Goal: Task Accomplishment & Management: Manage account settings

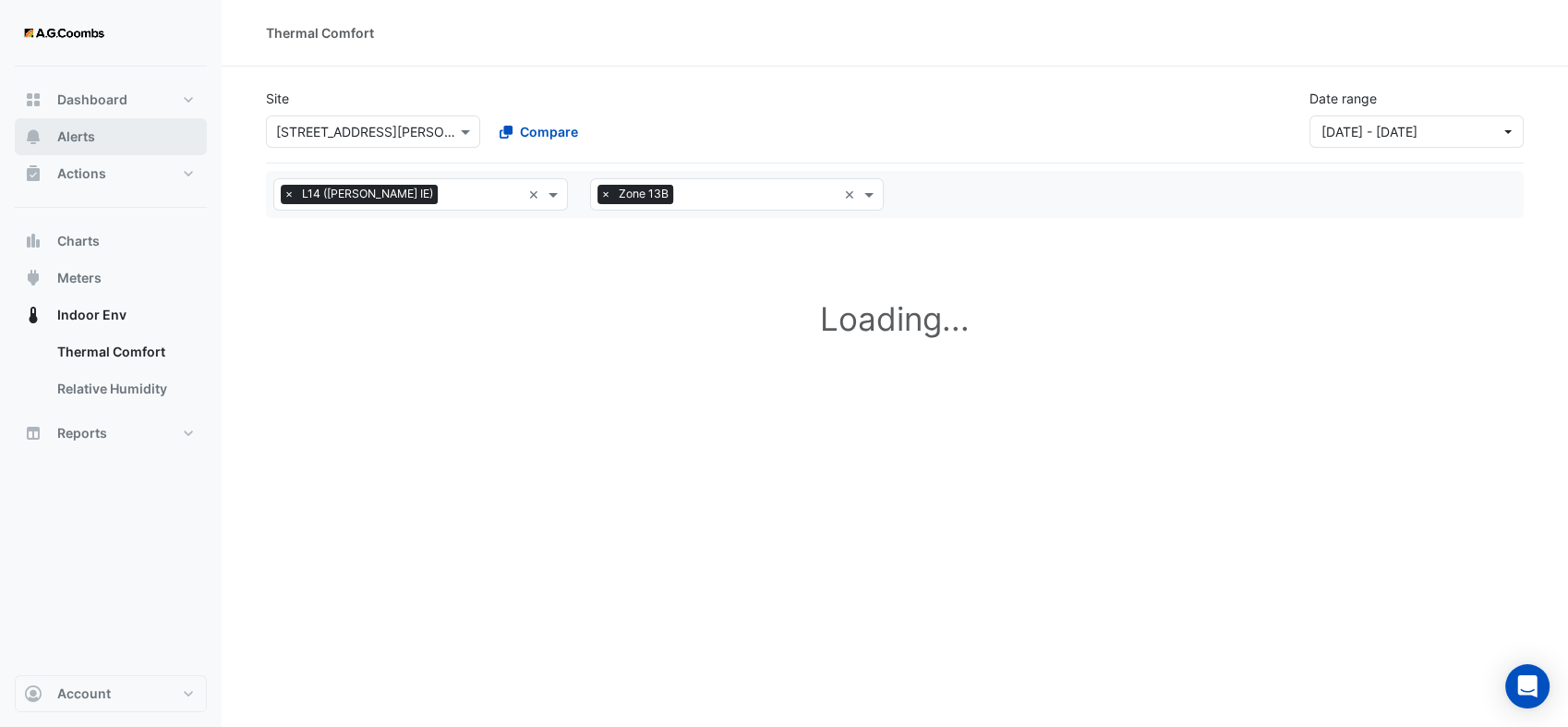
click at [71, 141] on span "Alerts" at bounding box center [76, 136] width 38 height 19
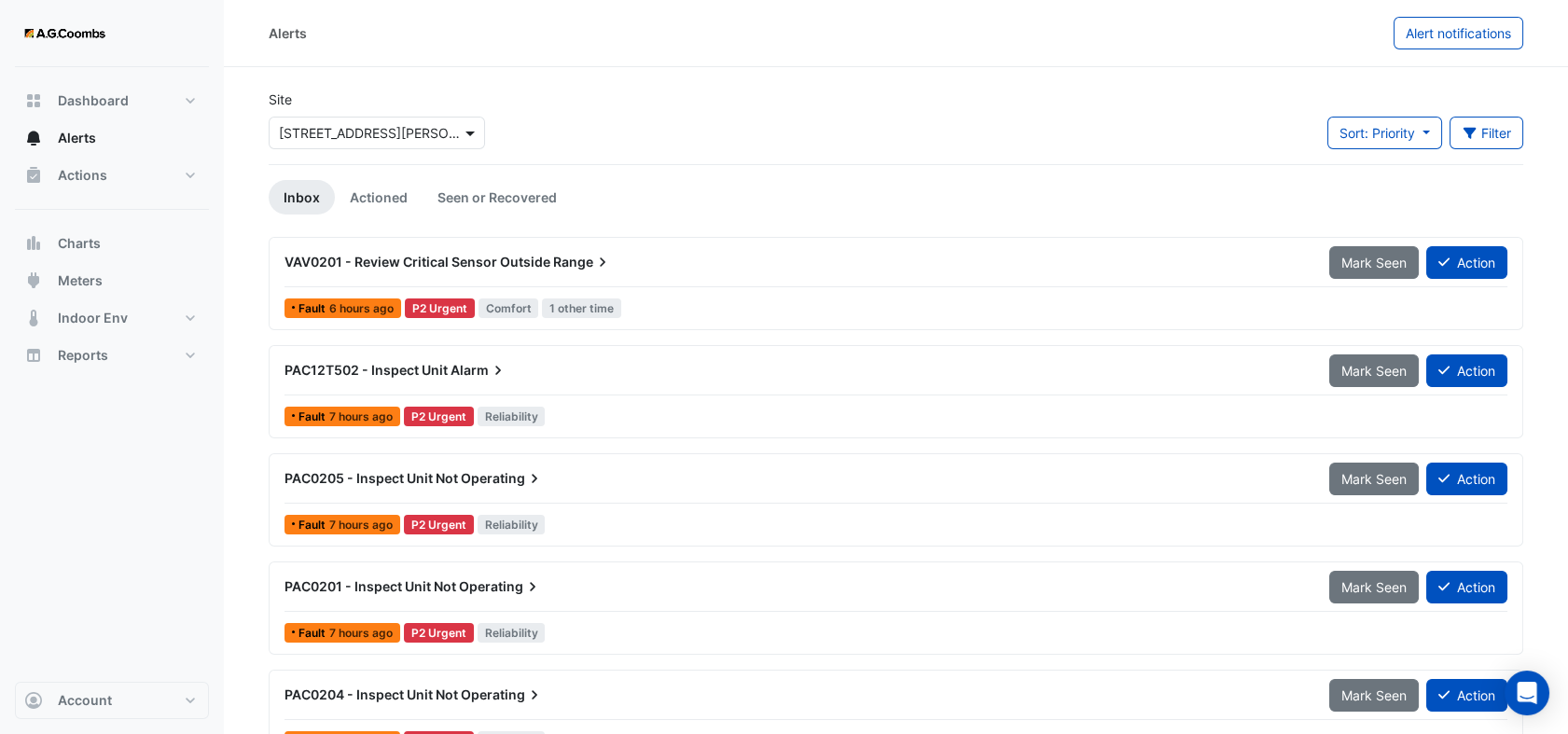
click at [468, 129] on span at bounding box center [472, 132] width 23 height 20
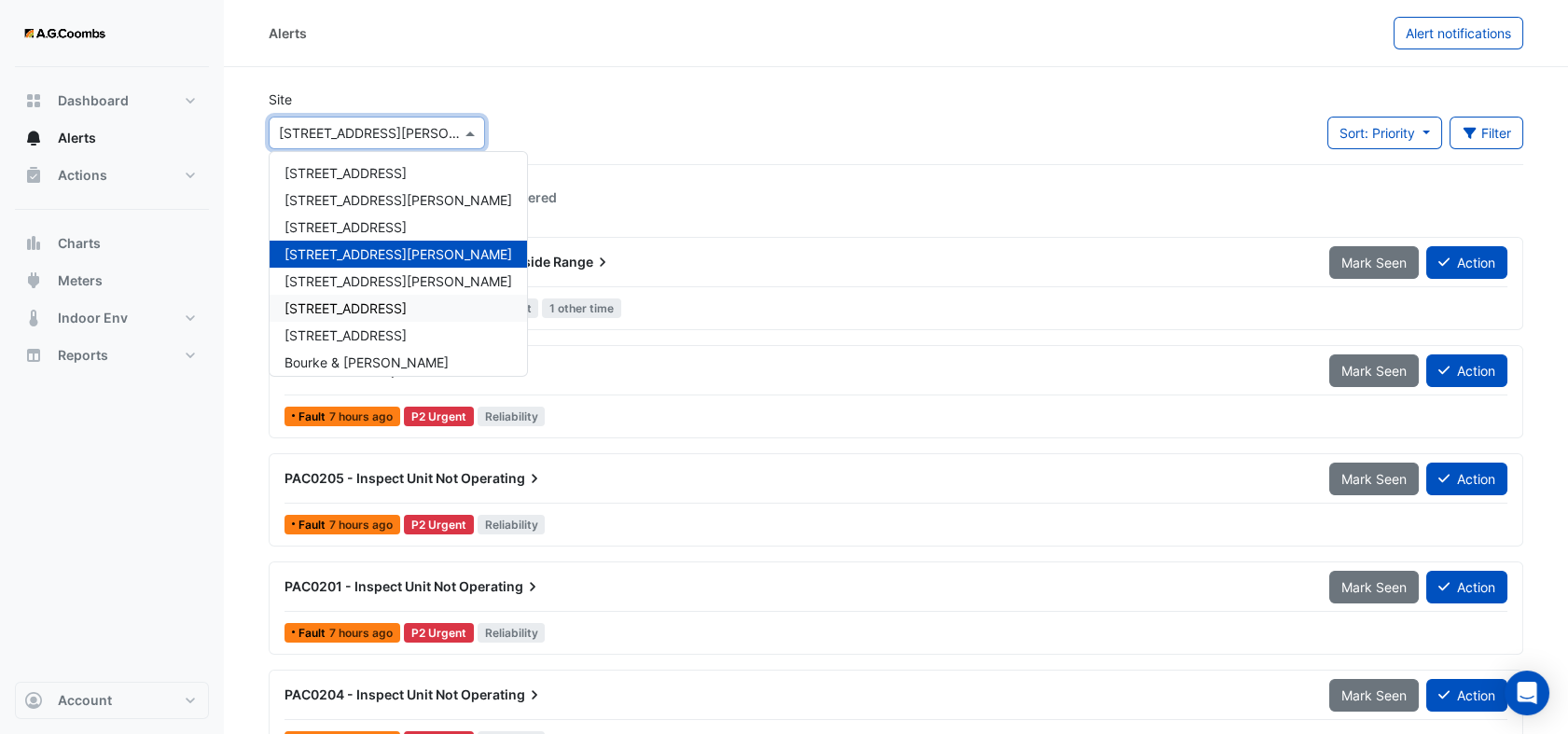
scroll to position [89, 0]
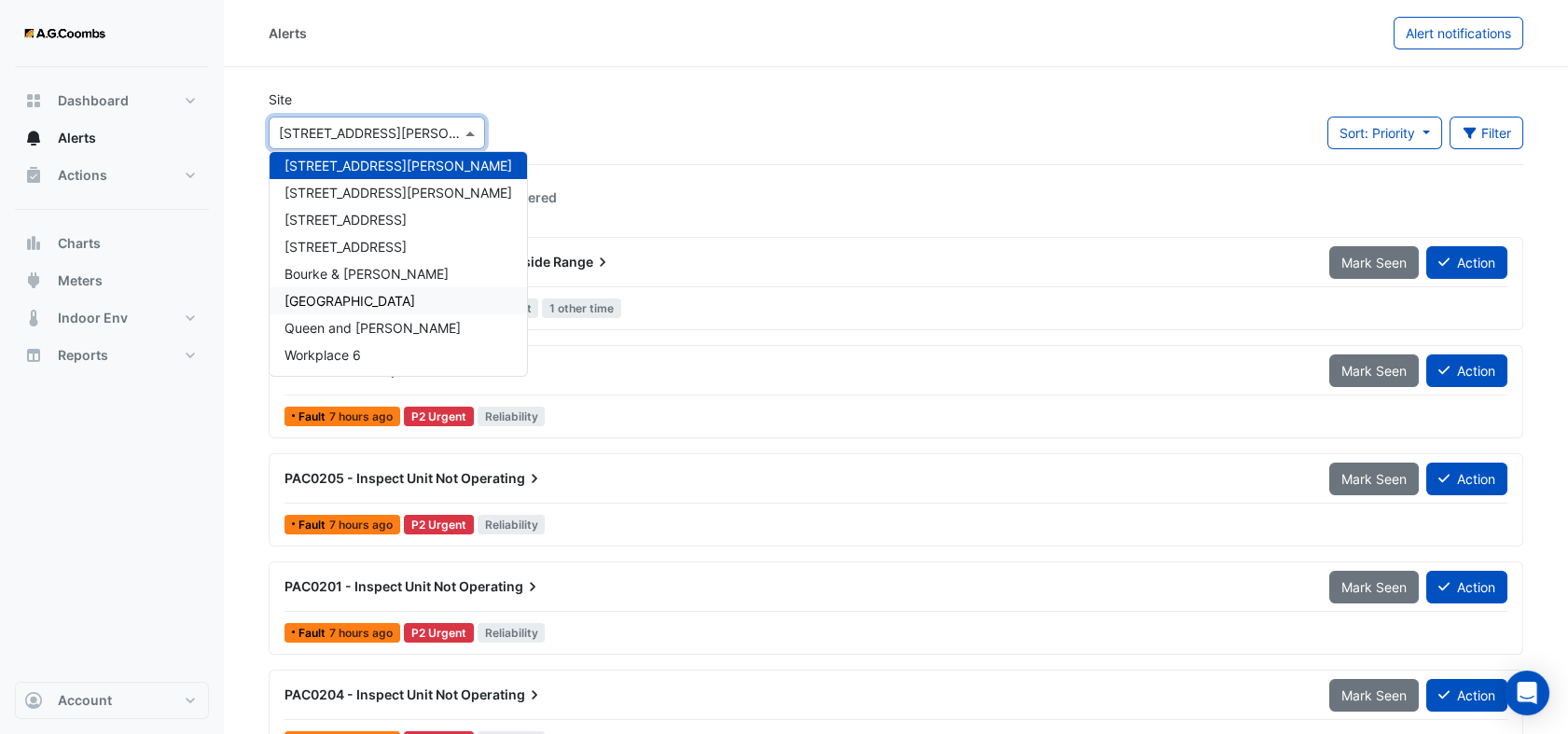
click at [358, 303] on span "[GEOGRAPHIC_DATA]" at bounding box center [349, 300] width 130 height 16
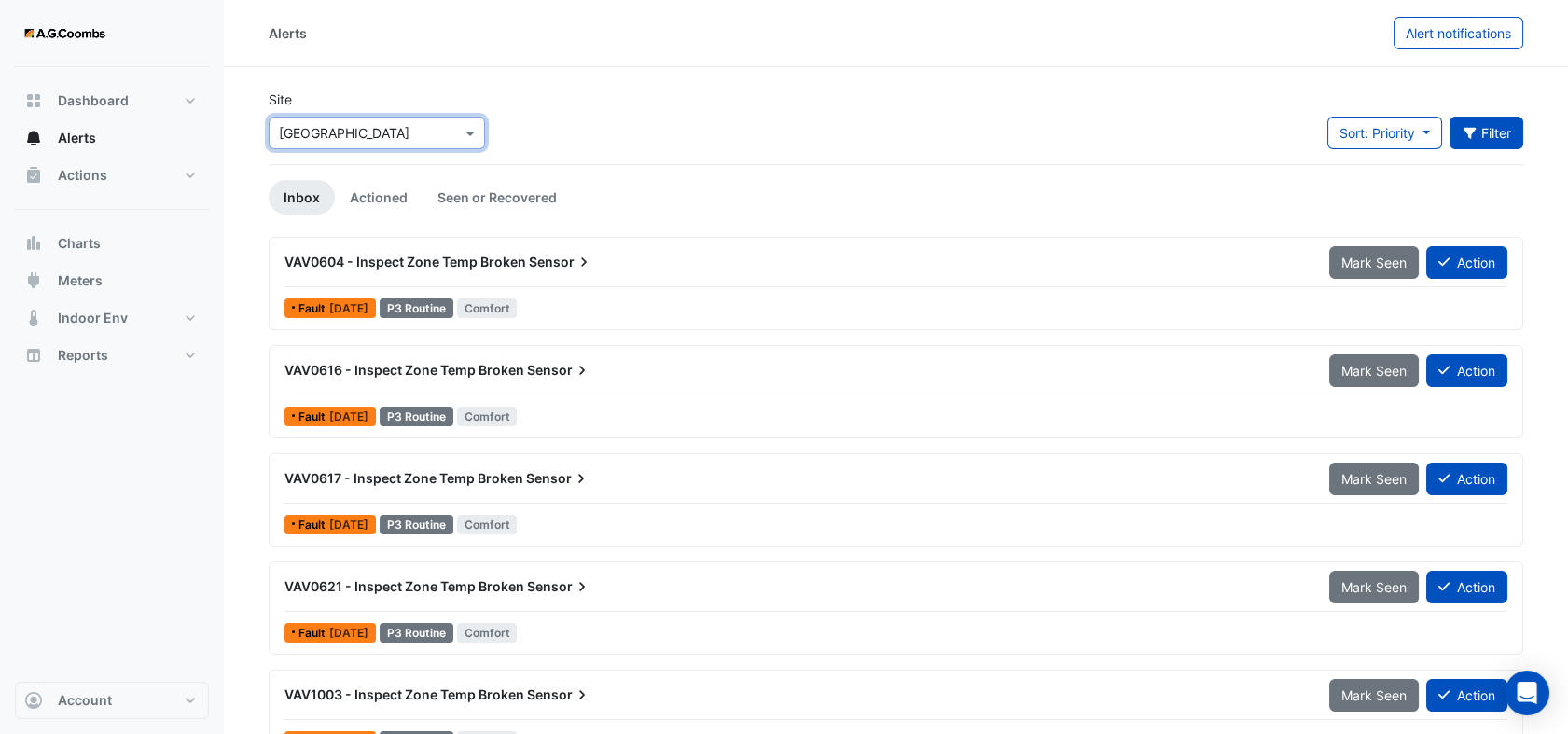
click at [1468, 132] on icon "button" at bounding box center [1470, 133] width 13 height 11
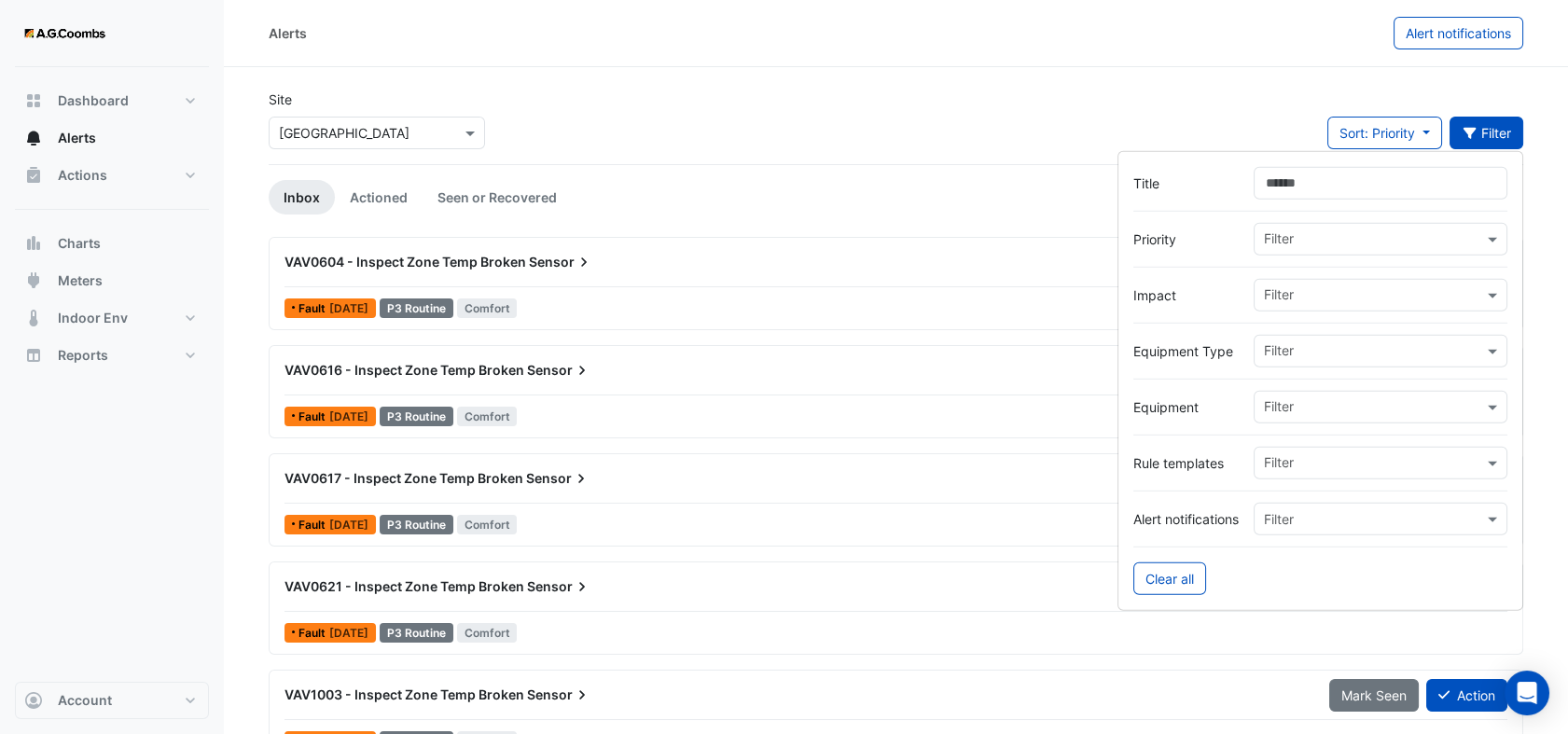
click at [1364, 360] on input "text" at bounding box center [1374, 352] width 219 height 20
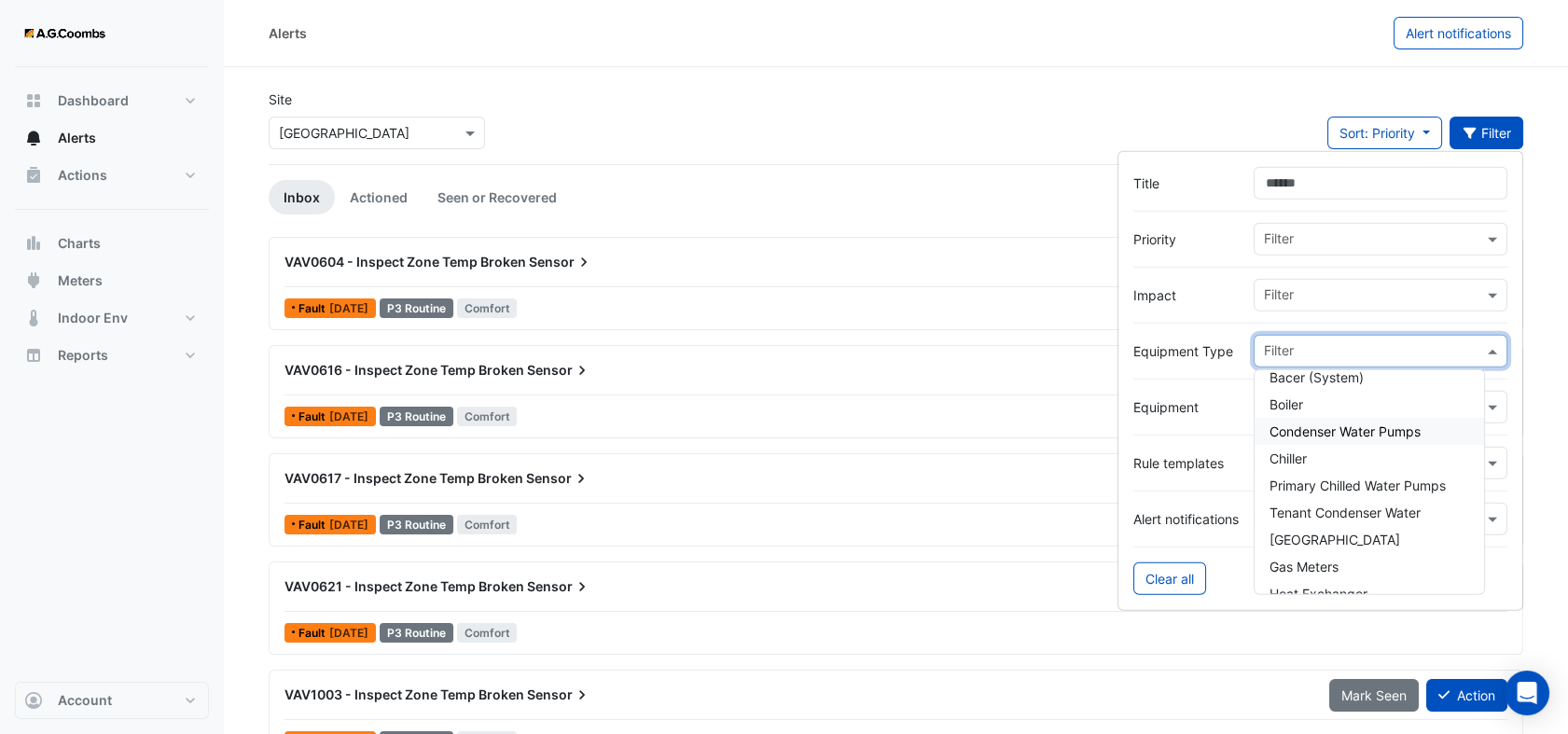
scroll to position [103, 0]
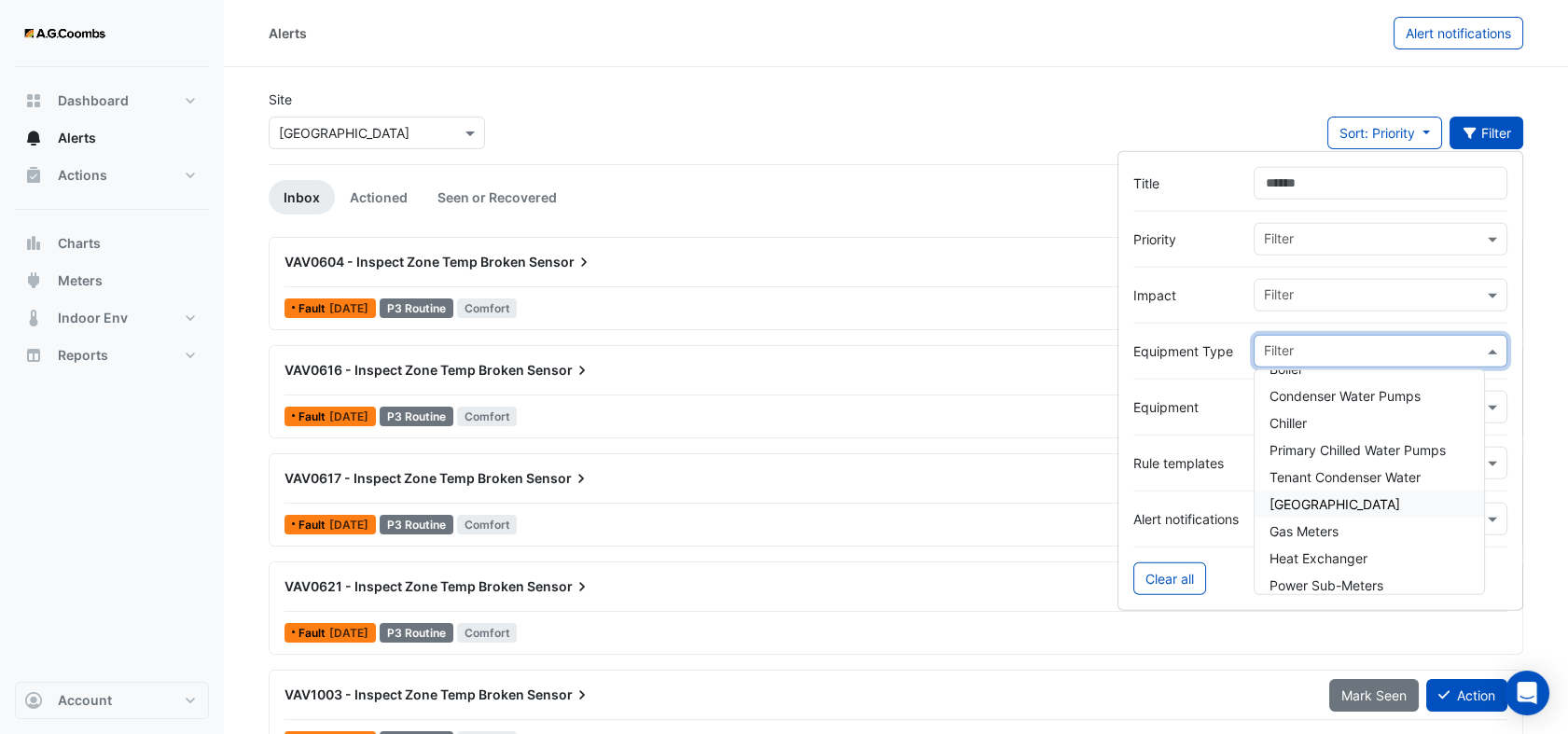
click at [1345, 497] on span "[GEOGRAPHIC_DATA]" at bounding box center [1334, 503] width 130 height 16
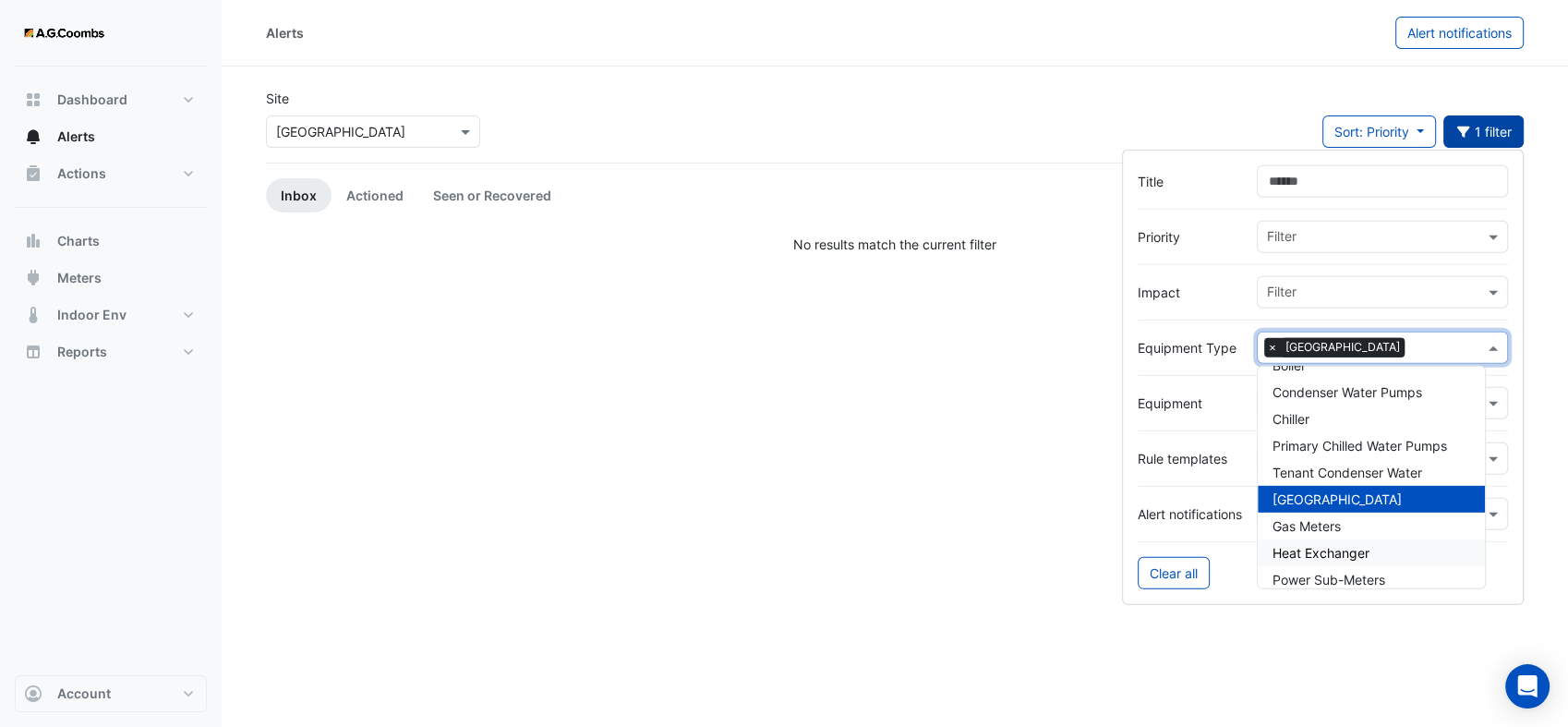
click at [1233, 559] on div "Clear all" at bounding box center [1323, 573] width 370 height 32
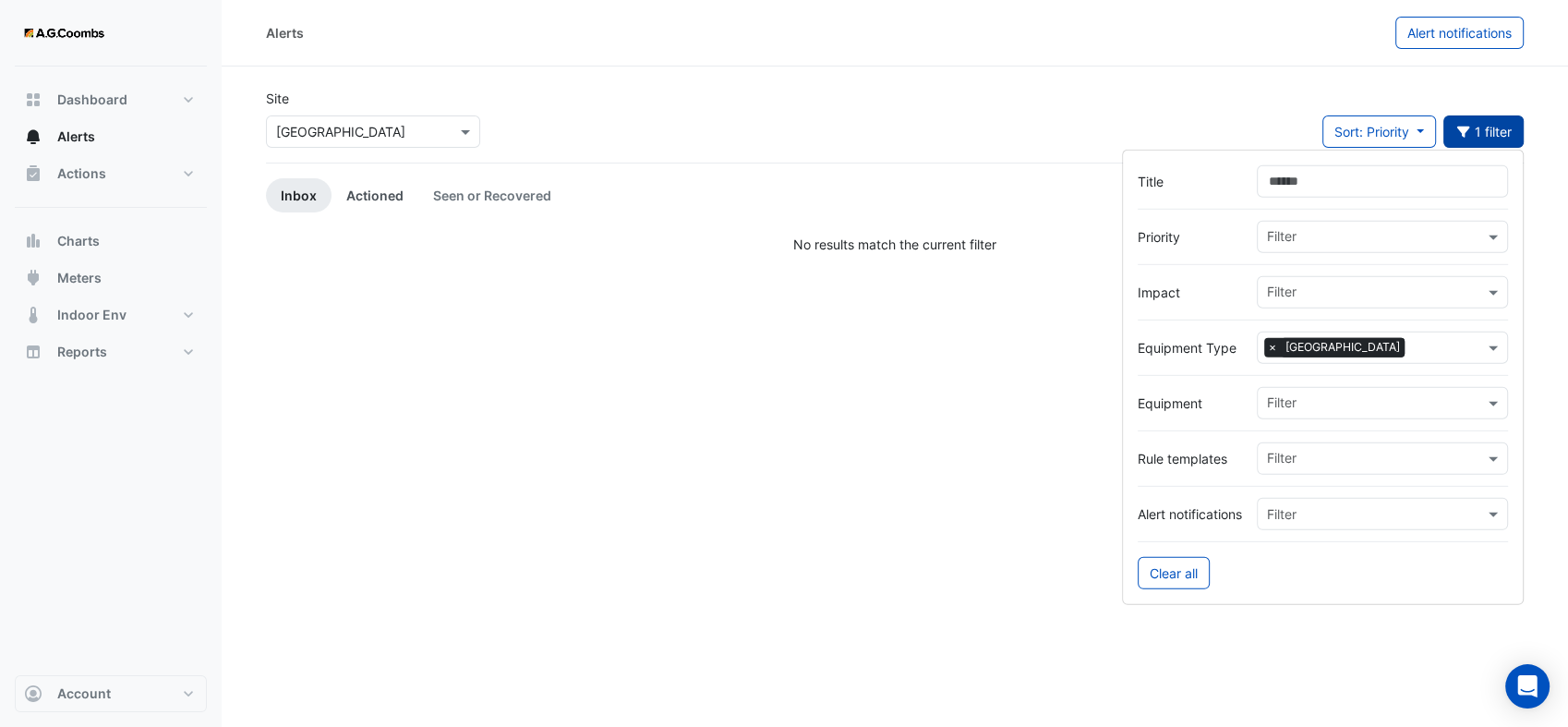
click at [377, 197] on link "Actioned" at bounding box center [375, 195] width 87 height 34
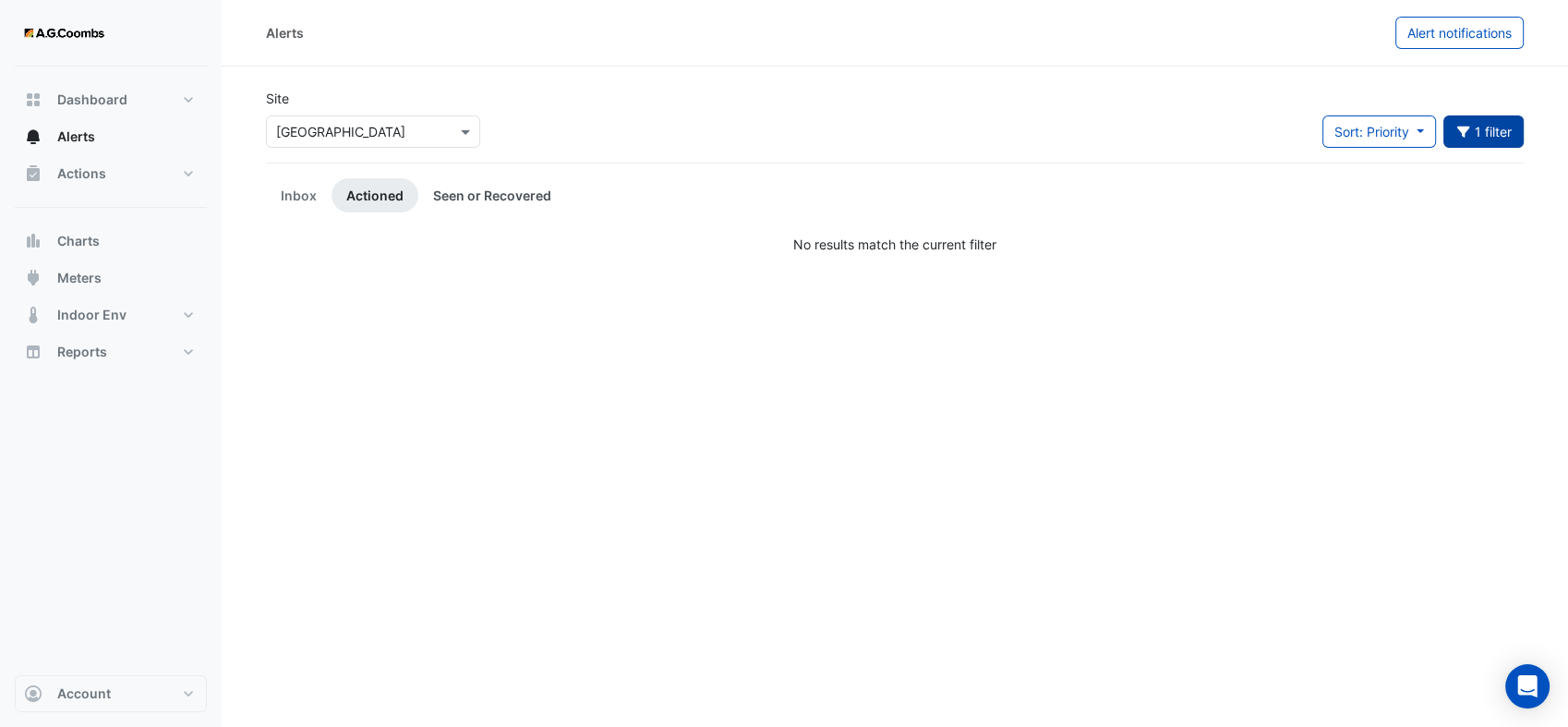
click at [473, 200] on link "Seen or Recovered" at bounding box center [492, 195] width 148 height 34
click at [278, 200] on link "Inbox" at bounding box center [298, 195] width 66 height 34
click at [1480, 137] on button "1 filter" at bounding box center [1484, 131] width 82 height 32
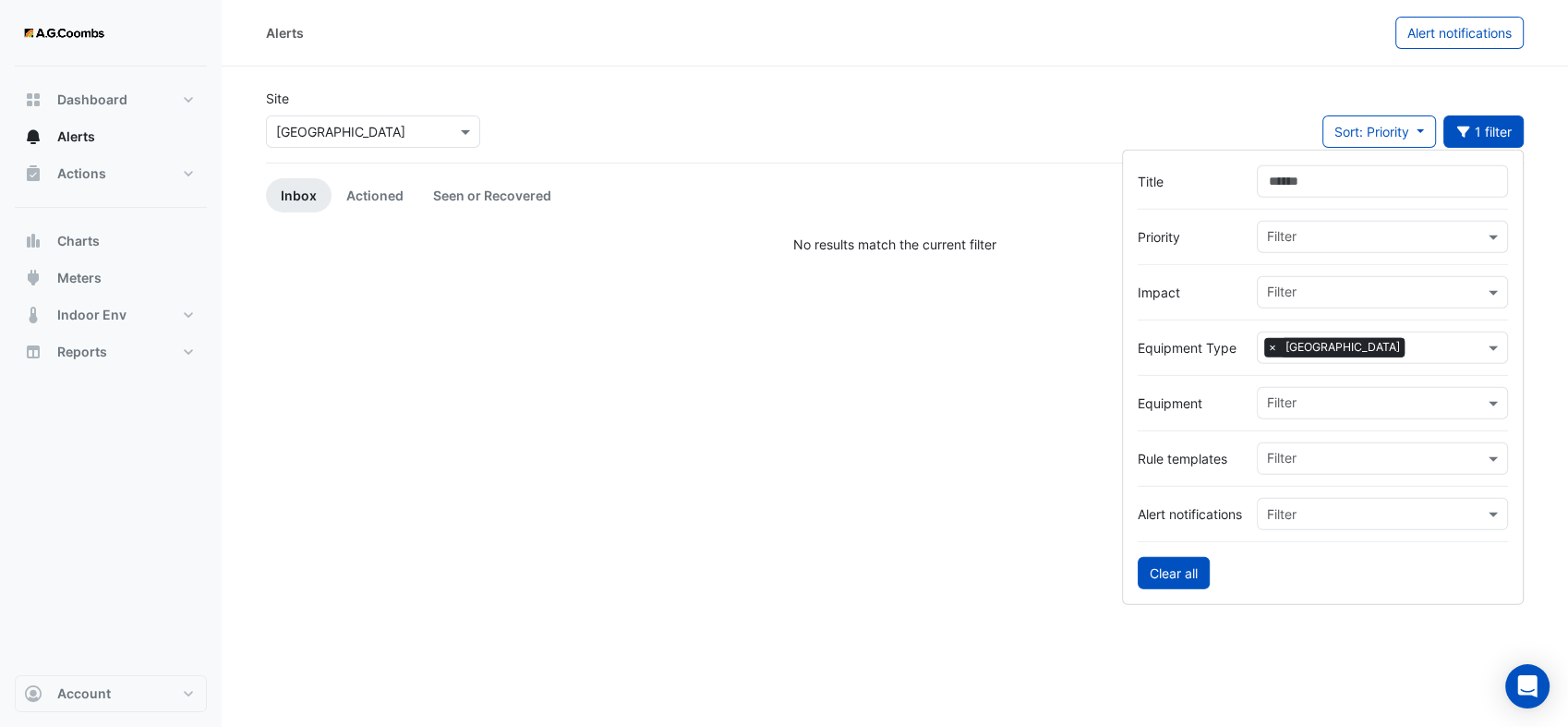
click at [1189, 568] on button "Clear all" at bounding box center [1174, 573] width 72 height 32
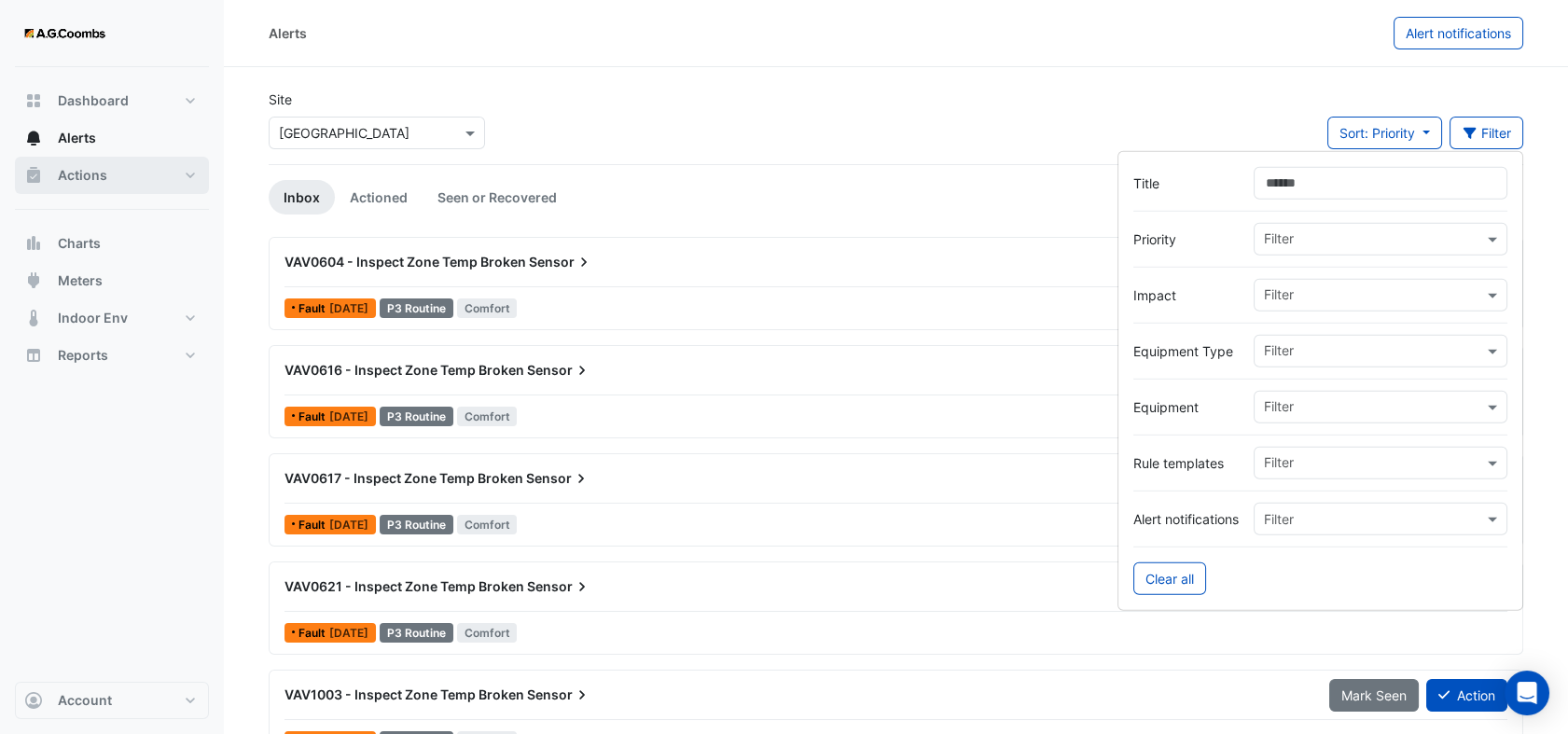
click at [188, 174] on button "Actions" at bounding box center [112, 175] width 194 height 37
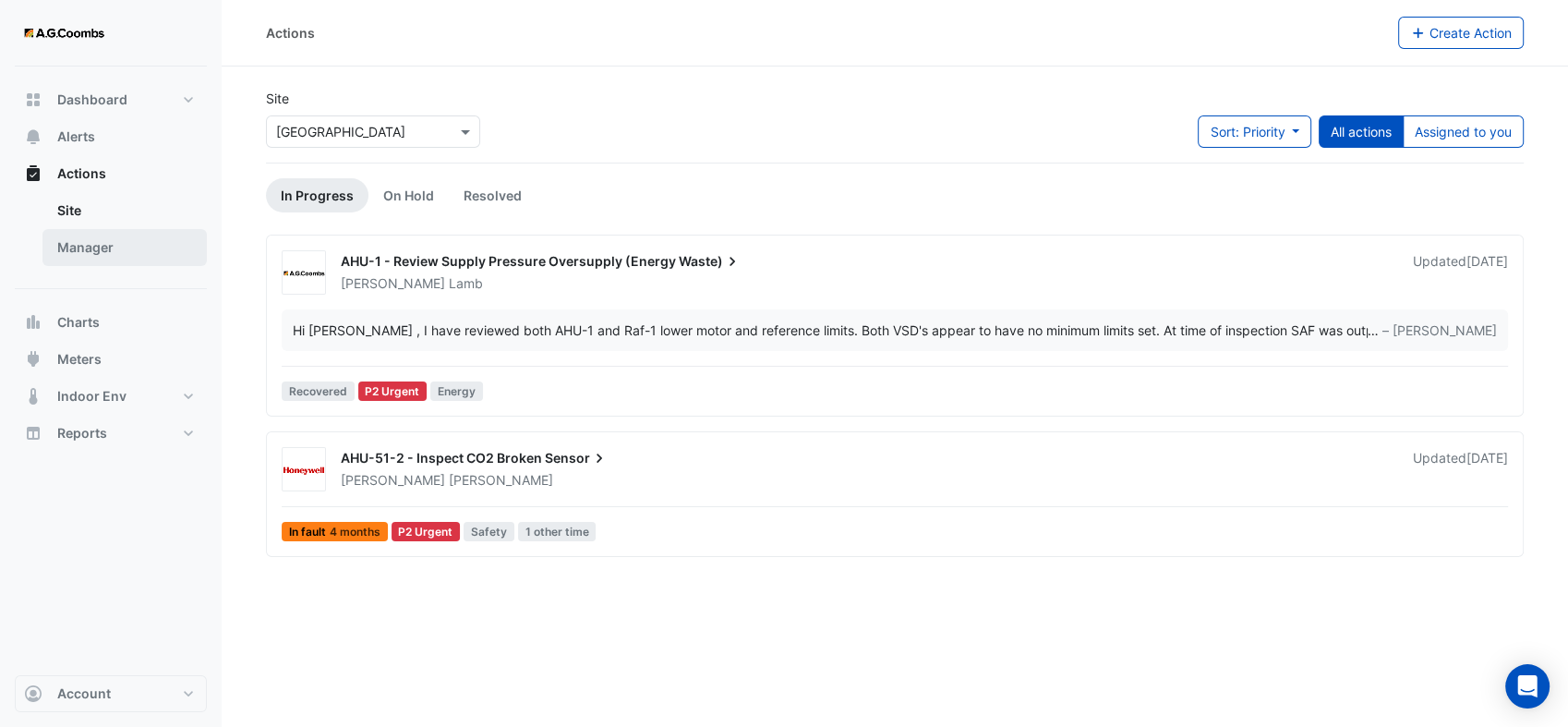
click at [118, 250] on link "Manager" at bounding box center [124, 248] width 164 height 37
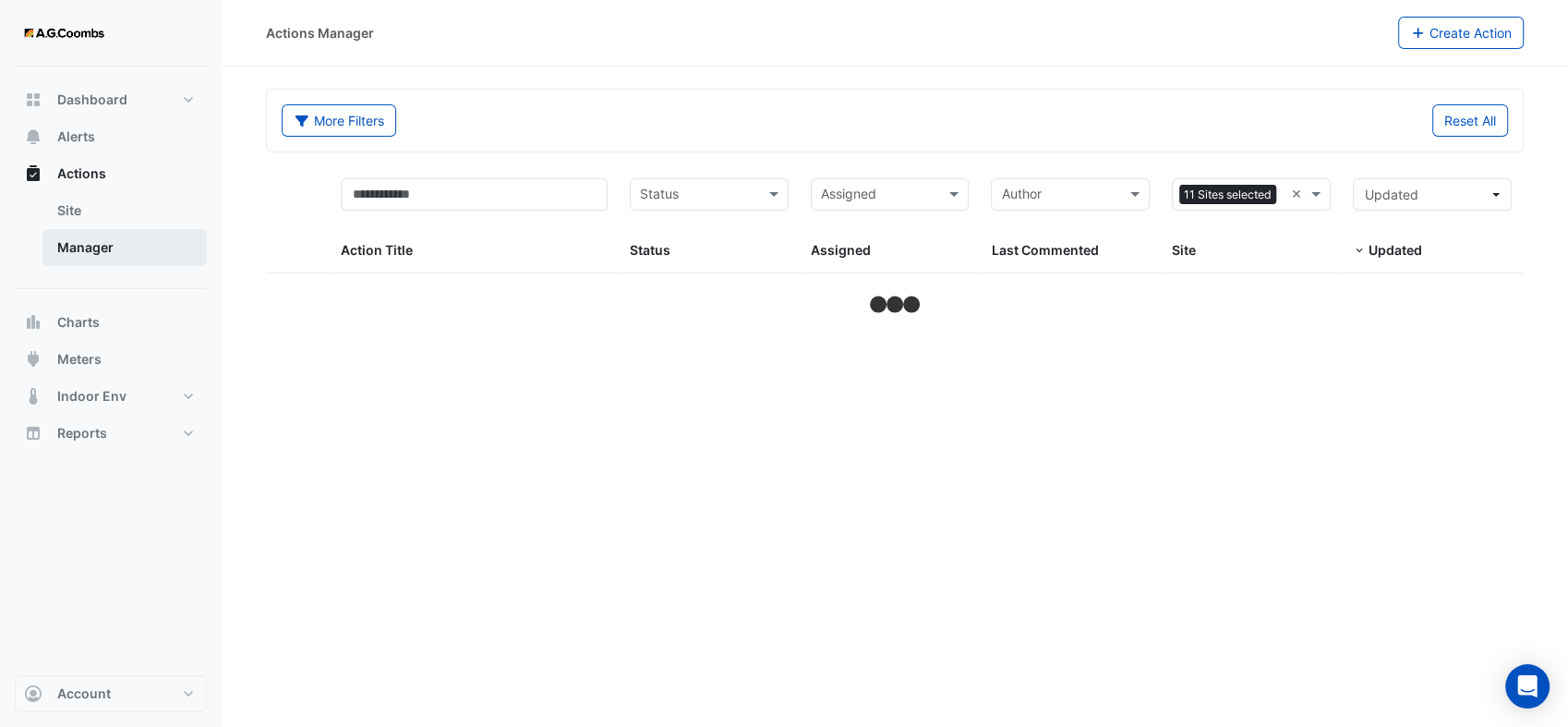
select select "**"
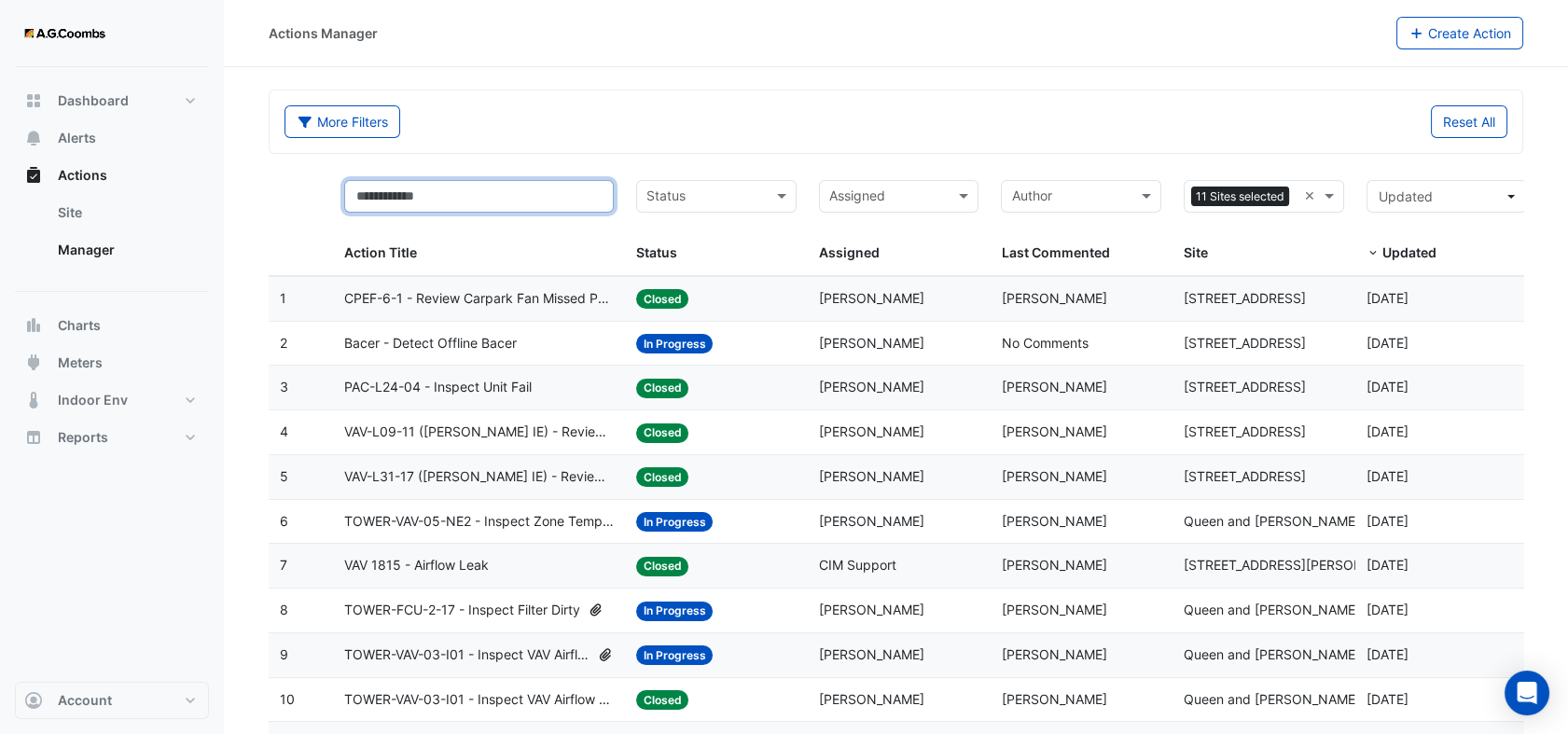
click at [465, 194] on input "text" at bounding box center [478, 196] width 269 height 33
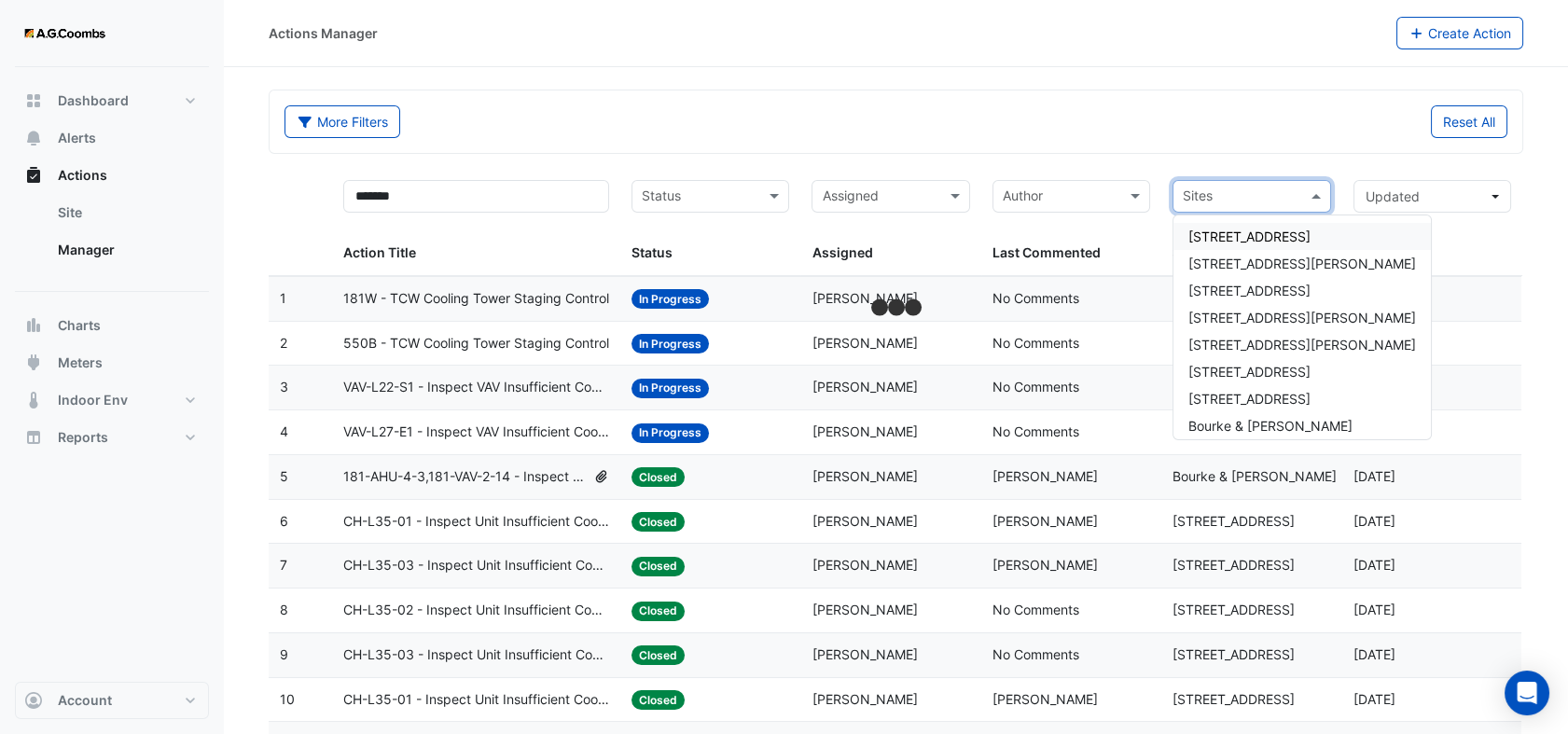
click at [1311, 194] on span at bounding box center [1319, 196] width 23 height 22
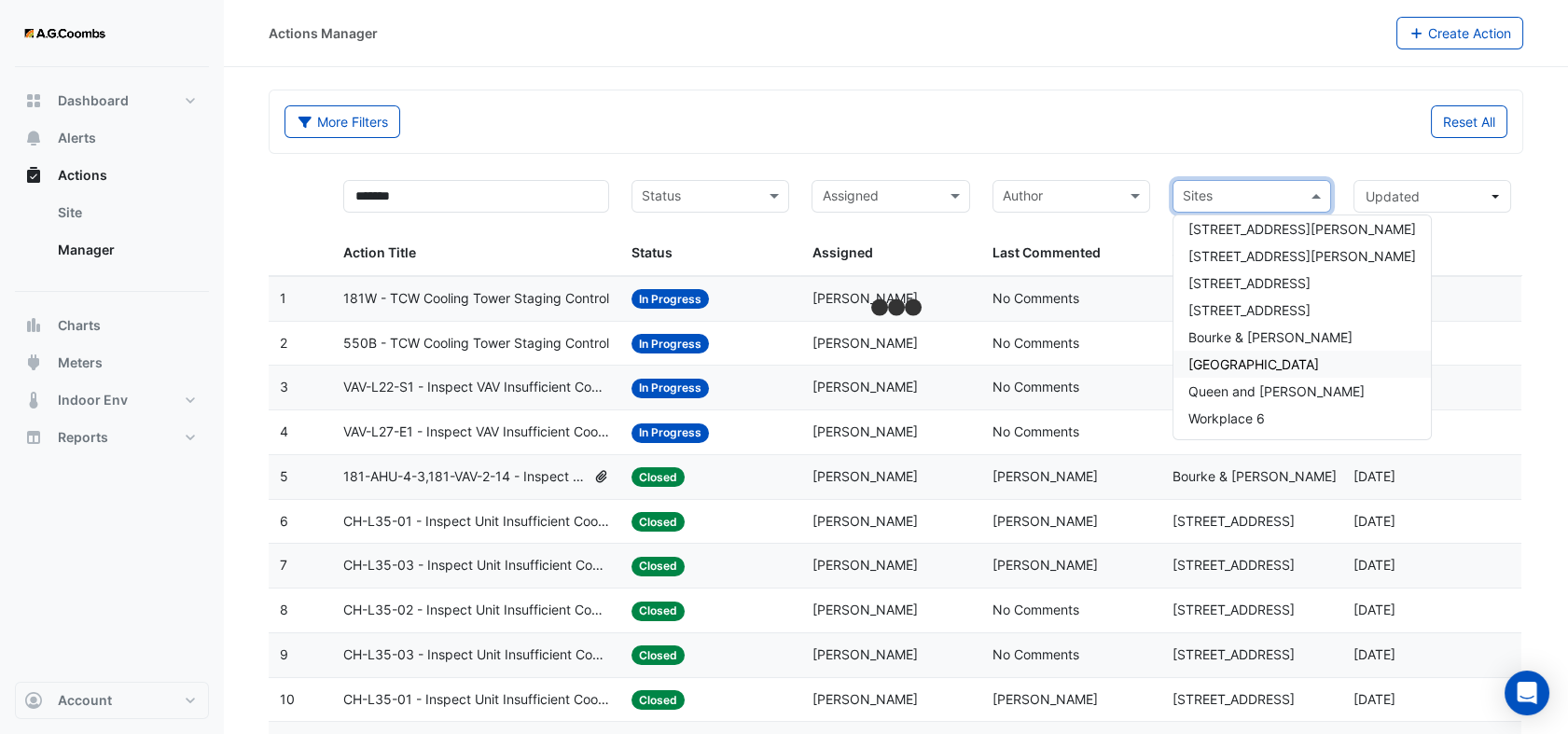
click at [1248, 363] on span "[GEOGRAPHIC_DATA]" at bounding box center [1253, 364] width 130 height 16
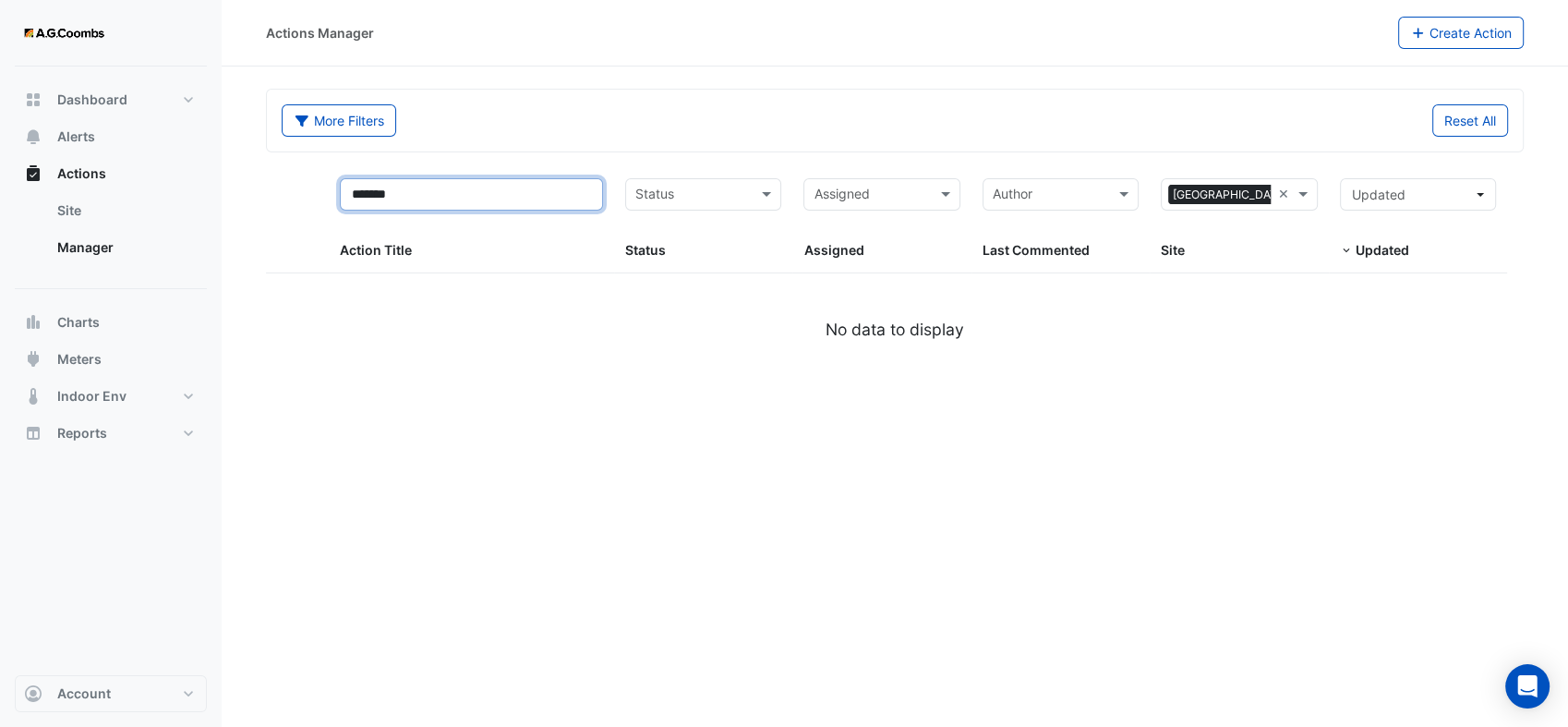
drag, startPoint x: 410, startPoint y: 201, endPoint x: 227, endPoint y: 202, distance: 183.0
click at [227, 202] on section "More Filters Reset All ******* Status Assigned Sites × Melbourne Central Tower …" at bounding box center [895, 214] width 1346 height 295
type input "**"
click at [379, 192] on input "**" at bounding box center [472, 194] width 264 height 32
drag, startPoint x: 379, startPoint y: 192, endPoint x: 312, endPoint y: 192, distance: 67.0
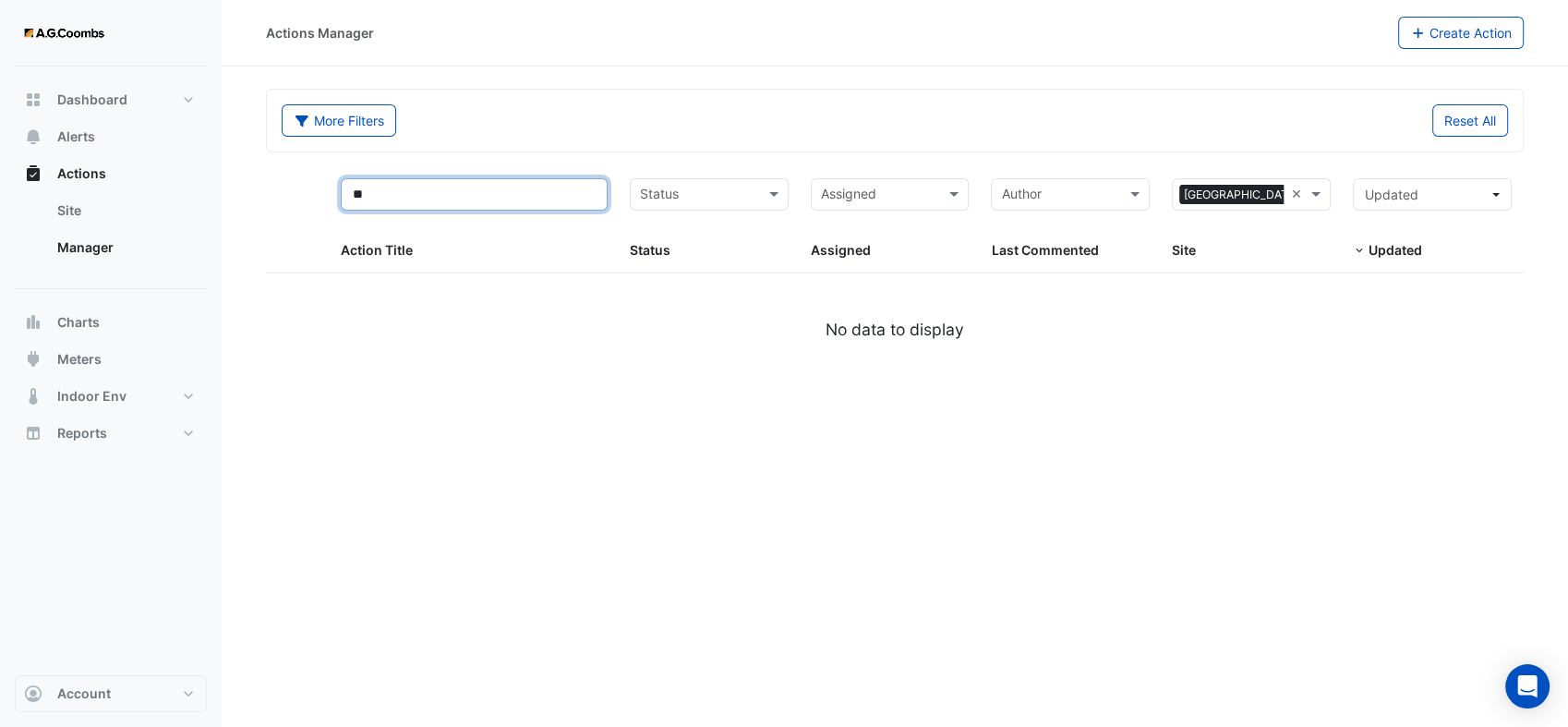
click at [312, 192] on div "** Action Title Status Status Assigned Assigned Author Last Commented Sites × M…" at bounding box center [894, 220] width 1257 height 106
select select "**"
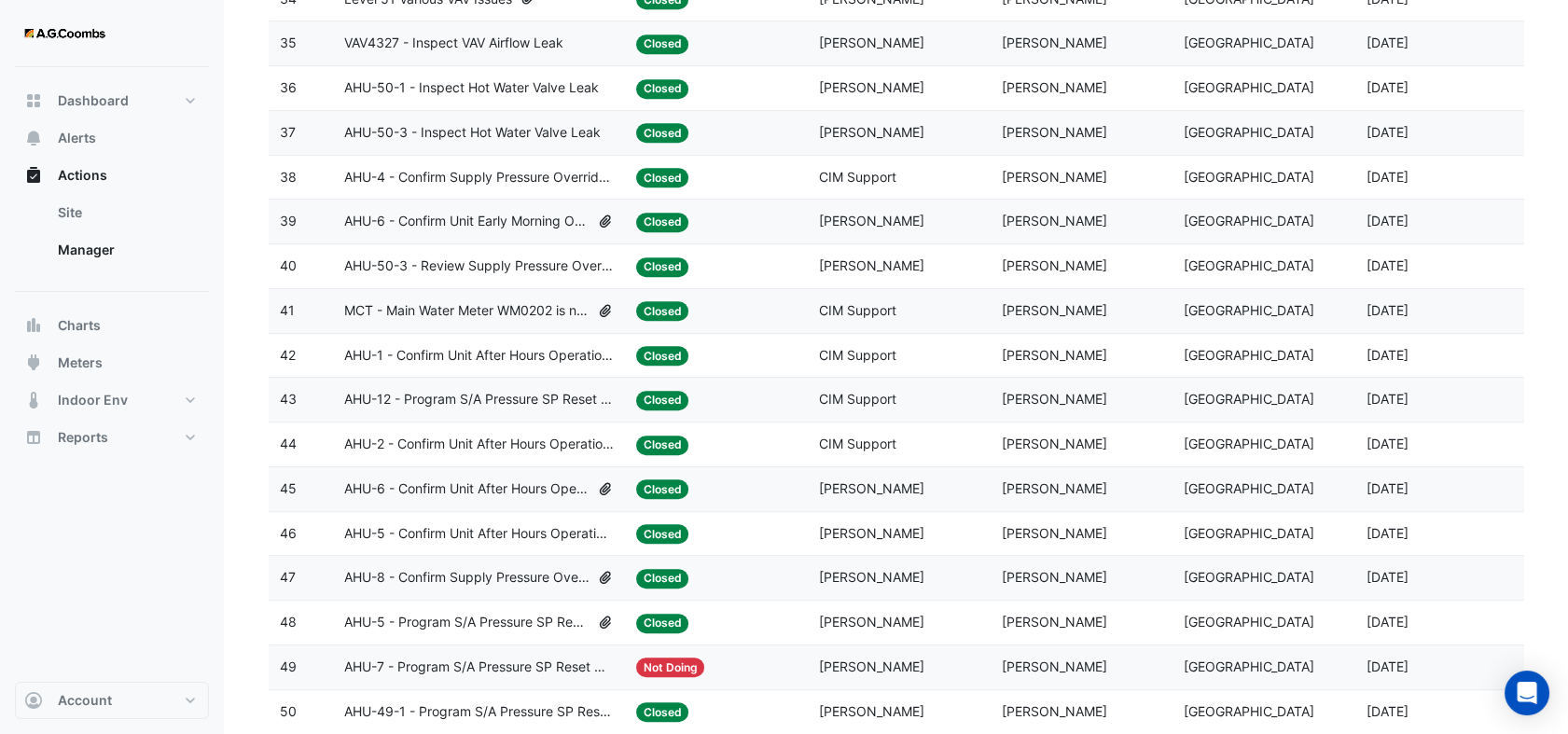
scroll to position [1814, 0]
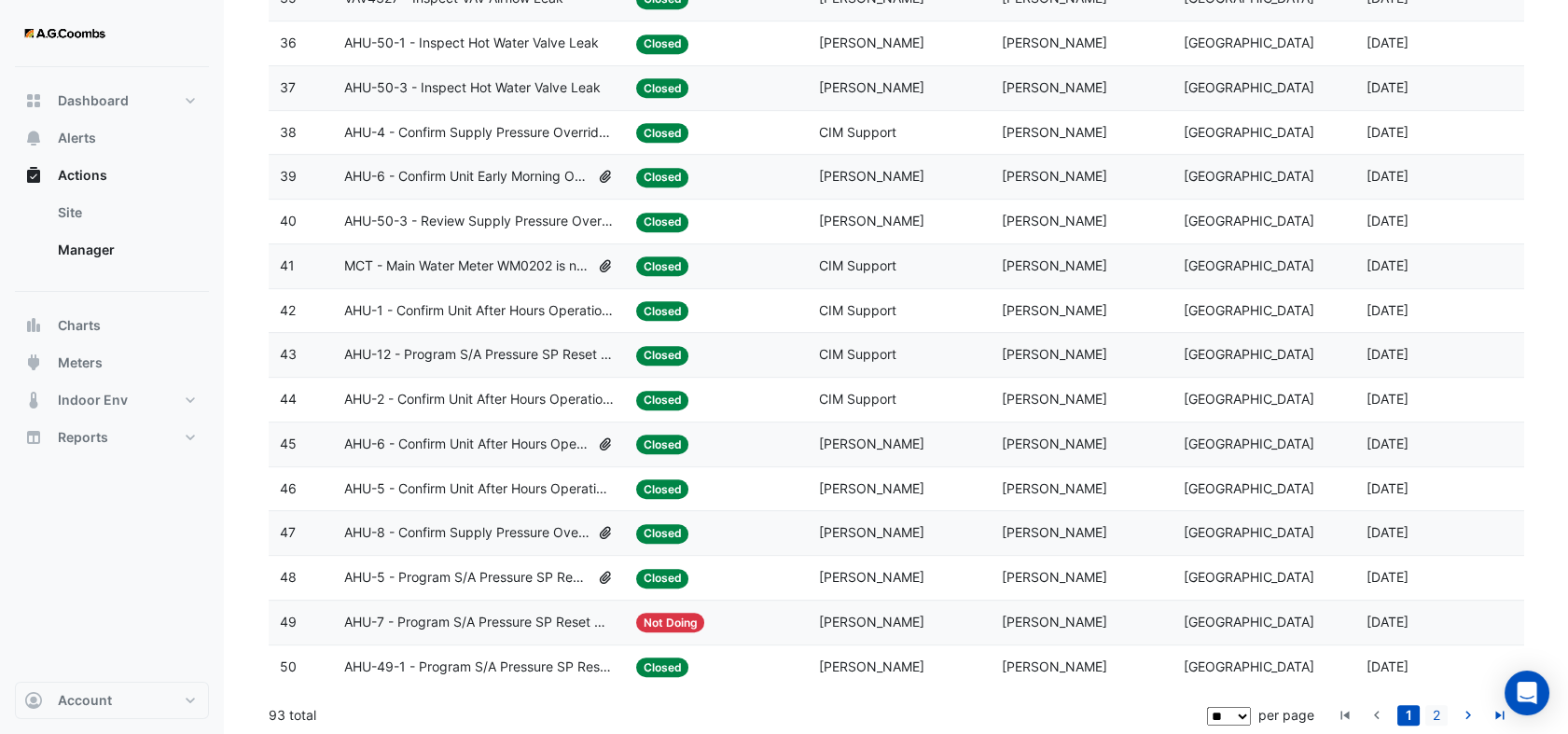
click at [1436, 714] on link "2" at bounding box center [1437, 715] width 23 height 21
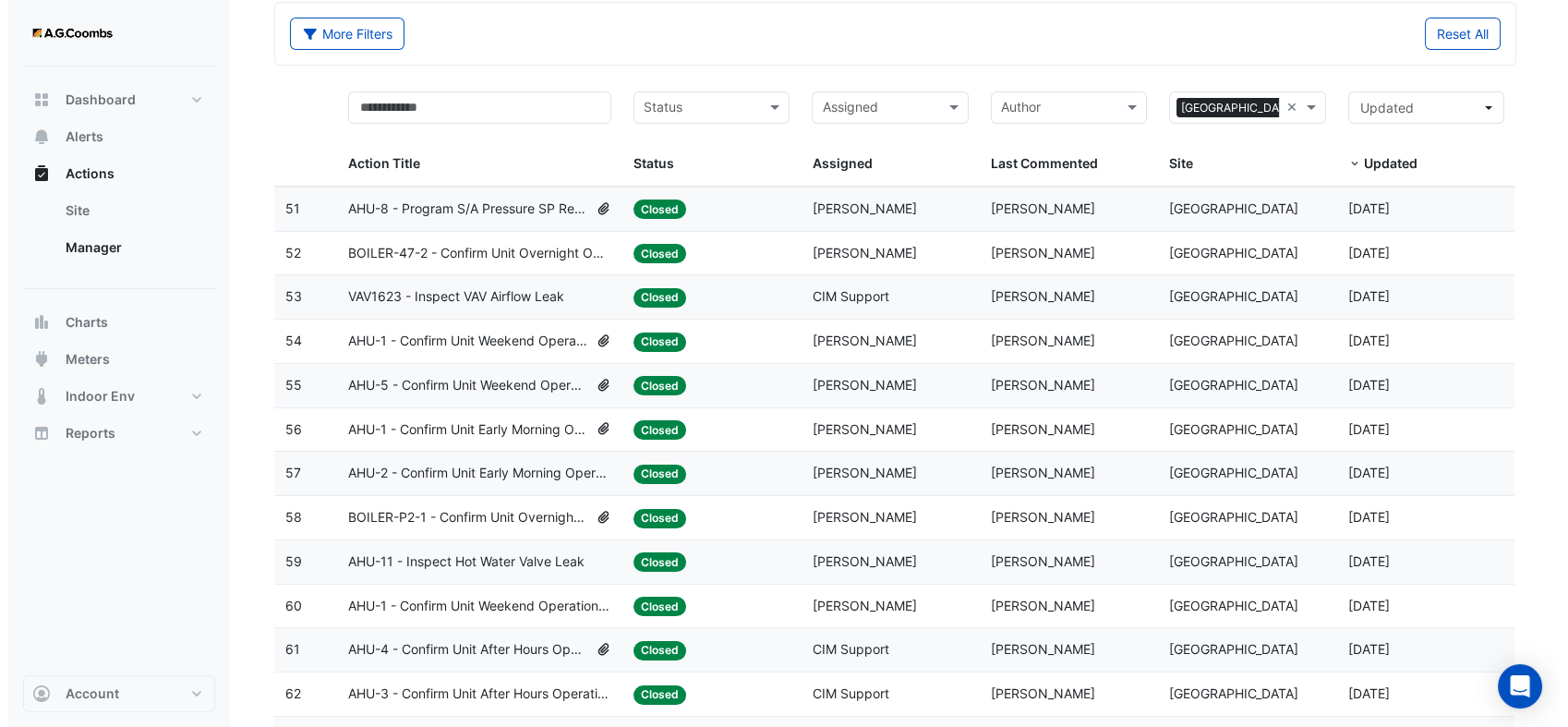
scroll to position [0, 0]
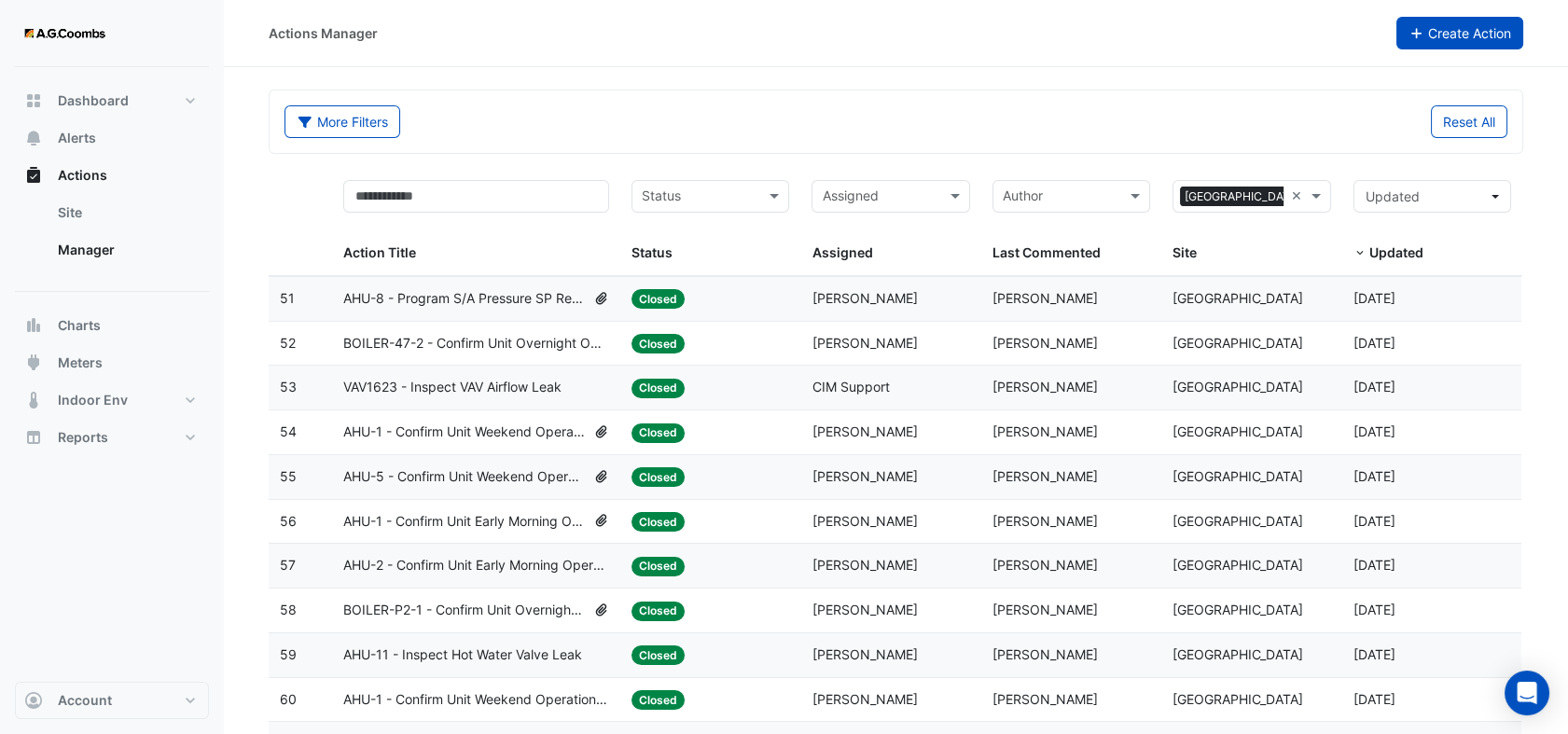
click at [1404, 30] on button "Create Action" at bounding box center [1460, 33] width 128 height 33
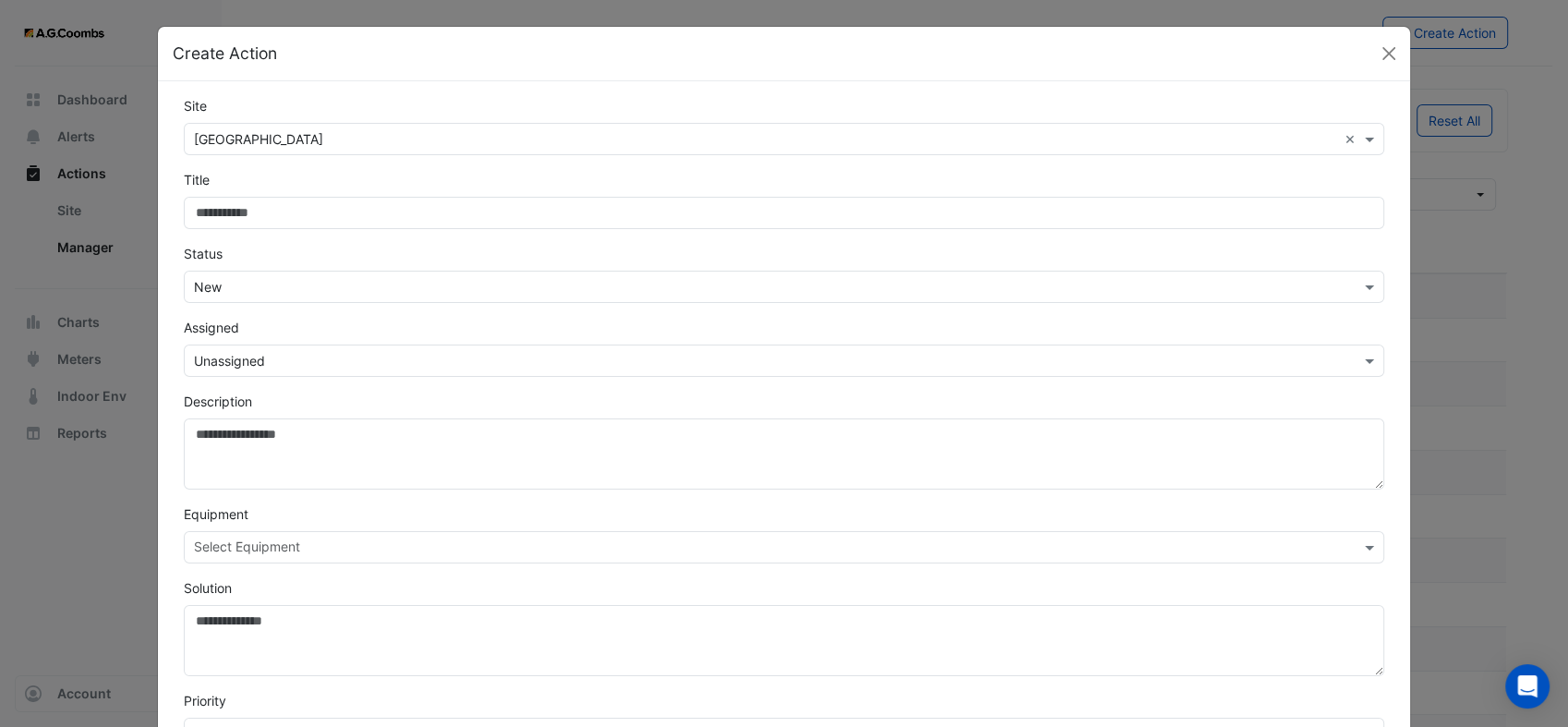
click at [268, 547] on ng-select "Select Equipment" at bounding box center [784, 547] width 1200 height 32
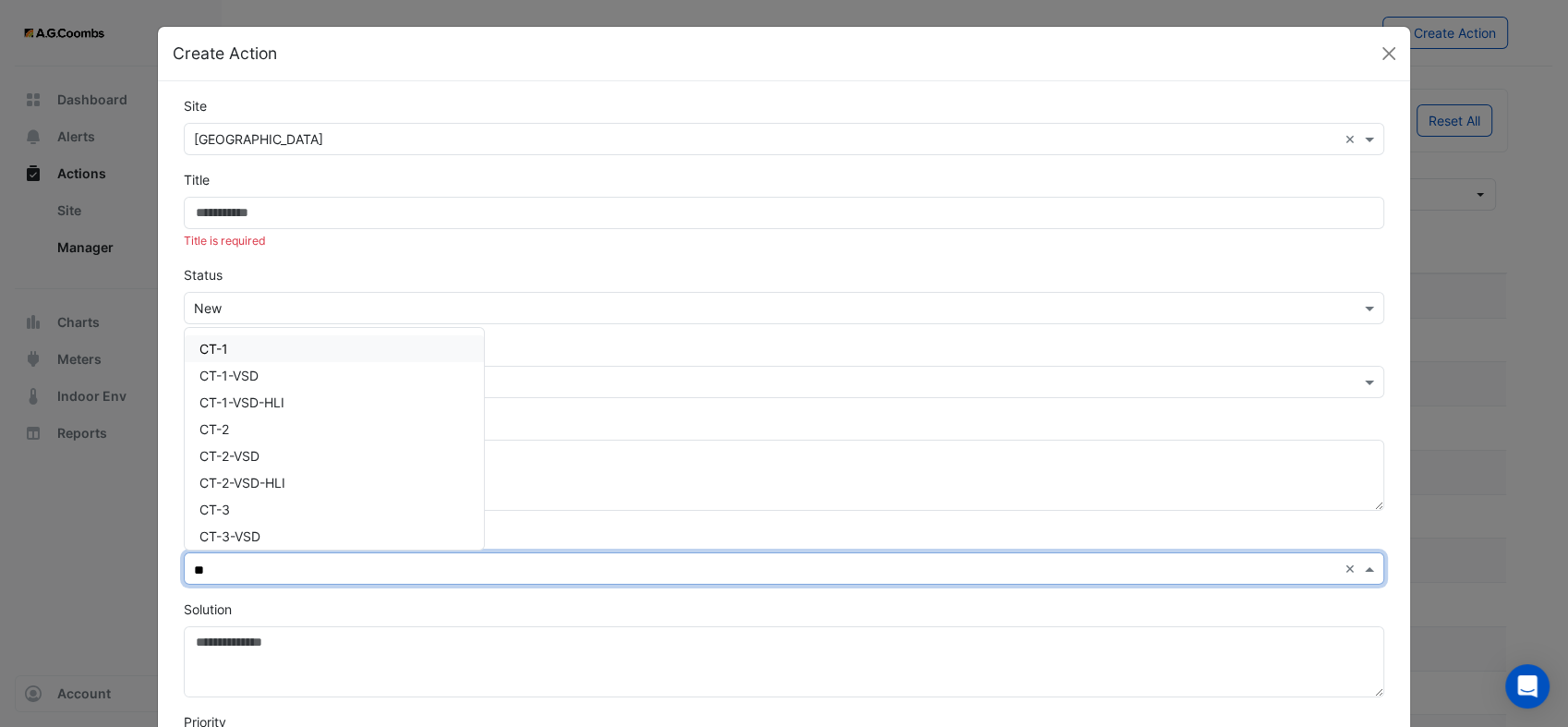
click at [286, 348] on div "CT-1" at bounding box center [334, 348] width 299 height 27
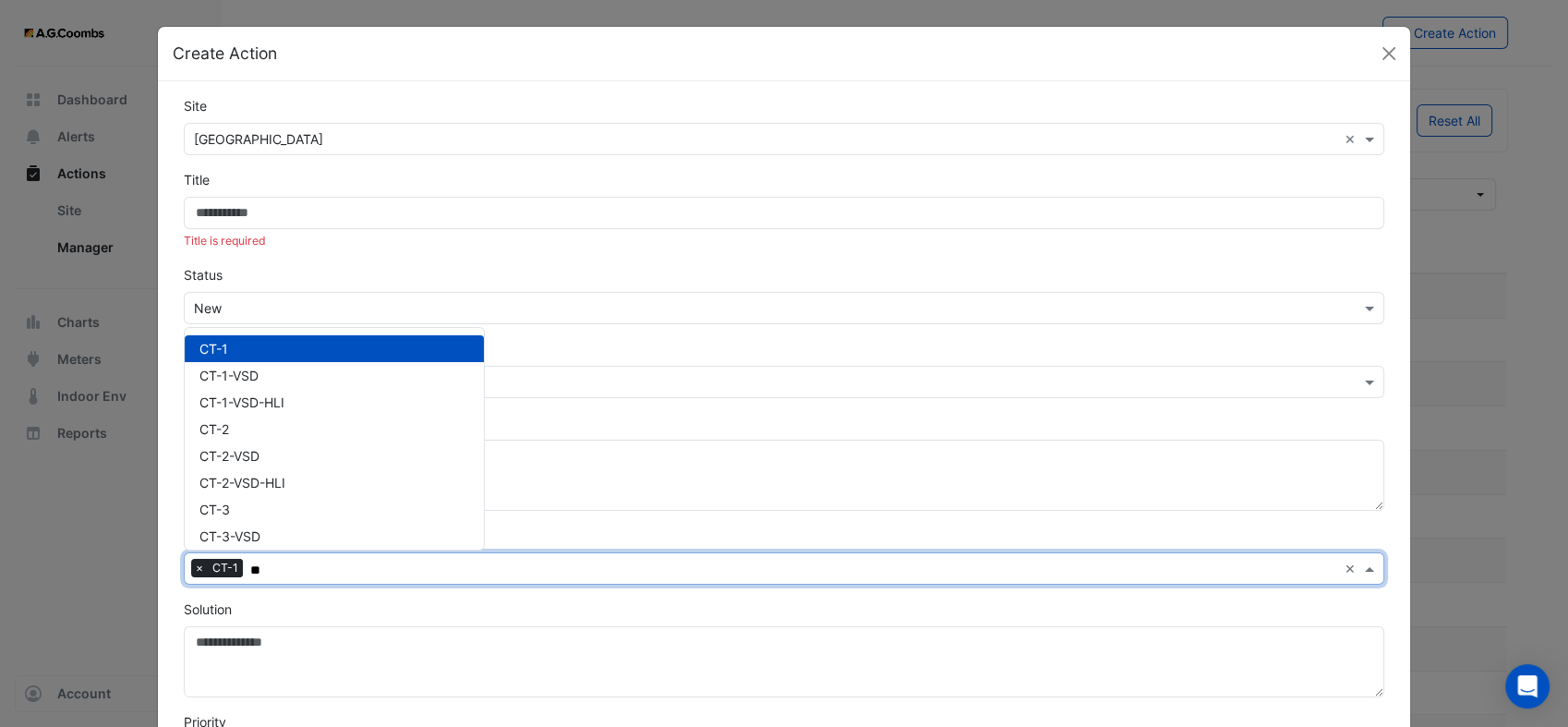
type input "**"
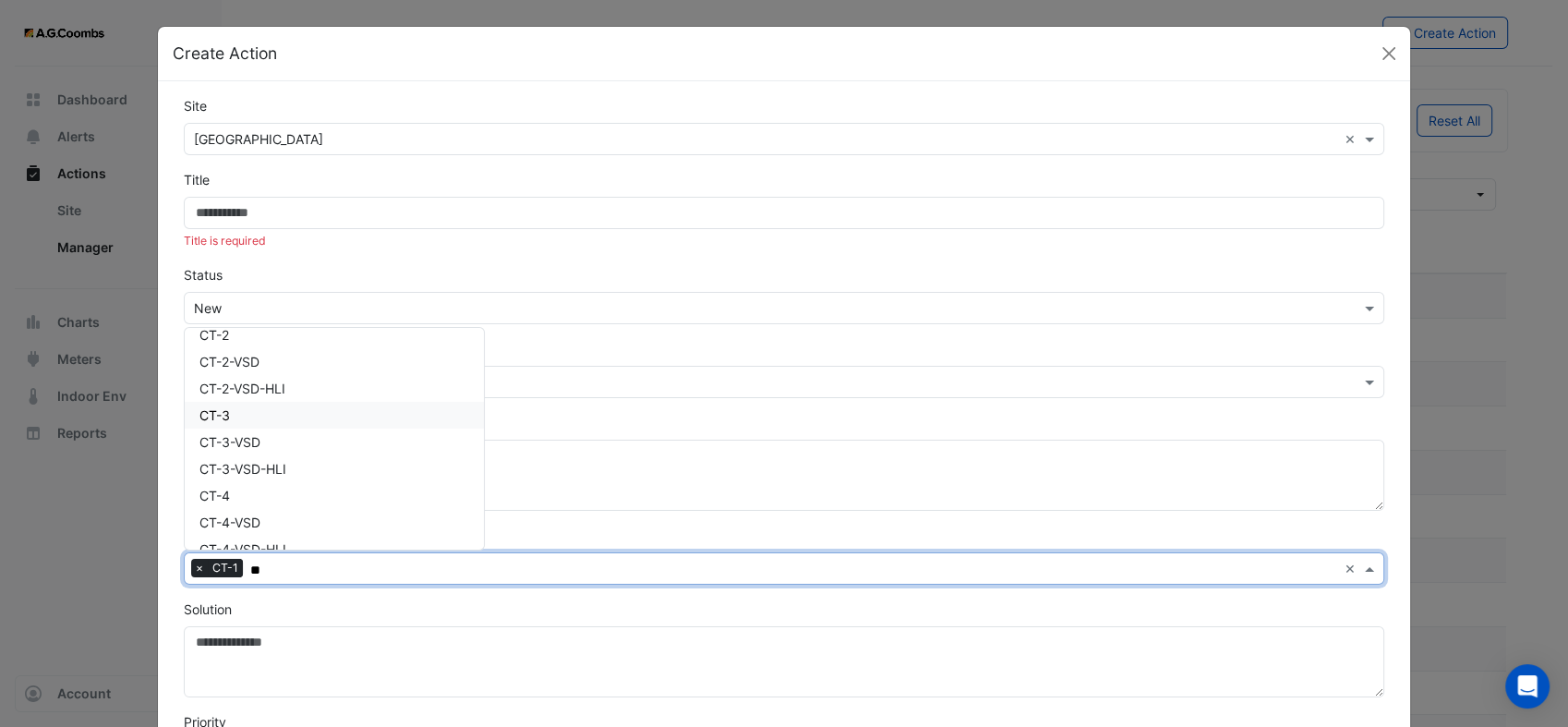
scroll to position [102, 0]
click at [249, 487] on div "CT-4" at bounding box center [334, 487] width 299 height 27
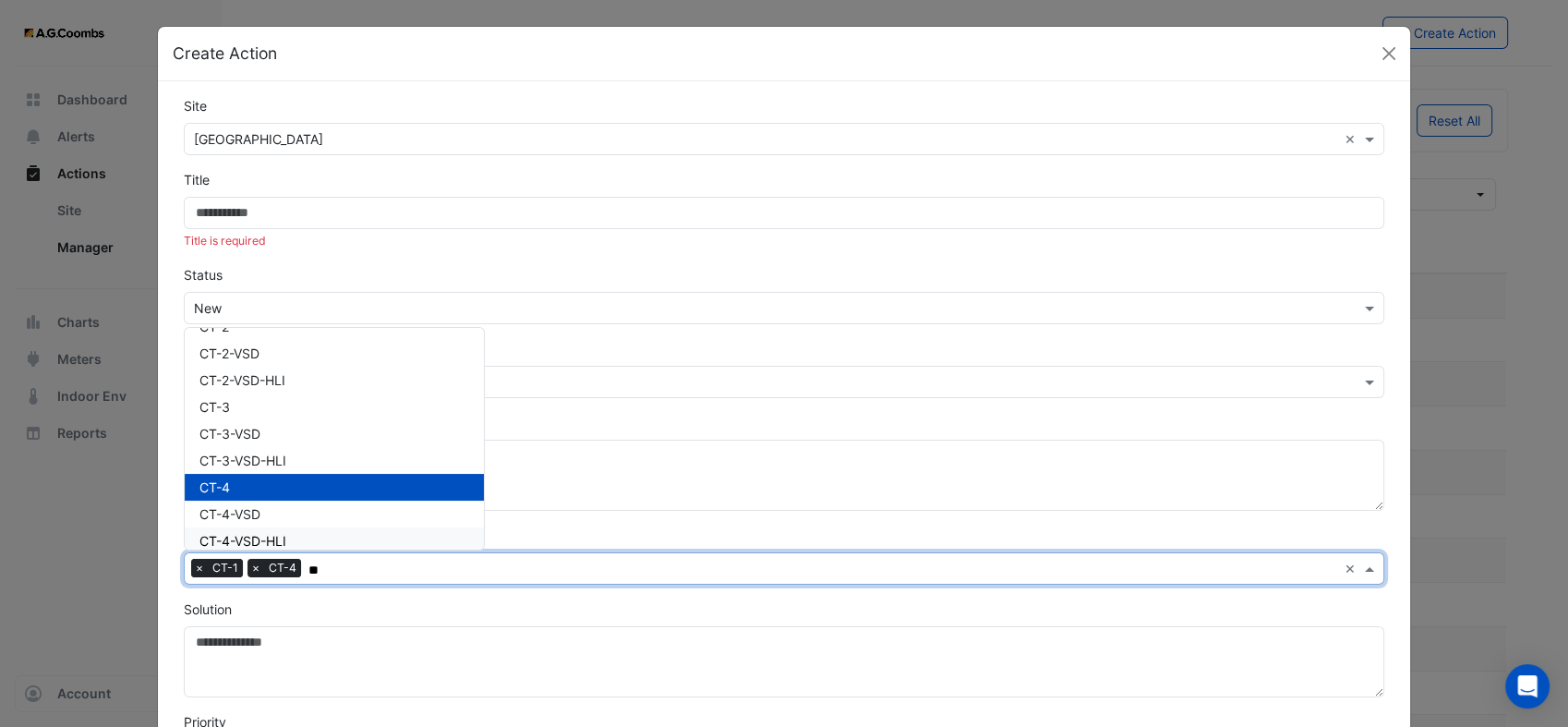
click at [192, 570] on span "×" at bounding box center [200, 568] width 17 height 19
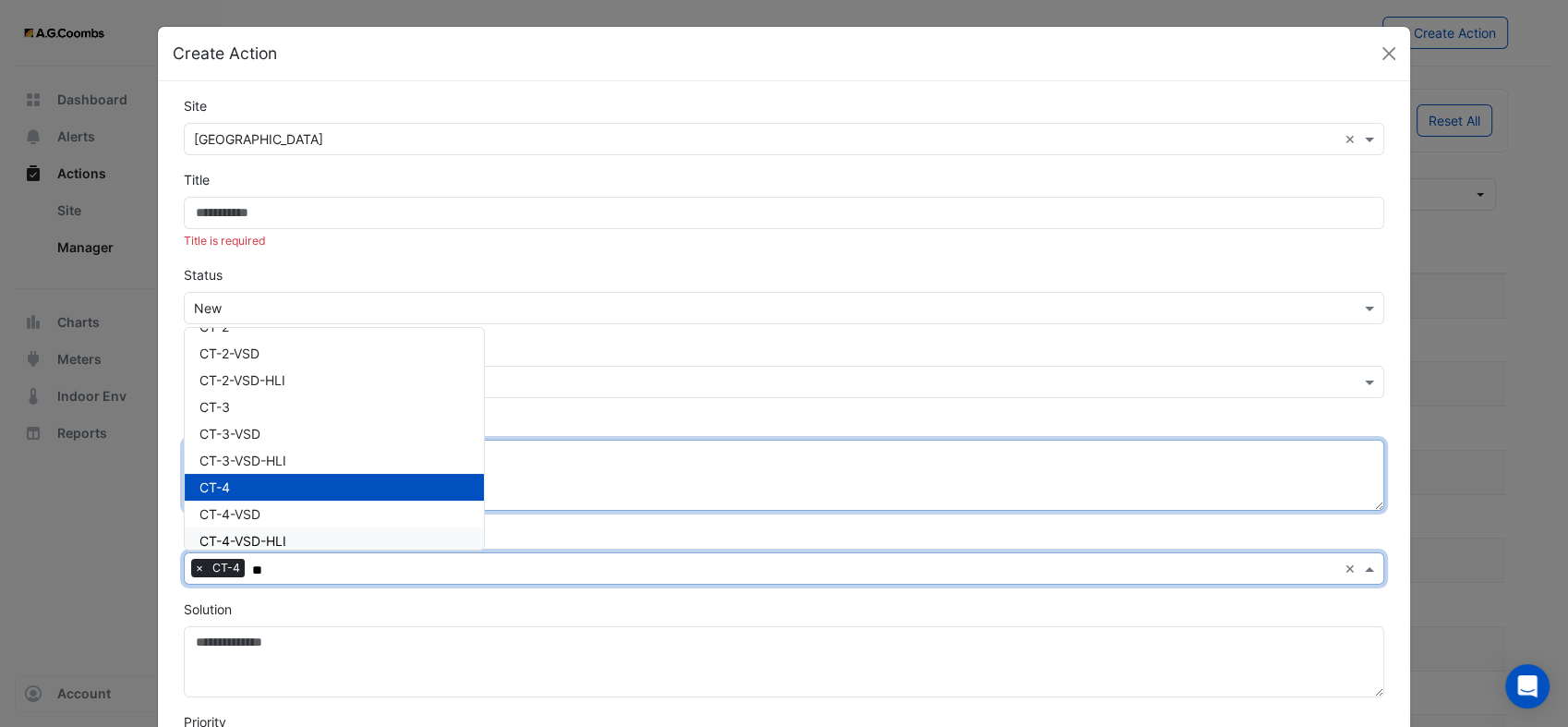
drag, startPoint x: 653, startPoint y: 461, endPoint x: 648, endPoint y: 453, distance: 9.4
click at [653, 461] on textarea "Description" at bounding box center [784, 475] width 1200 height 71
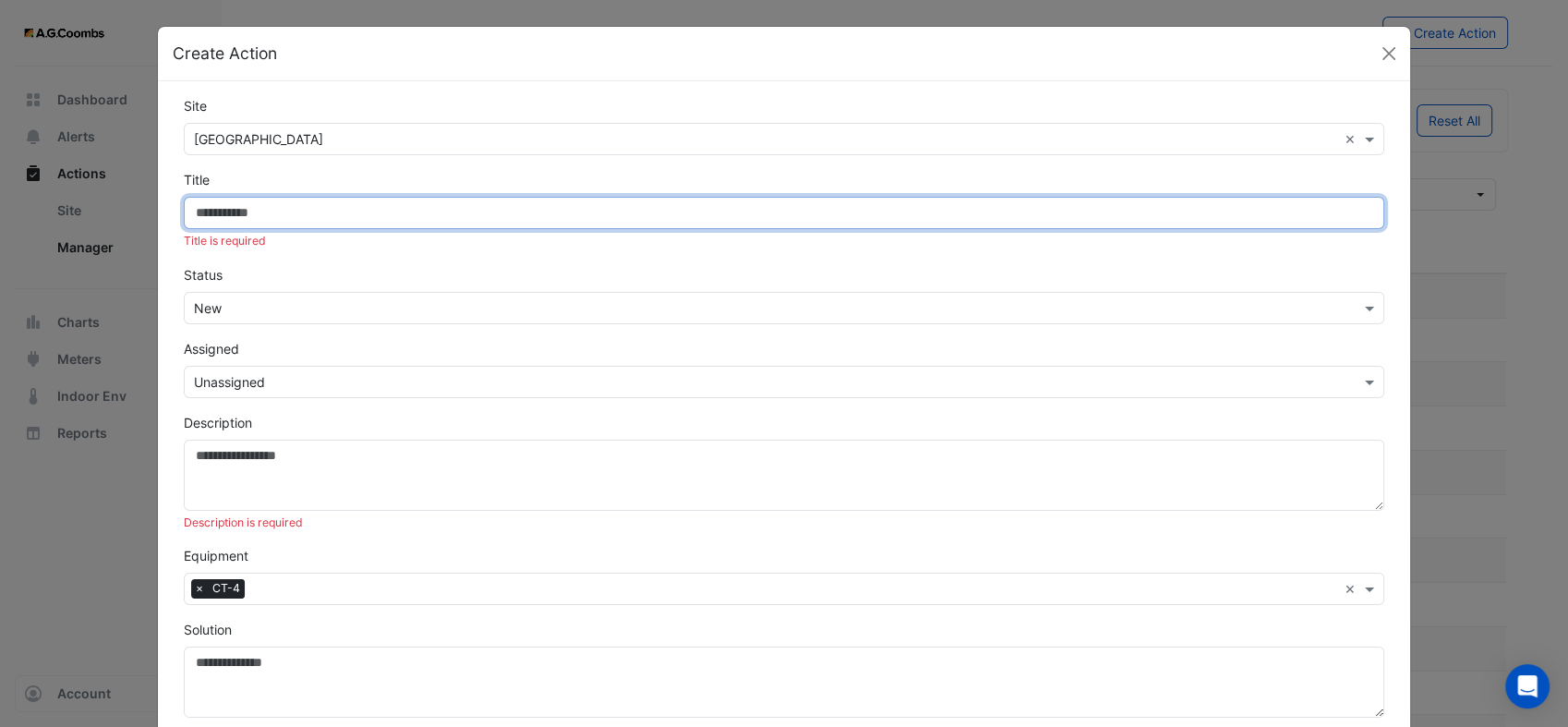
click at [364, 207] on input "Site" at bounding box center [784, 213] width 1200 height 32
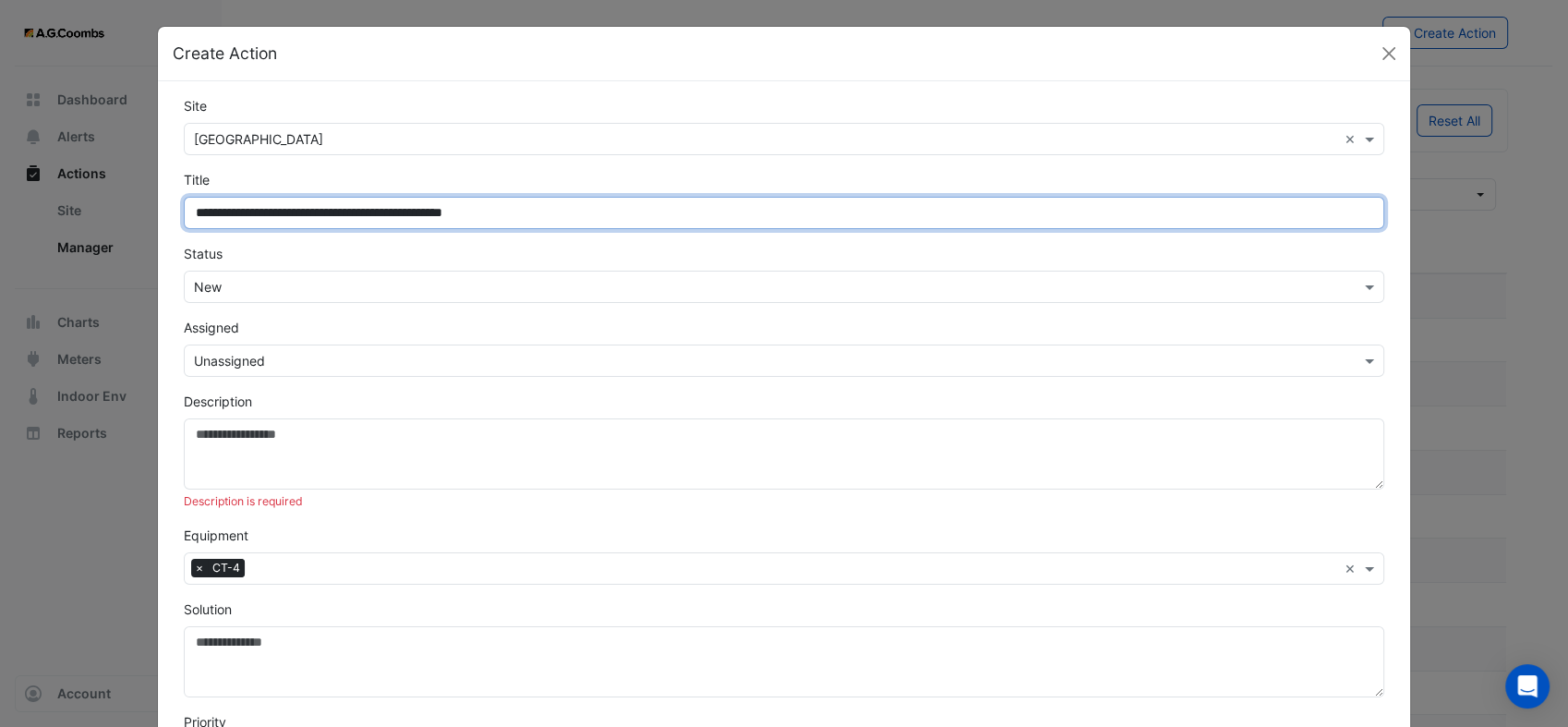
drag, startPoint x: 563, startPoint y: 208, endPoint x: 188, endPoint y: 215, distance: 375.1
click at [188, 215] on input "**********" at bounding box center [784, 213] width 1200 height 32
type input "**********"
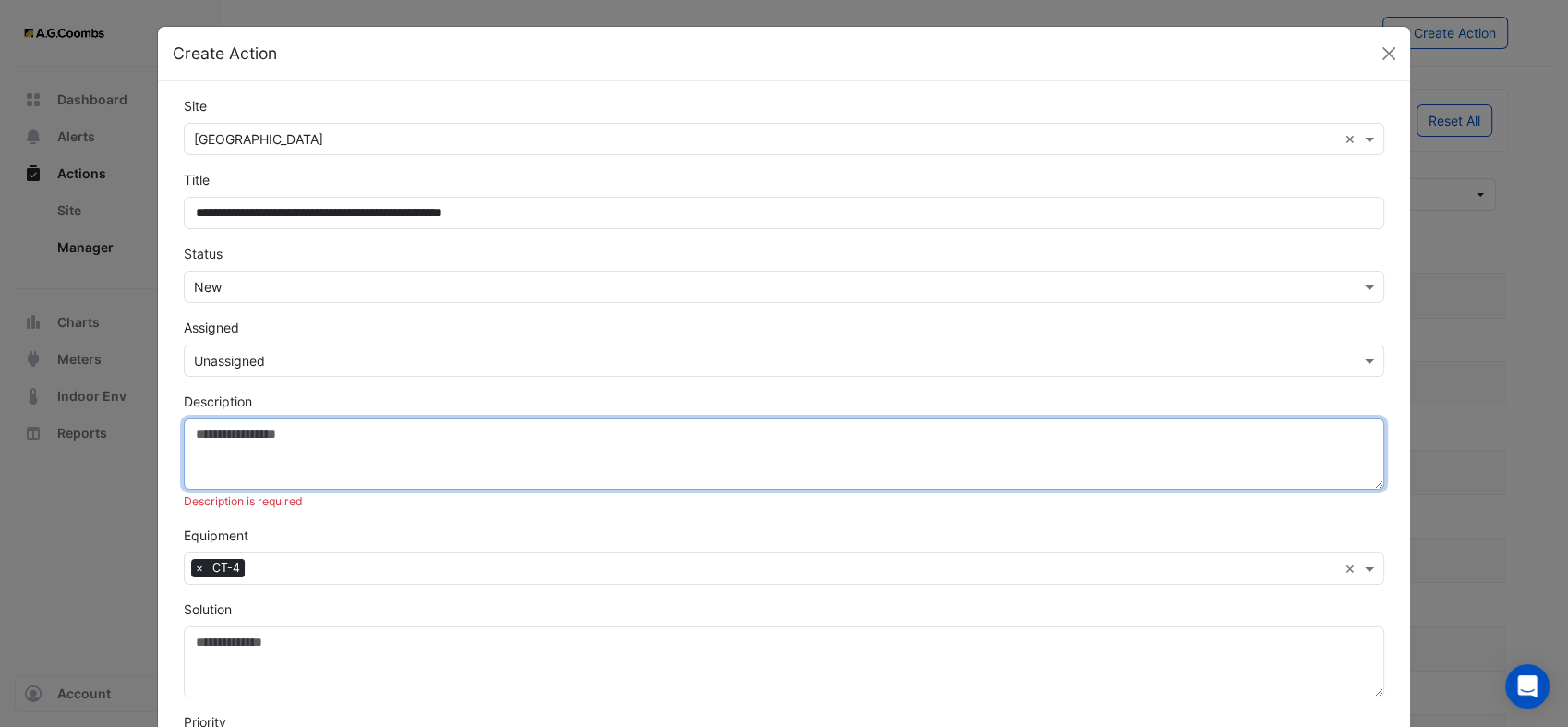
click at [250, 436] on textarea "Description" at bounding box center [784, 454] width 1200 height 71
paste textarea "**********"
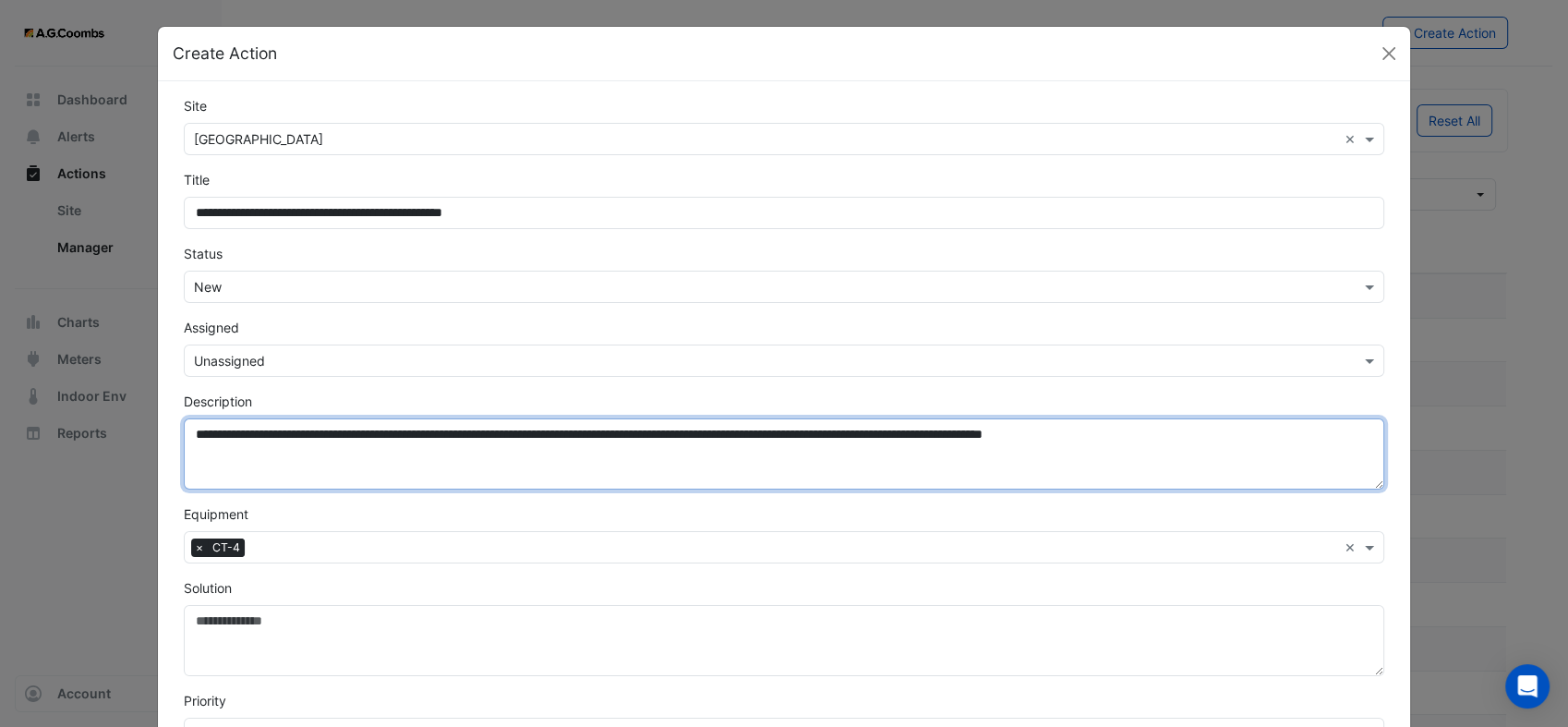
type textarea "**********"
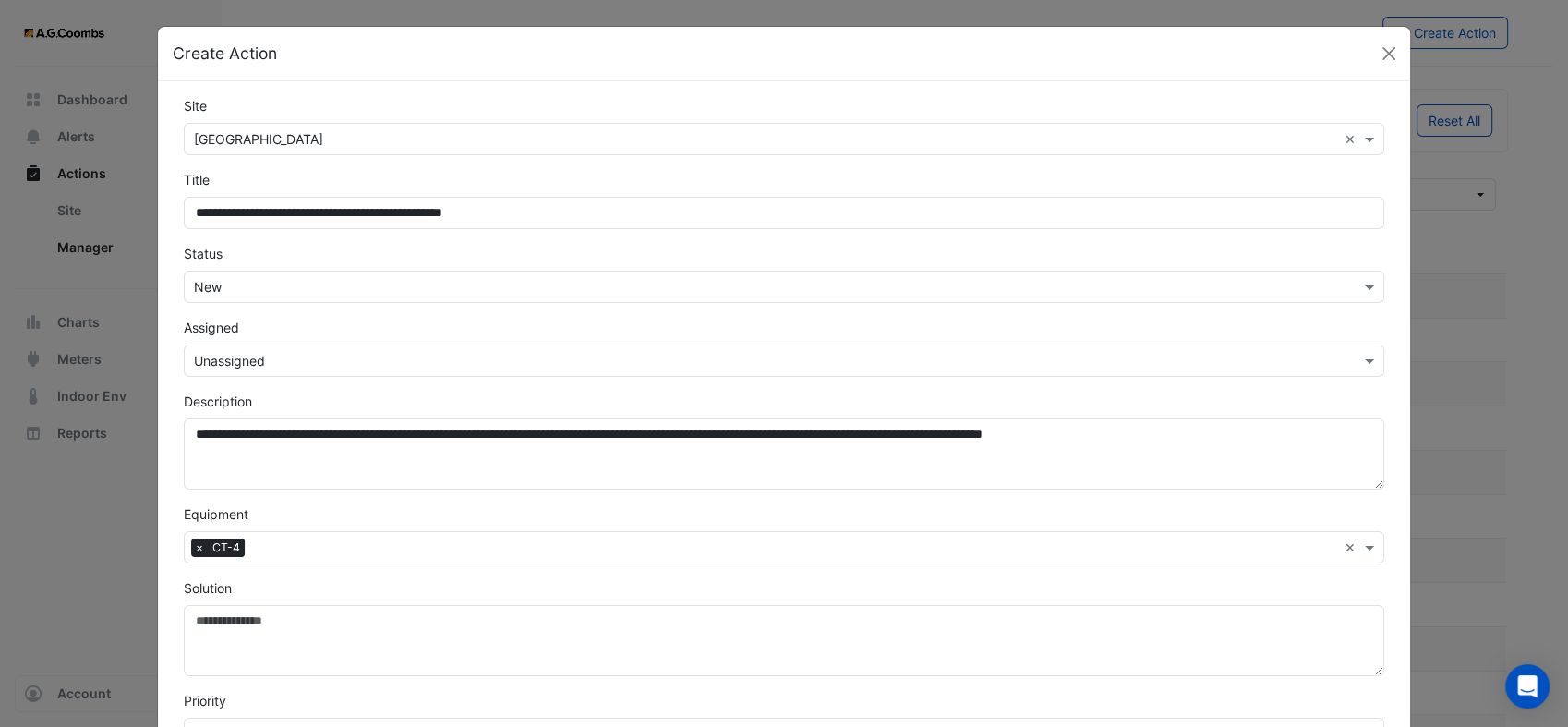
click at [650, 506] on div "Equipment Select Equipment × CT-4 ×" at bounding box center [784, 534] width 1223 height 59
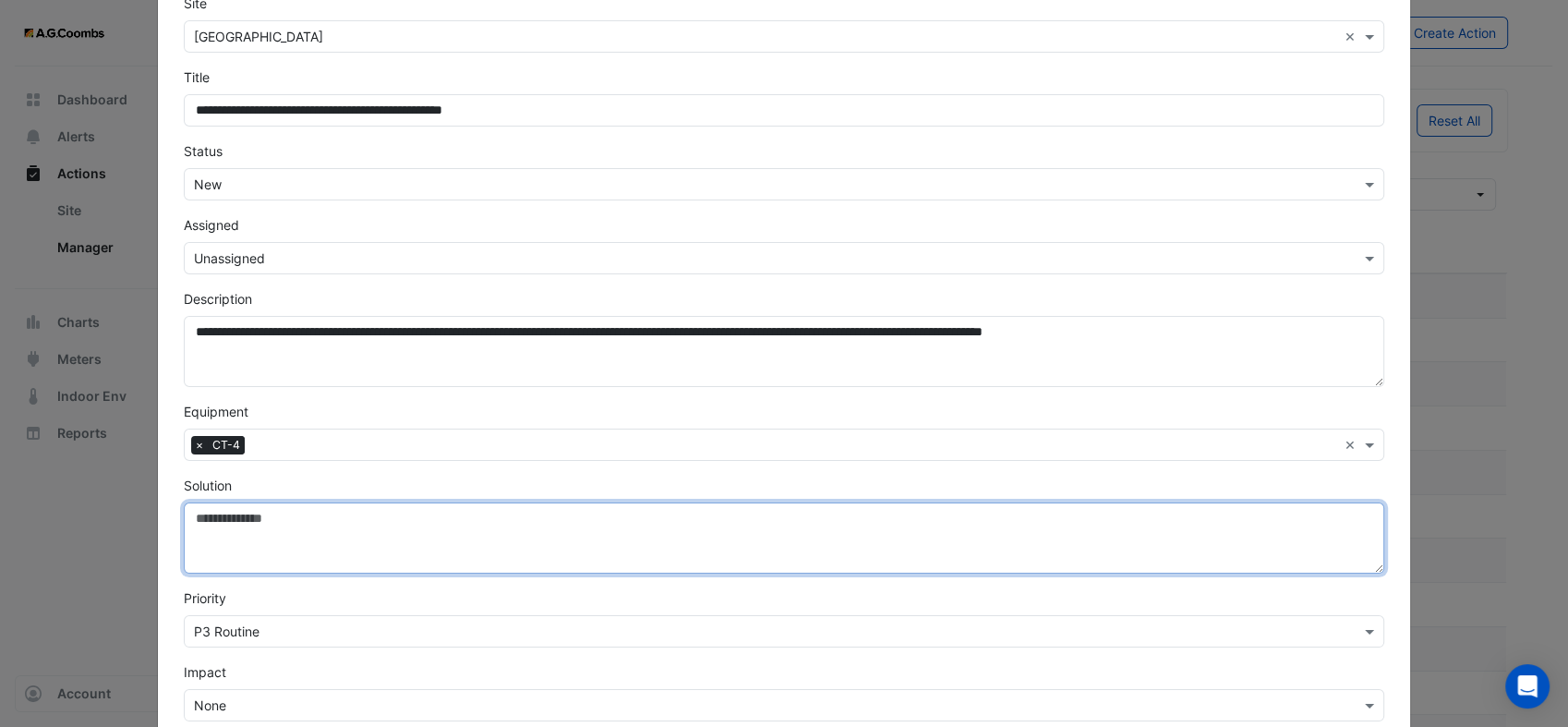
click at [382, 517] on textarea "Solution" at bounding box center [784, 538] width 1200 height 71
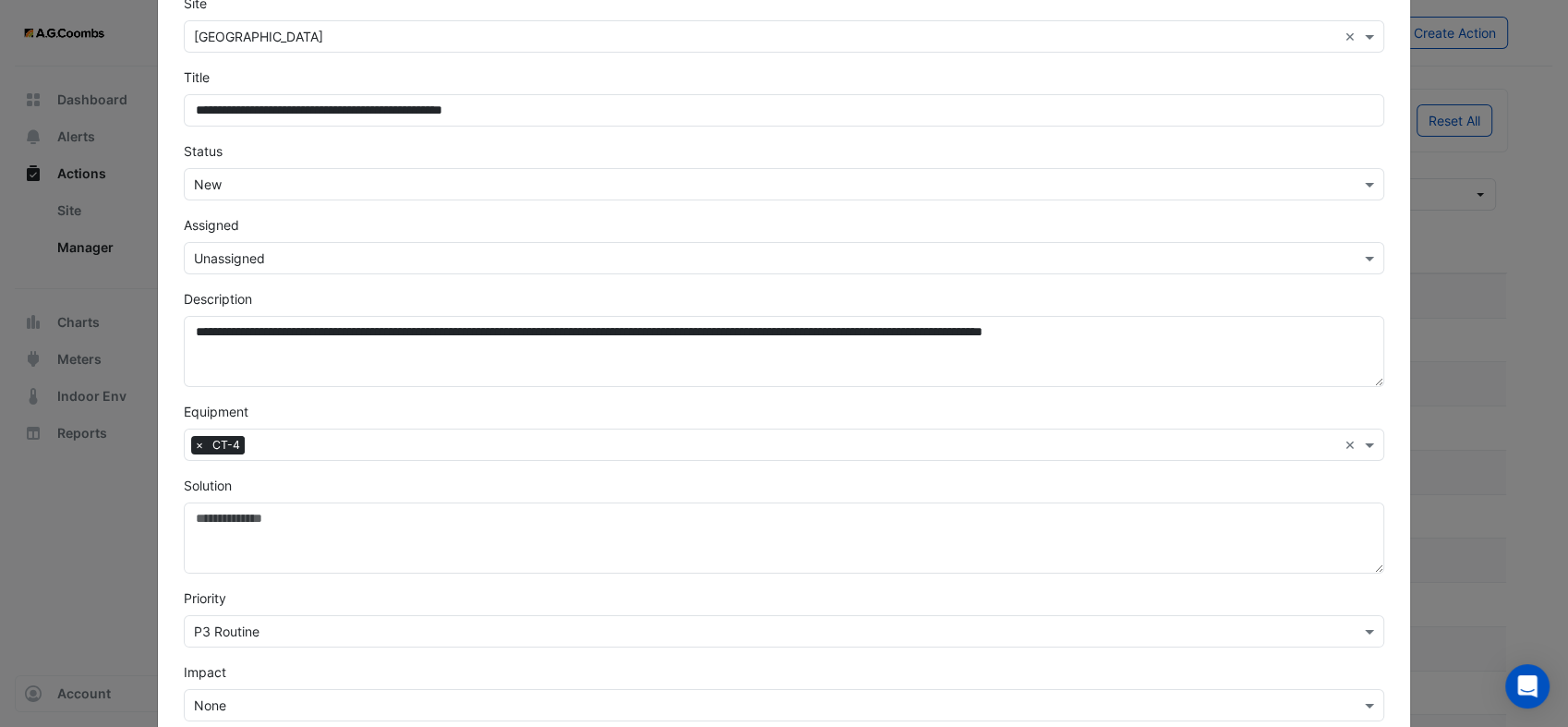
click at [280, 252] on input "text" at bounding box center [766, 259] width 1144 height 19
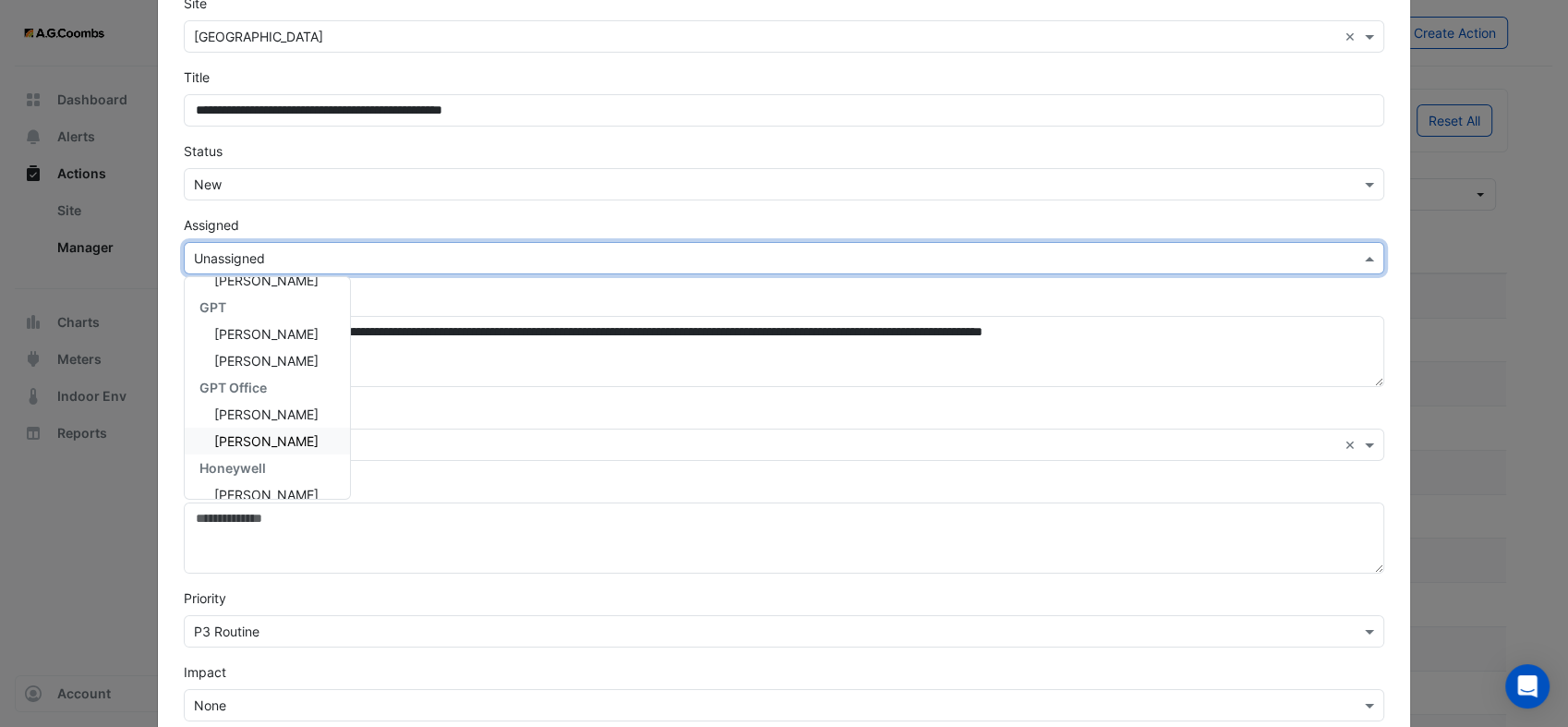
scroll to position [307, 0]
click at [264, 386] on span "[PERSON_NAME]" at bounding box center [266, 392] width 104 height 16
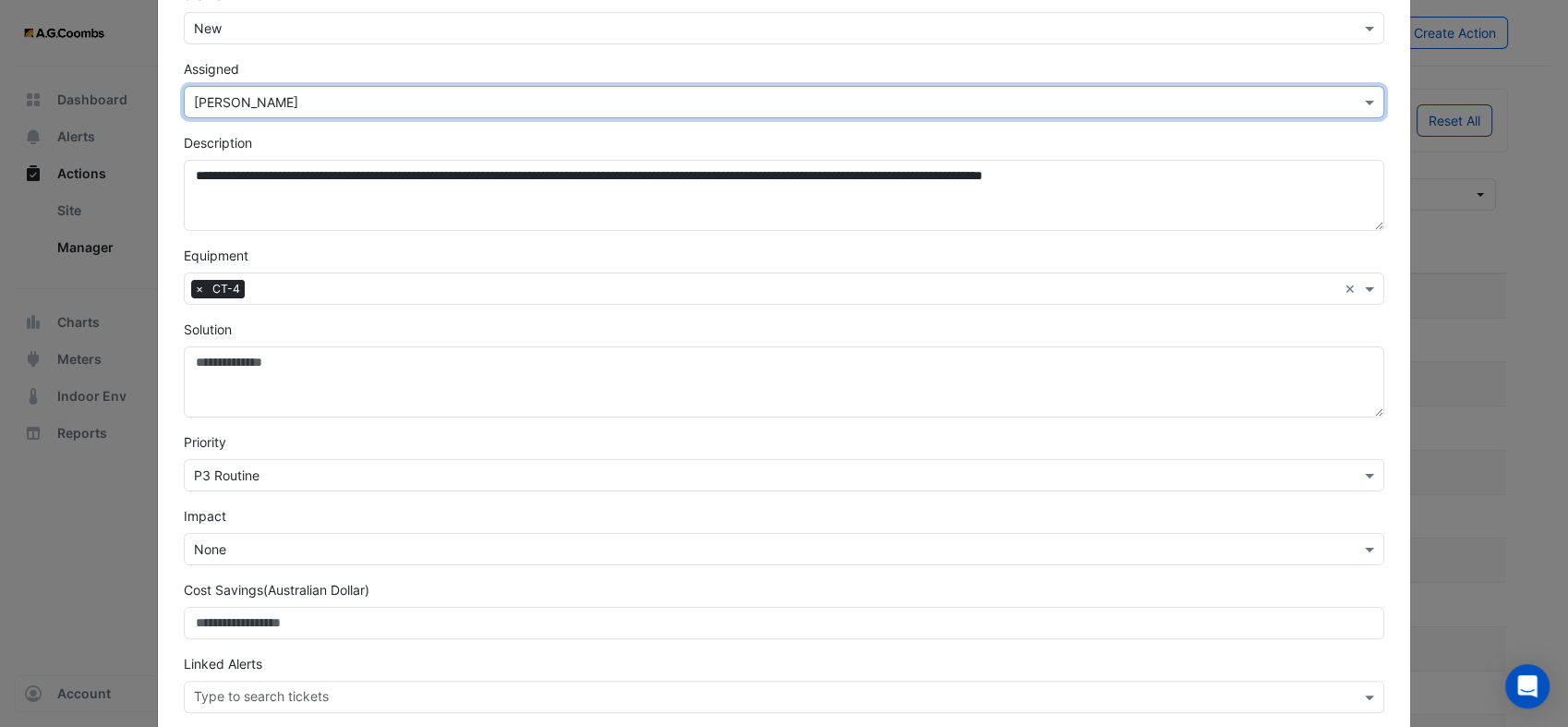
scroll to position [347, 0]
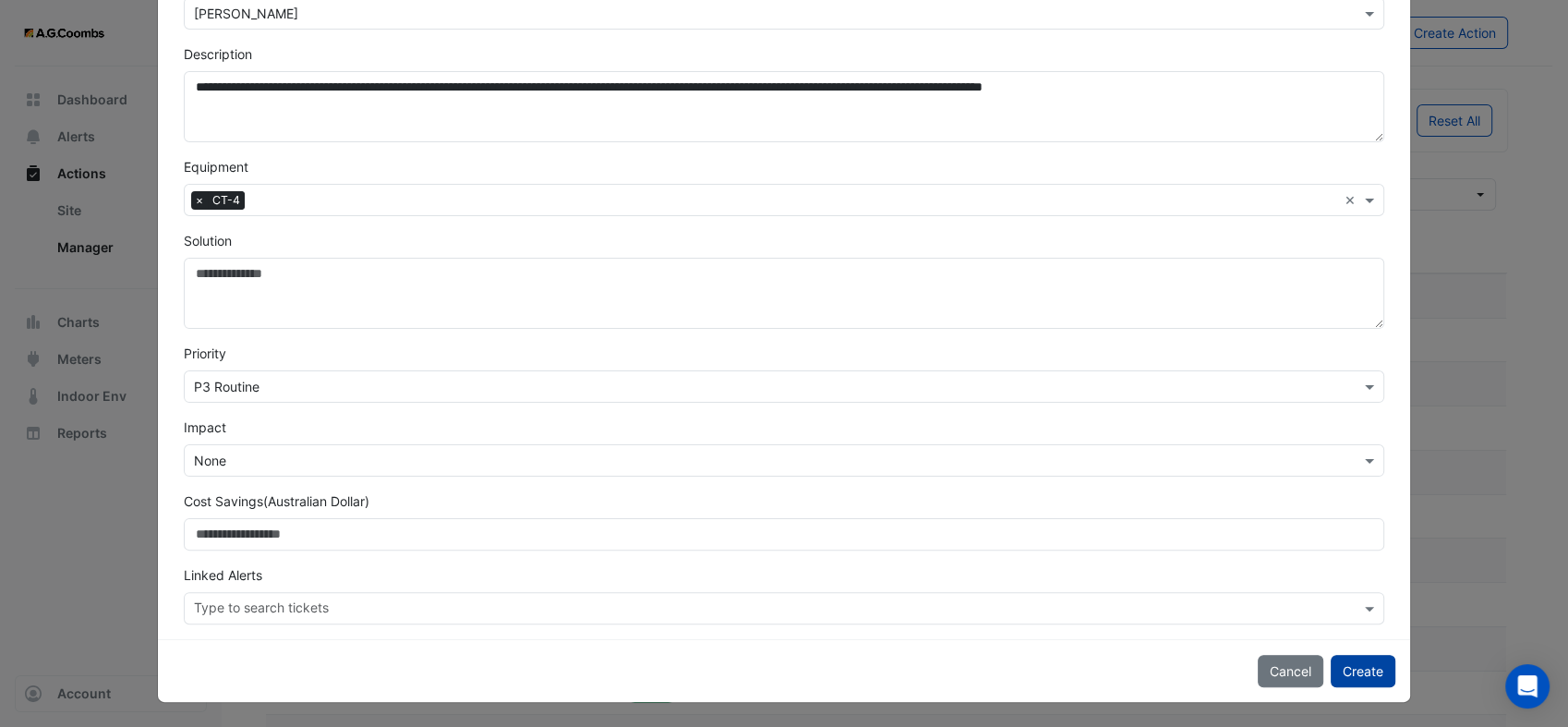
click at [1359, 670] on button "Create" at bounding box center [1363, 670] width 65 height 32
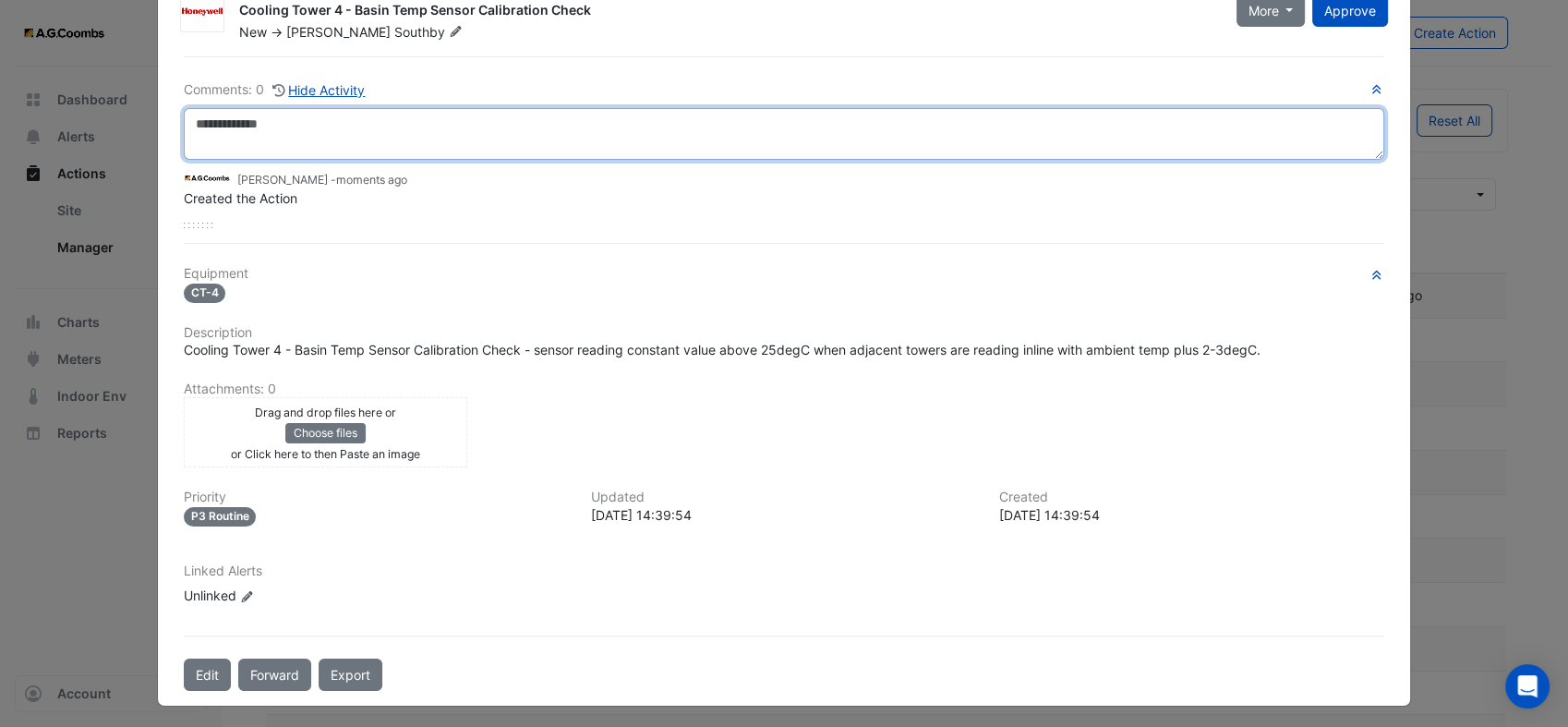
scroll to position [117, 0]
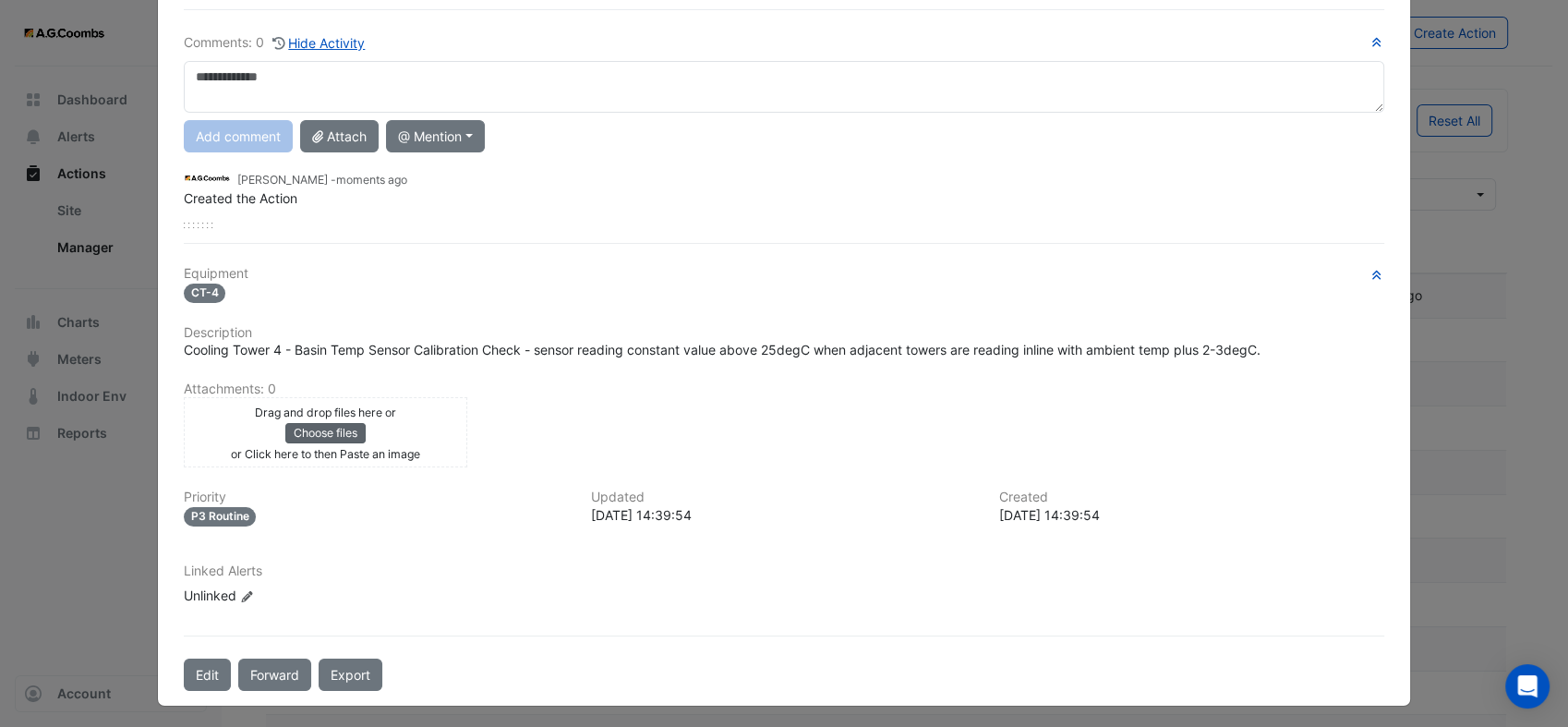
click at [304, 423] on button "Choose files" at bounding box center [325, 434] width 81 height 20
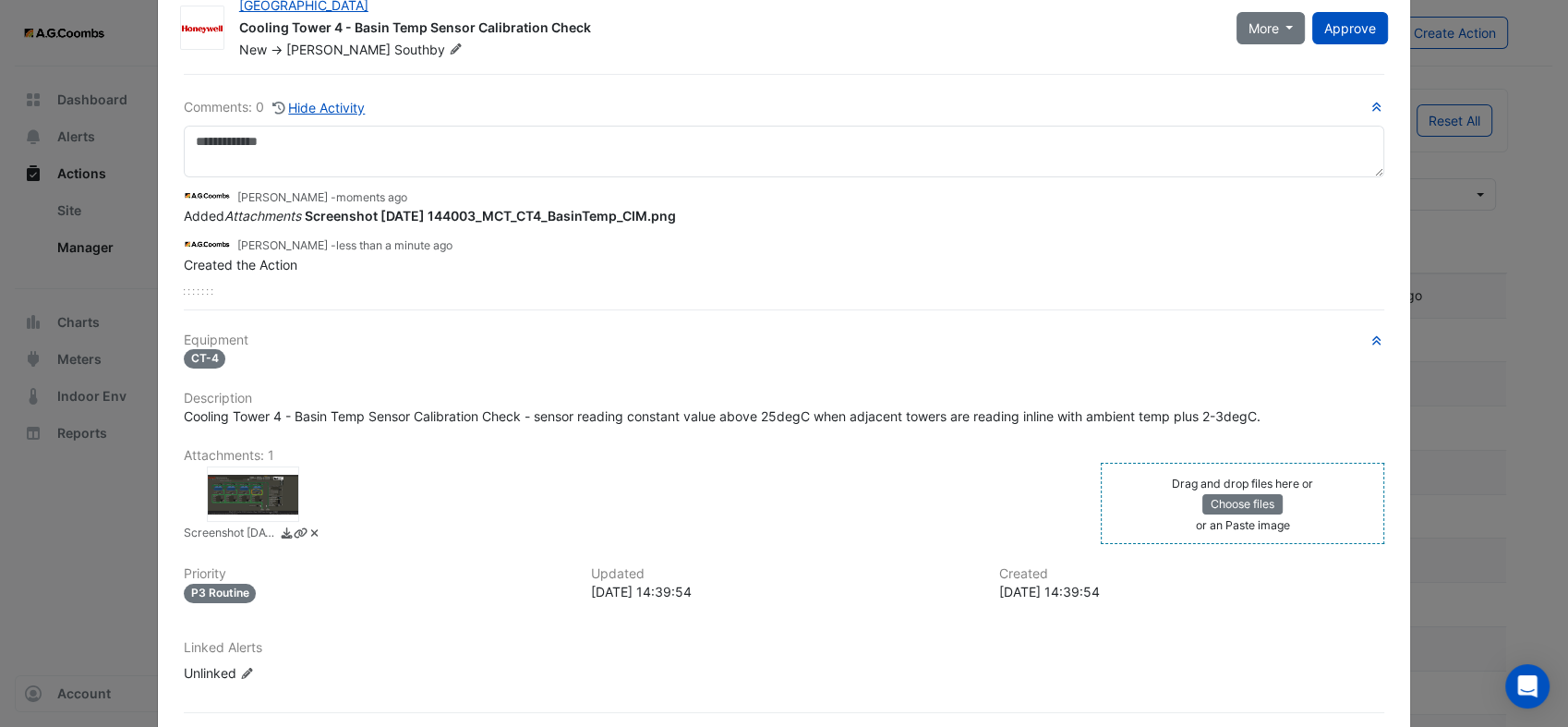
scroll to position [0, 0]
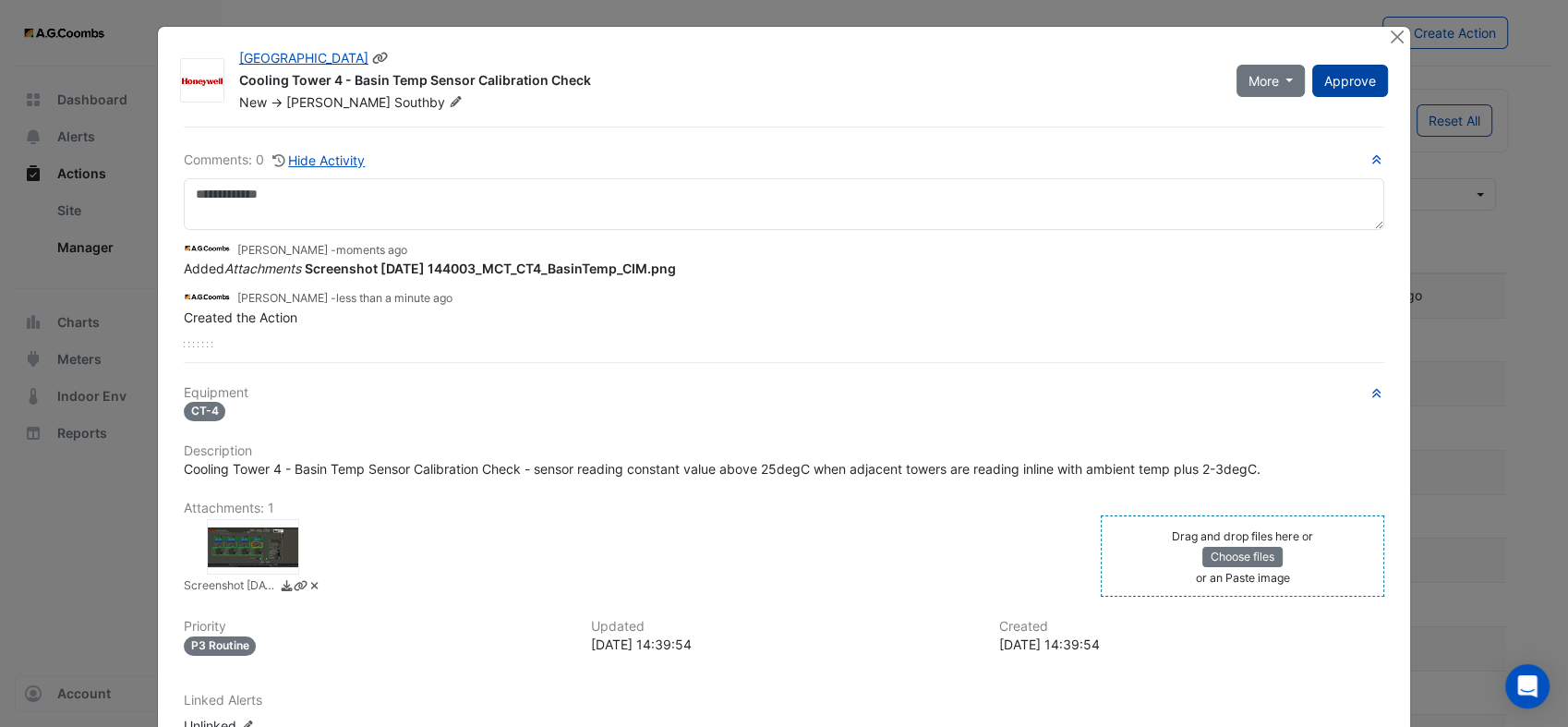
click at [1346, 80] on span "Approve" at bounding box center [1350, 81] width 52 height 16
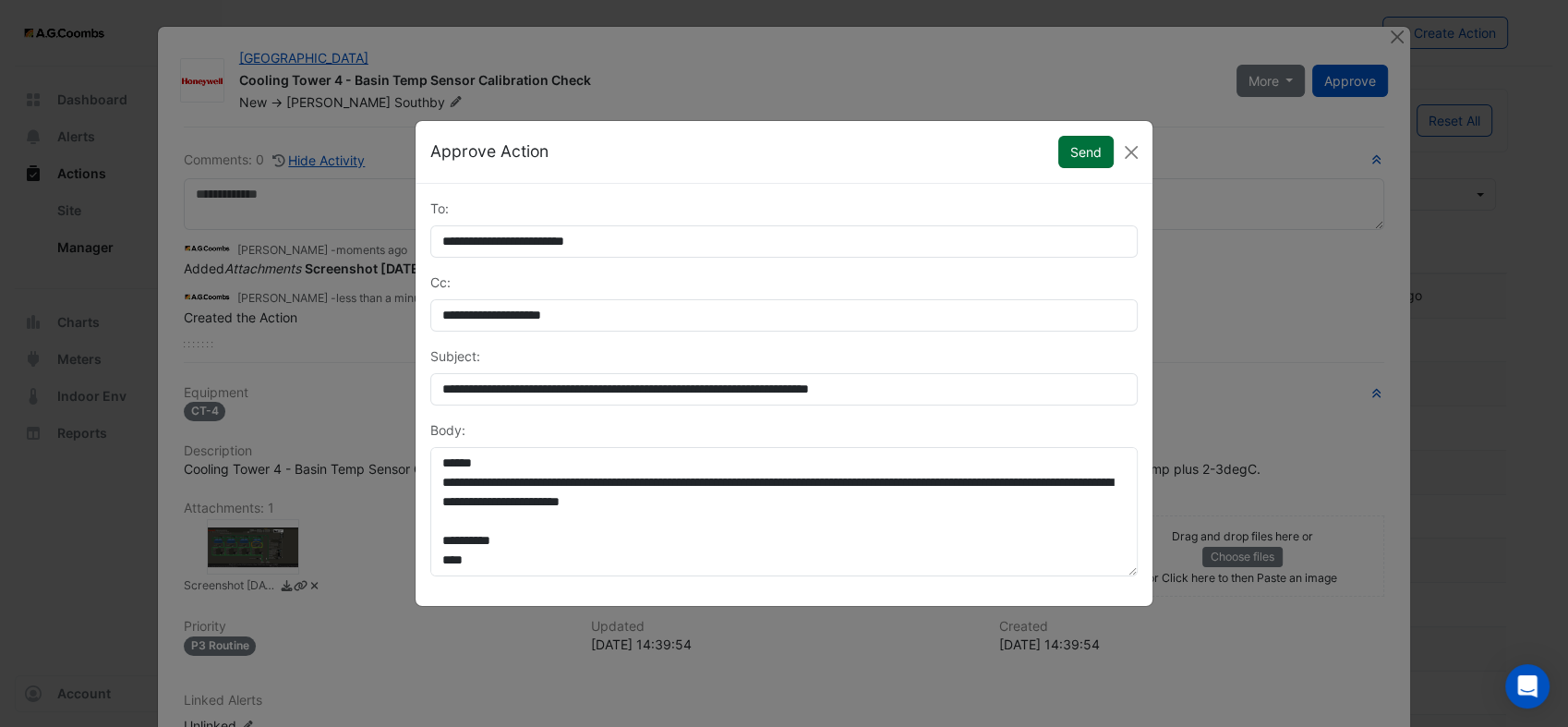
click at [1091, 156] on button "Send" at bounding box center [1086, 151] width 56 height 32
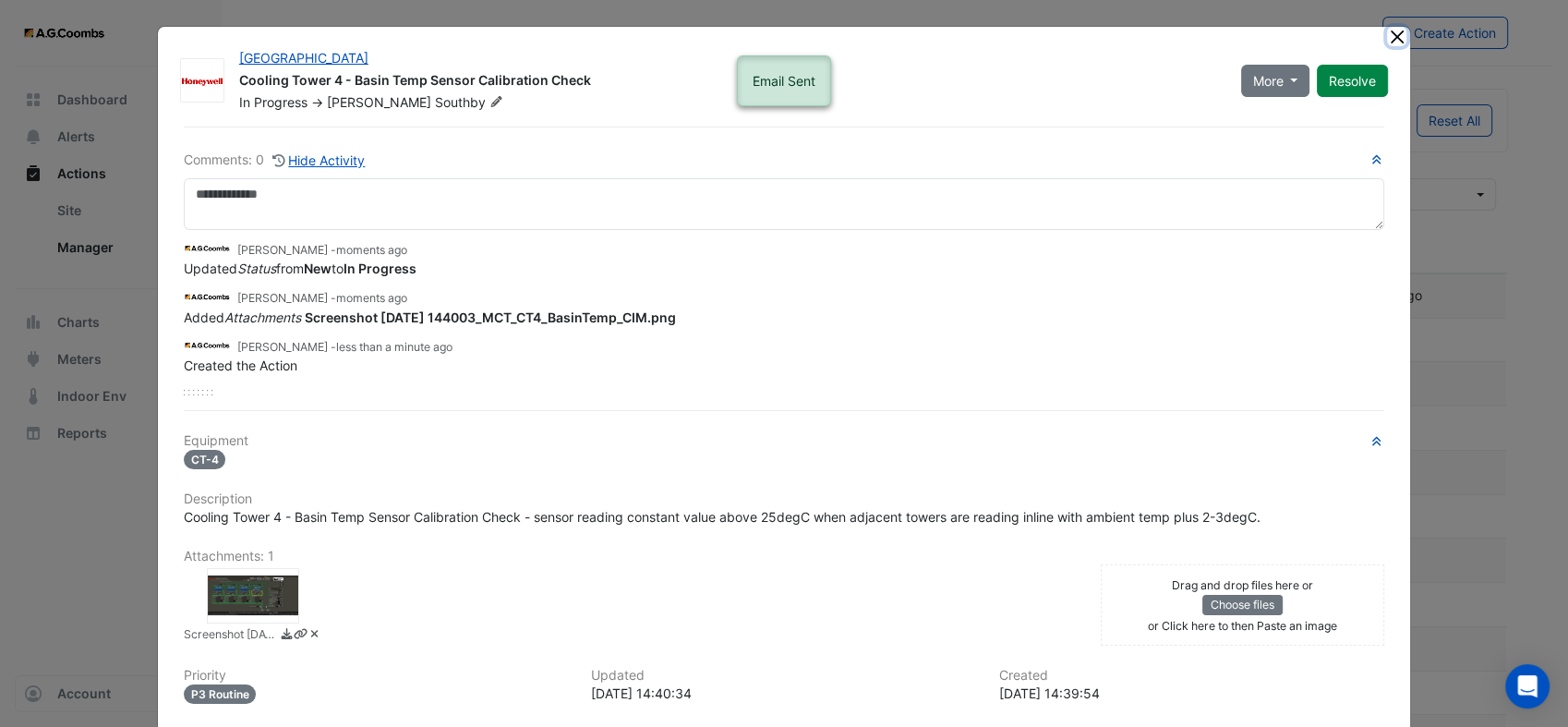
click at [1389, 35] on button "Close" at bounding box center [1396, 36] width 19 height 19
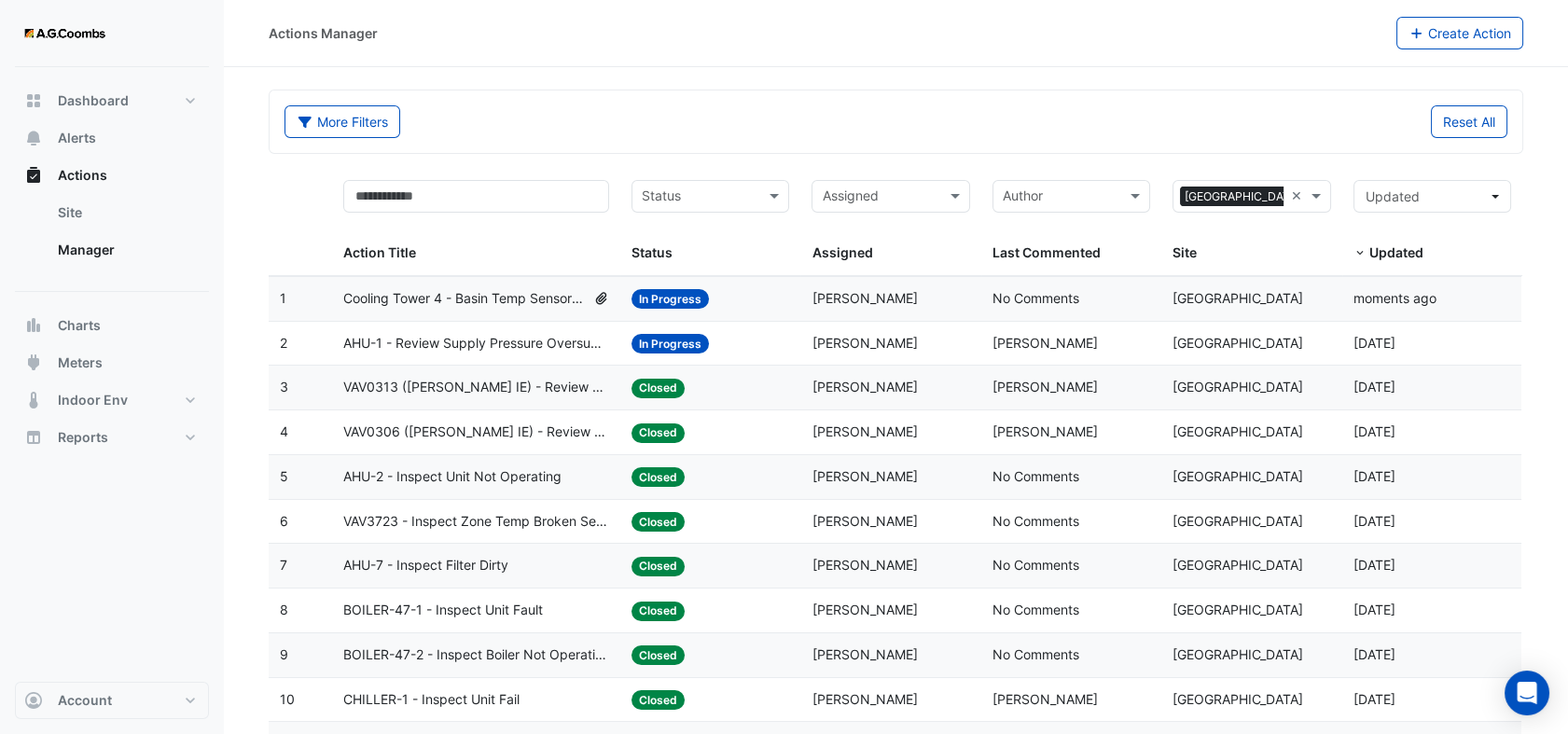
click at [529, 343] on span "AHU-1 - Review Supply Pressure Oversupply (Energy Waste)" at bounding box center [476, 343] width 266 height 22
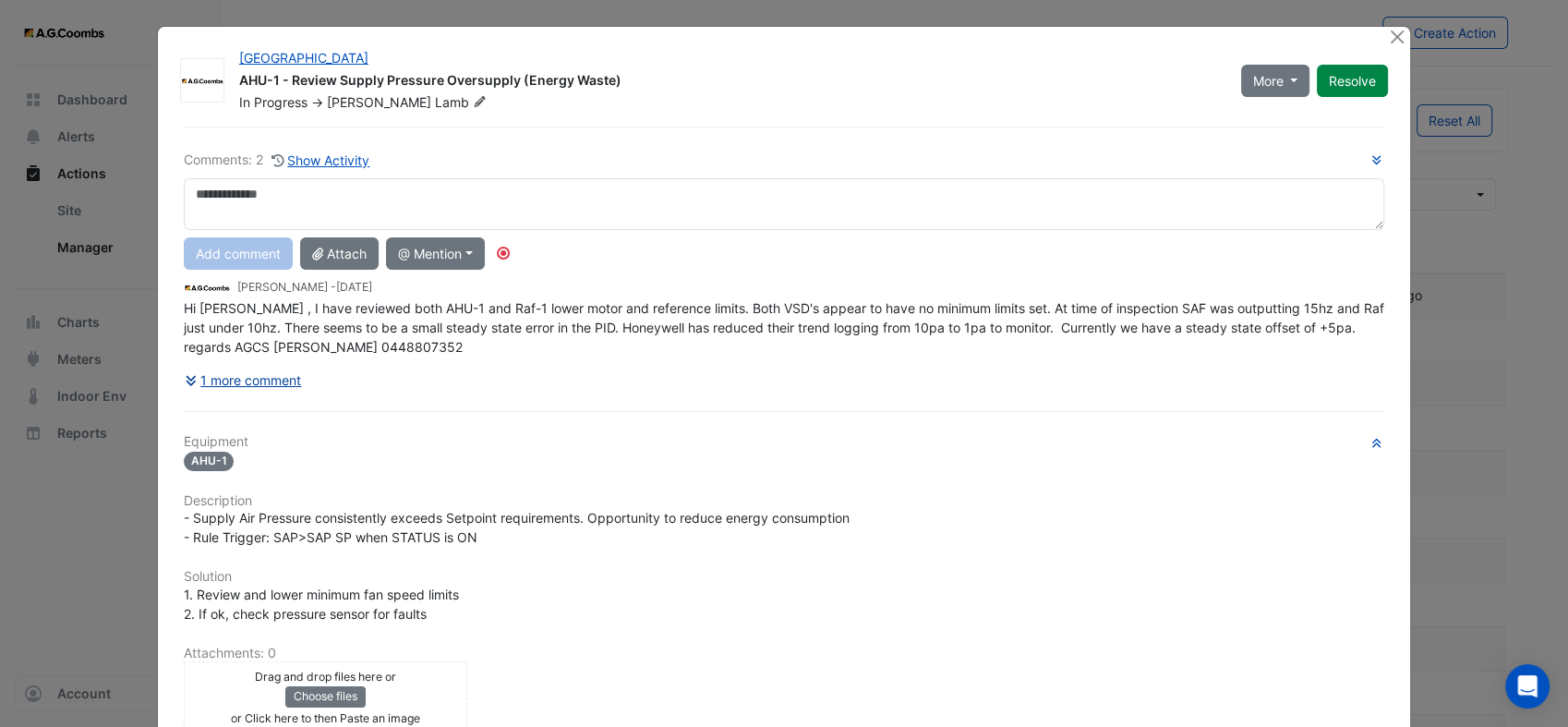
click at [195, 379] on button "1 more comment" at bounding box center [243, 380] width 119 height 32
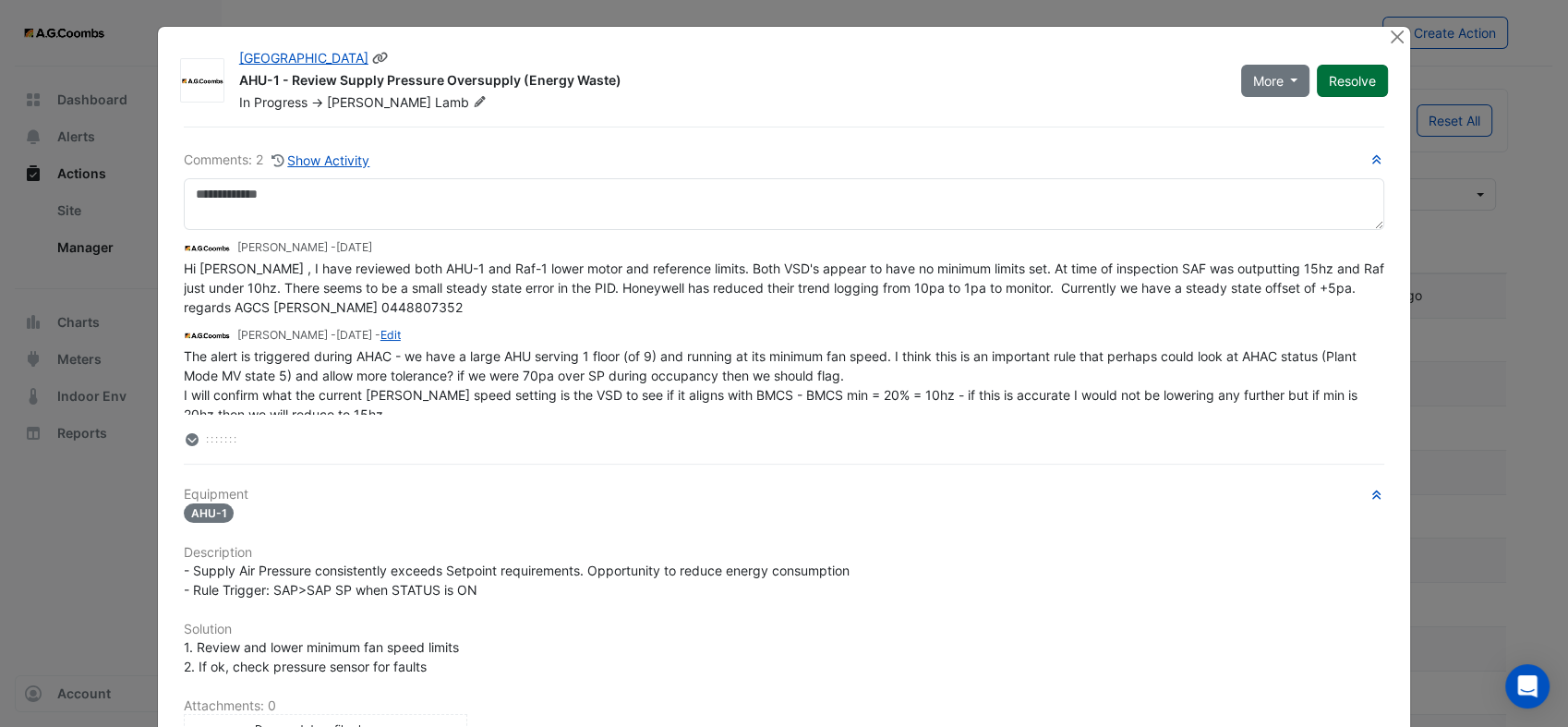
click at [1341, 74] on button "Resolve" at bounding box center [1353, 81] width 71 height 32
click at [1387, 34] on button "Close" at bounding box center [1396, 36] width 19 height 19
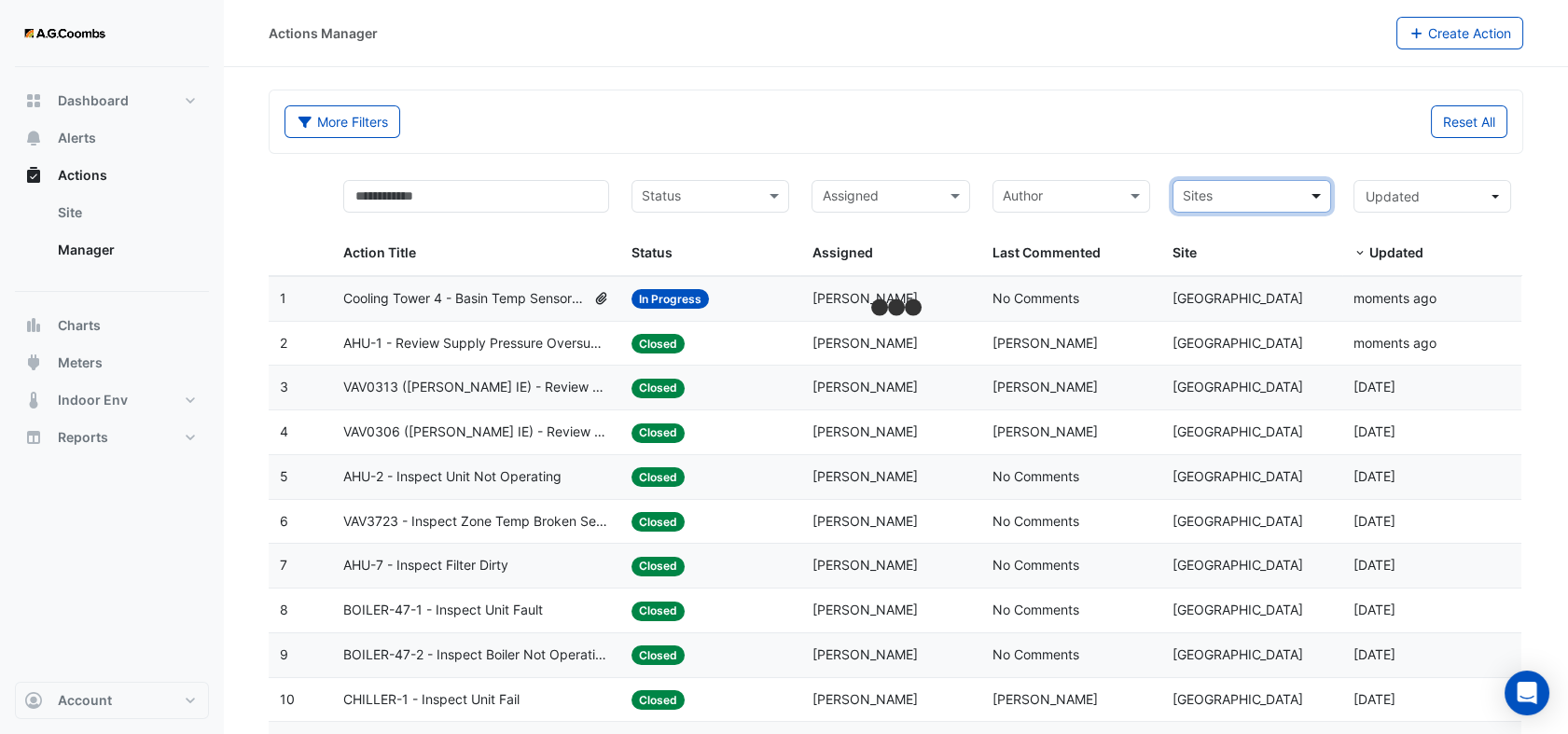
click at [1314, 196] on span at bounding box center [1319, 196] width 23 height 22
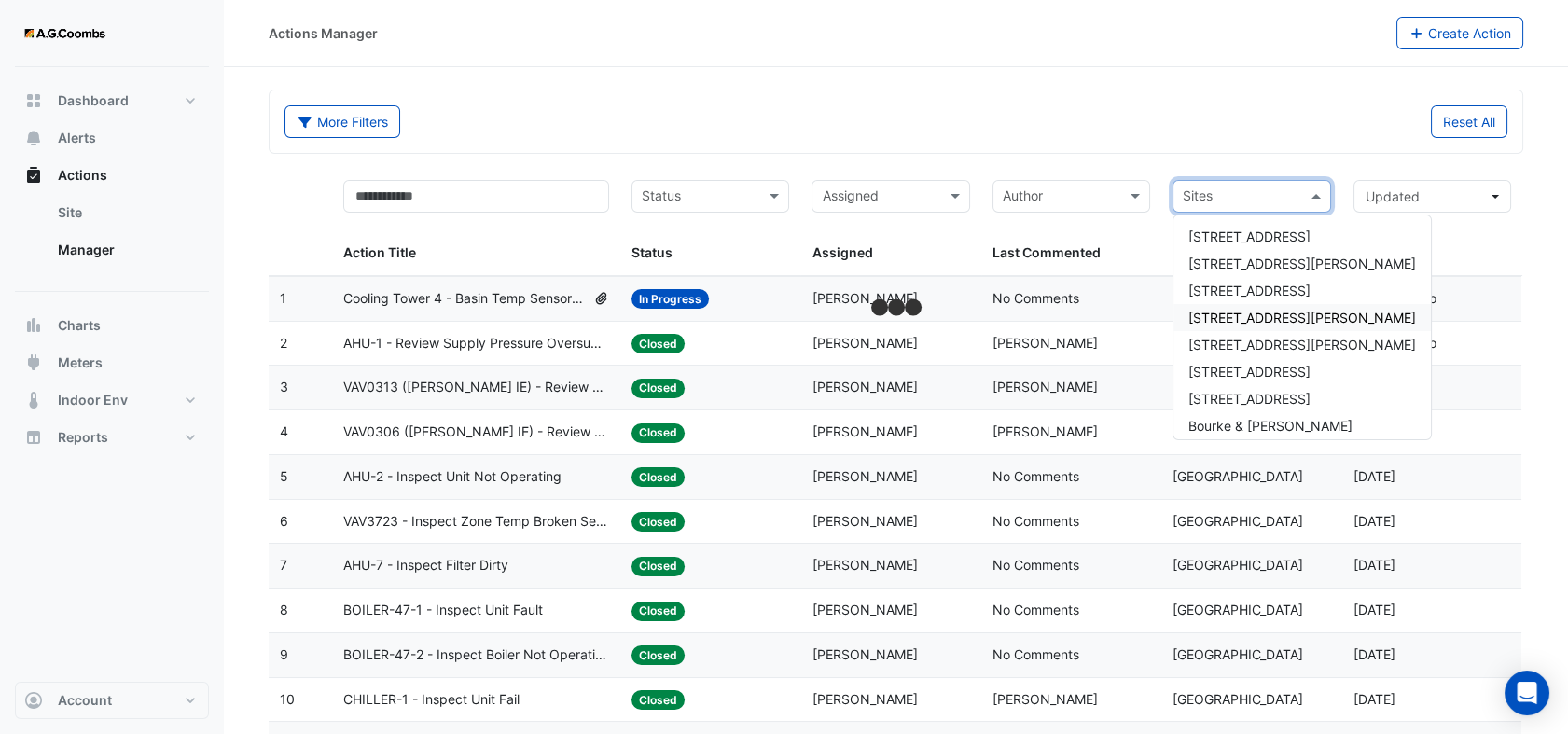
drag, startPoint x: 1259, startPoint y: 336, endPoint x: 1257, endPoint y: 319, distance: 17.1
click at [1257, 319] on div "111 Eagle Street 150 Collins Street 2 Southbank Boulevard 530 Collins Street 58…" at bounding box center [1302, 371] width 258 height 297
click at [1257, 318] on span "[STREET_ADDRESS][PERSON_NAME]" at bounding box center [1302, 317] width 228 height 16
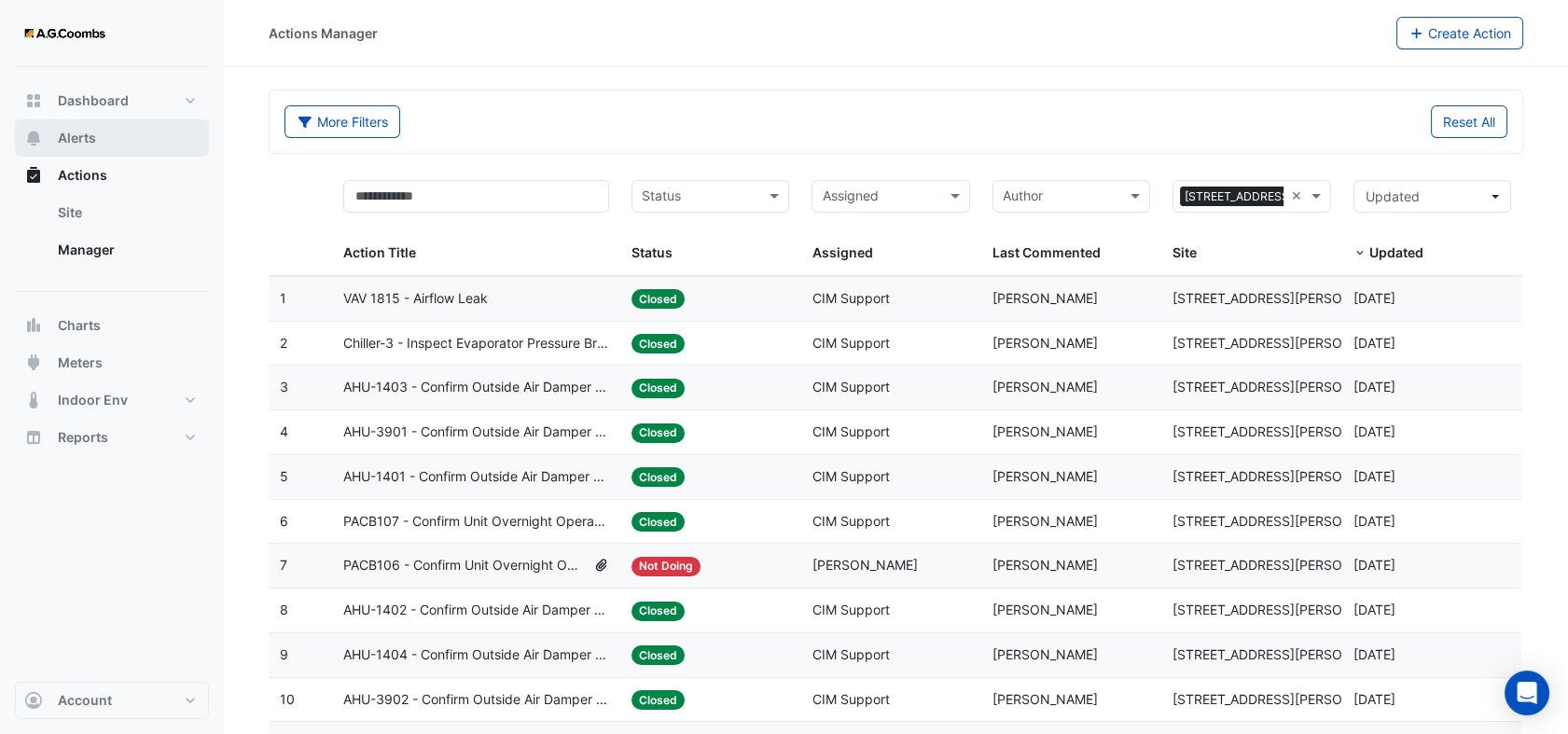
click at [79, 144] on span "Alerts" at bounding box center [77, 138] width 38 height 19
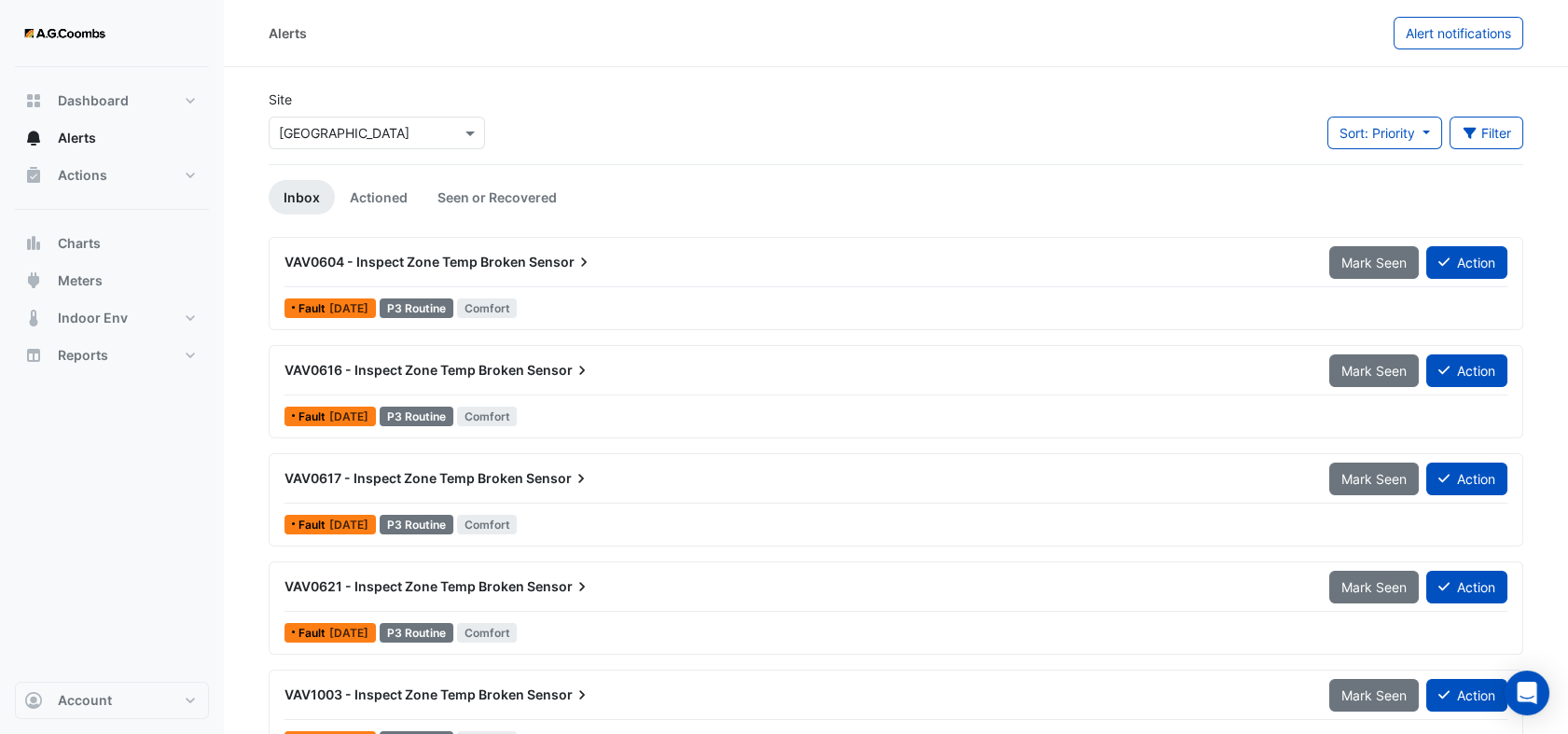
click at [445, 122] on div at bounding box center [376, 132] width 215 height 22
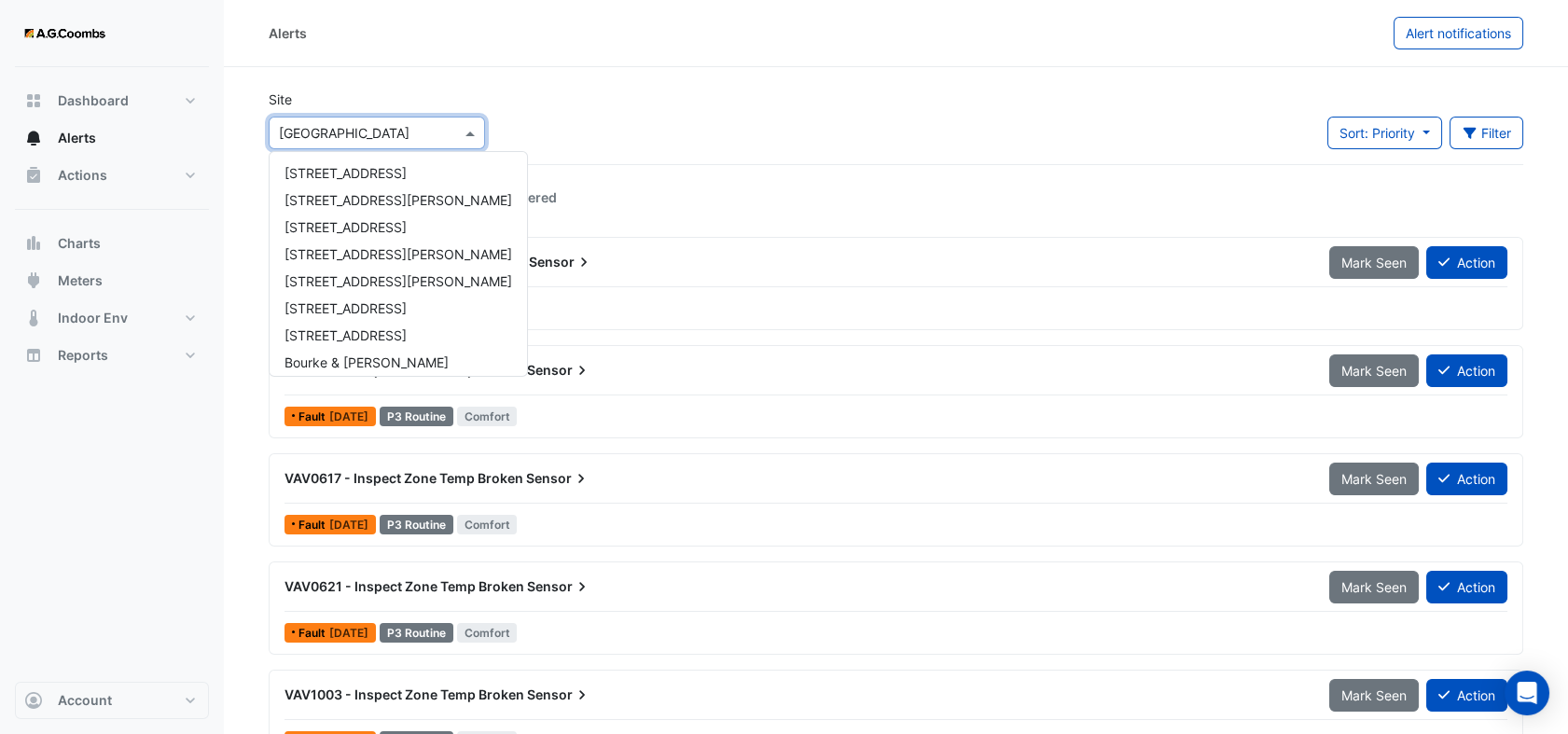
scroll to position [89, 0]
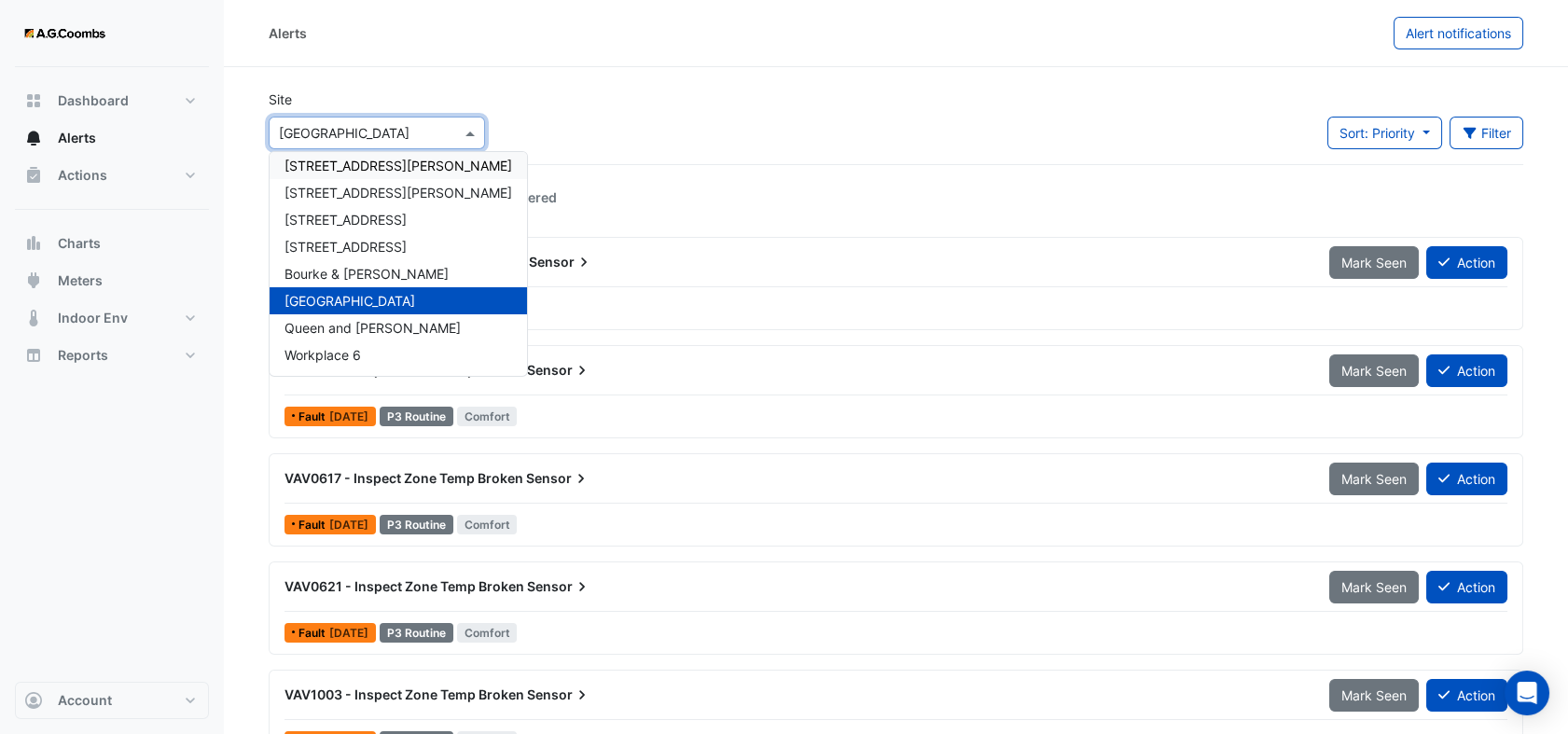
click at [396, 157] on div "[STREET_ADDRESS][PERSON_NAME]" at bounding box center [398, 165] width 258 height 27
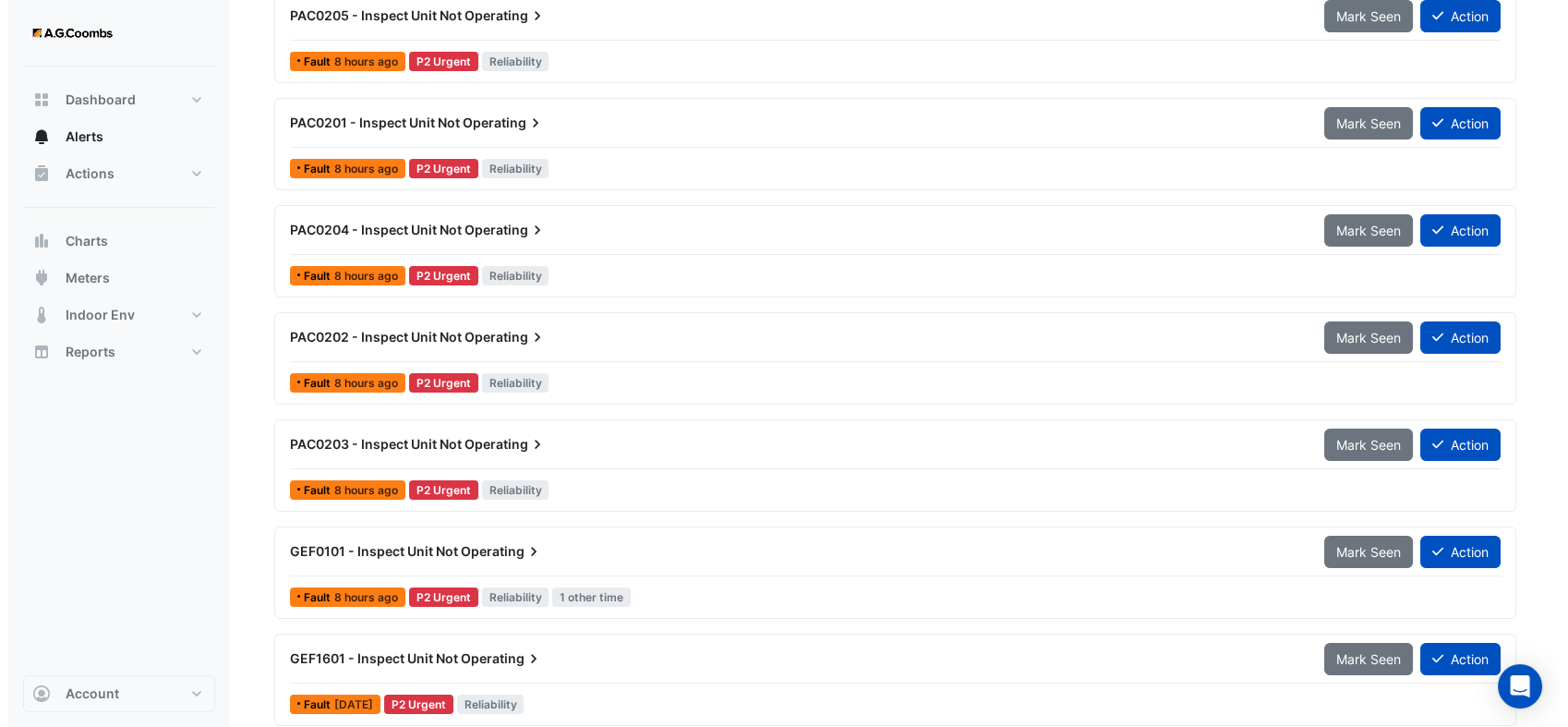
scroll to position [205, 0]
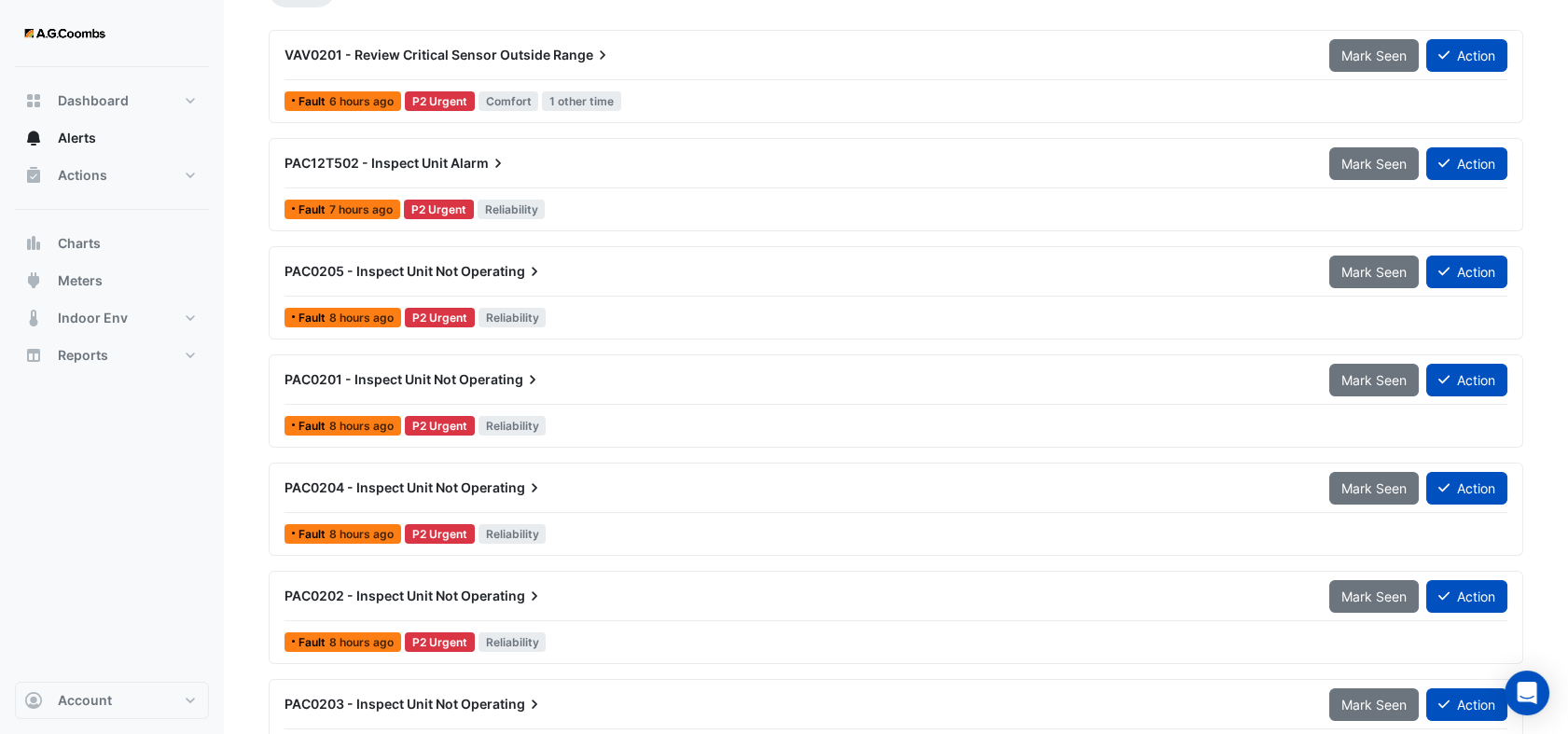
click at [507, 276] on span "Operating" at bounding box center [502, 272] width 83 height 19
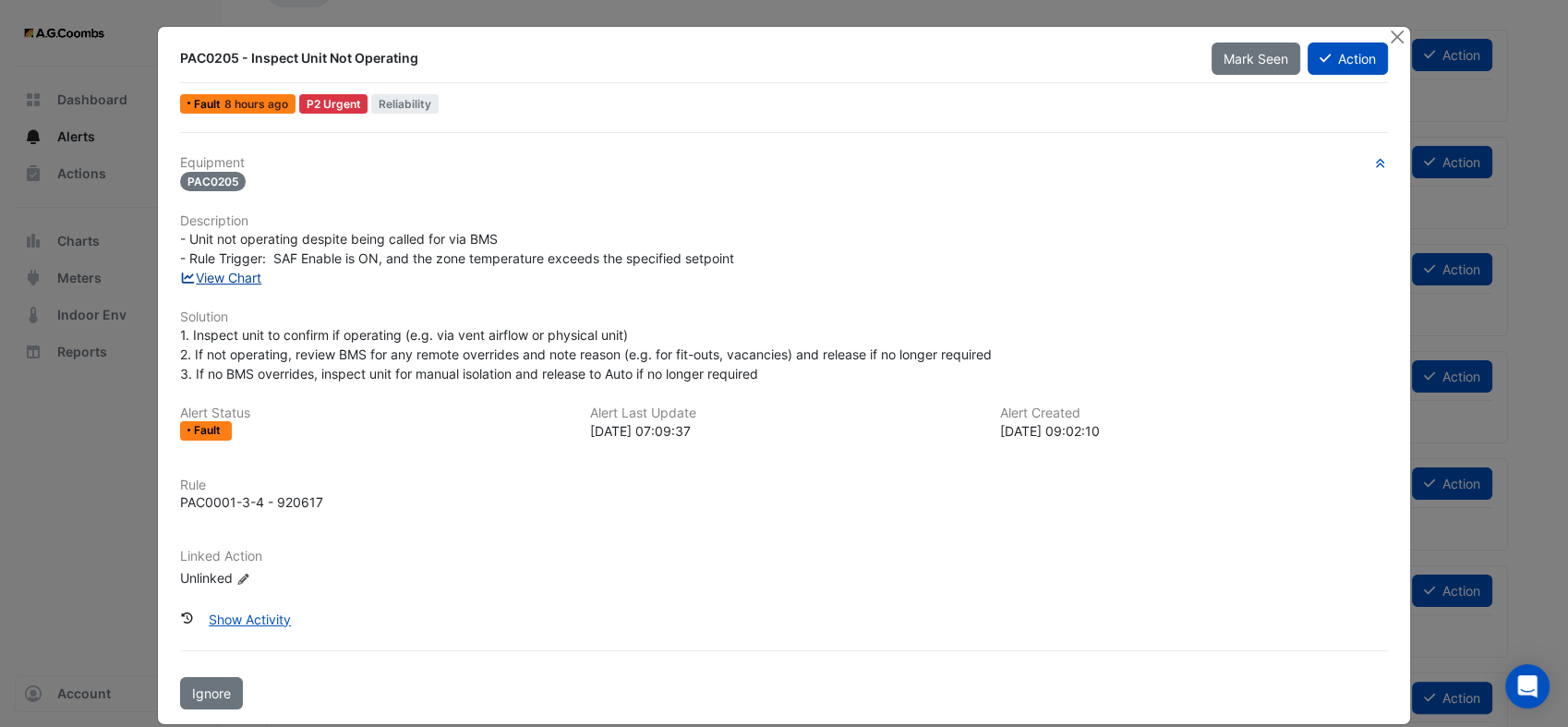
click at [219, 275] on link "View Chart" at bounding box center [221, 277] width 83 height 16
click at [1390, 37] on button "Close" at bounding box center [1396, 36] width 19 height 19
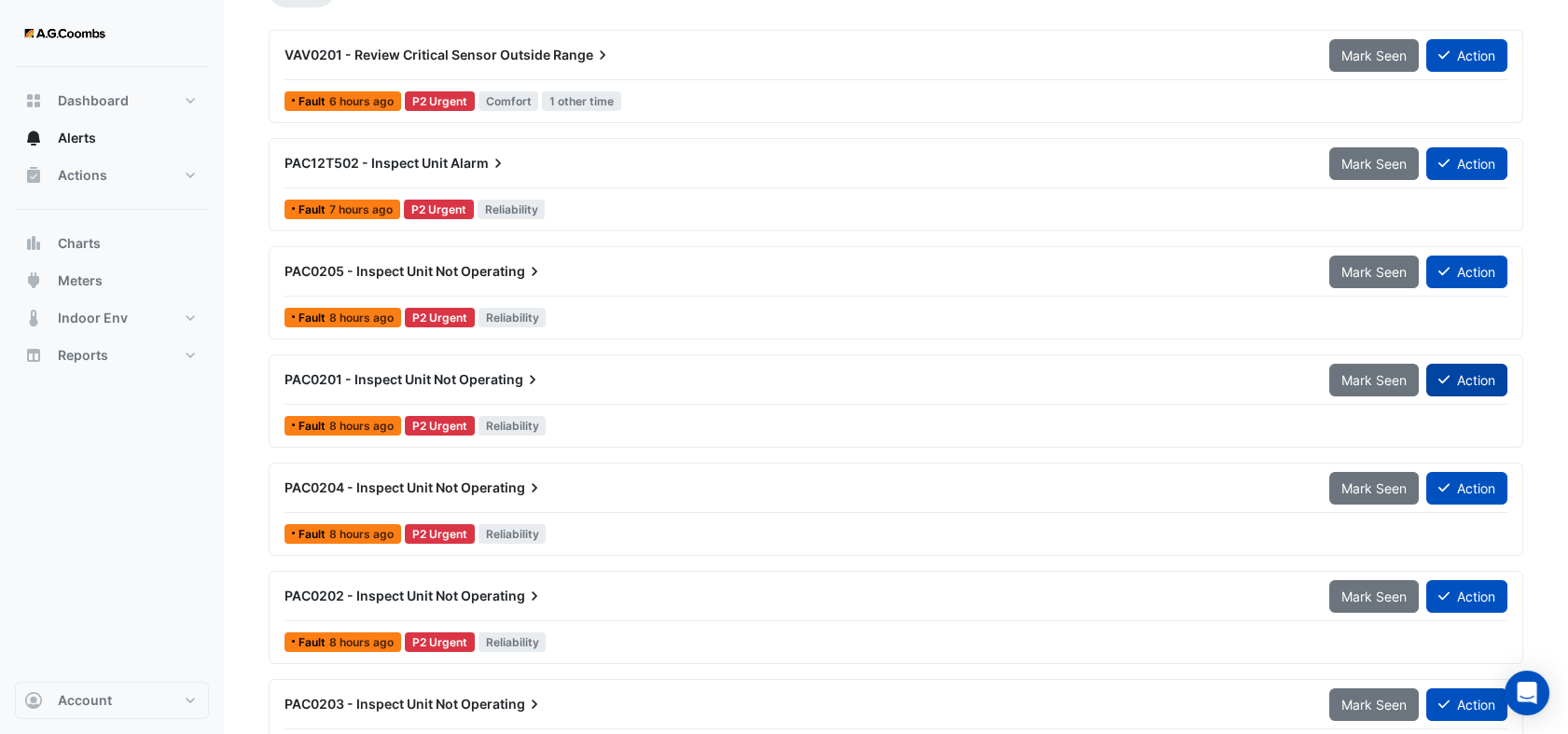
click at [1485, 384] on button "Action" at bounding box center [1467, 380] width 82 height 33
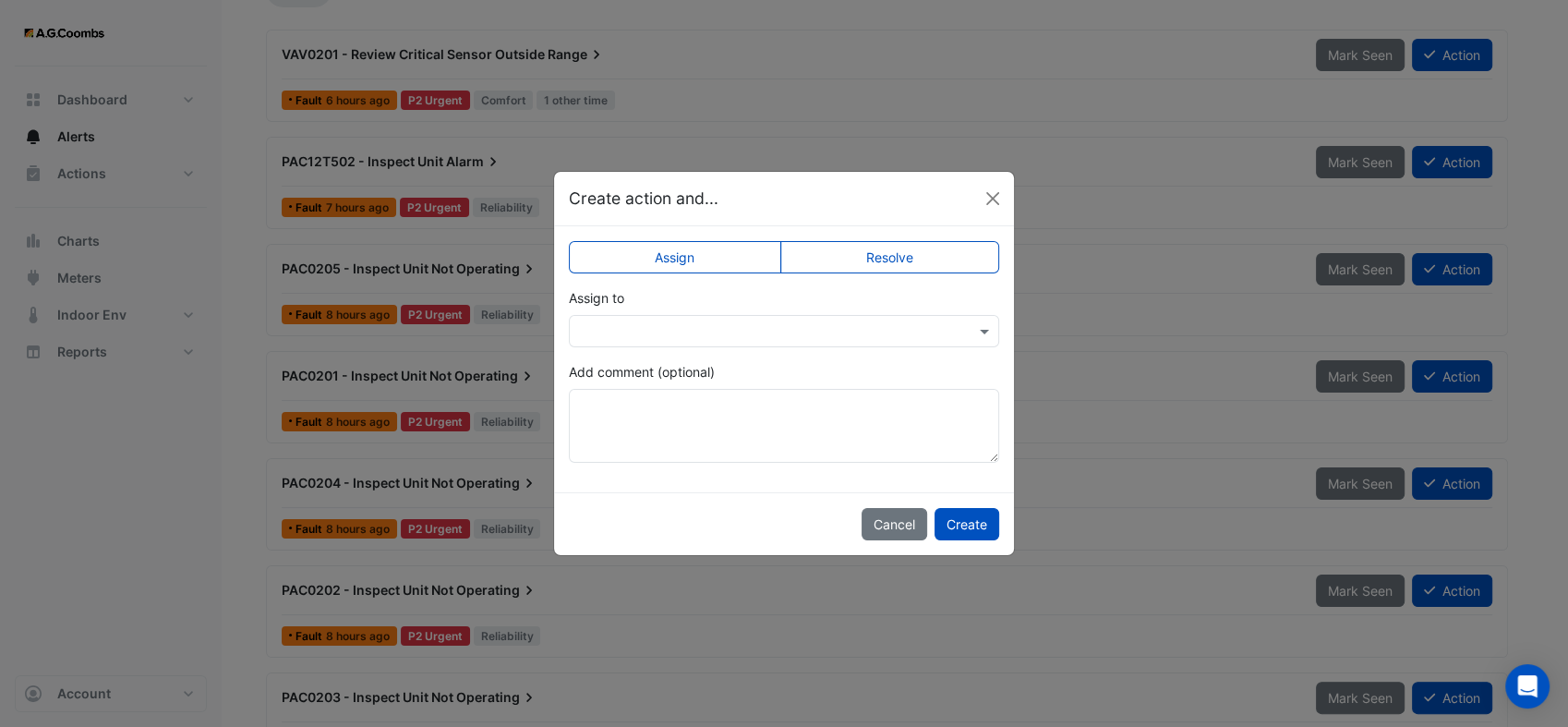
click at [718, 332] on input "text" at bounding box center [766, 331] width 373 height 19
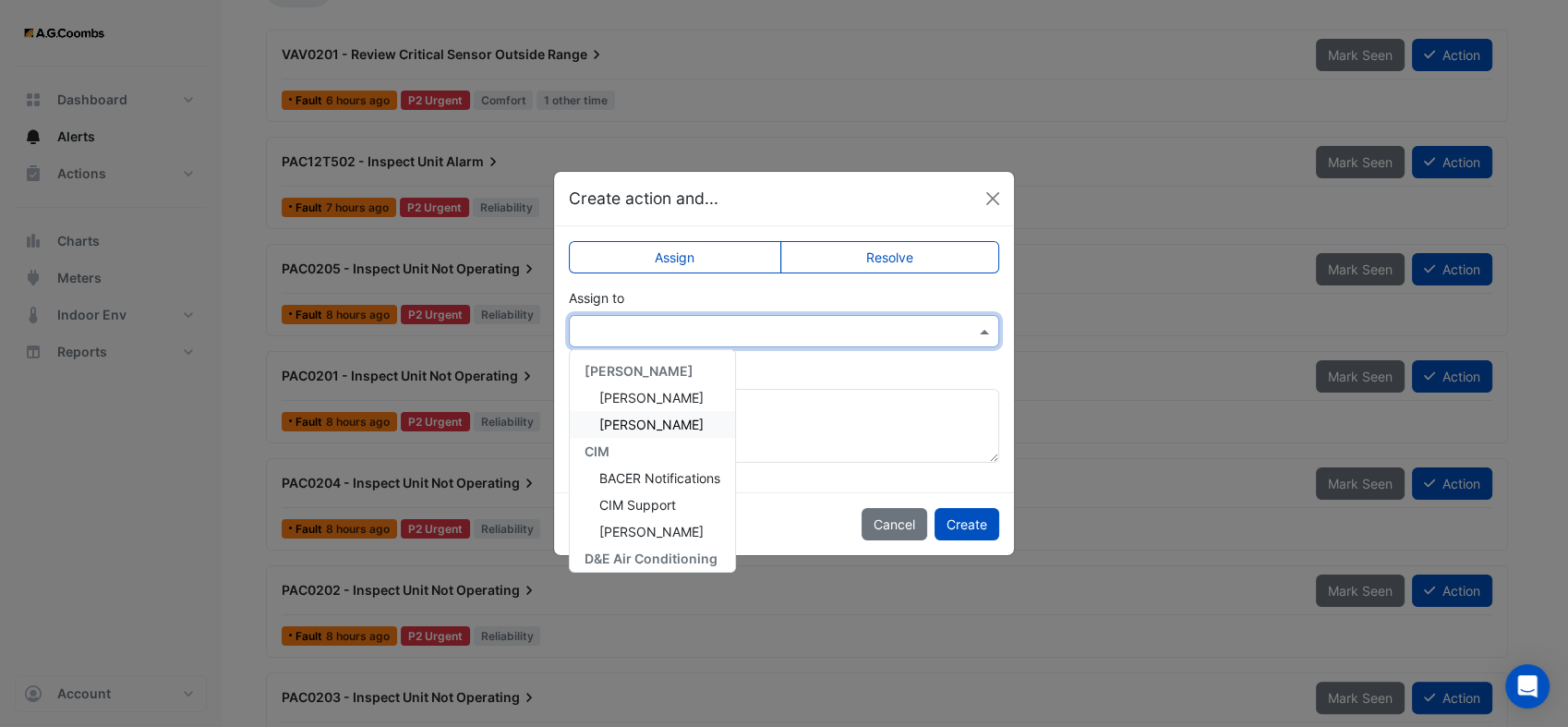
click at [654, 422] on span "[PERSON_NAME]" at bounding box center [652, 424] width 104 height 16
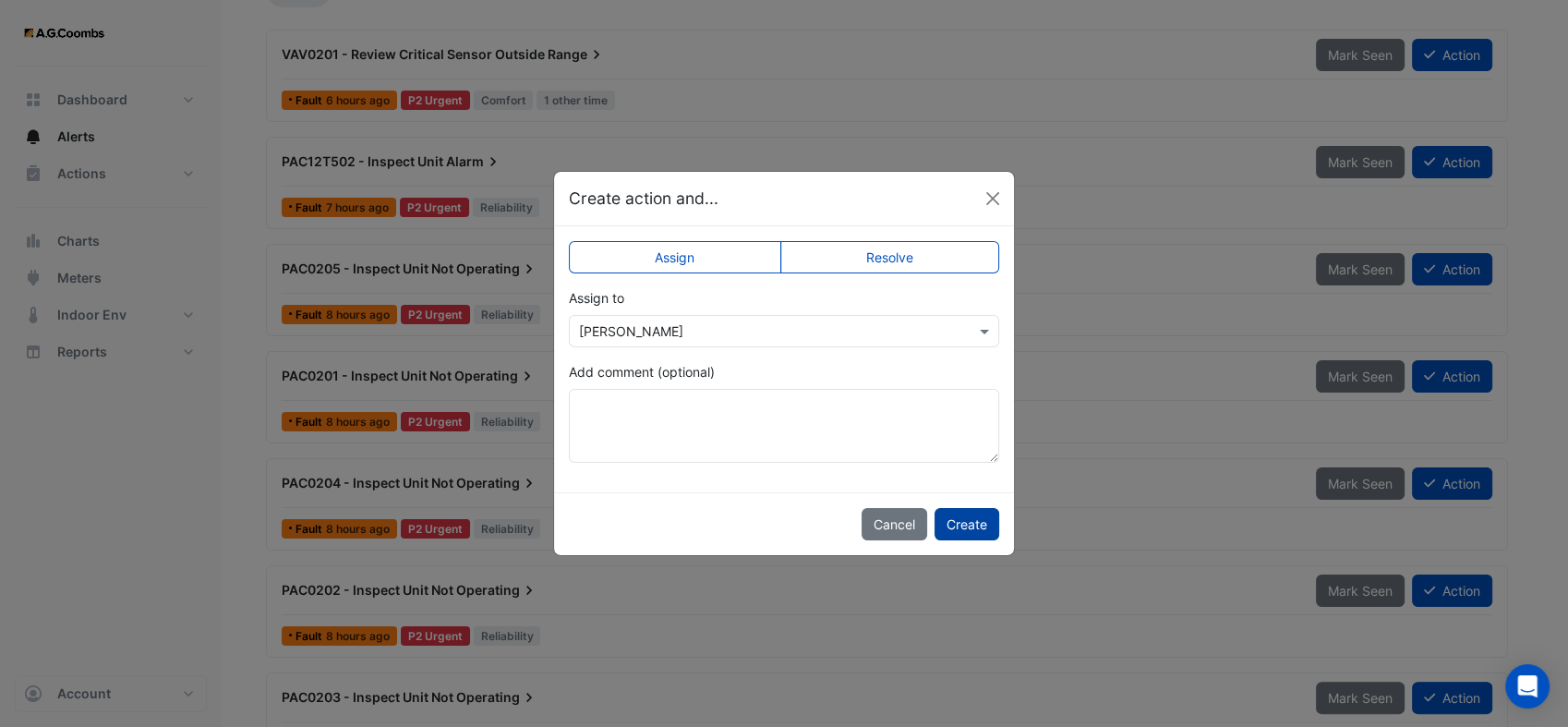
click at [975, 525] on button "Create" at bounding box center [967, 524] width 65 height 32
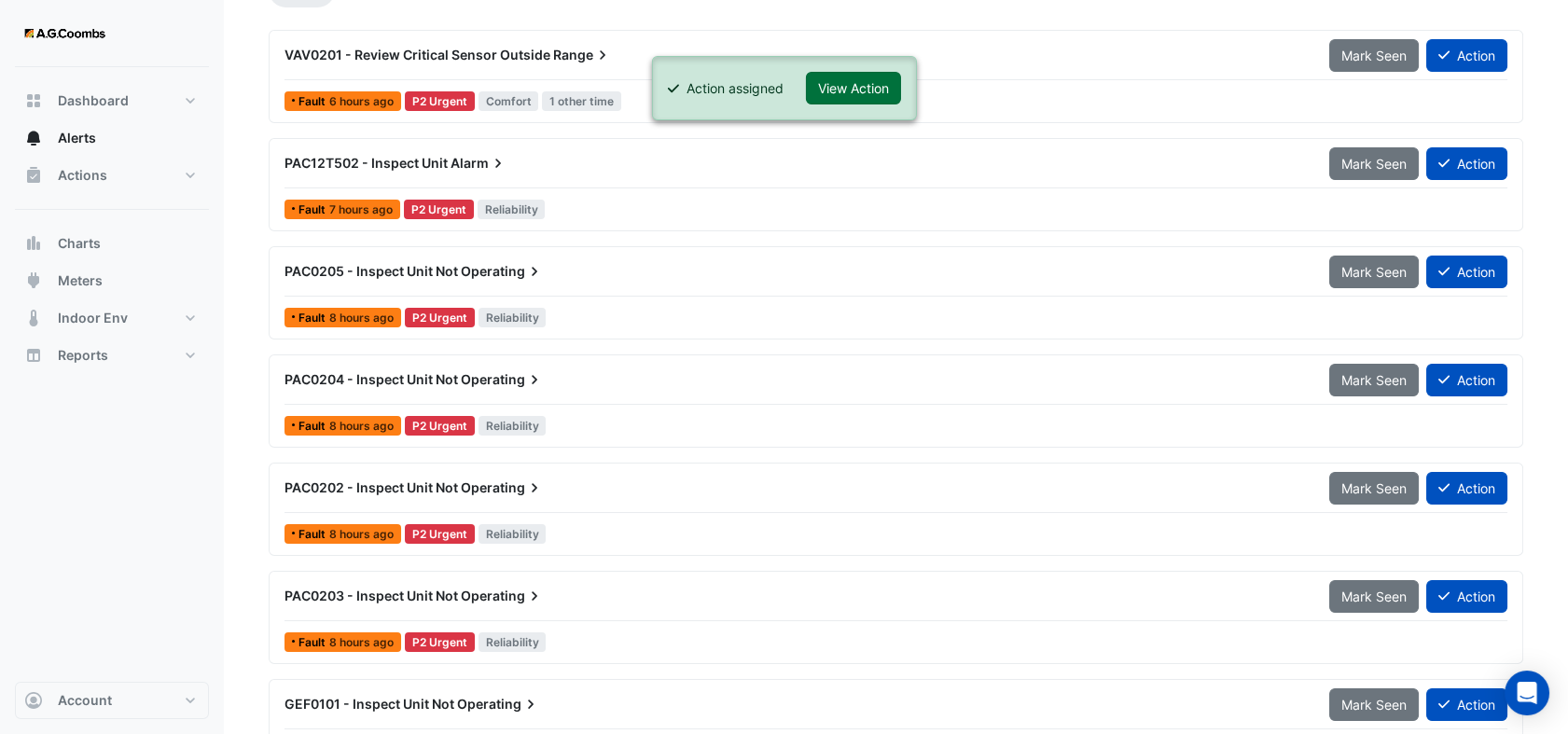
click at [844, 75] on button "View Action" at bounding box center [852, 88] width 95 height 33
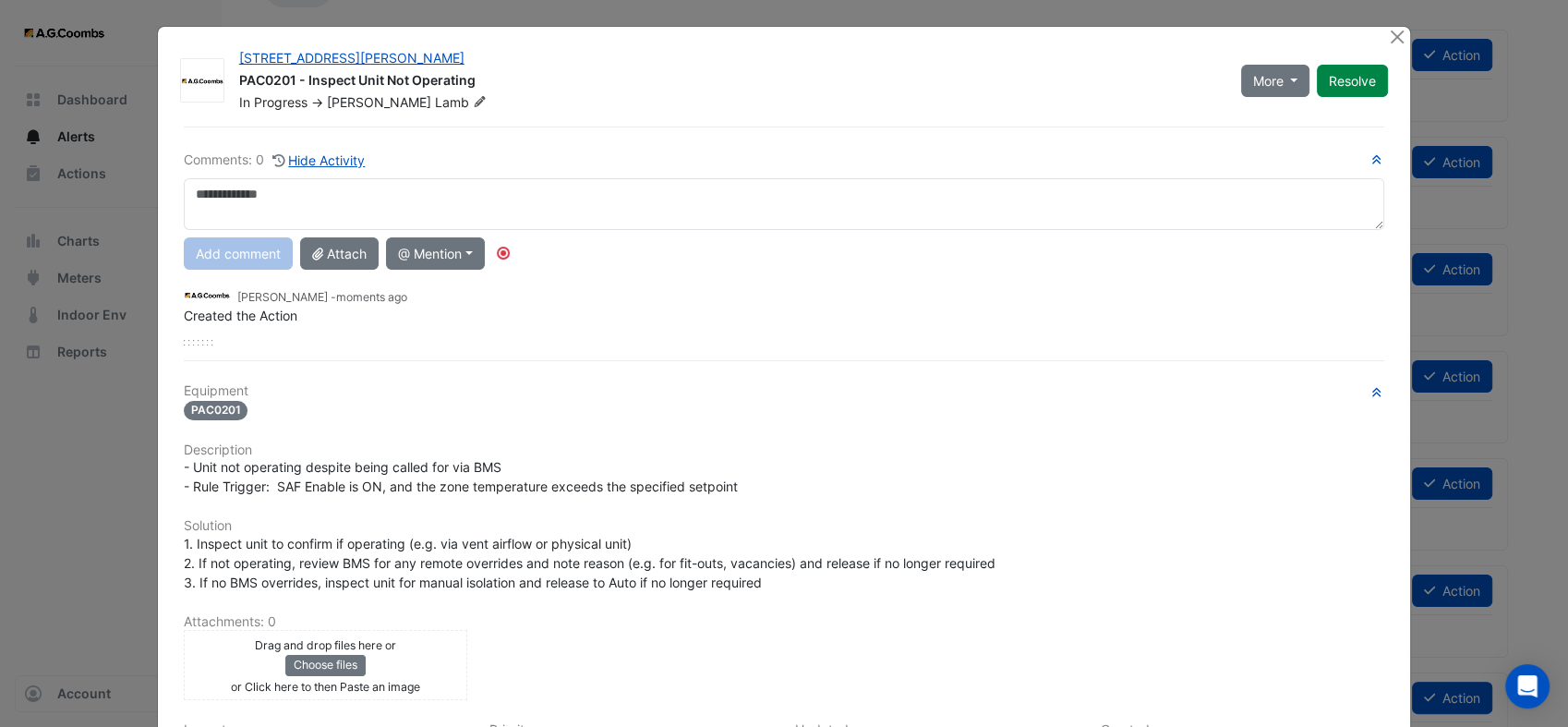
scroll to position [232, 0]
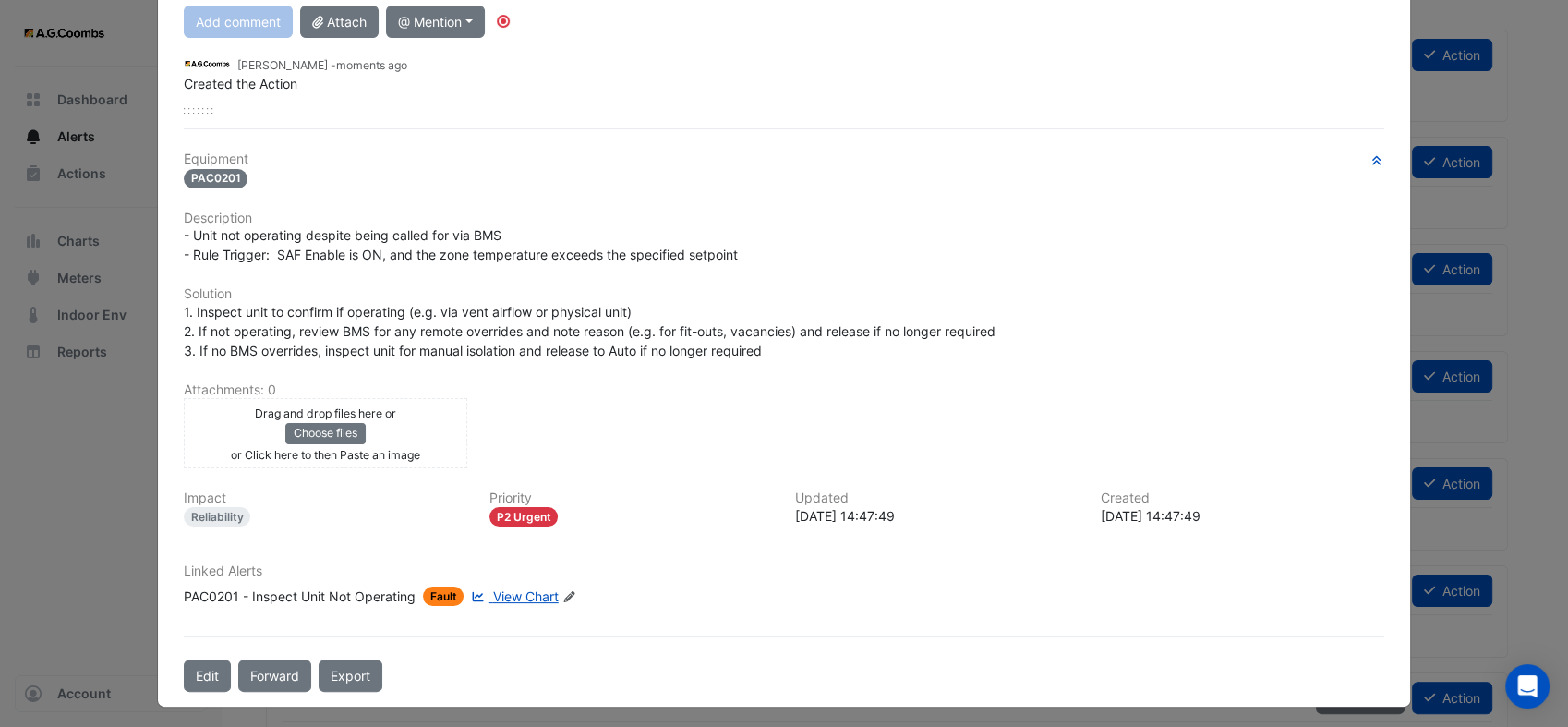
click at [244, 607] on div "Linked Alerts PAC0201 - Inspect Unit Not Operating Fault View Chart Edit Linked…" at bounding box center [784, 592] width 1223 height 58
click at [567, 591] on icon "Edit Linked Alerts" at bounding box center [569, 597] width 14 height 11
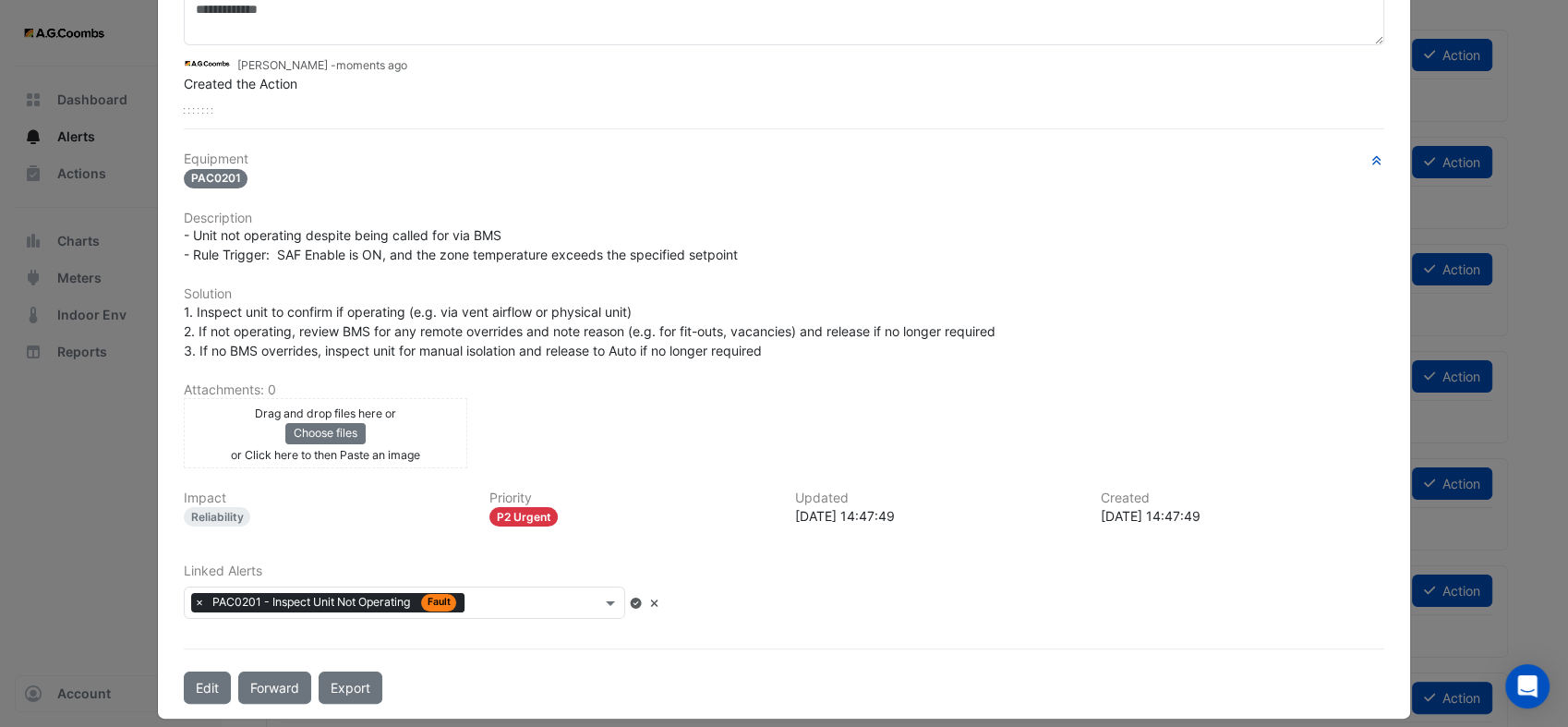
click at [538, 595] on input "text" at bounding box center [536, 604] width 129 height 19
type input "*****"
click at [624, 595] on span at bounding box center [613, 603] width 23 height 19
type input "*******"
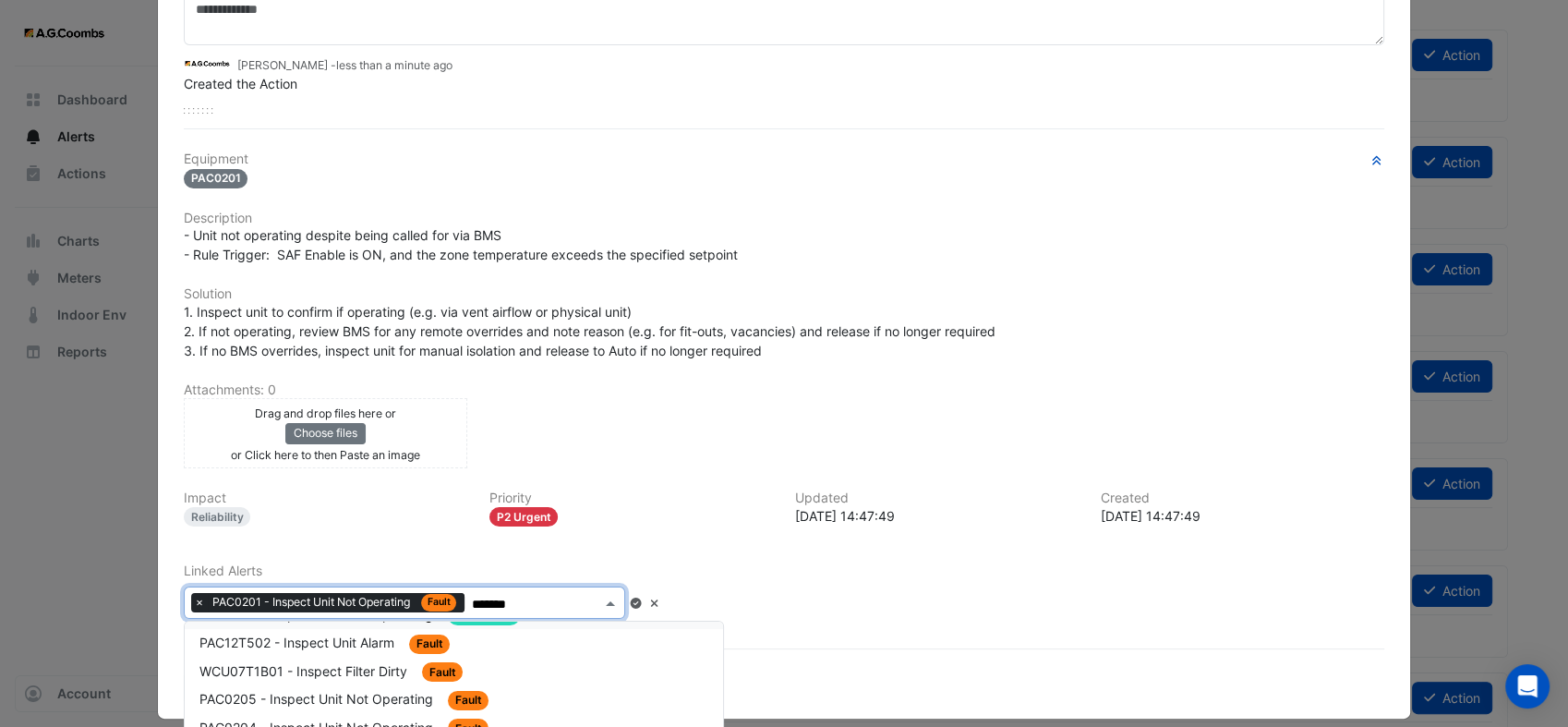
scroll to position [102, 0]
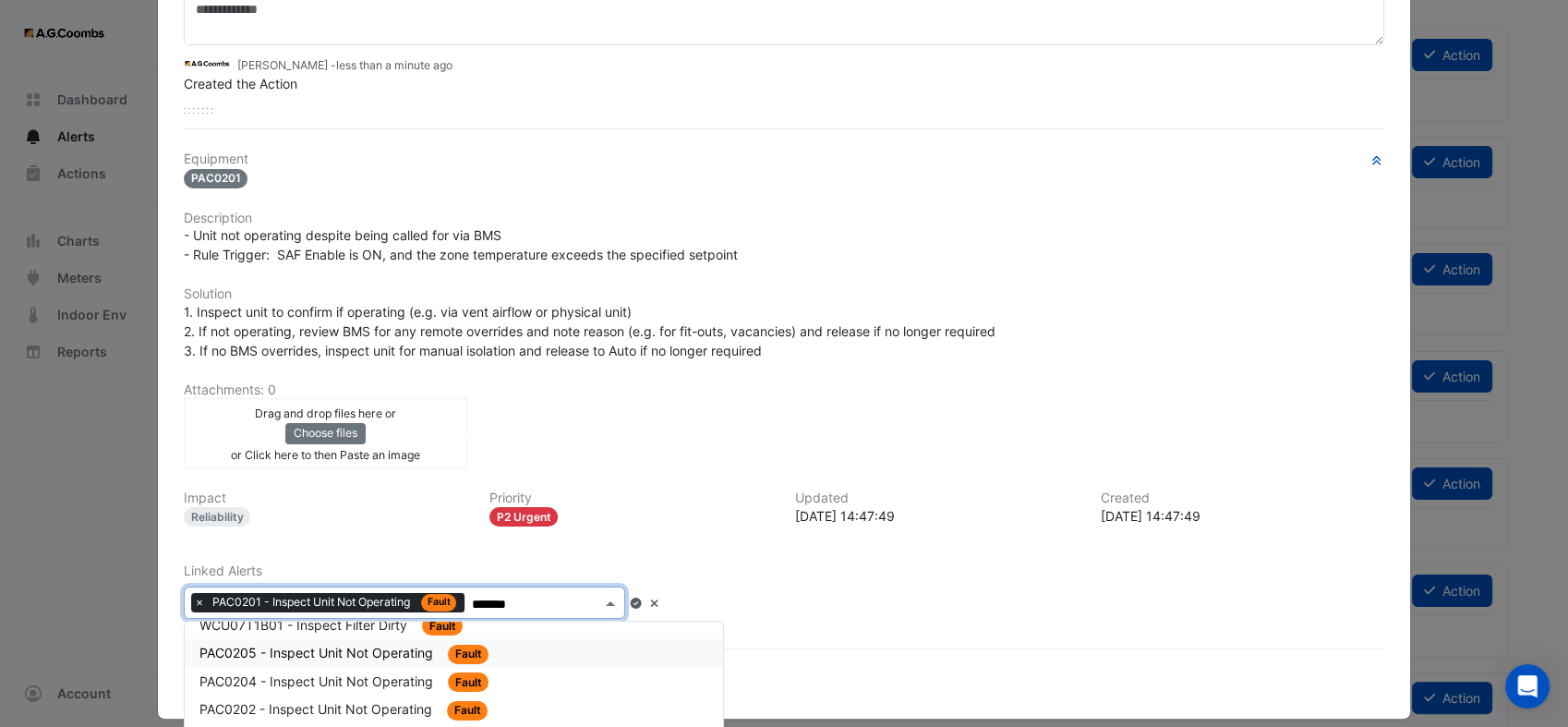
click at [327, 649] on span "PAC0205 - Inspect Unit Not Operating" at bounding box center [318, 652] width 238 height 16
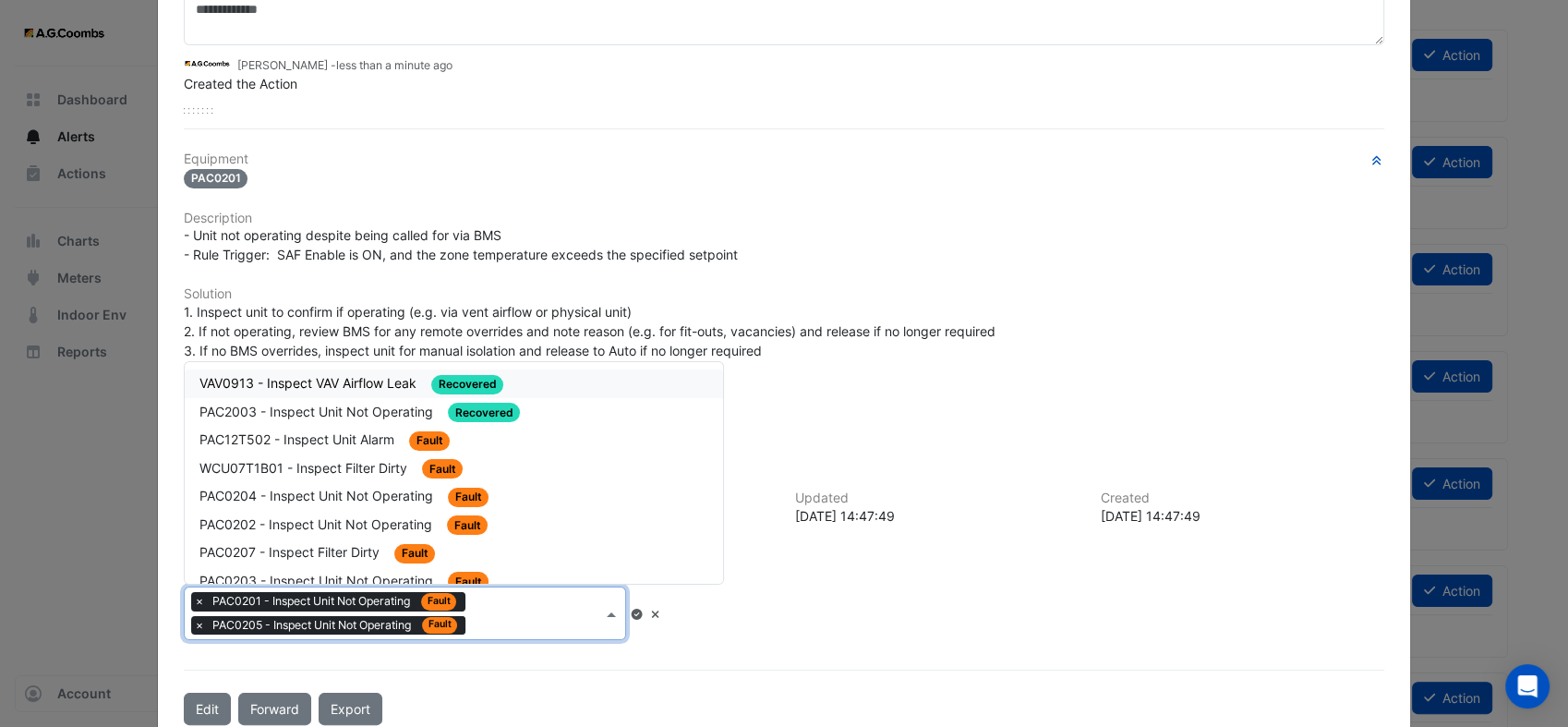
click at [483, 614] on input "text" at bounding box center [537, 616] width 129 height 19
click at [354, 516] on span "PAC0202 - Inspect Unit Not Operating" at bounding box center [317, 524] width 237 height 16
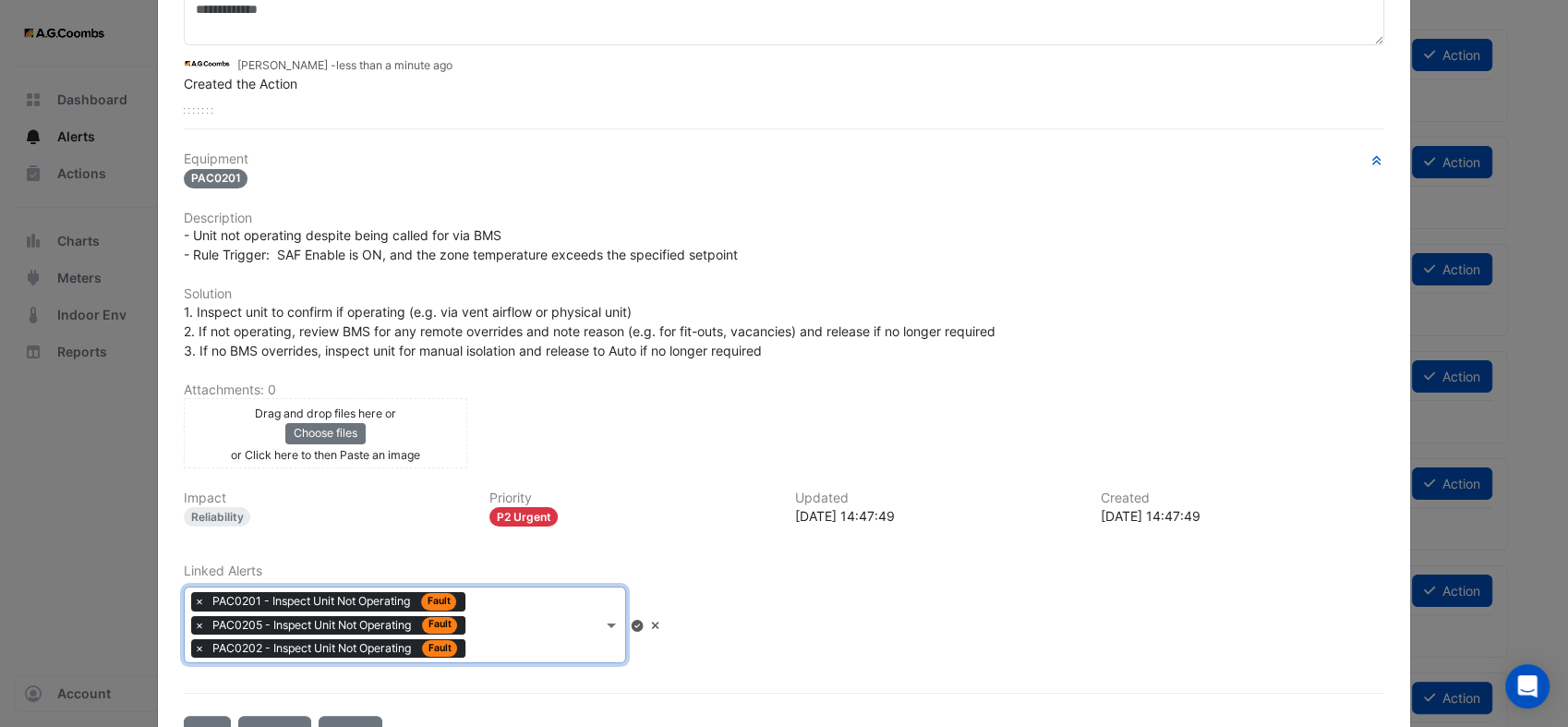
click at [510, 650] on div "Type to search tickets × PAC0201 - Inspect Unit Not Operating Fault × PAC0205 -…" at bounding box center [394, 625] width 419 height 75
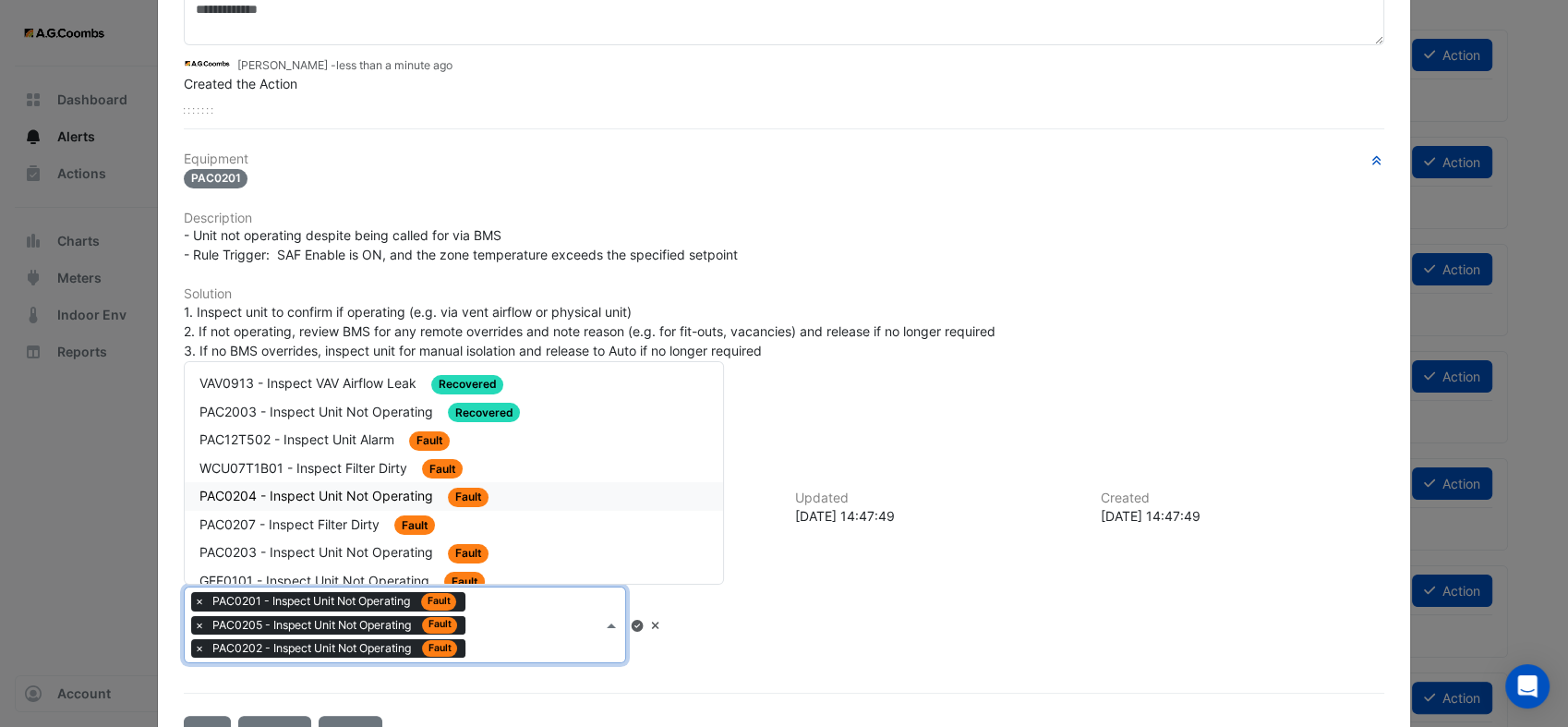
click at [313, 487] on span "PAC0204 - Inspect Unit Not Operating" at bounding box center [318, 495] width 238 height 16
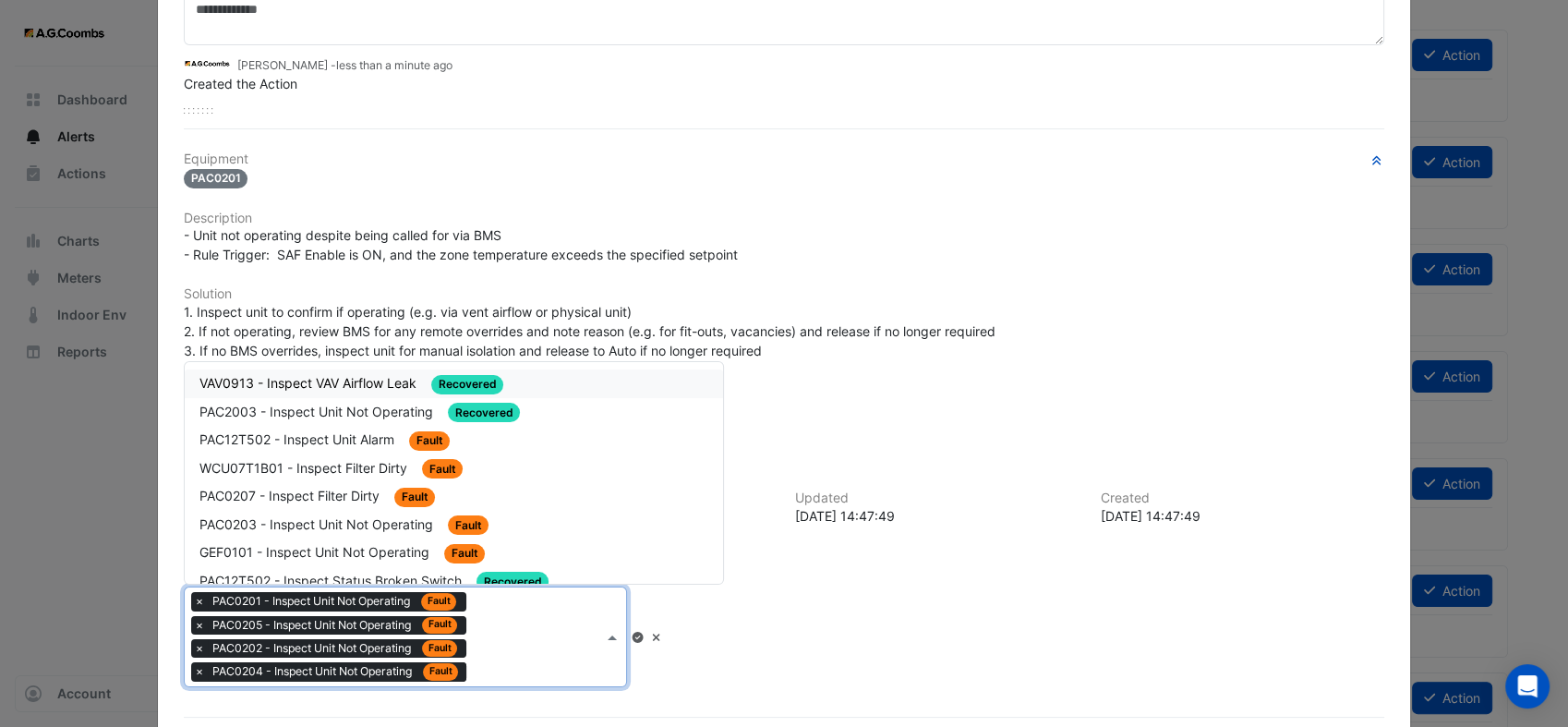
click at [482, 657] on div "Type to search tickets × PAC0201 - Inspect Unit Not Operating Fault × PAC0205 -…" at bounding box center [395, 637] width 420 height 98
click at [306, 516] on span "PAC0203 - Inspect Unit Not Operating" at bounding box center [318, 524] width 238 height 16
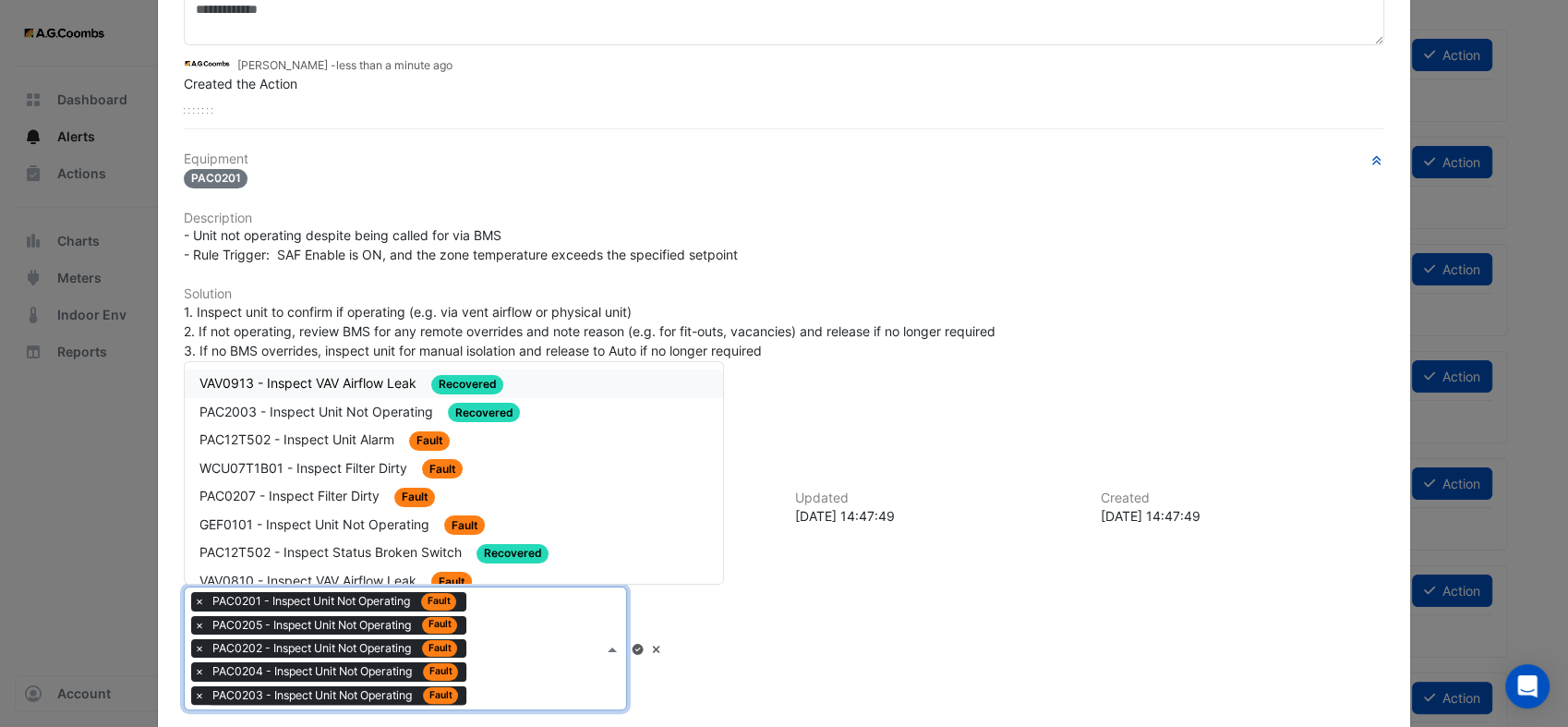
click at [512, 676] on div "Type to search tickets × PAC0201 - Inspect Unit Not Operating Fault × PAC0205 -…" at bounding box center [395, 648] width 420 height 122
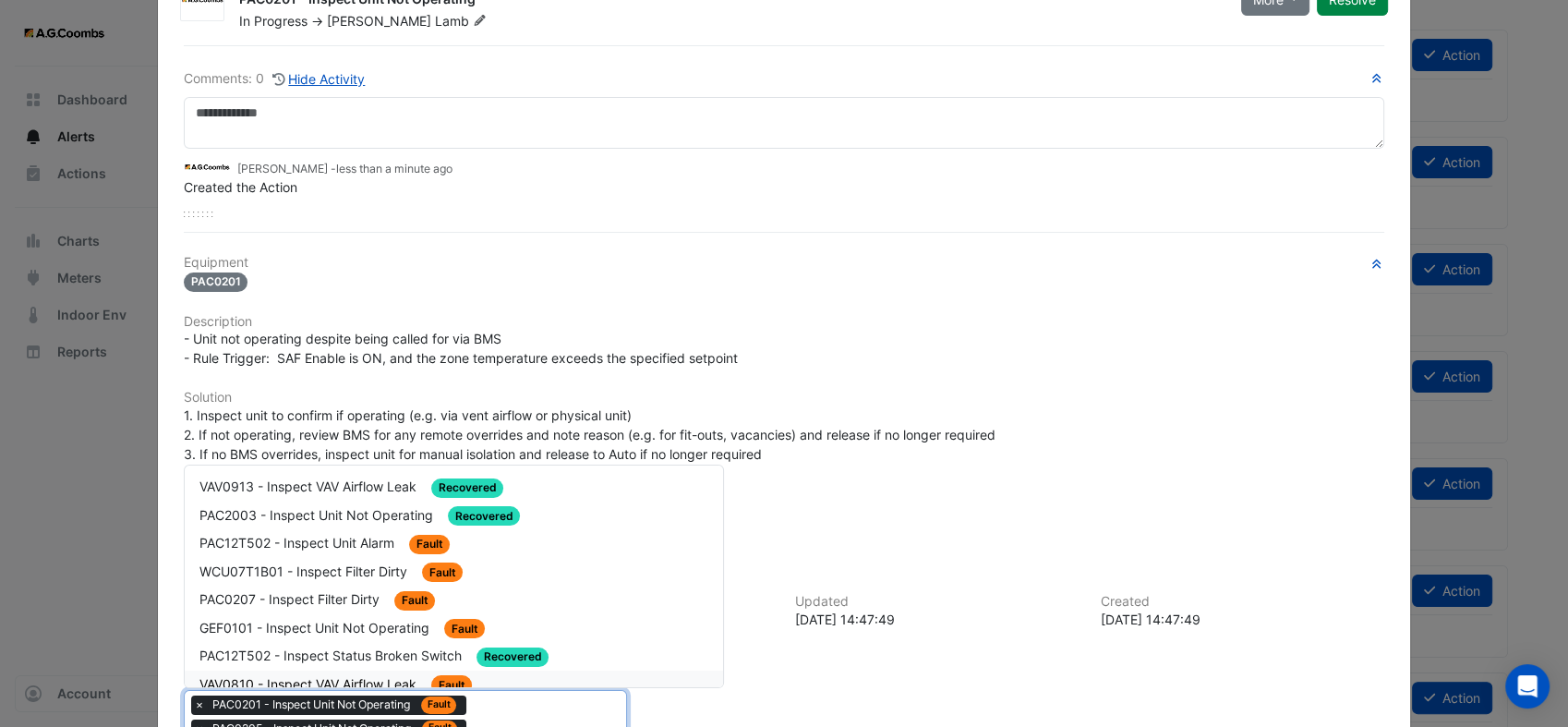
click at [844, 660] on div "Equipment PAC0201 Description - Unit not operating despite being called for via…" at bounding box center [784, 542] width 1200 height 574
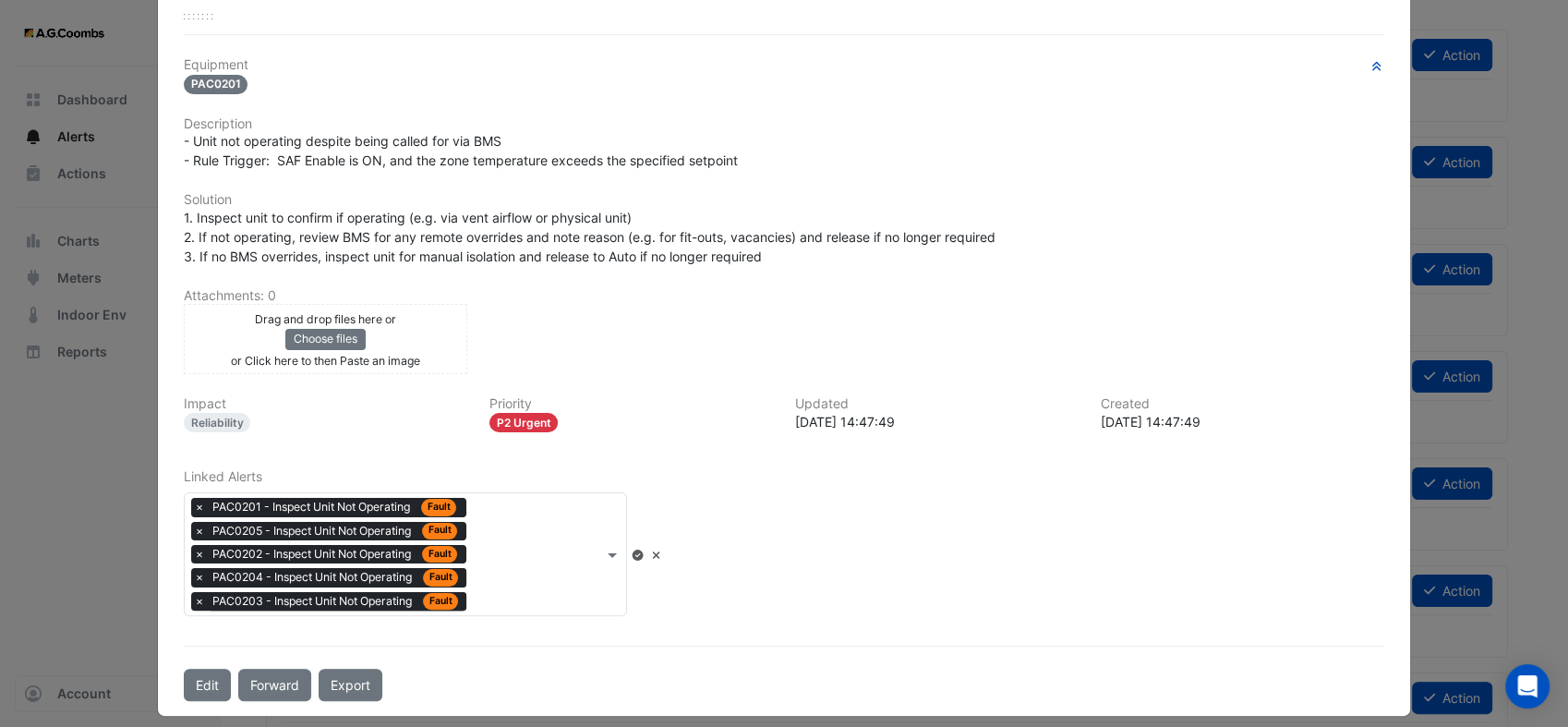
scroll to position [289, 0]
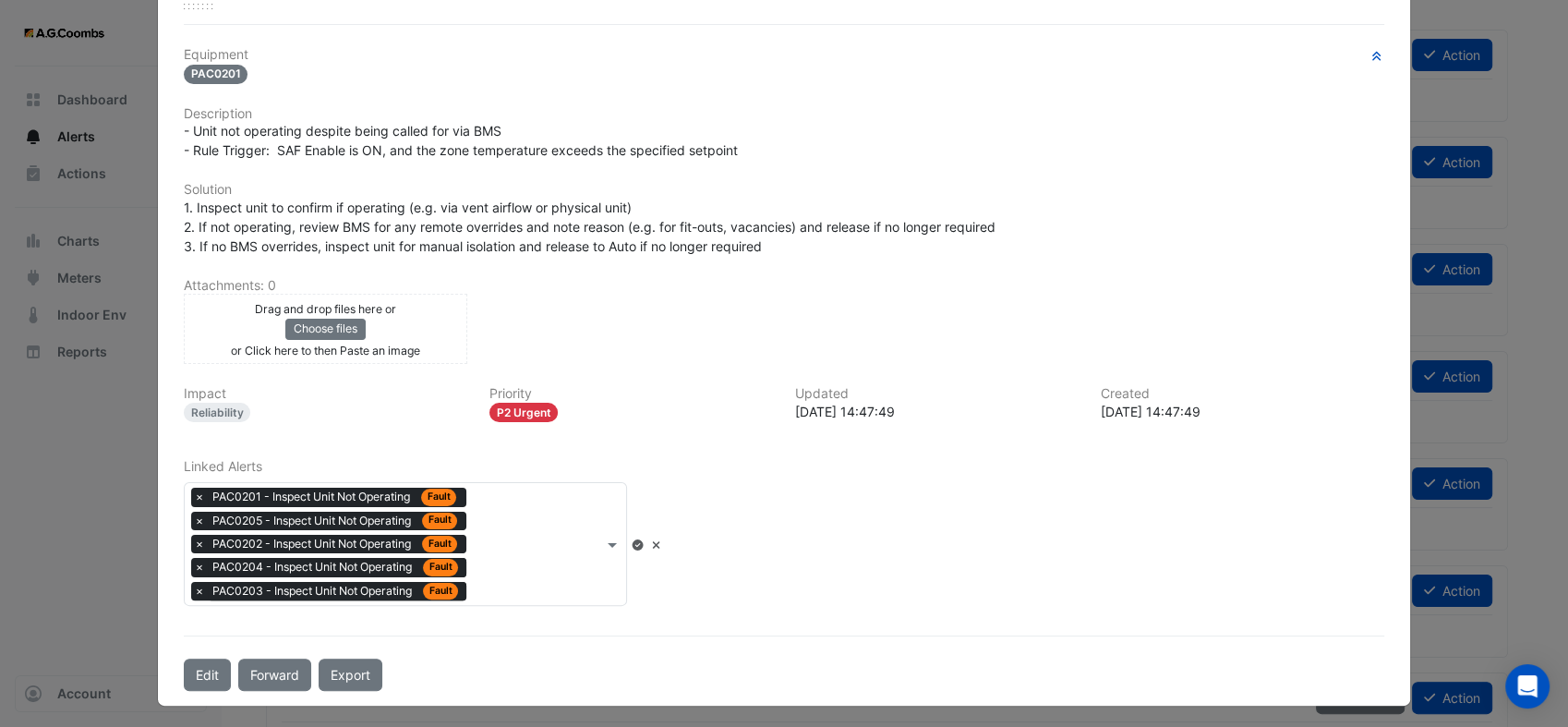
click at [643, 539] on icon at bounding box center [638, 545] width 11 height 11
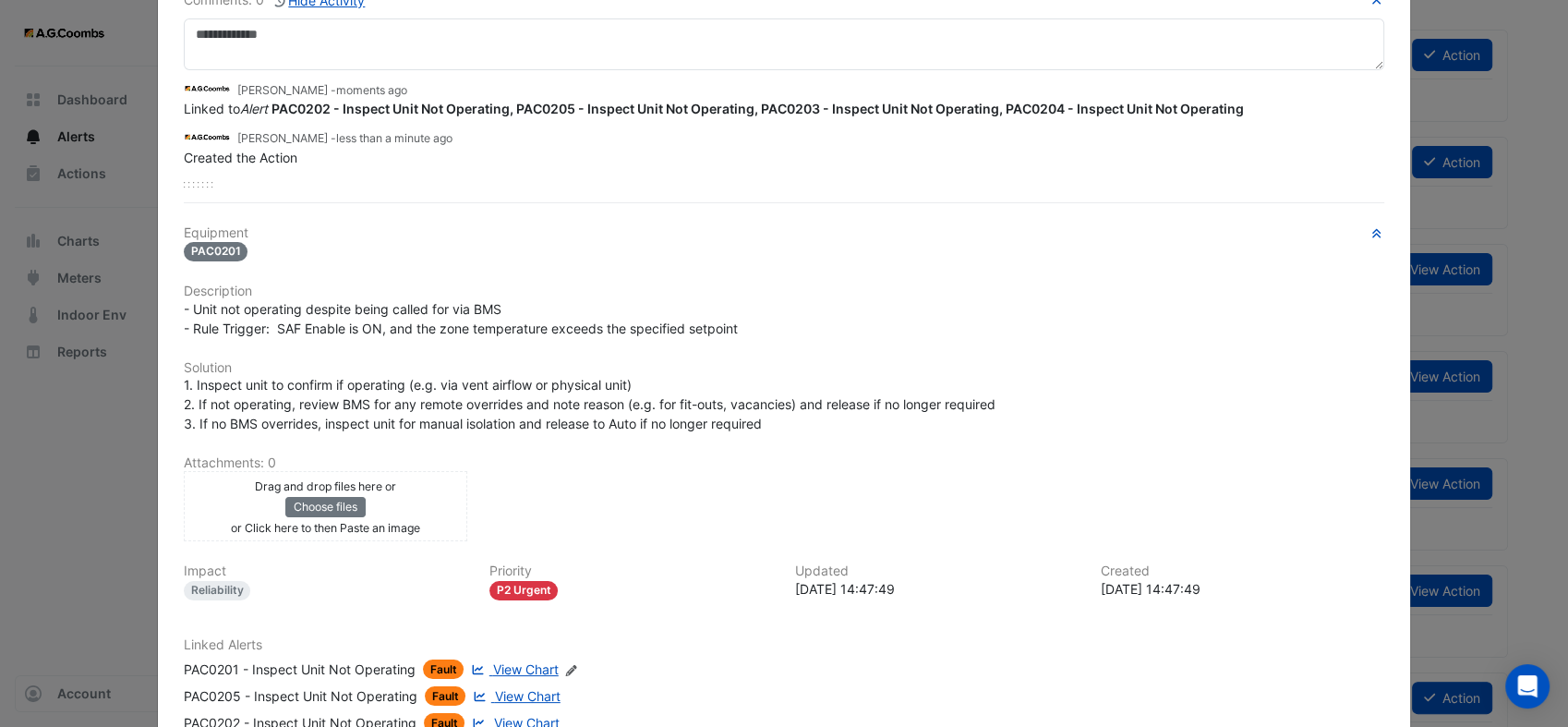
scroll to position [0, 0]
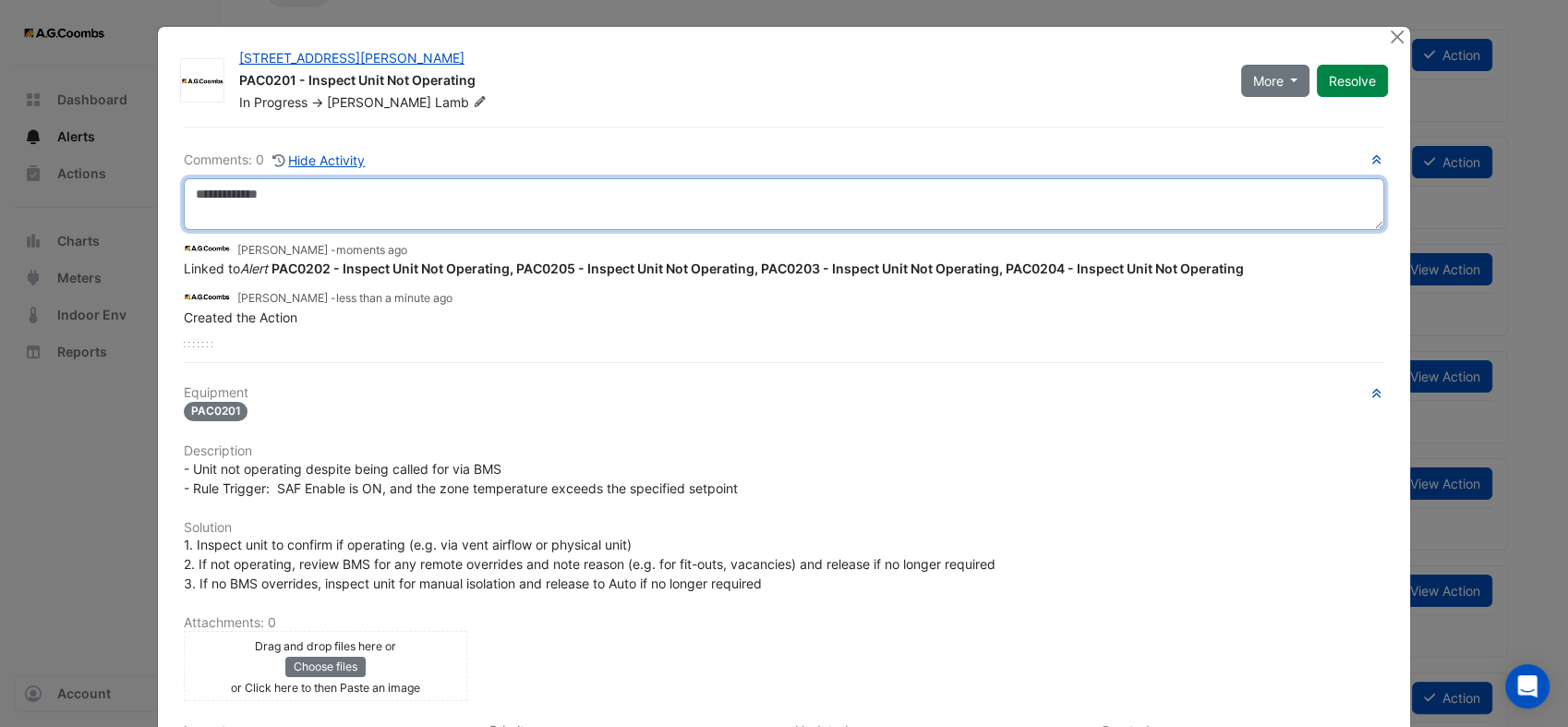
click at [277, 206] on textarea at bounding box center [784, 204] width 1200 height 52
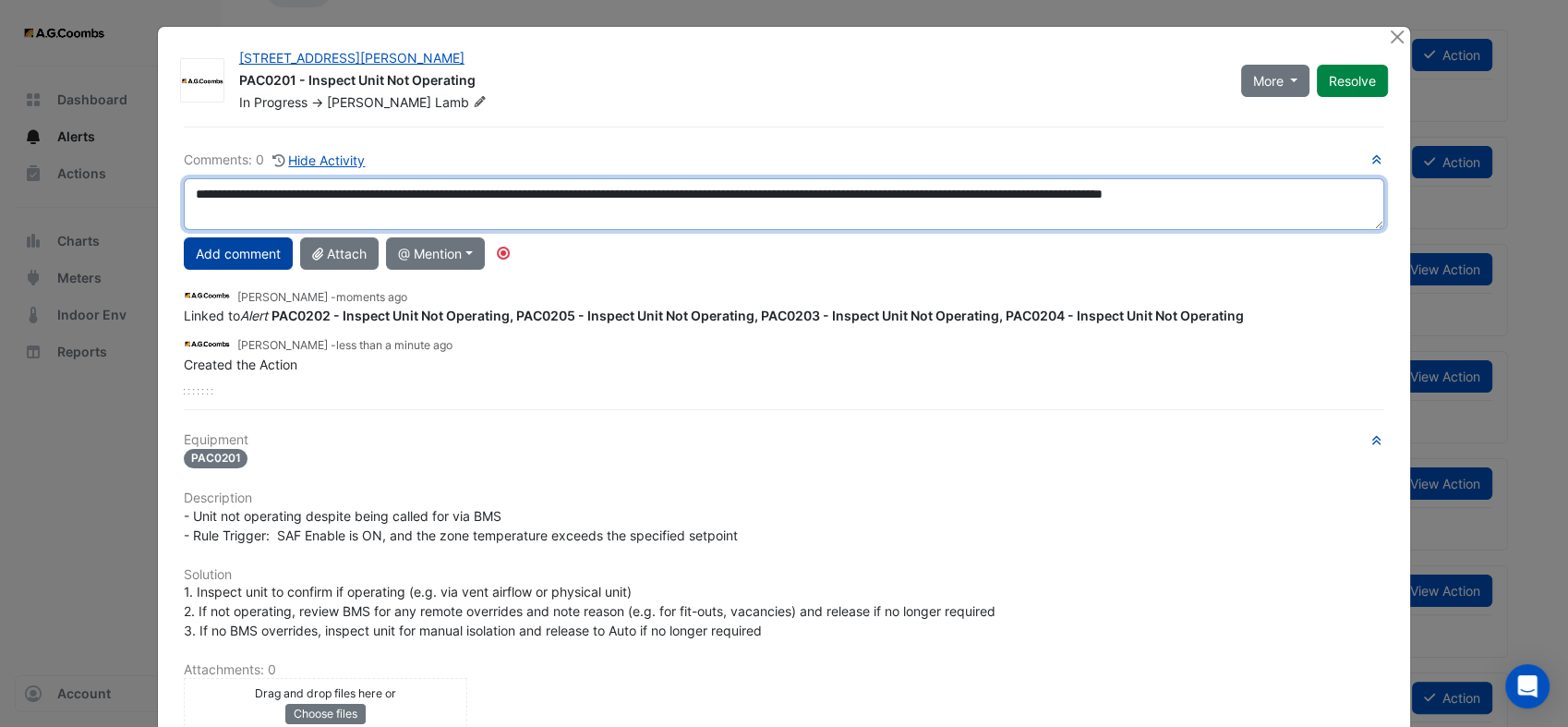
type textarea "**********"
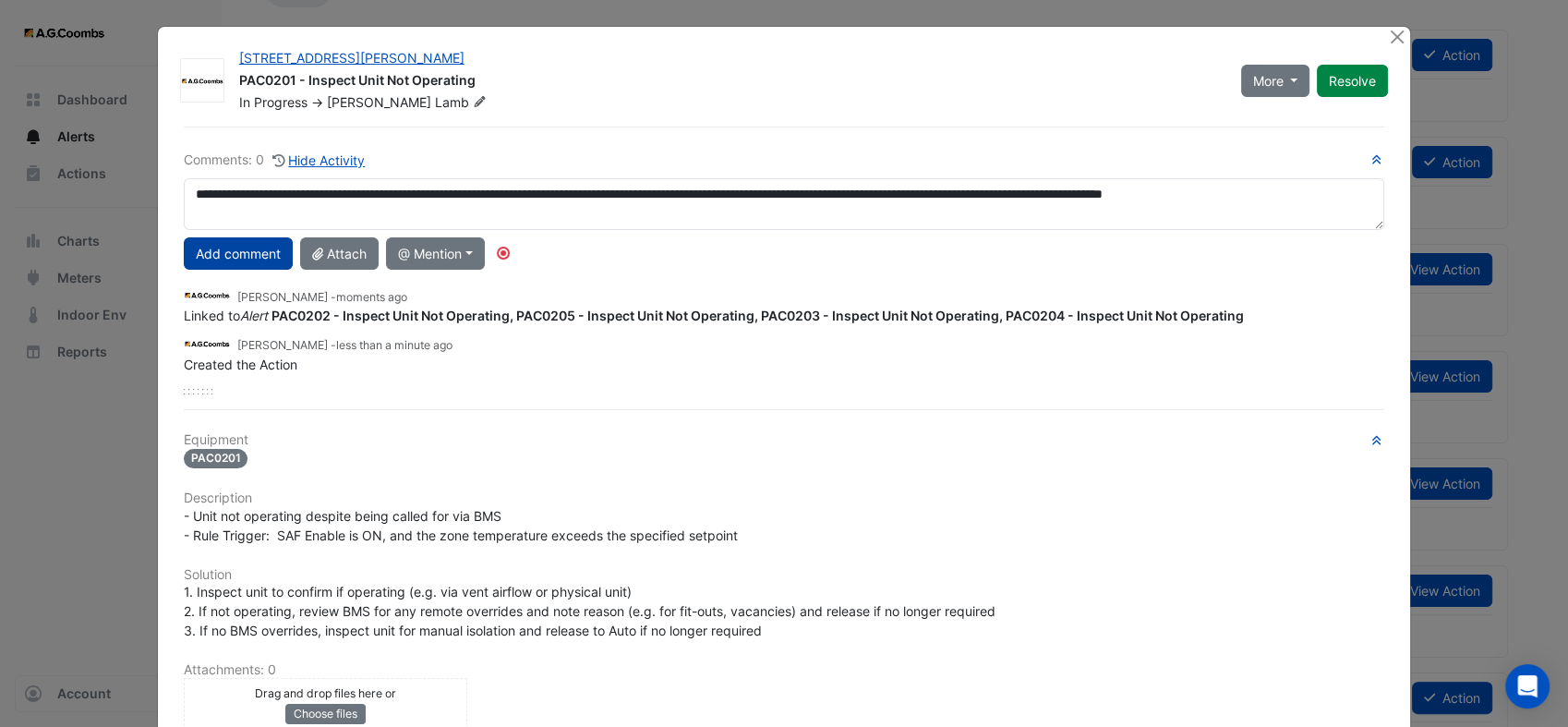
click at [244, 259] on button "Add comment" at bounding box center [238, 253] width 109 height 32
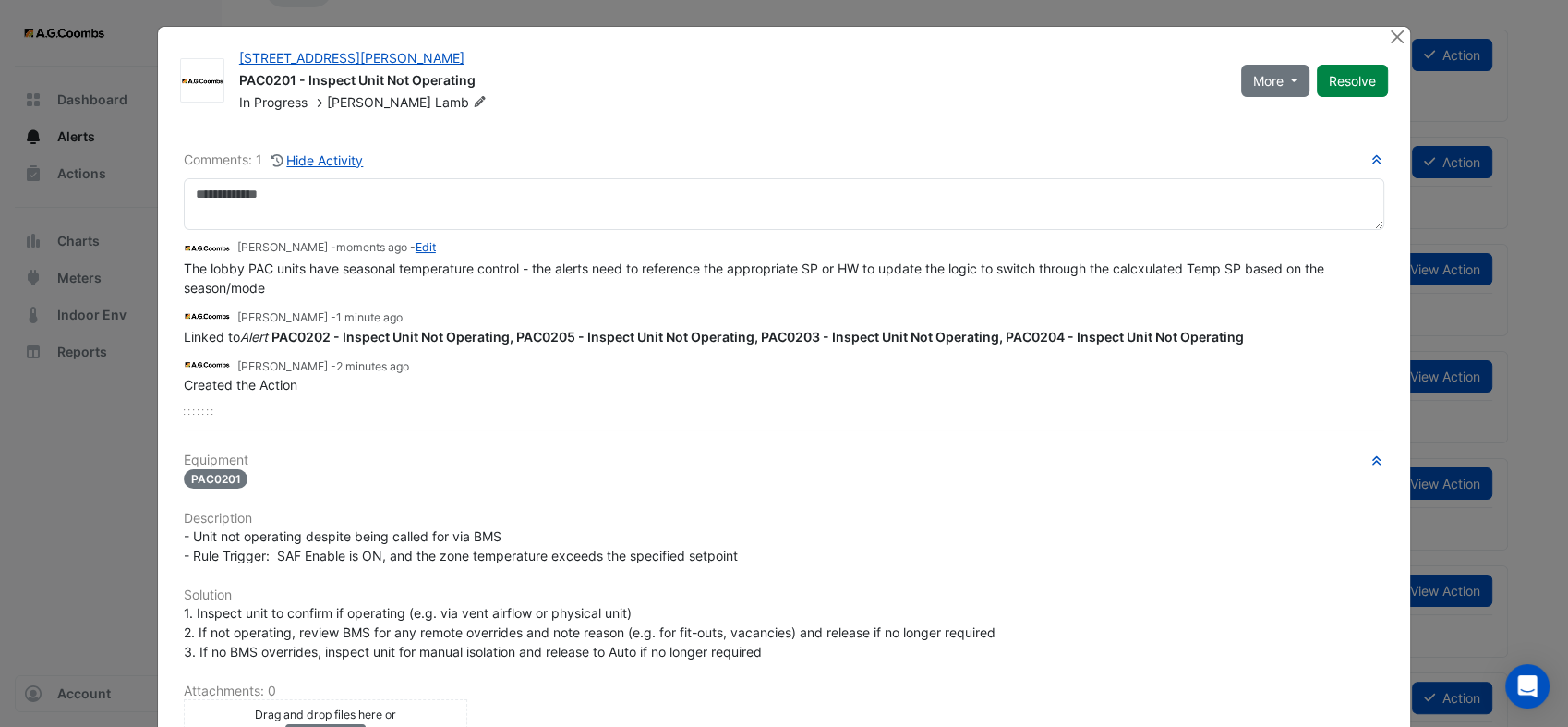
scroll to position [407, 0]
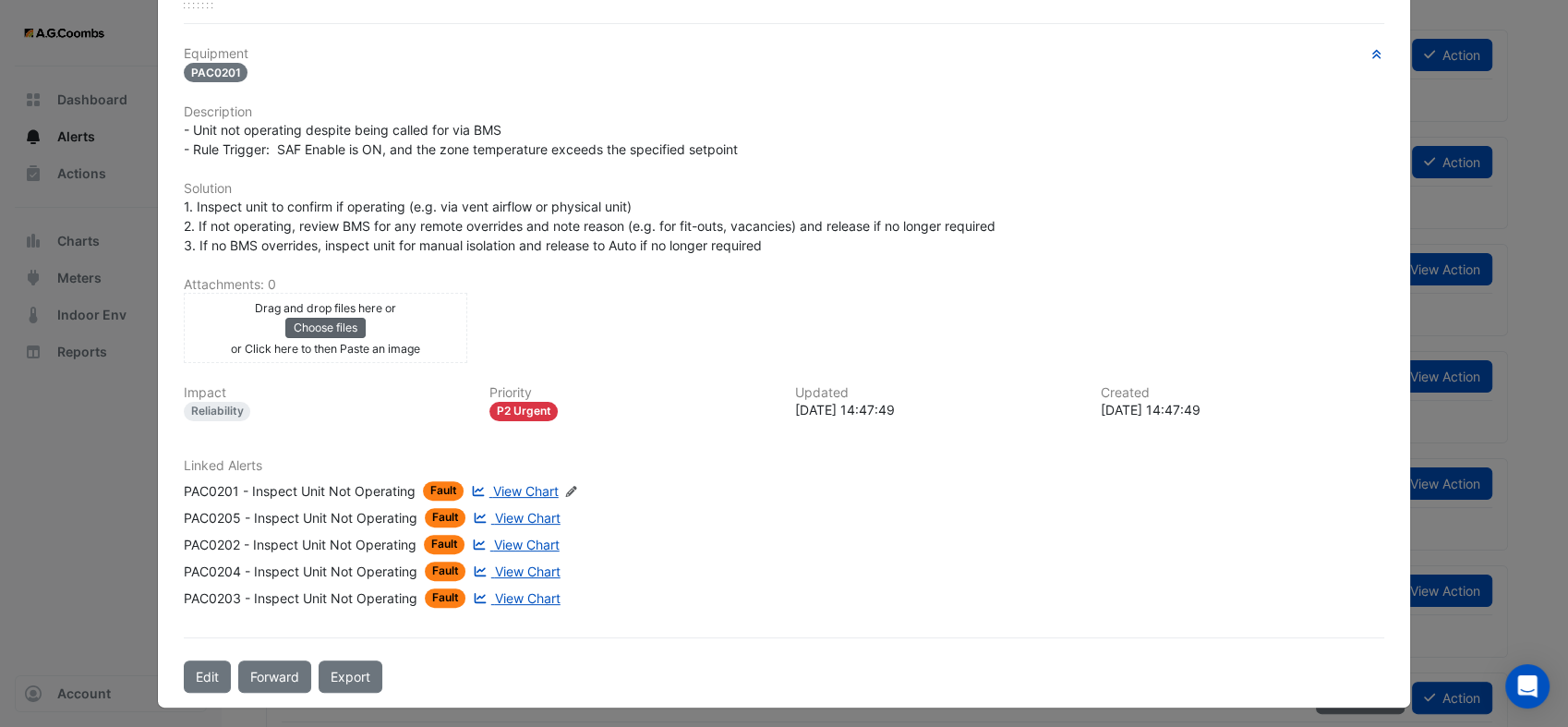
click at [327, 331] on button "Choose files" at bounding box center [325, 328] width 81 height 20
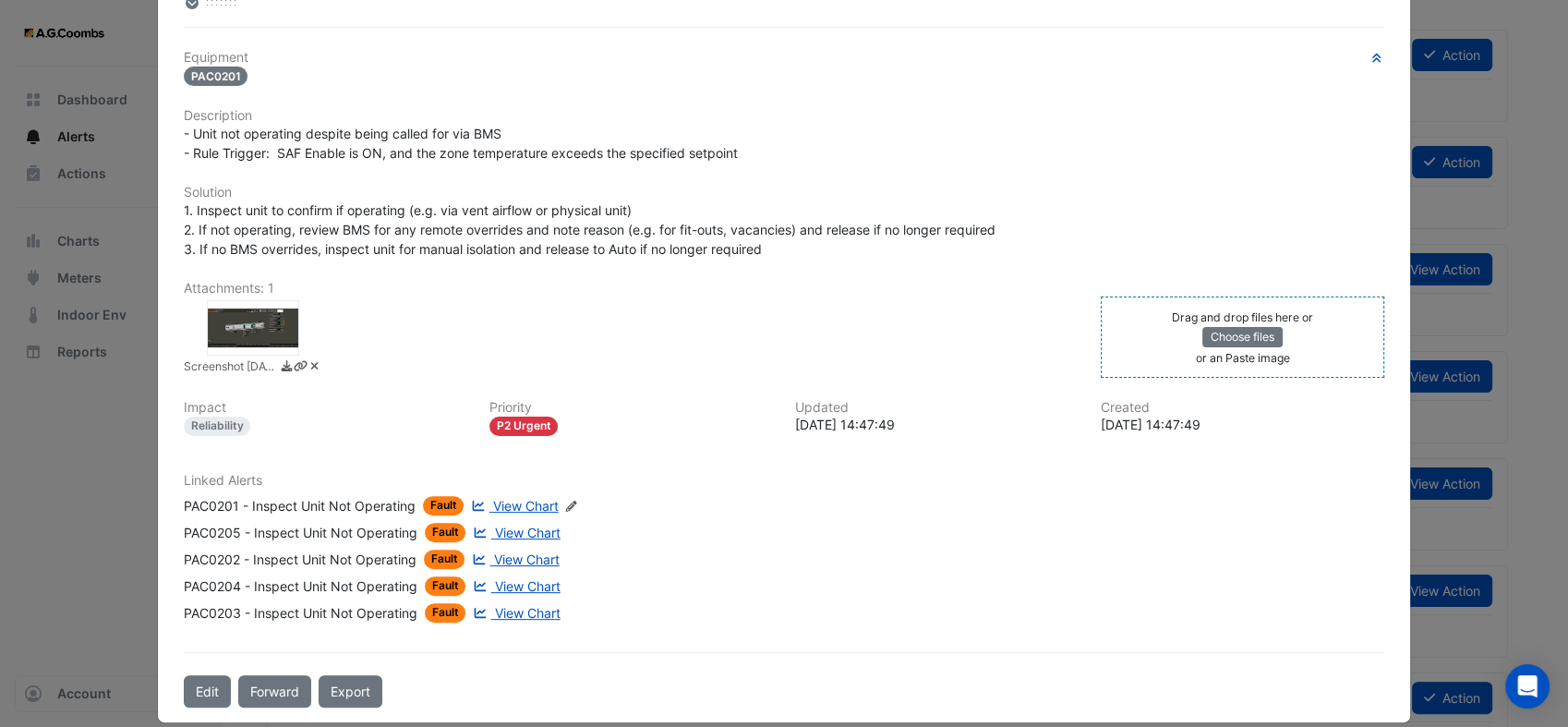
scroll to position [0, 0]
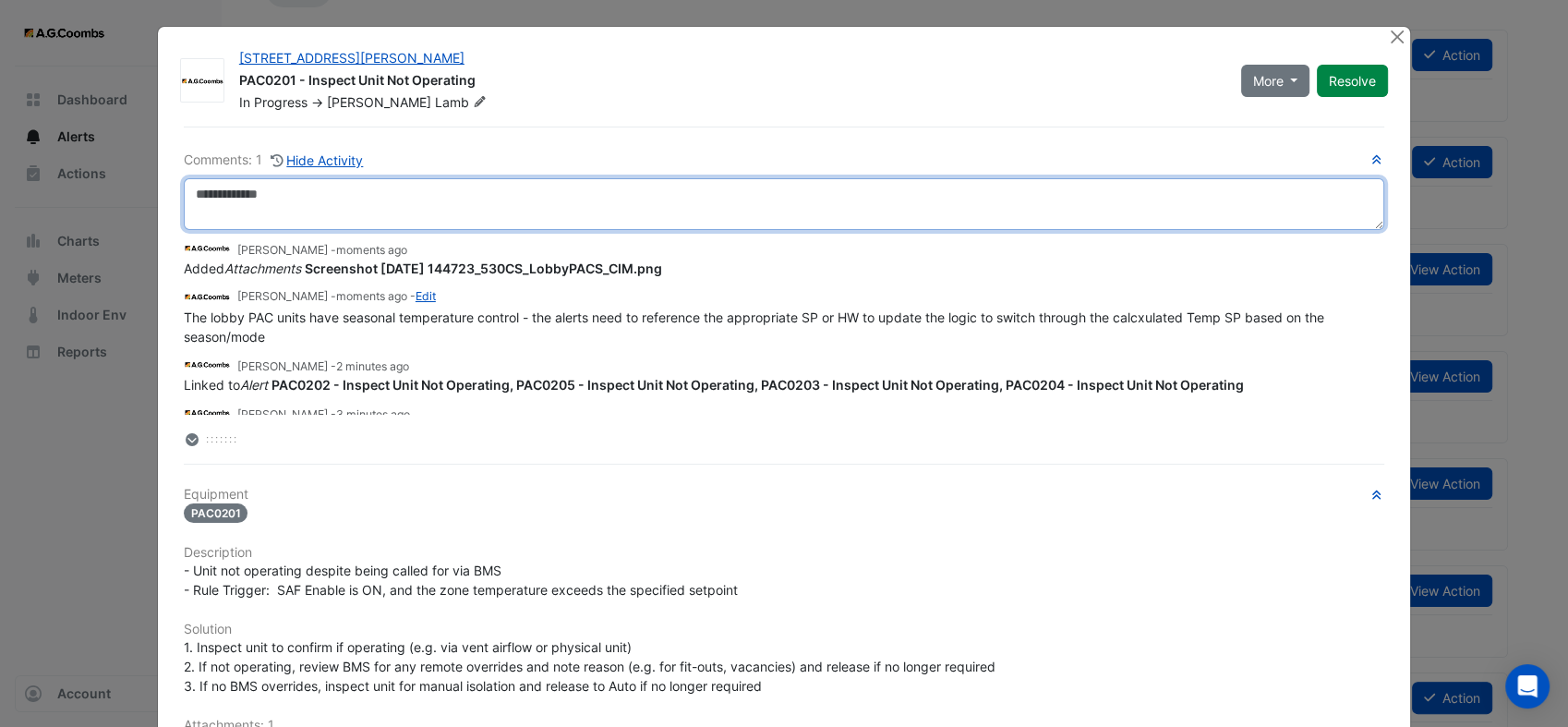
click at [404, 215] on textarea at bounding box center [784, 204] width 1200 height 52
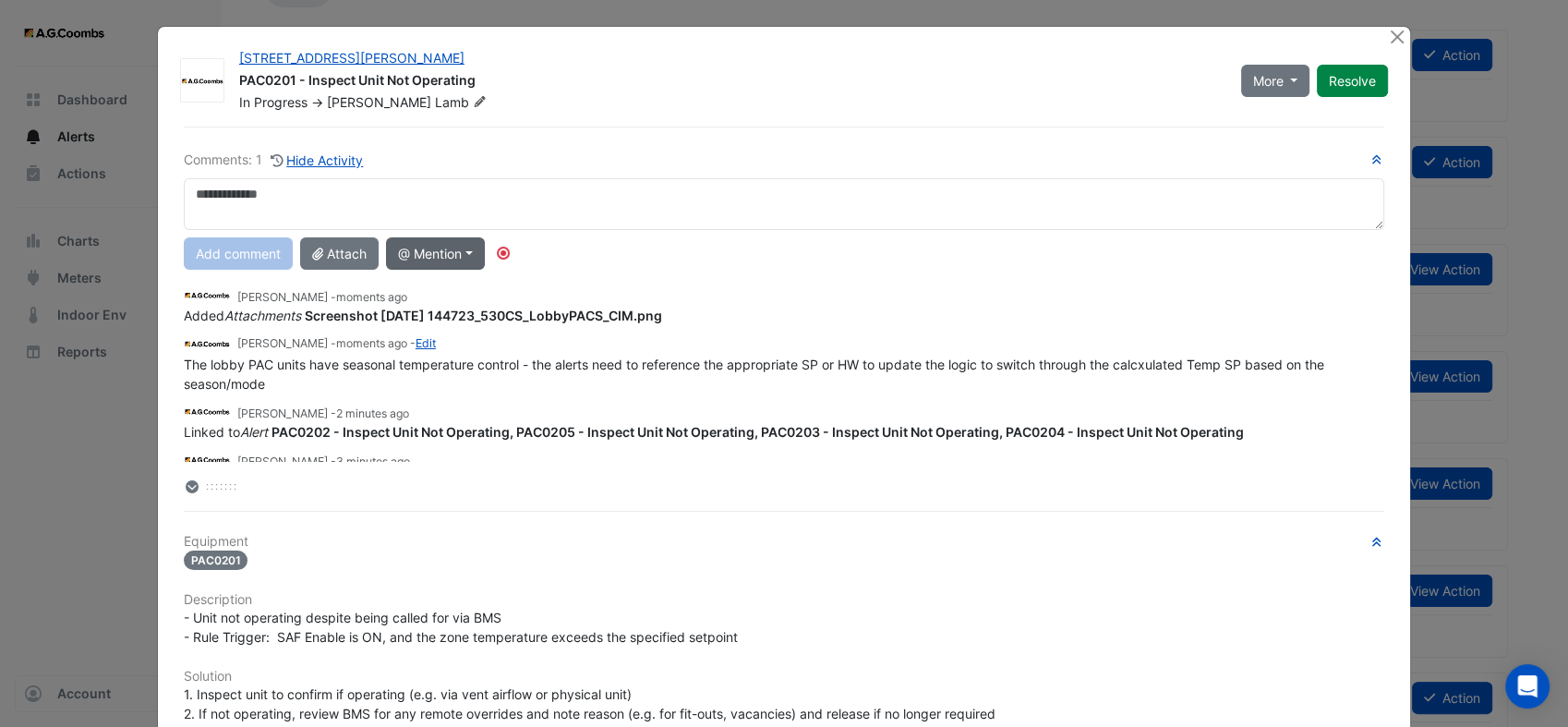
click at [434, 252] on button "@ Mention" at bounding box center [435, 253] width 98 height 32
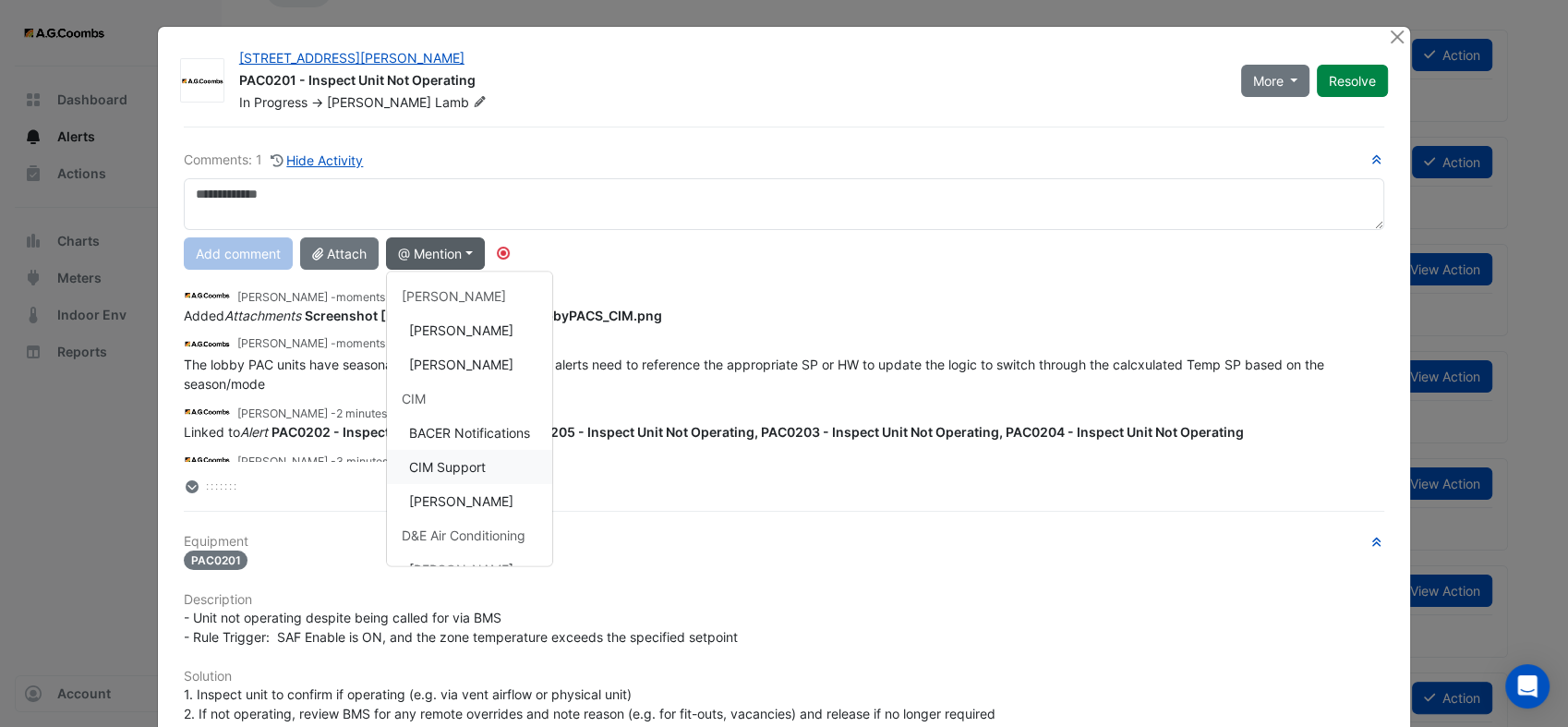
click at [417, 462] on button "CIM Support" at bounding box center [470, 466] width 165 height 34
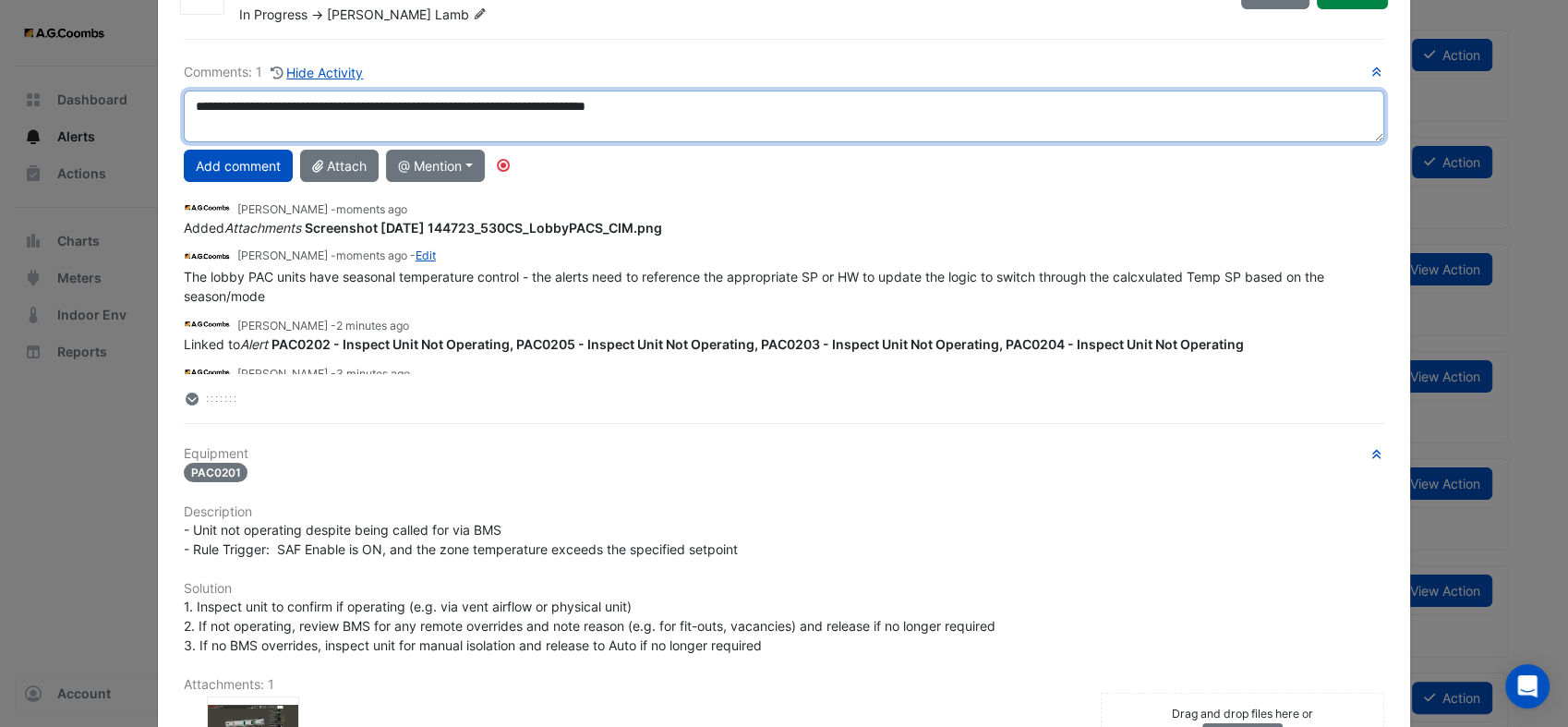
scroll to position [205, 0]
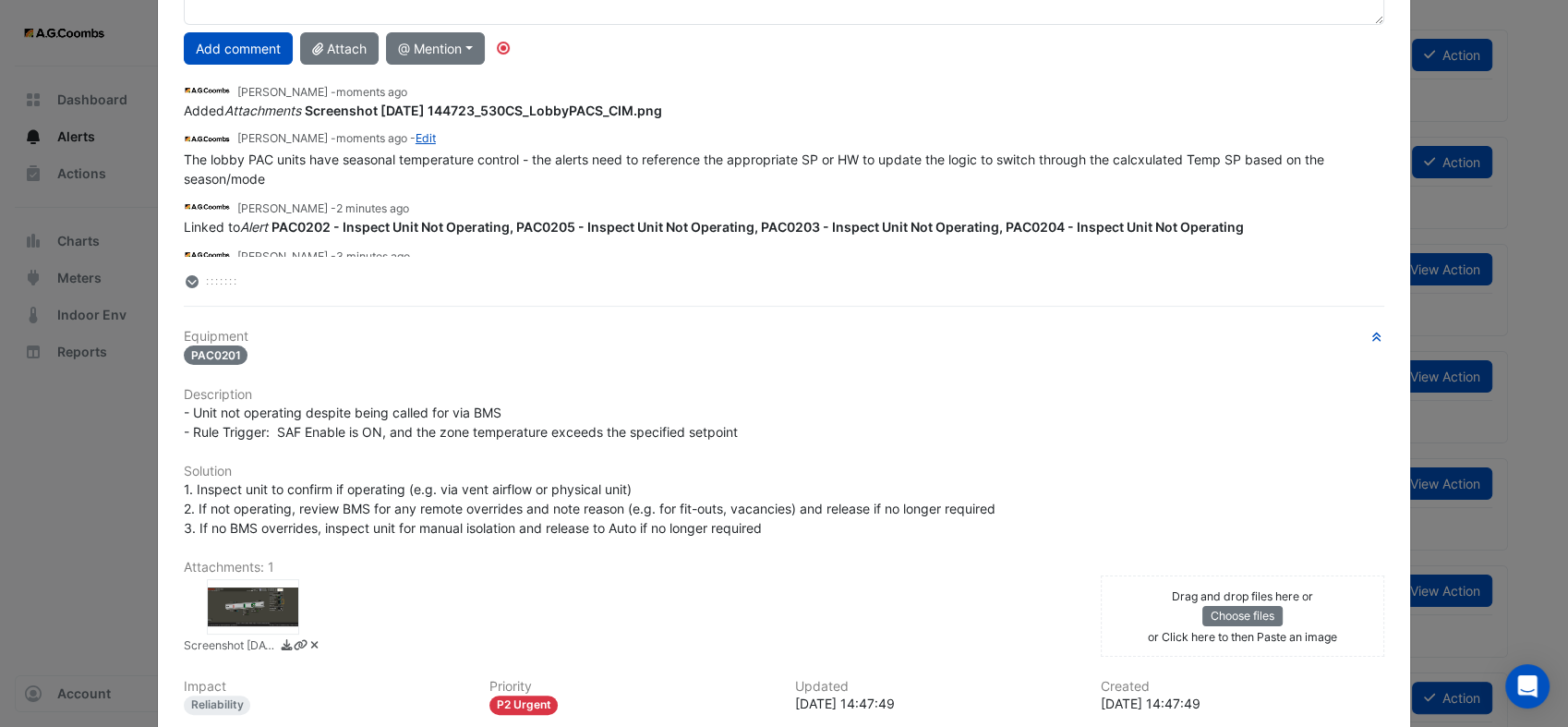
click at [256, 611] on div at bounding box center [253, 607] width 92 height 56
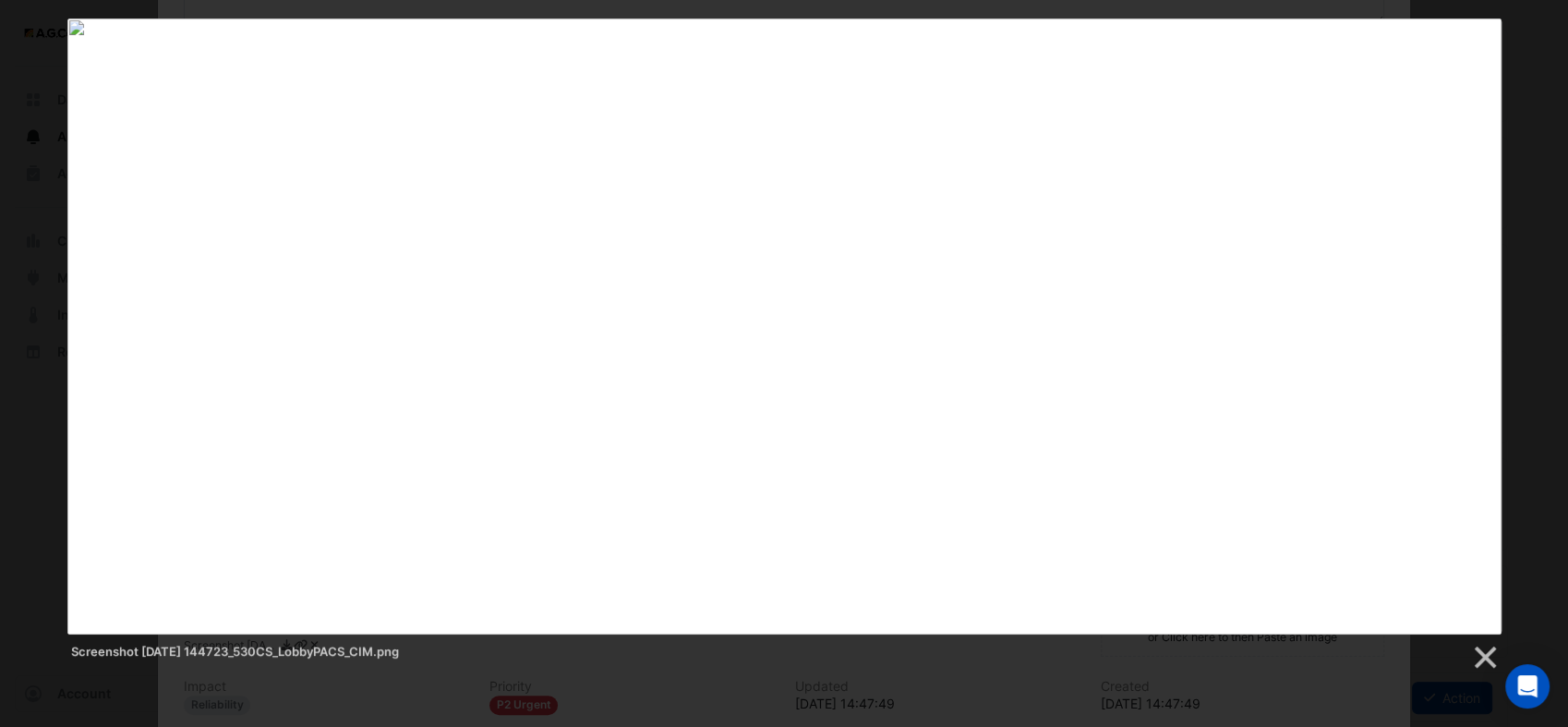
click at [1454, 216] on img at bounding box center [784, 327] width 1434 height 617
click at [1485, 659] on link at bounding box center [1484, 657] width 28 height 28
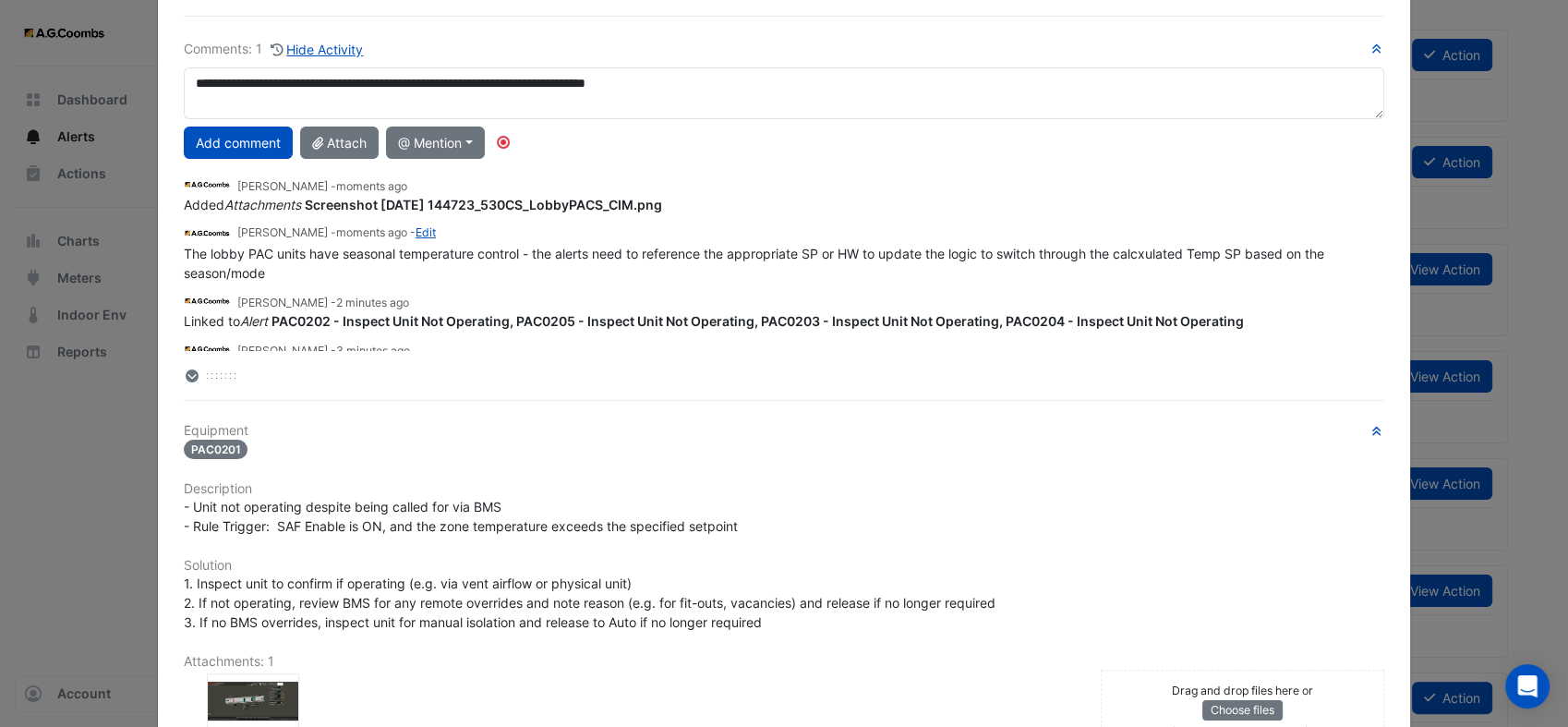
scroll to position [0, 0]
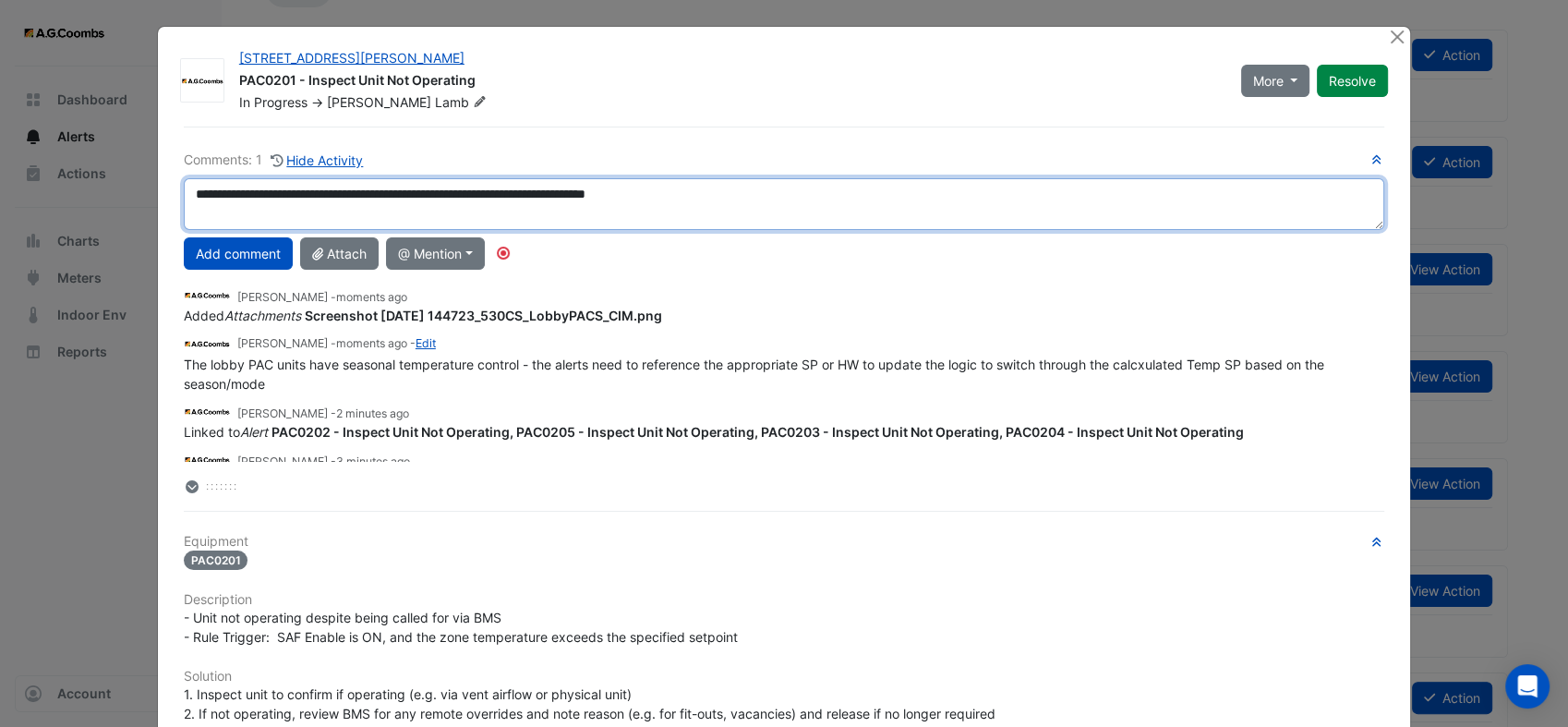
click at [784, 203] on textarea "**********" at bounding box center [784, 204] width 1200 height 52
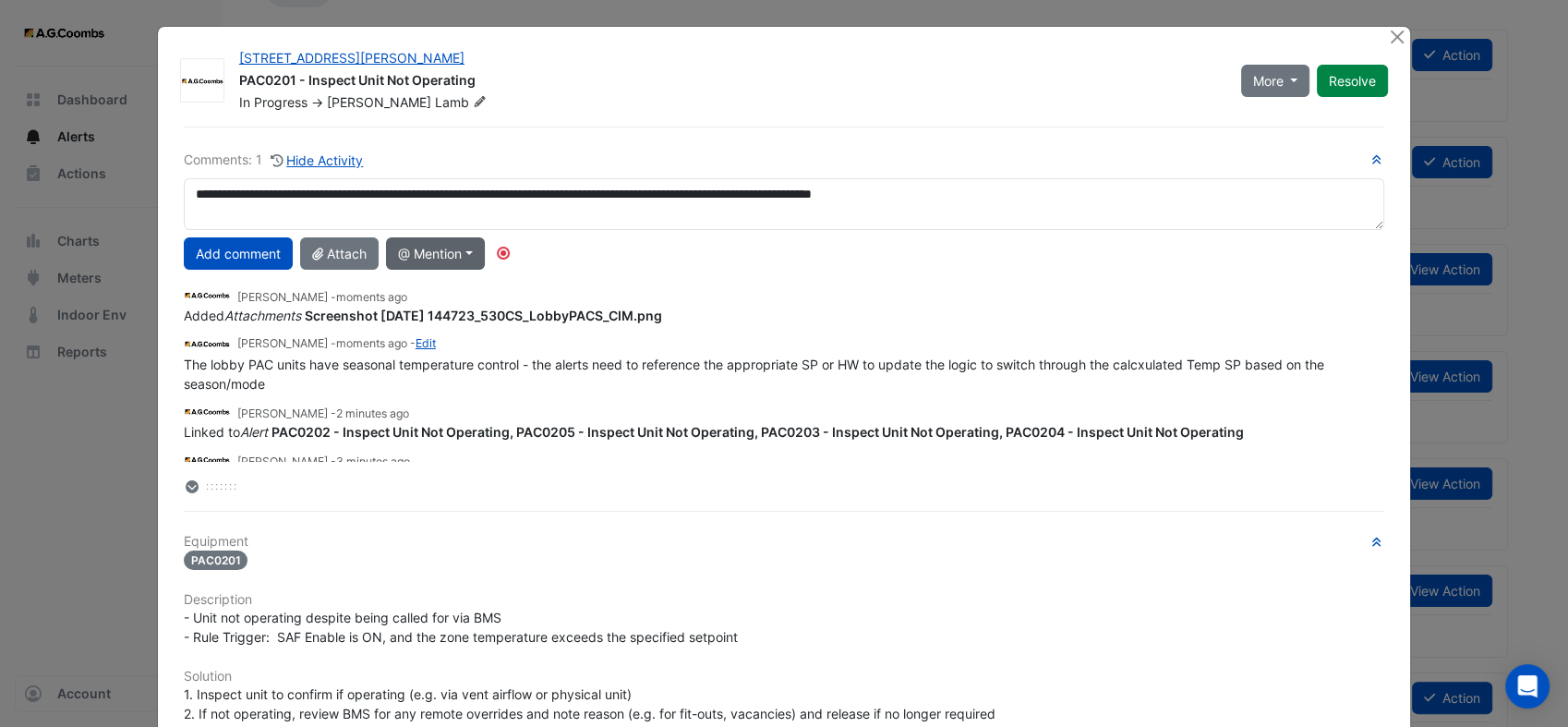
click at [473, 258] on button "@ Mention" at bounding box center [435, 253] width 98 height 32
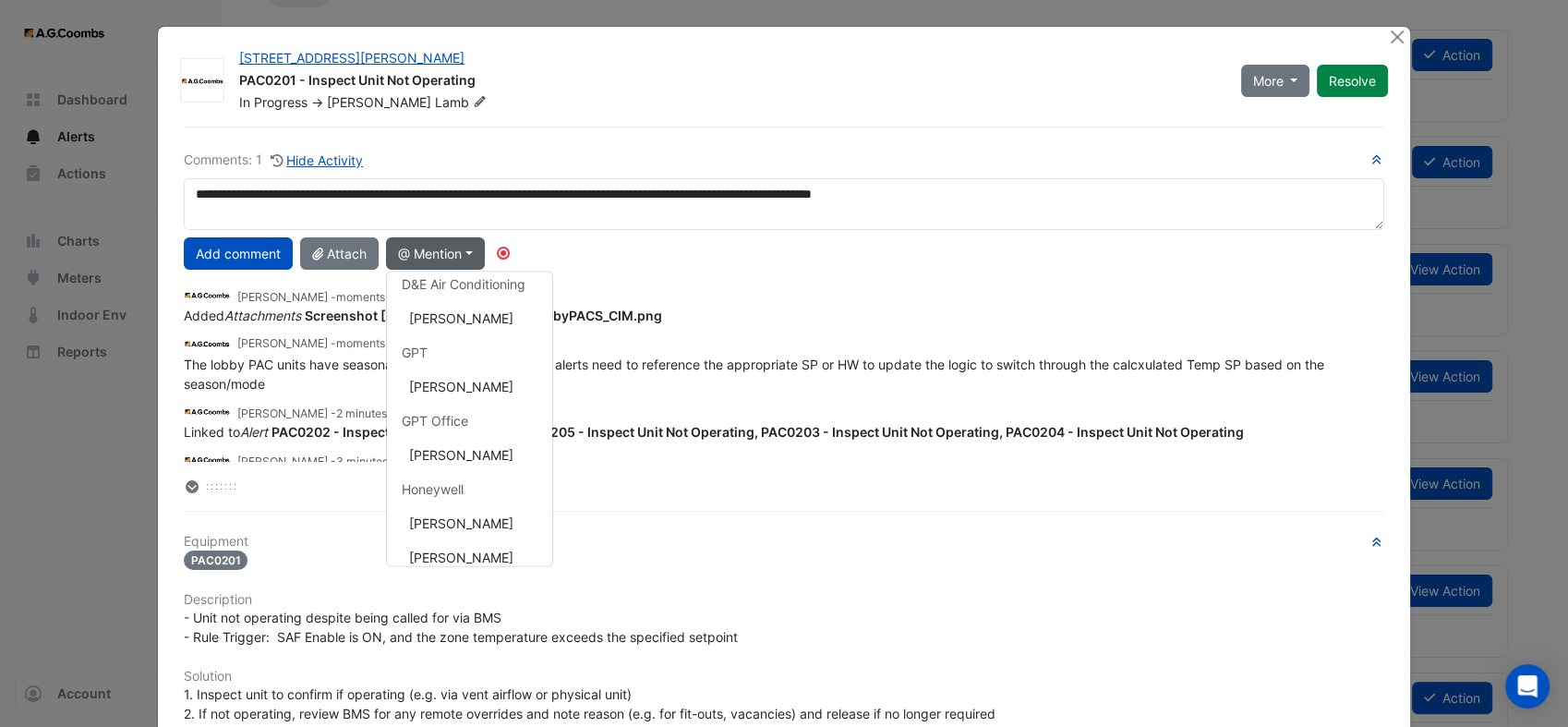
scroll to position [266, 0]
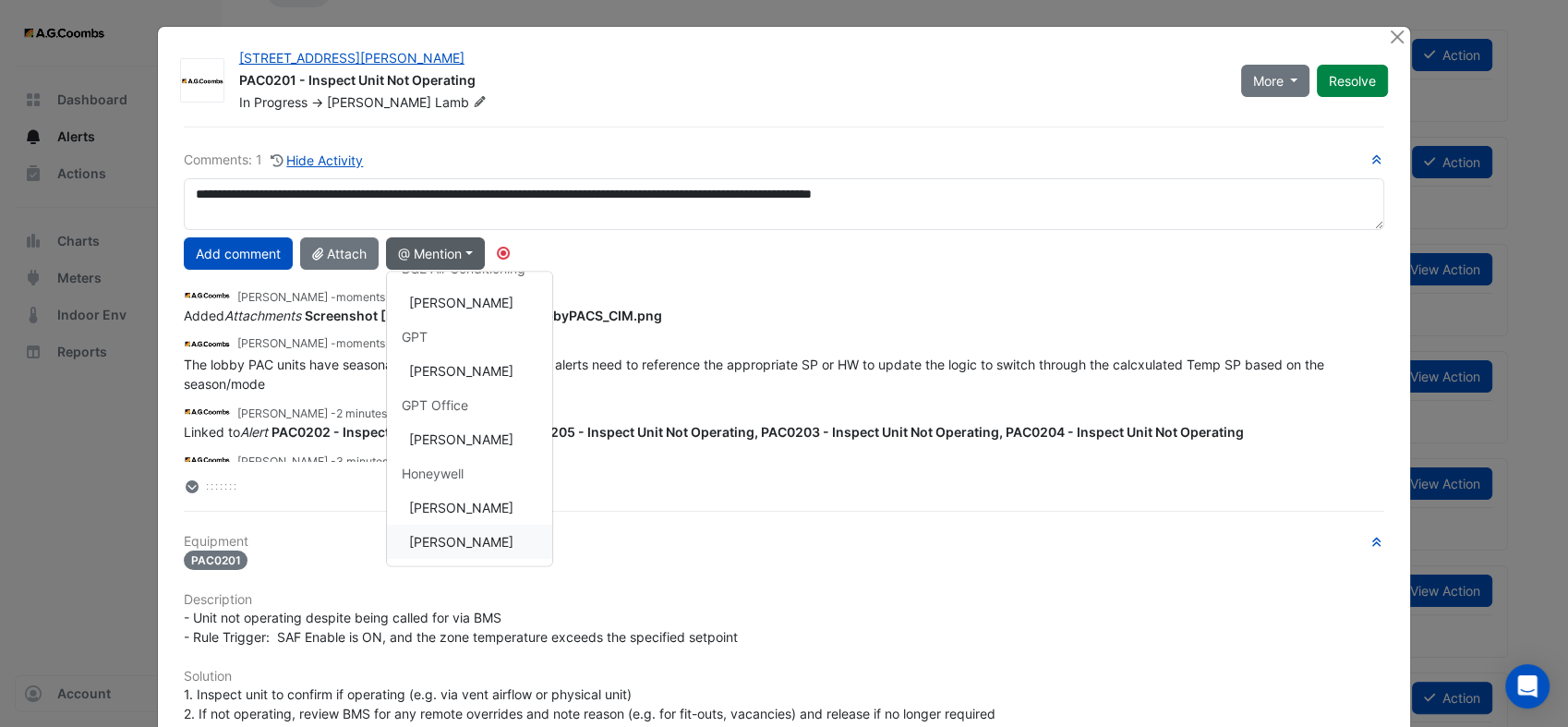
click at [465, 541] on button "[PERSON_NAME]" at bounding box center [470, 541] width 165 height 34
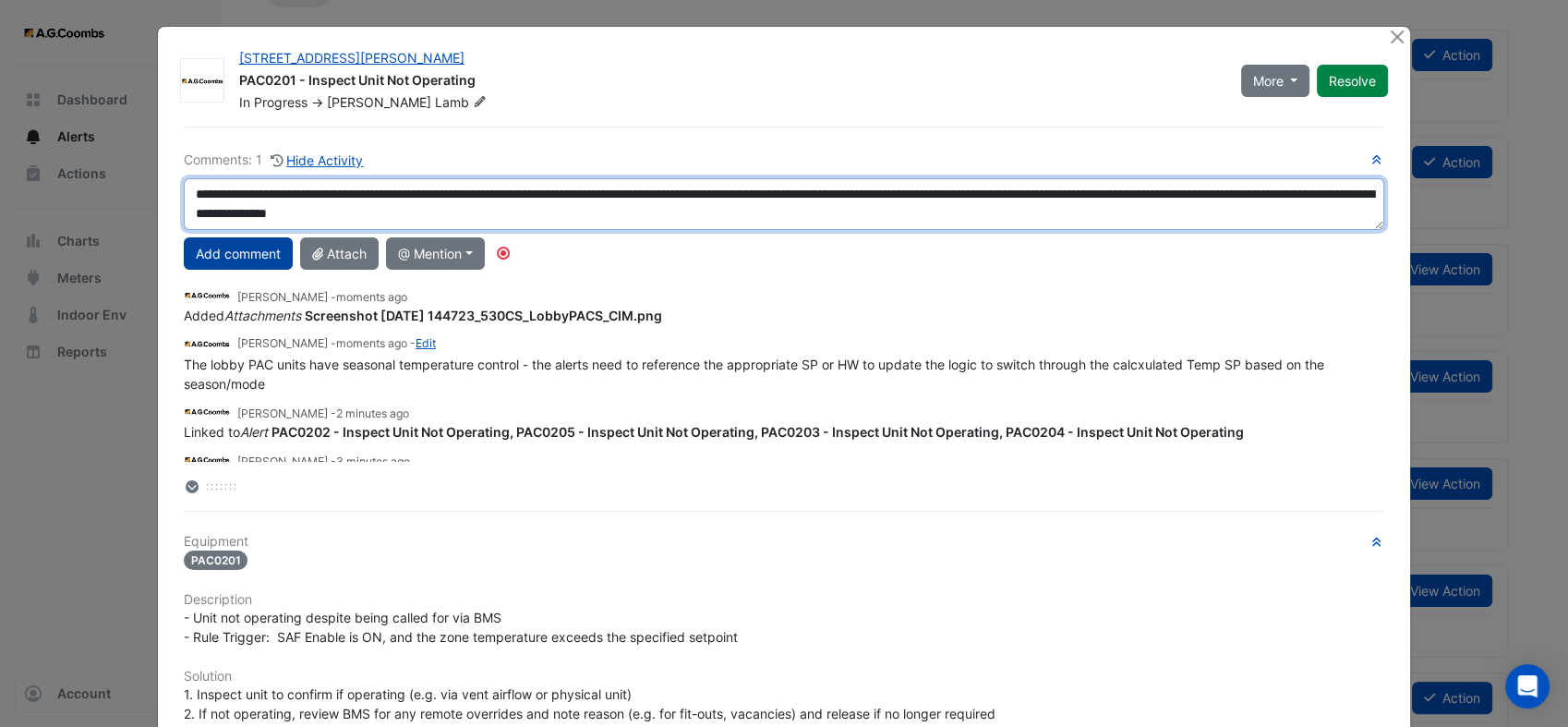
type textarea "**********"
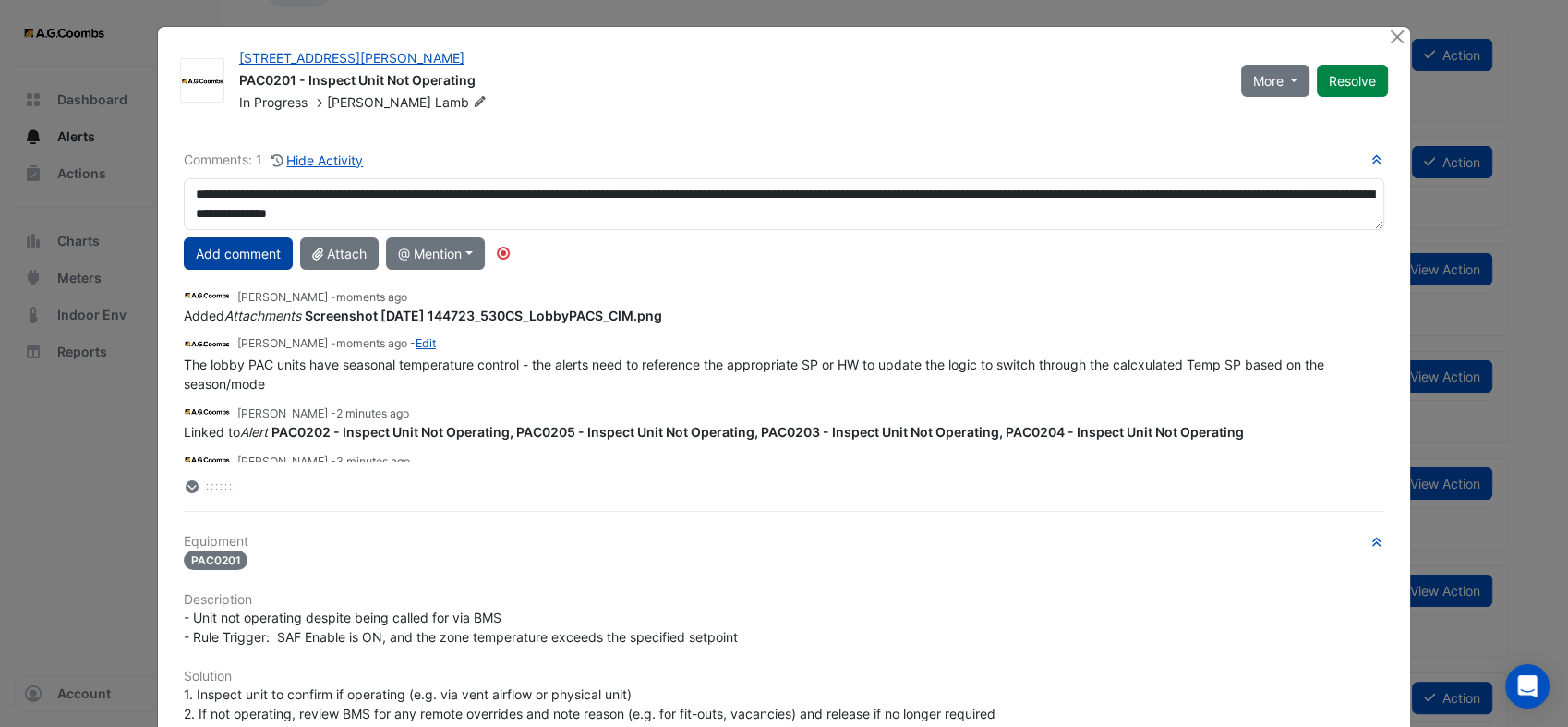
click at [219, 257] on button "Add comment" at bounding box center [238, 253] width 109 height 32
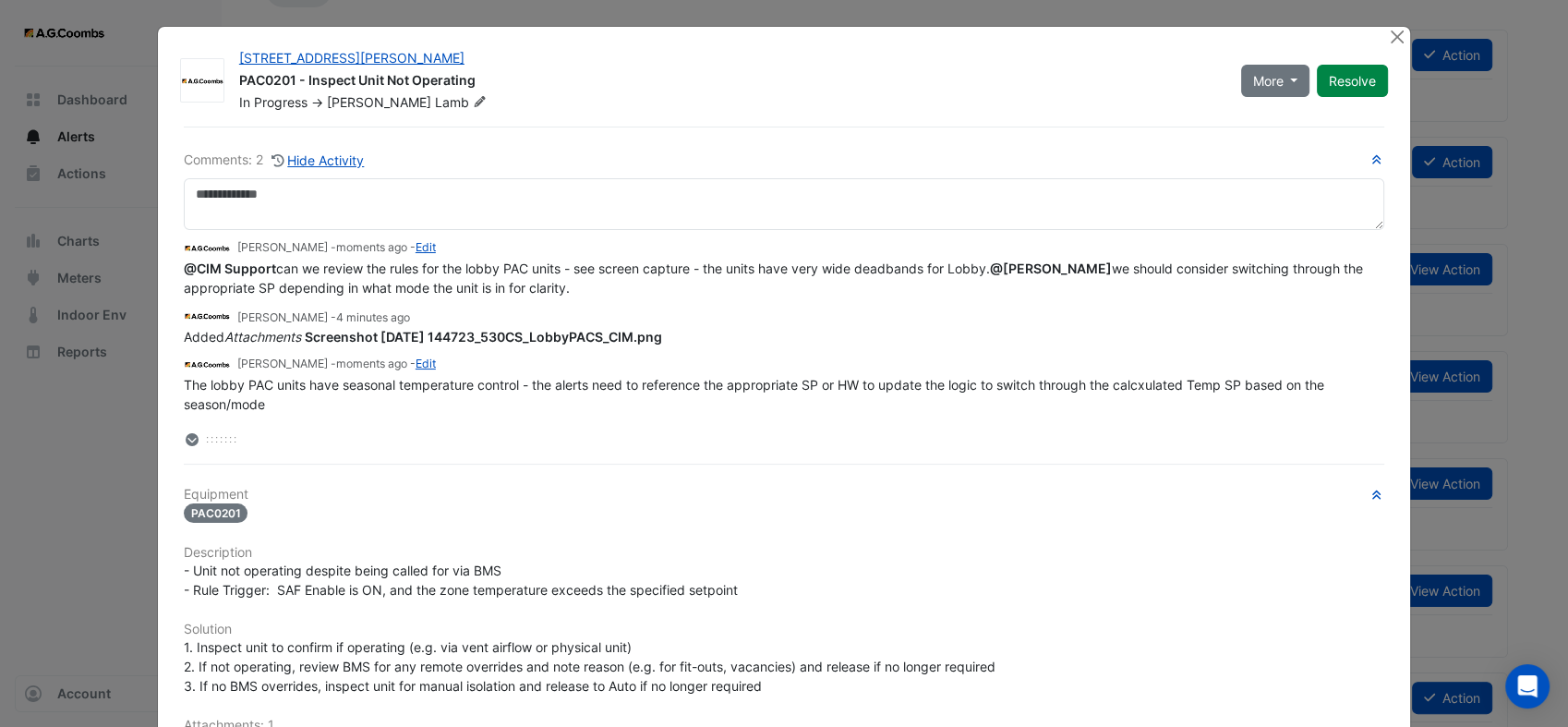
drag, startPoint x: 1359, startPoint y: 80, endPoint x: 1278, endPoint y: 161, distance: 114.6
click at [1278, 161] on div "530 Collins Street PAC0201 - Inspect Unit Not Operating In Progress -> Jared La…" at bounding box center [784, 593] width 1252 height 1133
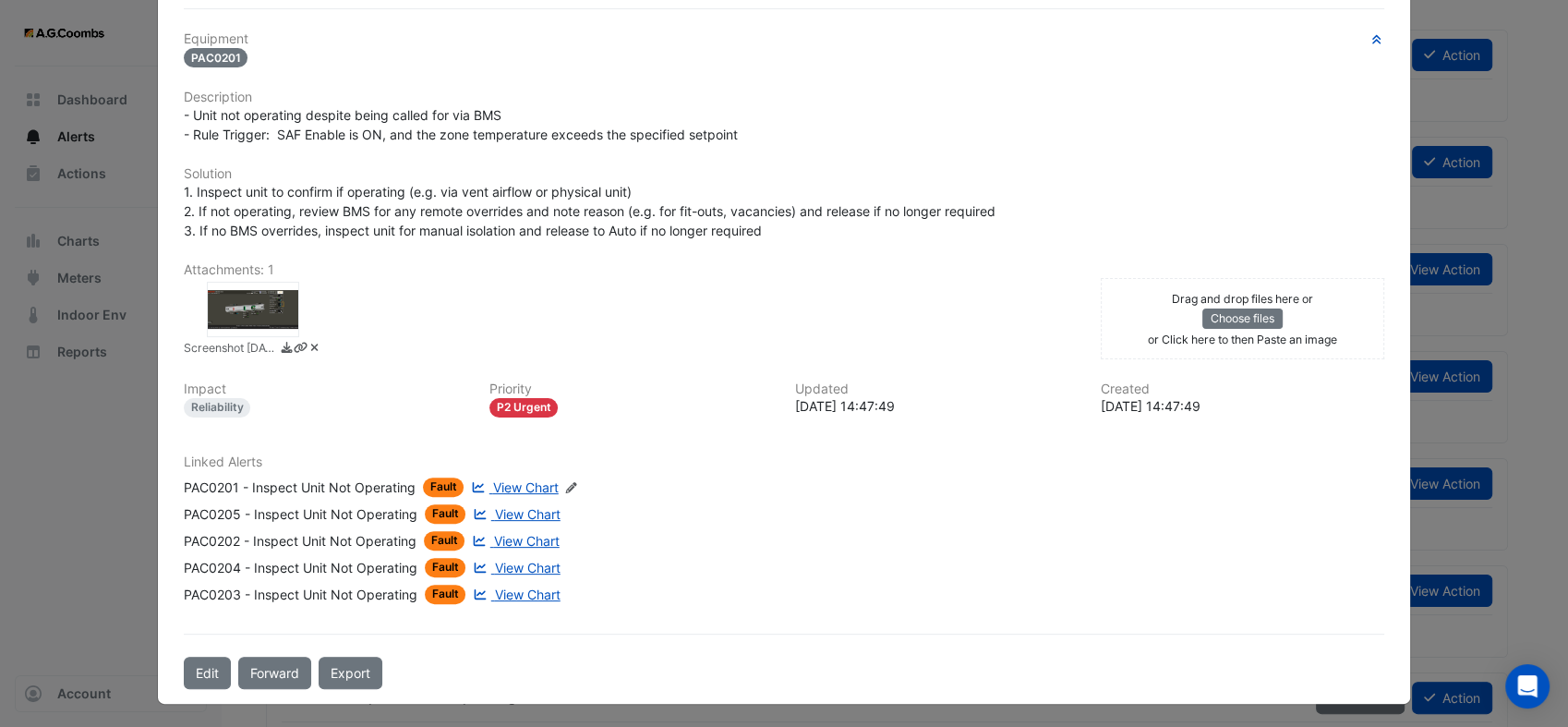
scroll to position [0, 0]
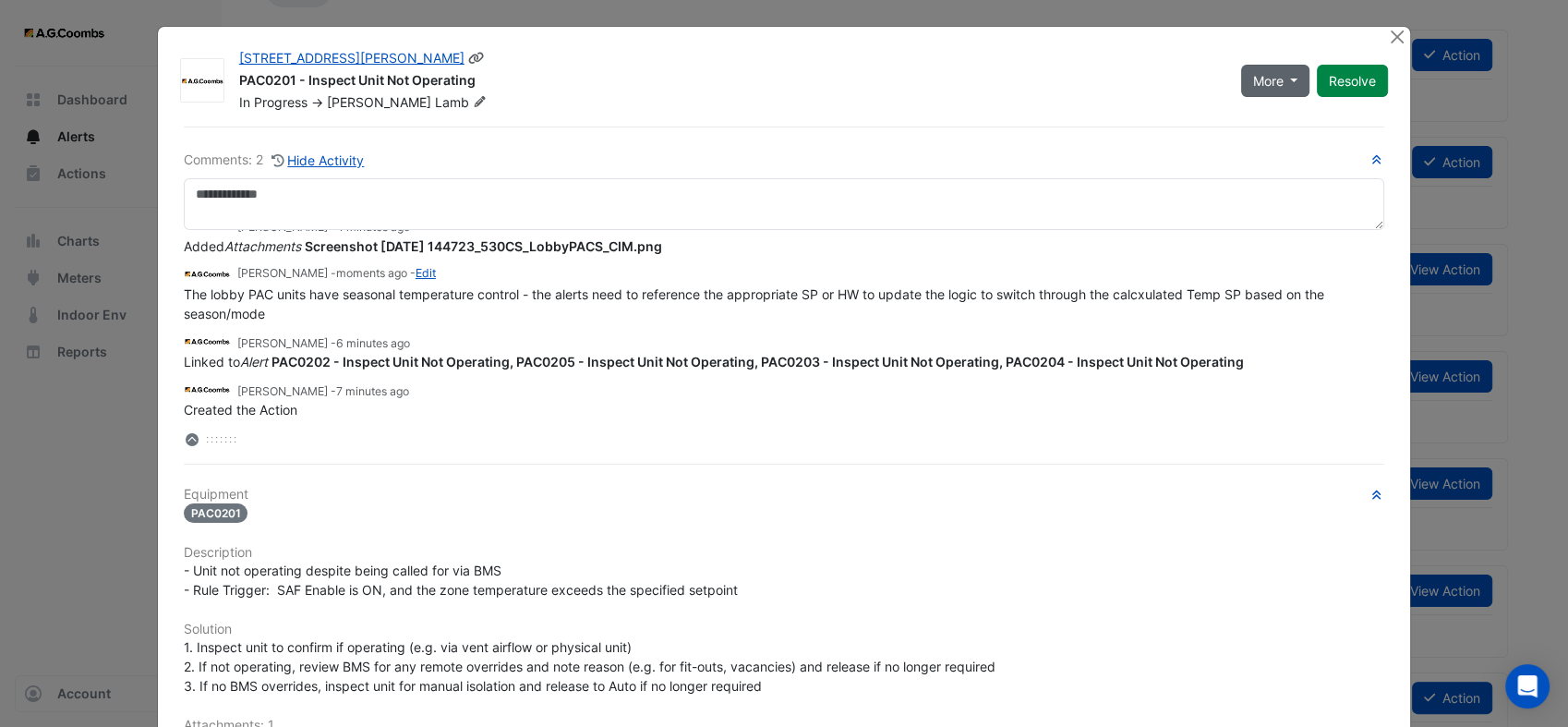
click at [1294, 84] on button "More" at bounding box center [1276, 81] width 70 height 32
click at [1278, 120] on button "On Hold" at bounding box center [1306, 120] width 146 height 27
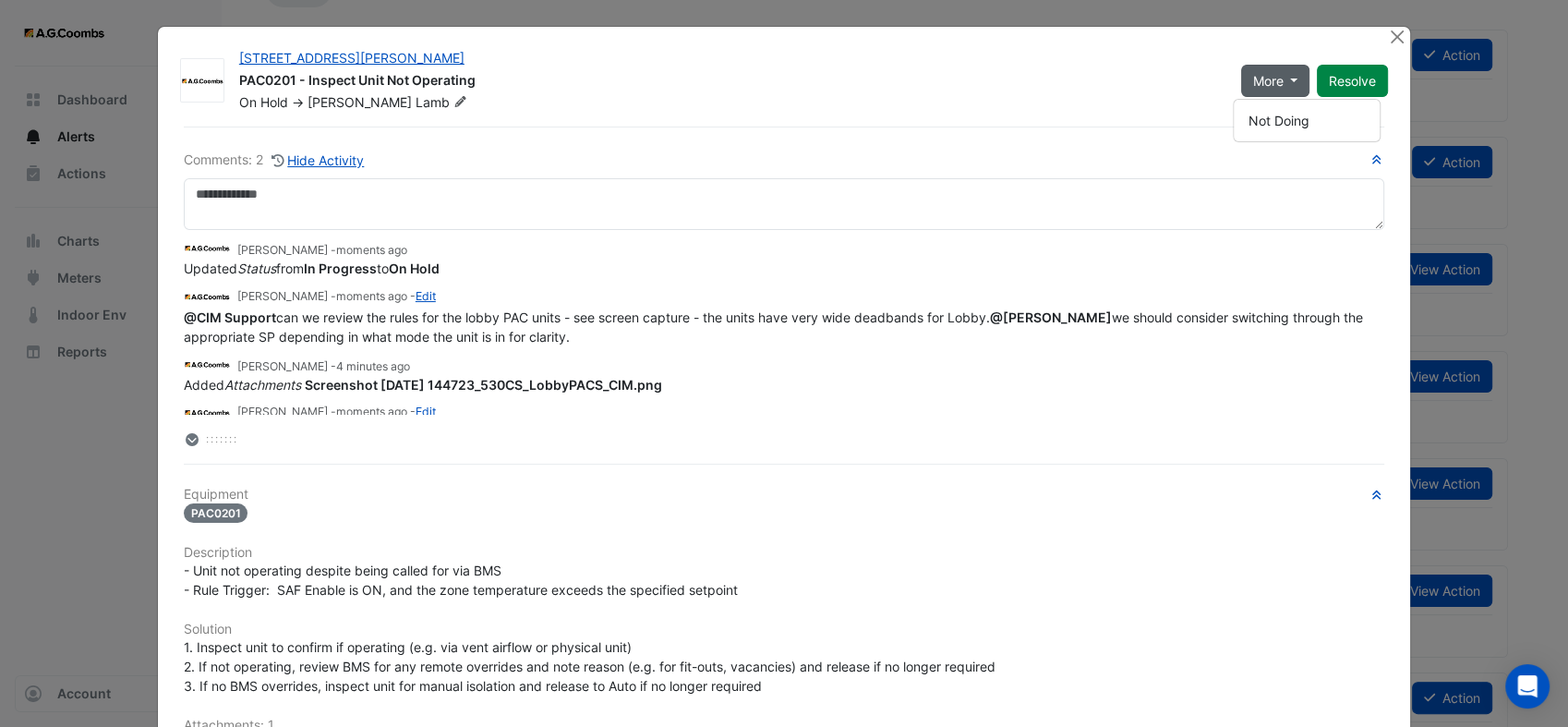
scroll to position [102, 0]
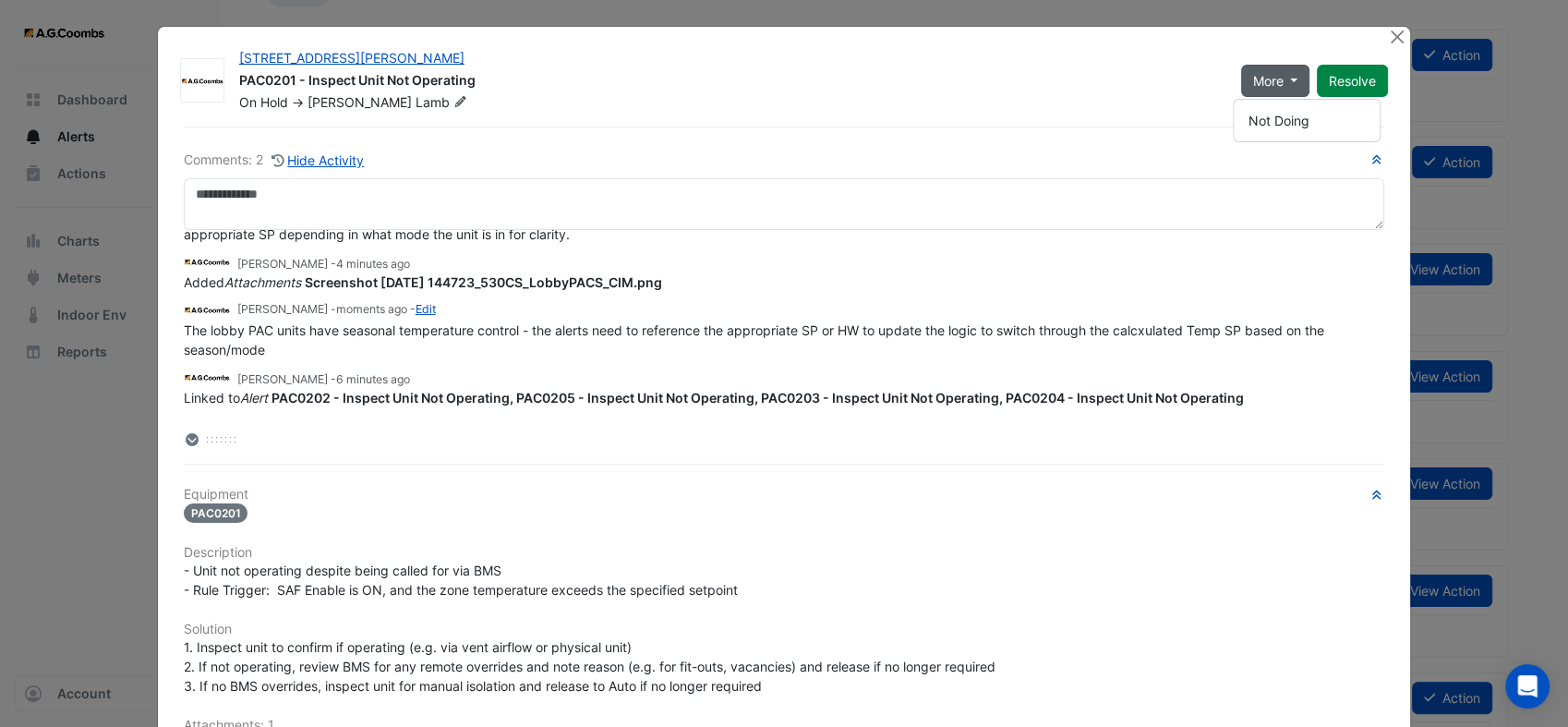
click at [1160, 424] on div "Jared Lamb - moments ago Updated Status from In Progress to On Hold Jared Lamb …" at bounding box center [784, 340] width 1200 height 219
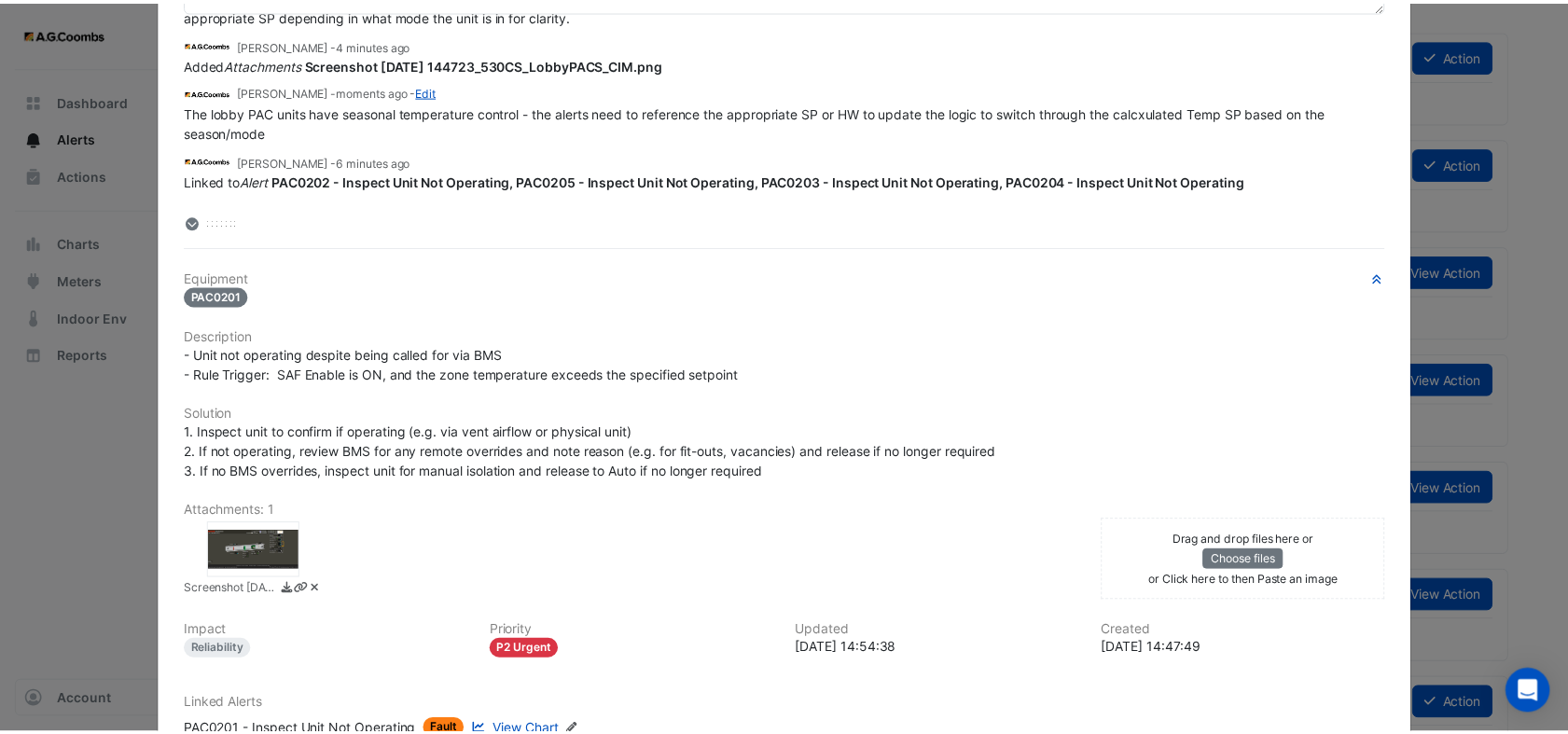
scroll to position [0, 0]
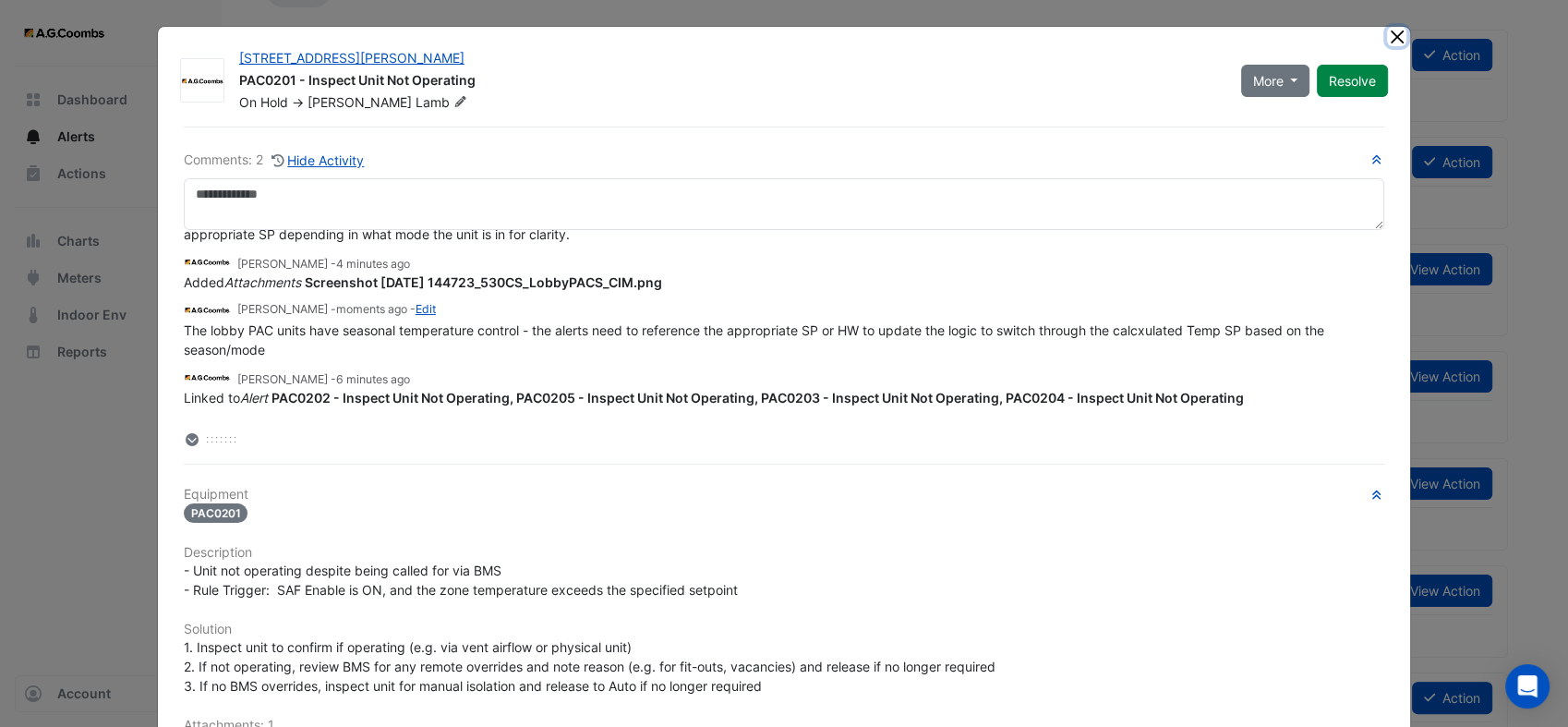
click at [1387, 33] on button "Close" at bounding box center [1396, 36] width 19 height 19
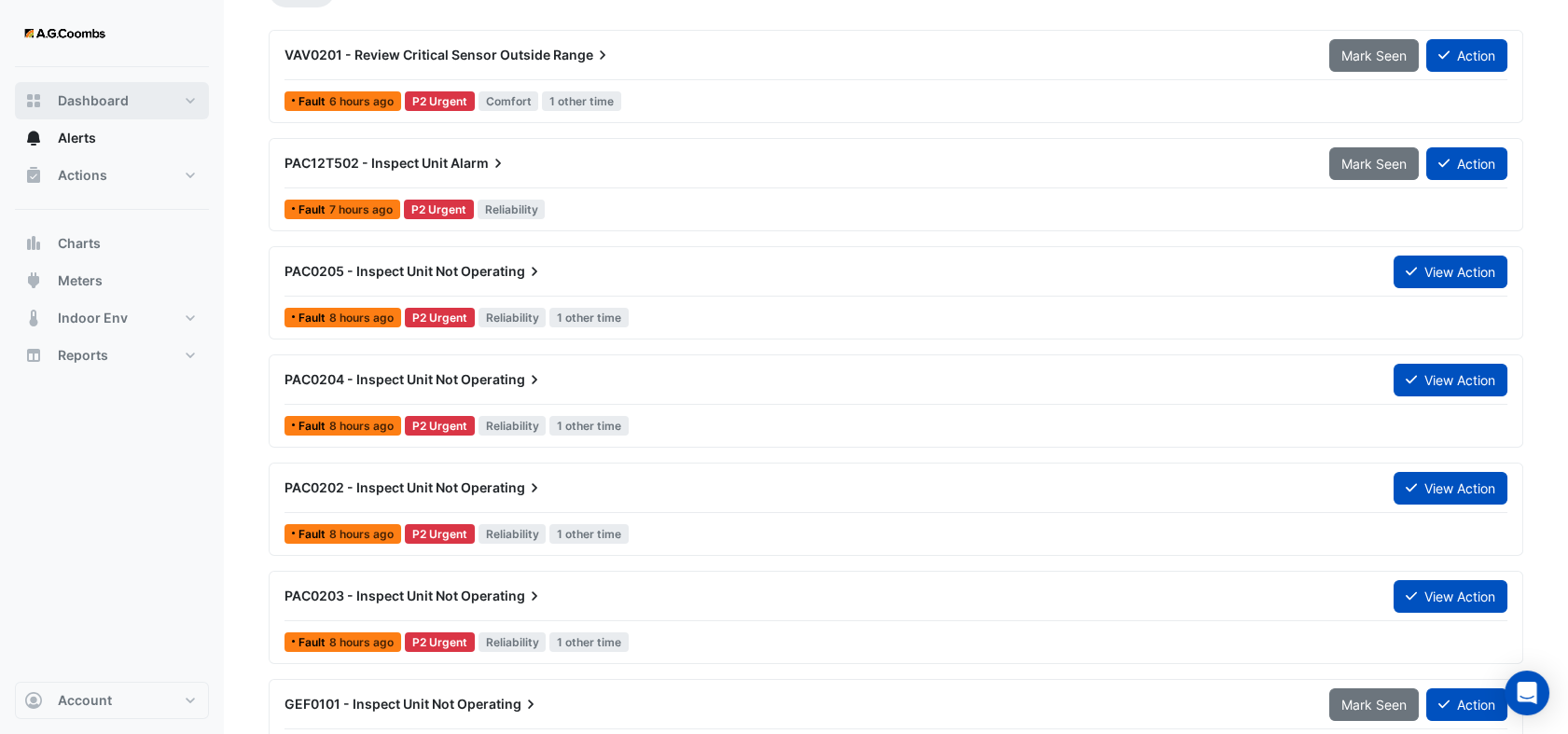
click at [93, 94] on span "Dashboard" at bounding box center [94, 100] width 71 height 19
select select "**"
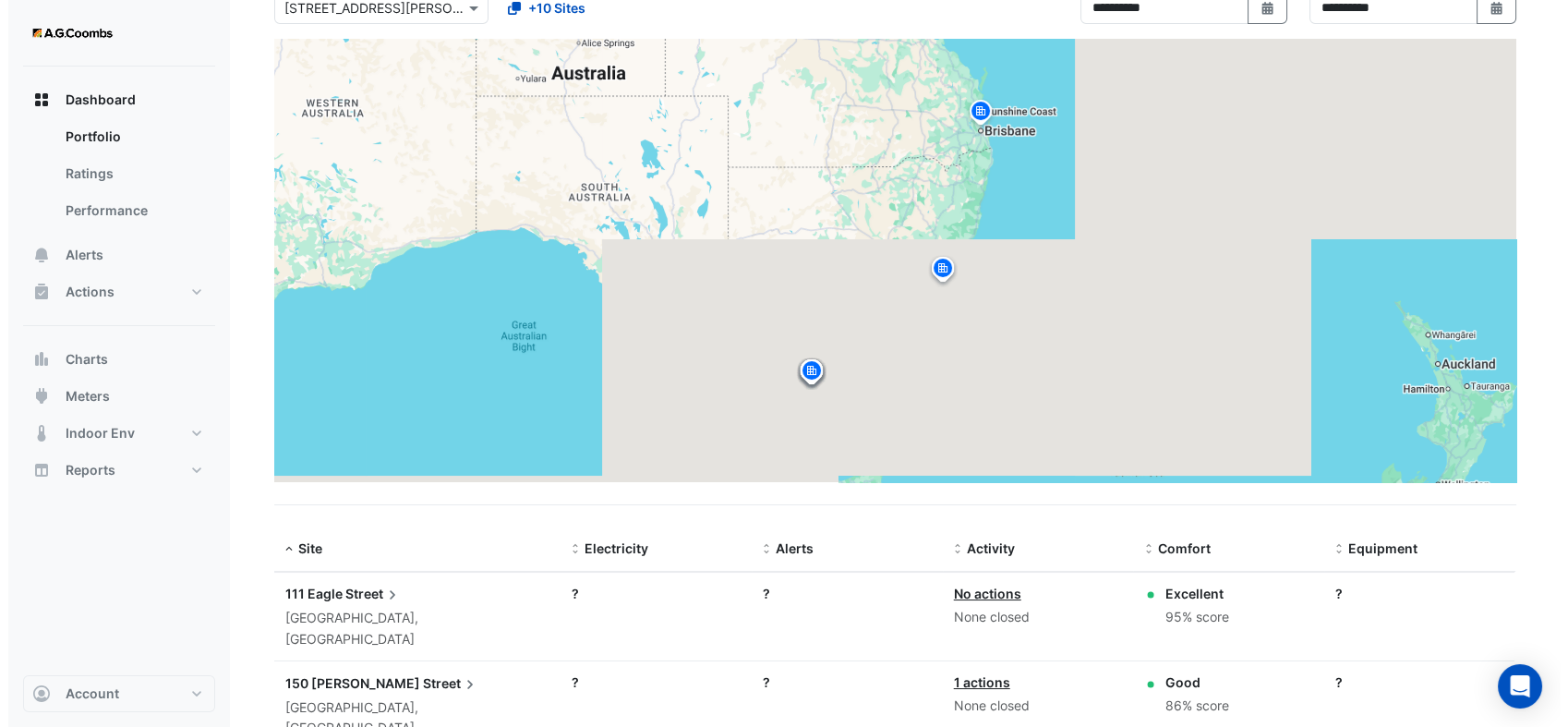
scroll to position [205, 0]
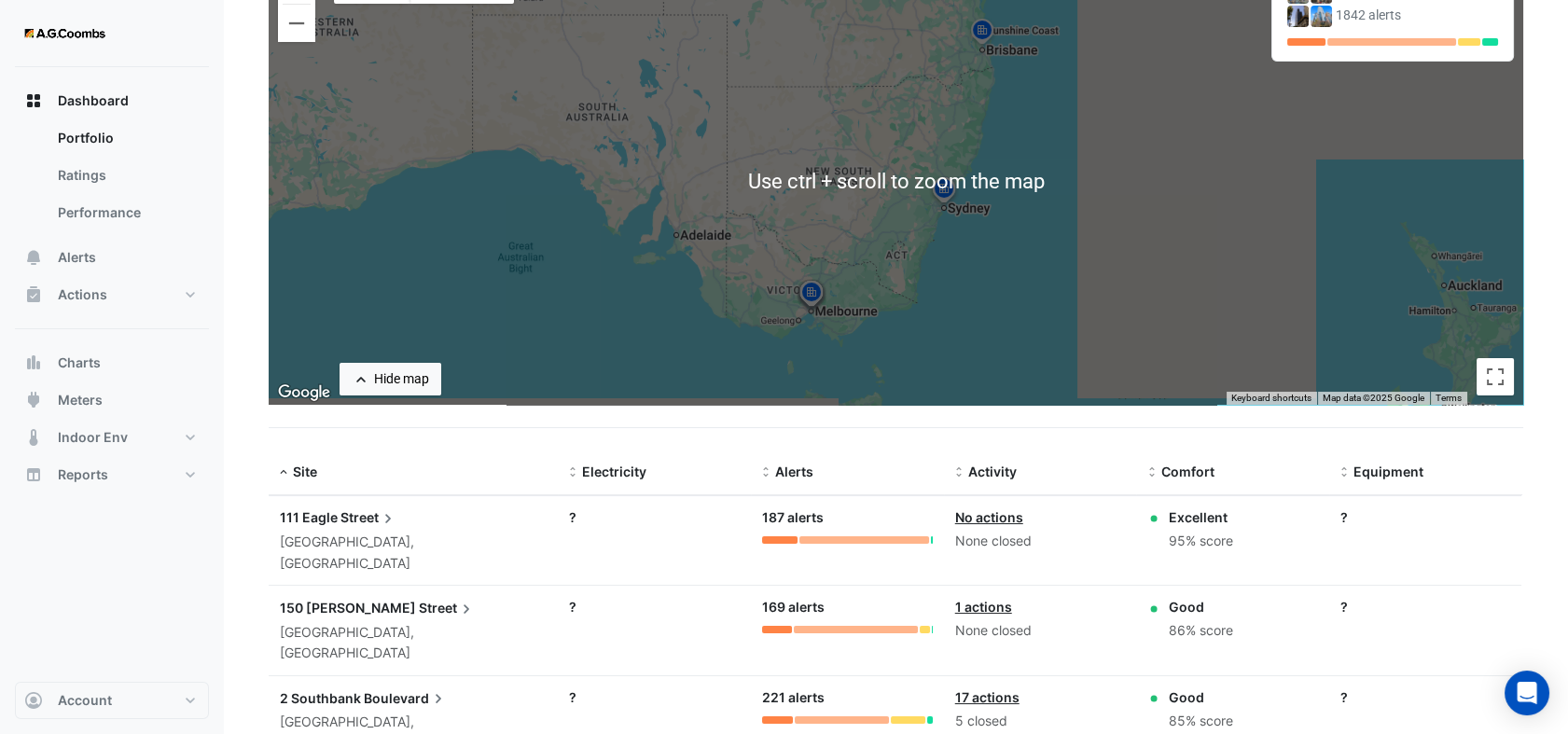
click at [351, 511] on span "Street" at bounding box center [369, 517] width 57 height 21
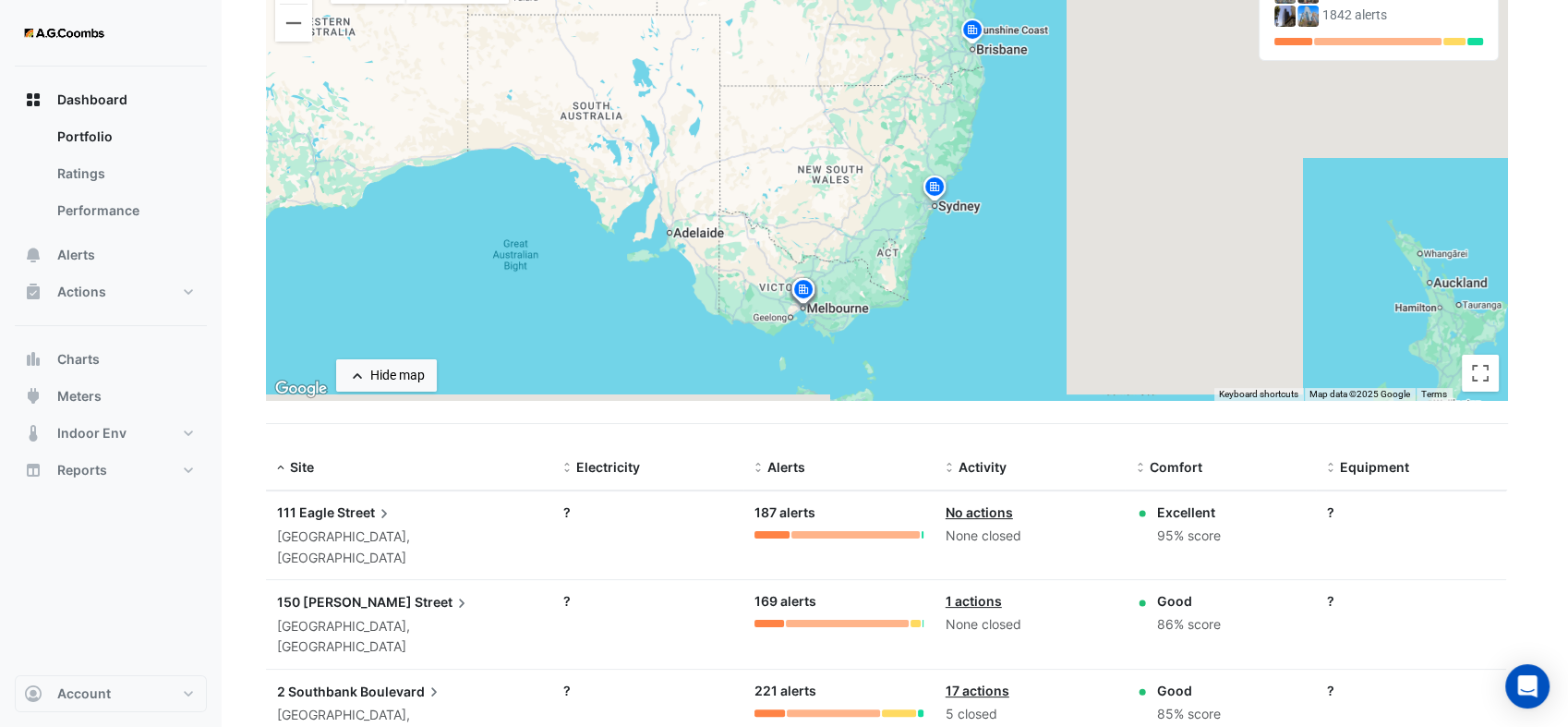
click at [355, 507] on ngb-offcanvas-backdrop at bounding box center [784, 363] width 1568 height 727
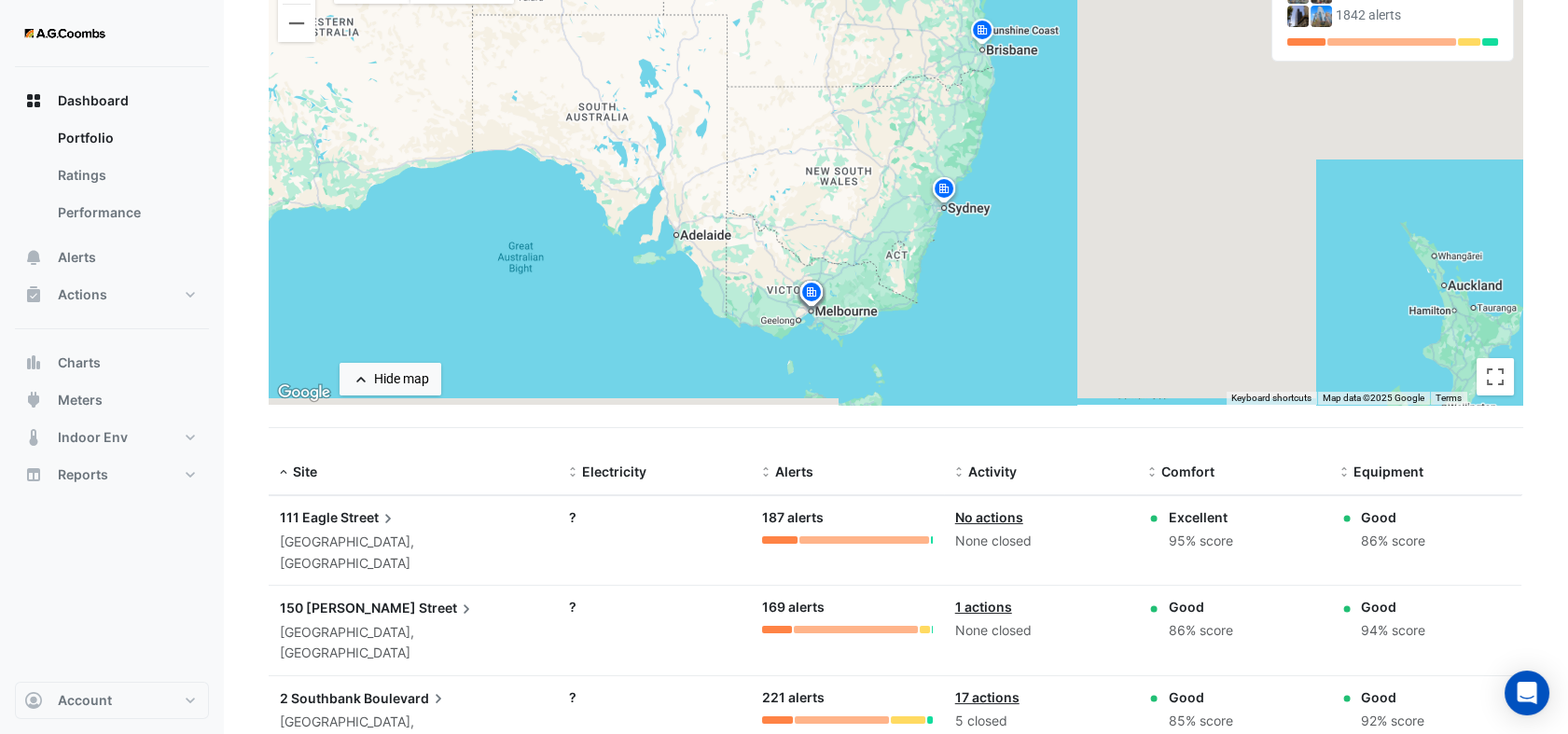
click at [334, 514] on span "111 Eagle" at bounding box center [309, 517] width 58 height 16
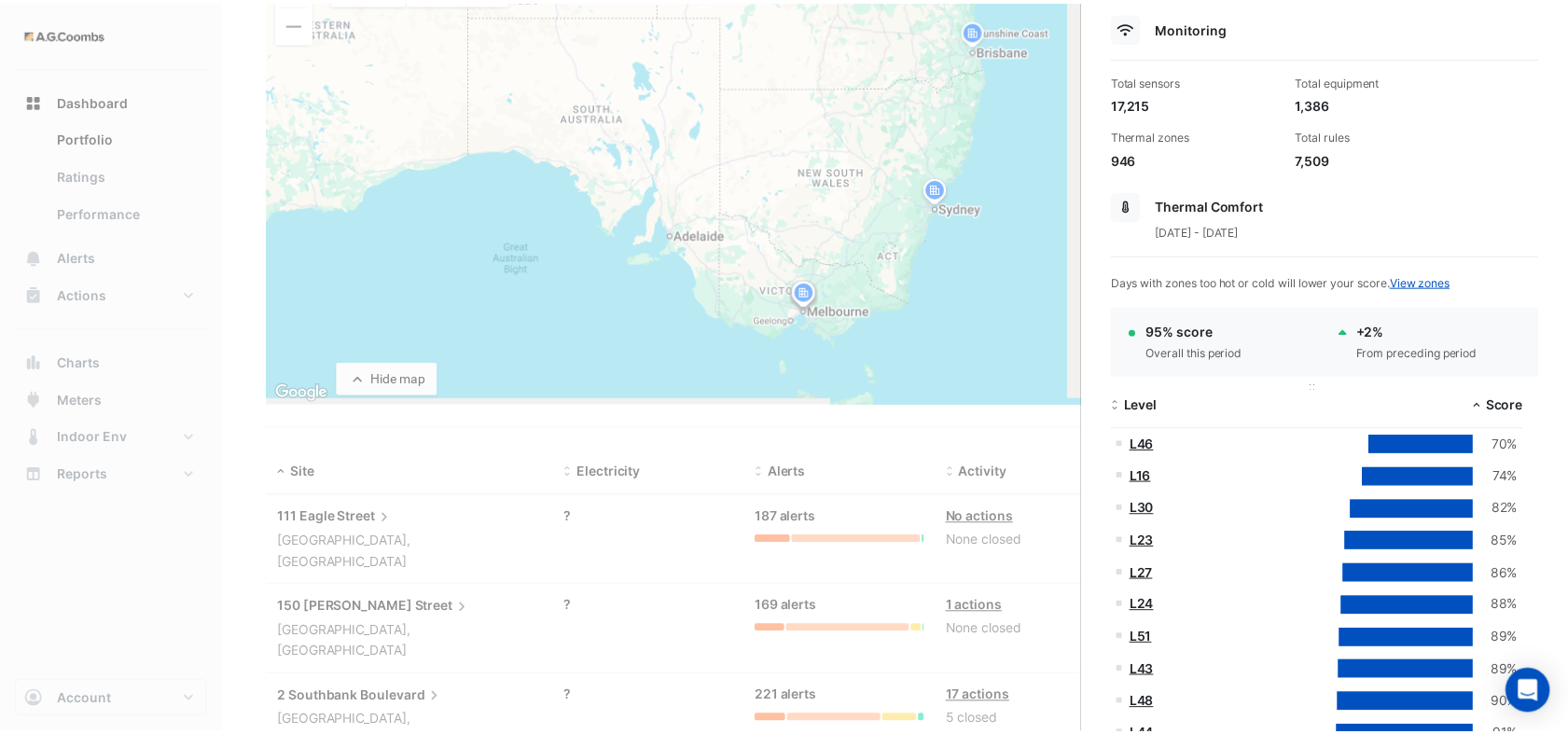
scroll to position [414, 0]
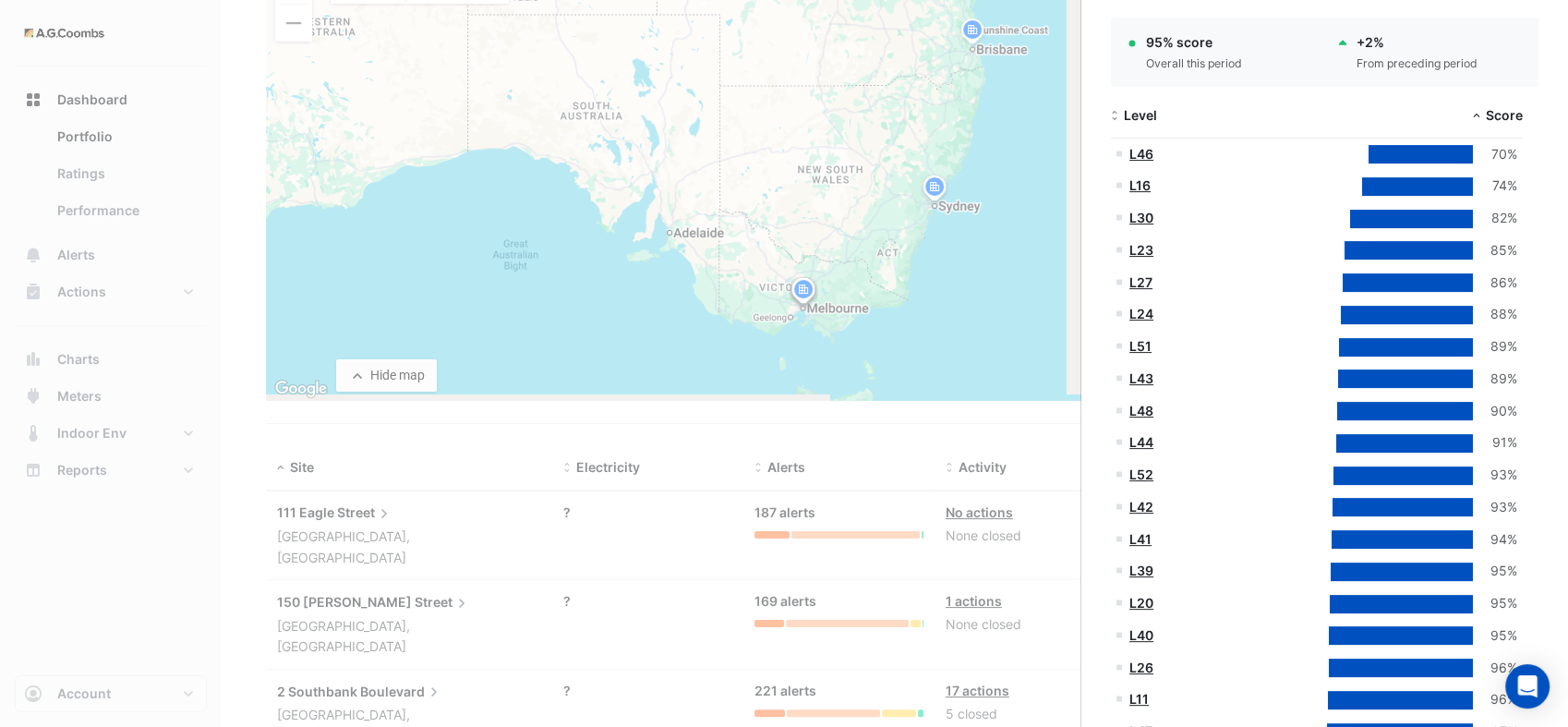
click at [59, 156] on ngb-offcanvas-backdrop at bounding box center [784, 363] width 1568 height 727
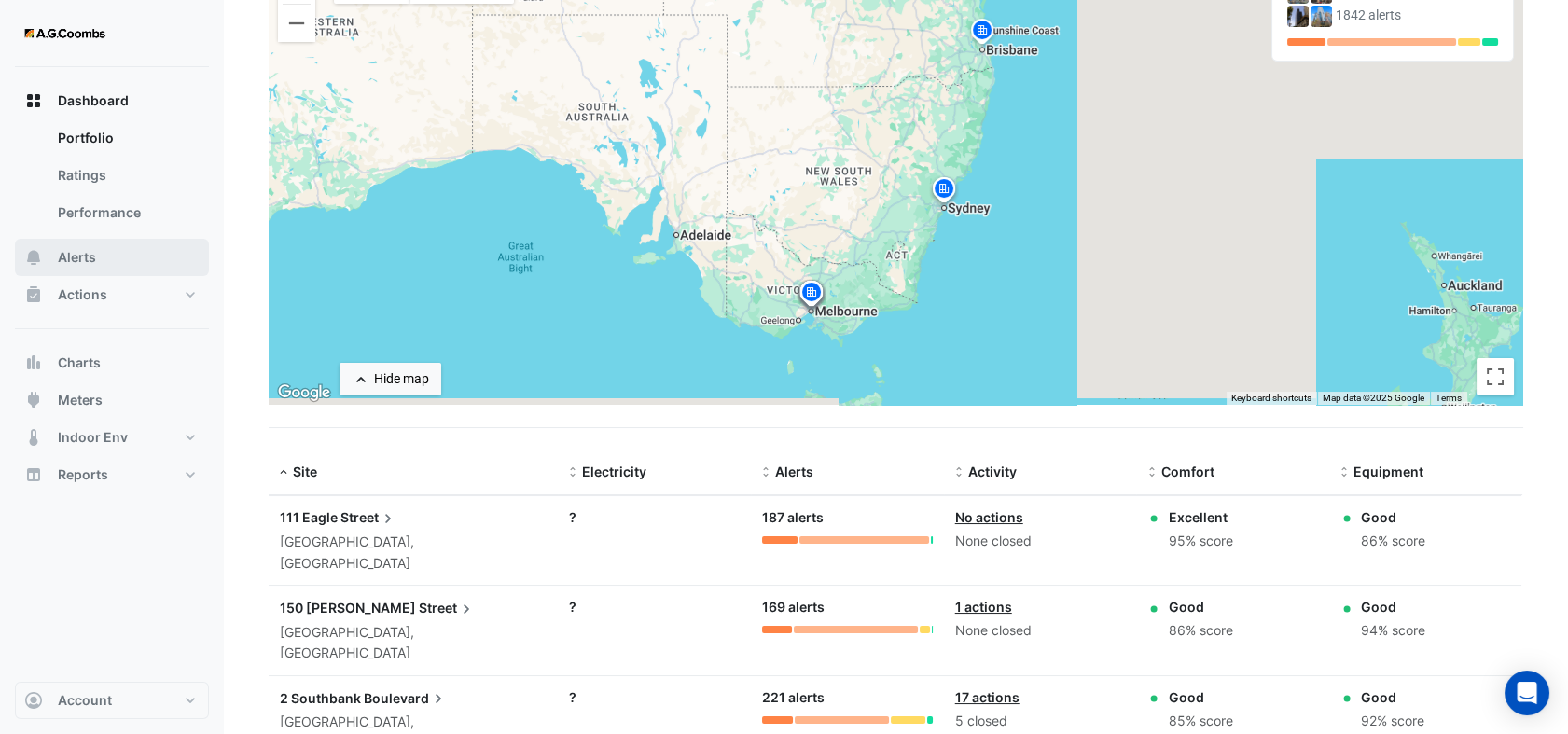
click at [72, 262] on span "Alerts" at bounding box center [77, 258] width 38 height 19
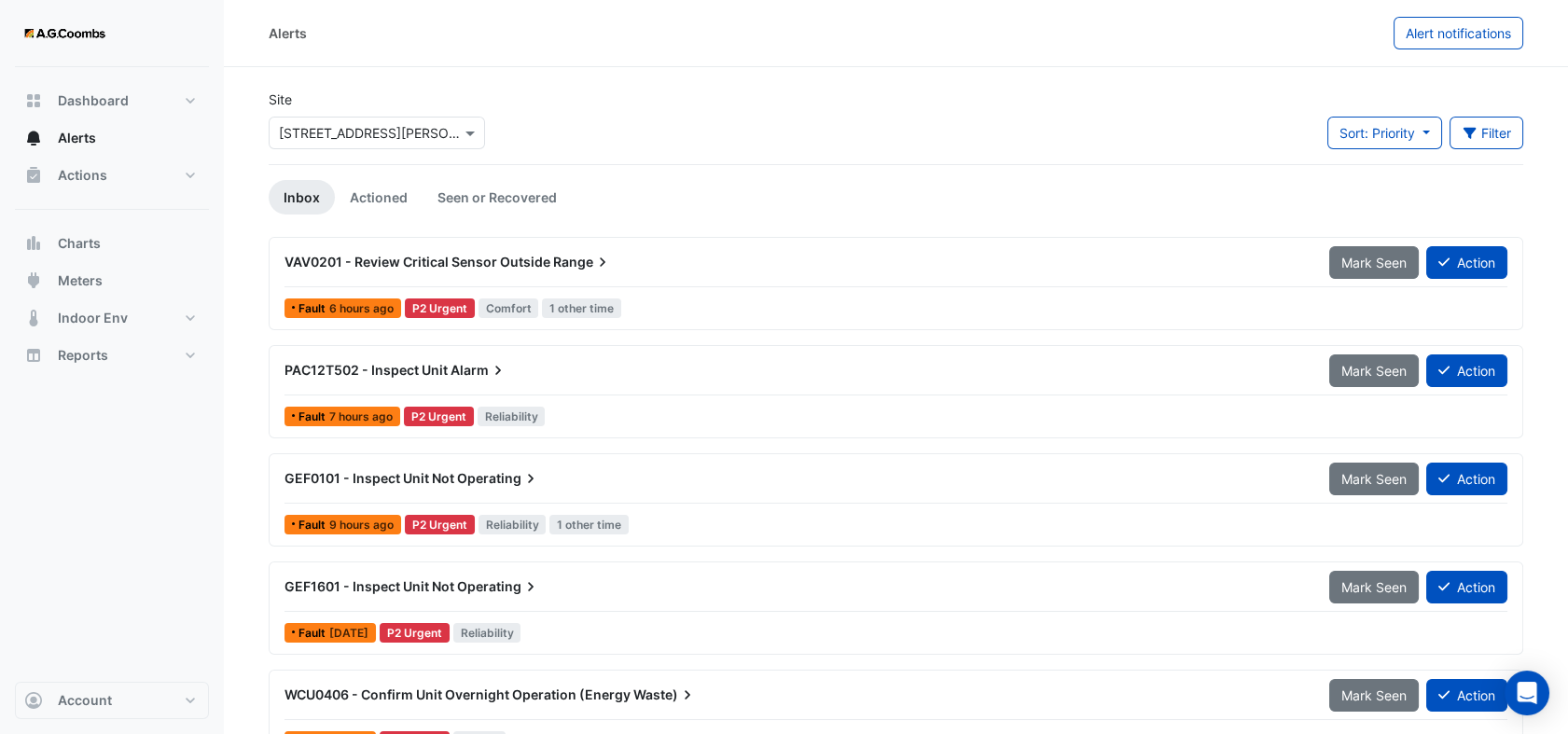
click at [385, 150] on div "Site Select a Site × 530 Collins Street" at bounding box center [377, 127] width 239 height 75
click at [384, 136] on input "text" at bounding box center [357, 133] width 158 height 20
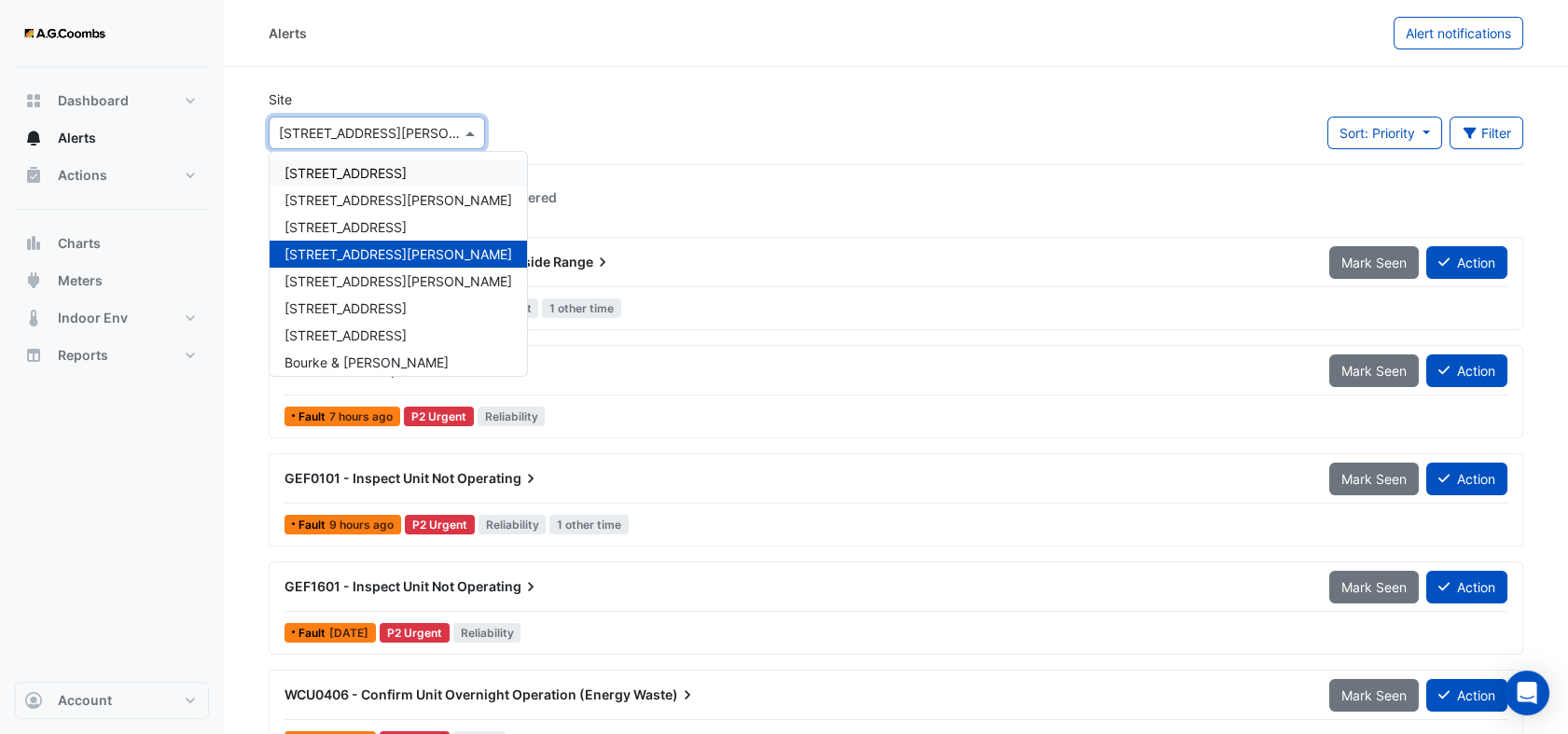
click at [360, 167] on span "[STREET_ADDRESS]" at bounding box center [345, 172] width 122 height 16
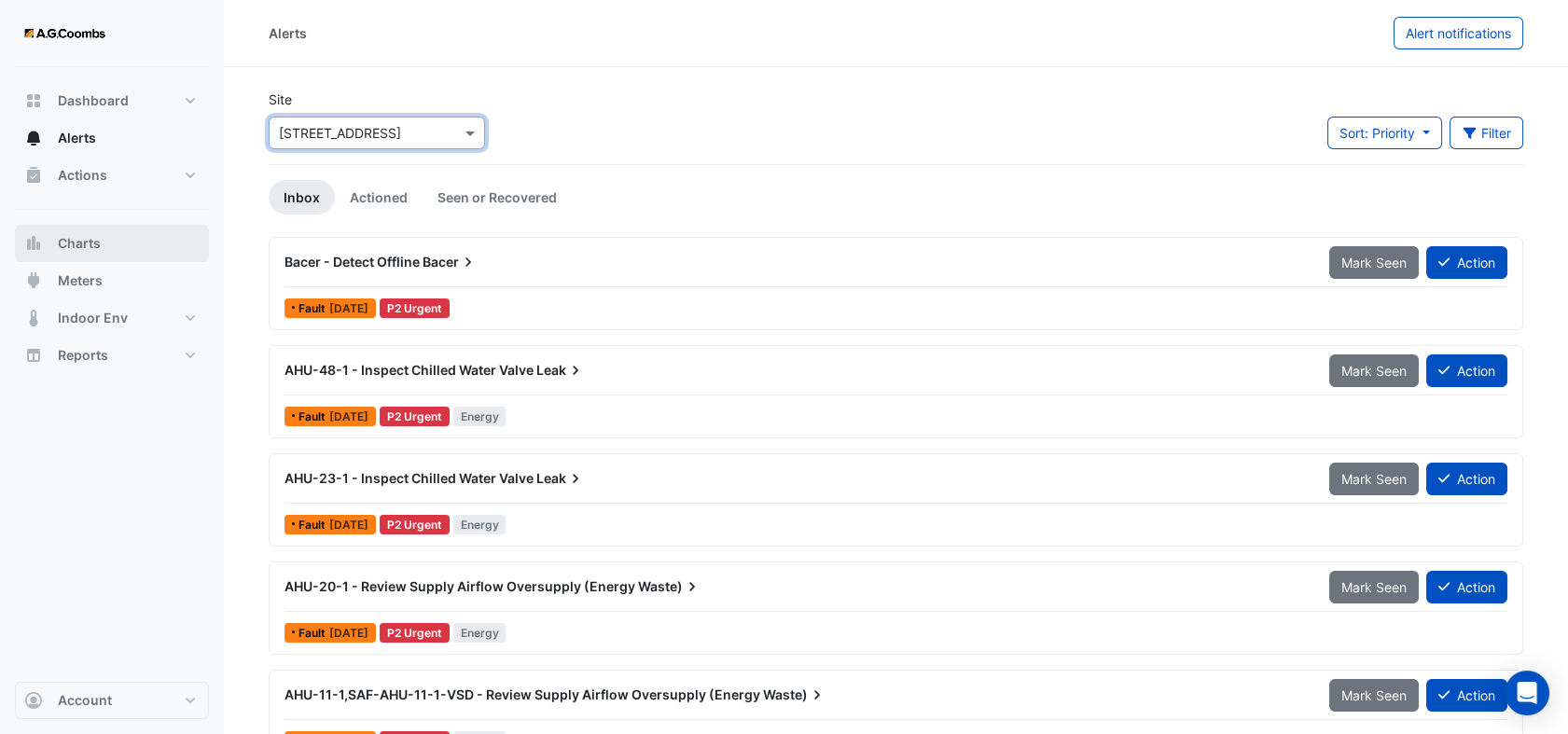
click at [112, 253] on button "Charts" at bounding box center [112, 244] width 194 height 37
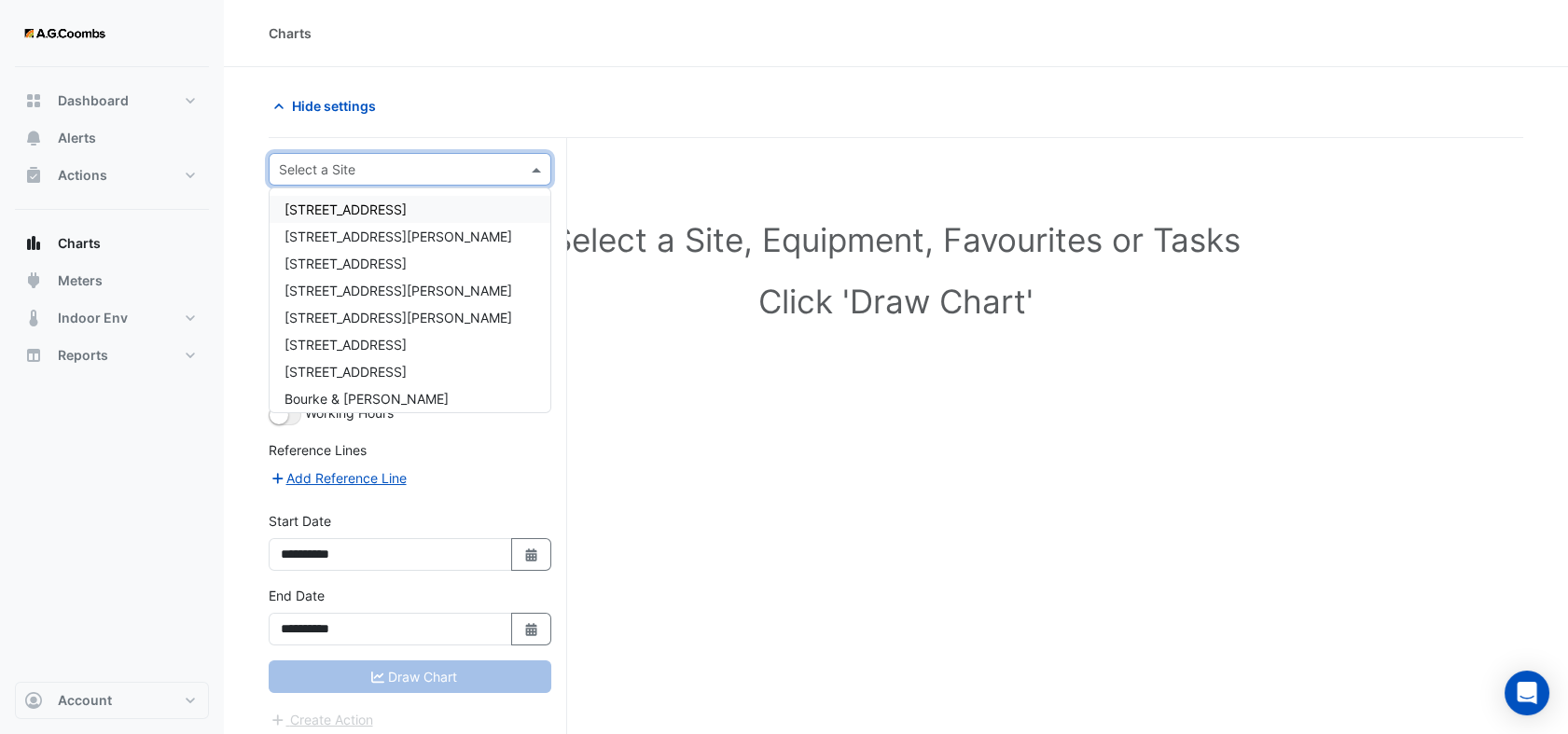
click at [369, 169] on input "text" at bounding box center [391, 170] width 225 height 20
click at [351, 202] on span "[STREET_ADDRESS]" at bounding box center [345, 209] width 122 height 16
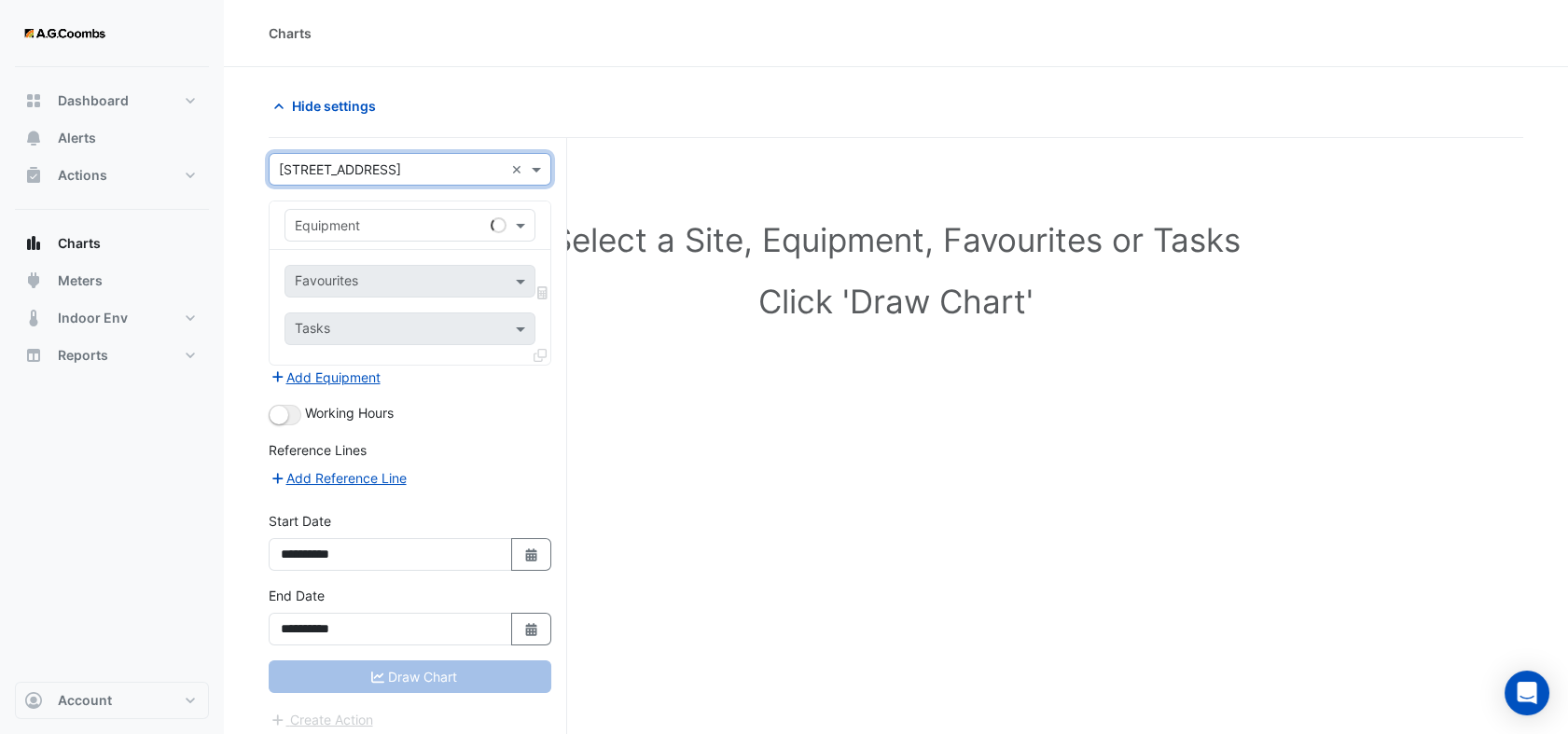
click at [367, 225] on input "text" at bounding box center [391, 226] width 193 height 20
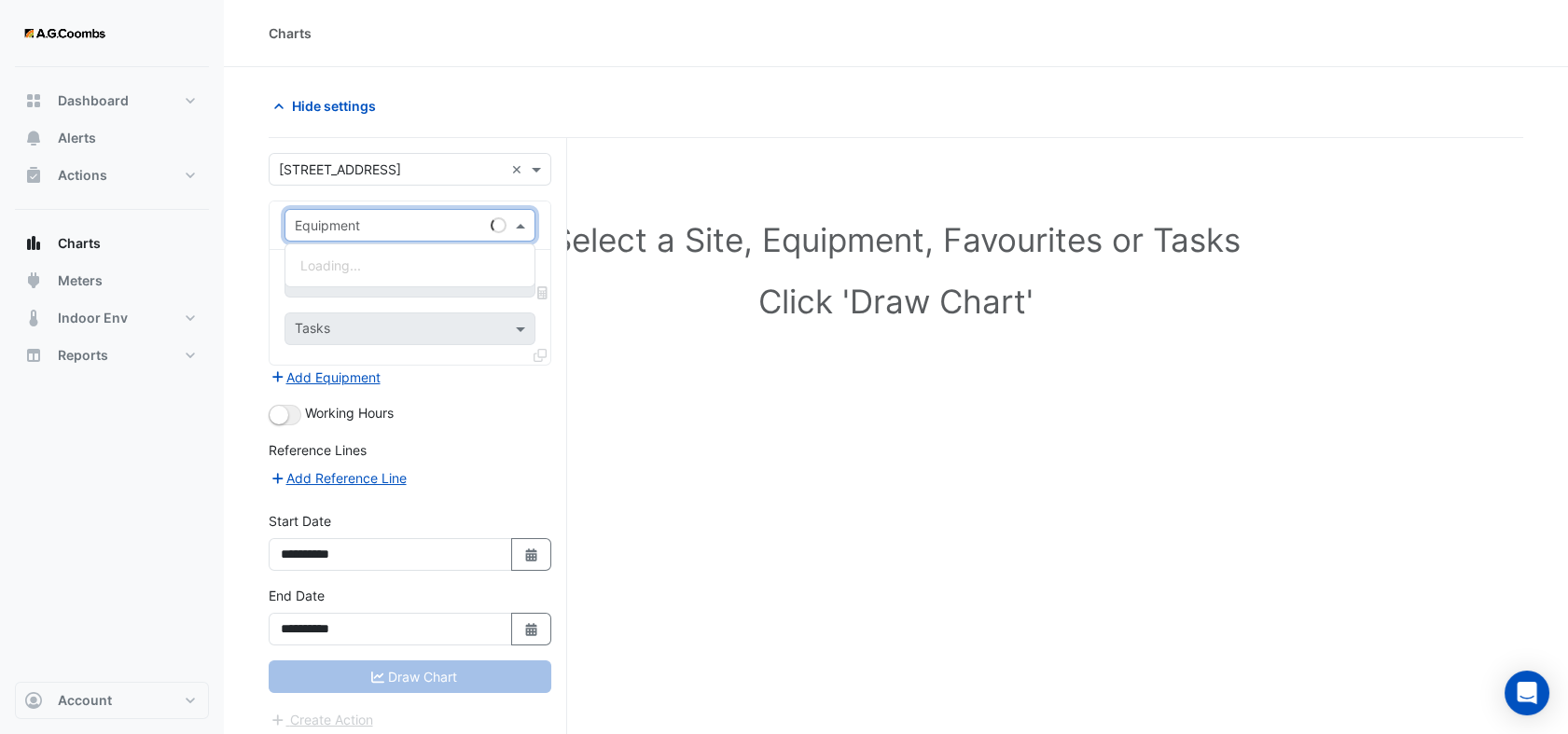
click at [418, 213] on div "Equipment" at bounding box center [410, 225] width 251 height 33
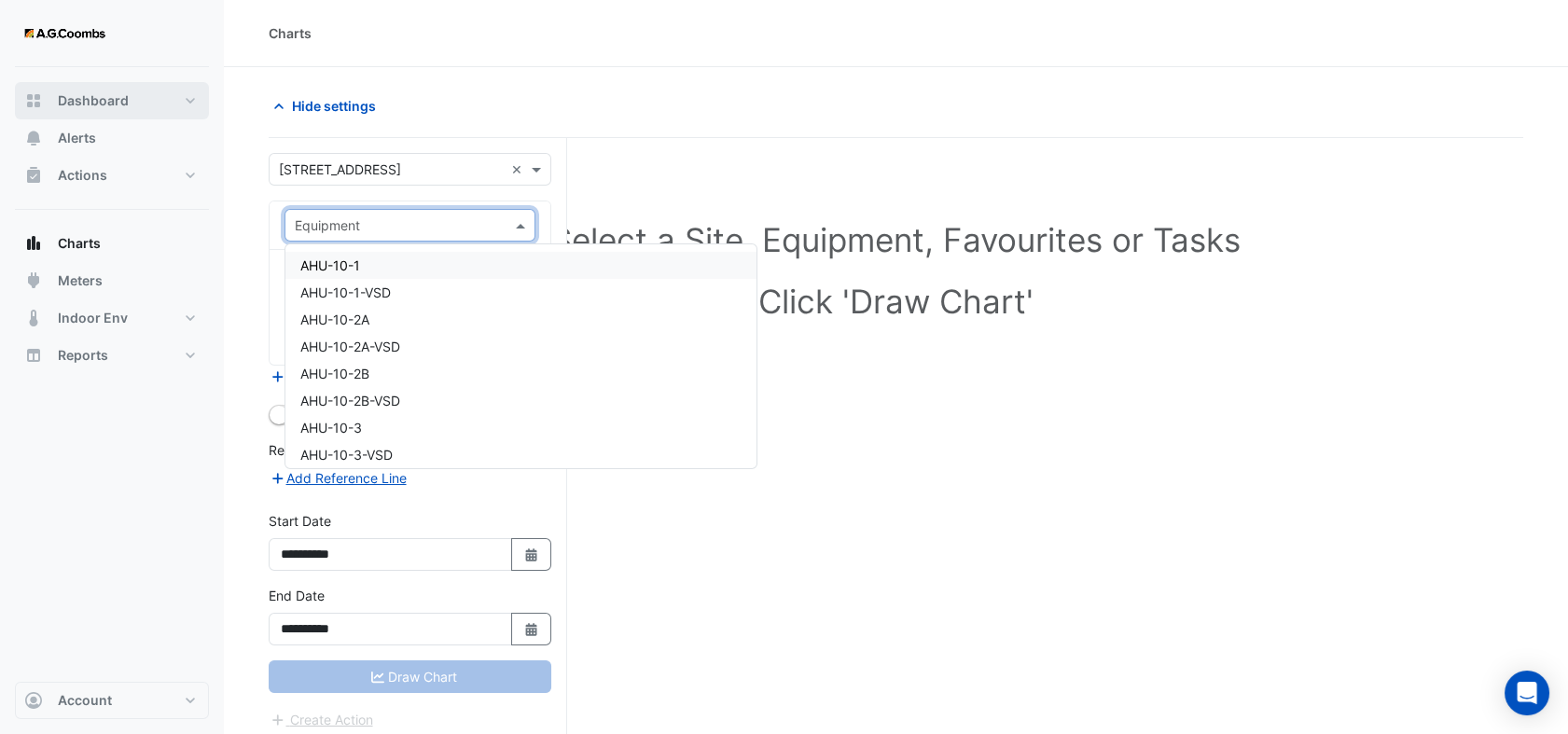
click at [69, 100] on span "Dashboard" at bounding box center [94, 100] width 71 height 19
select select "**"
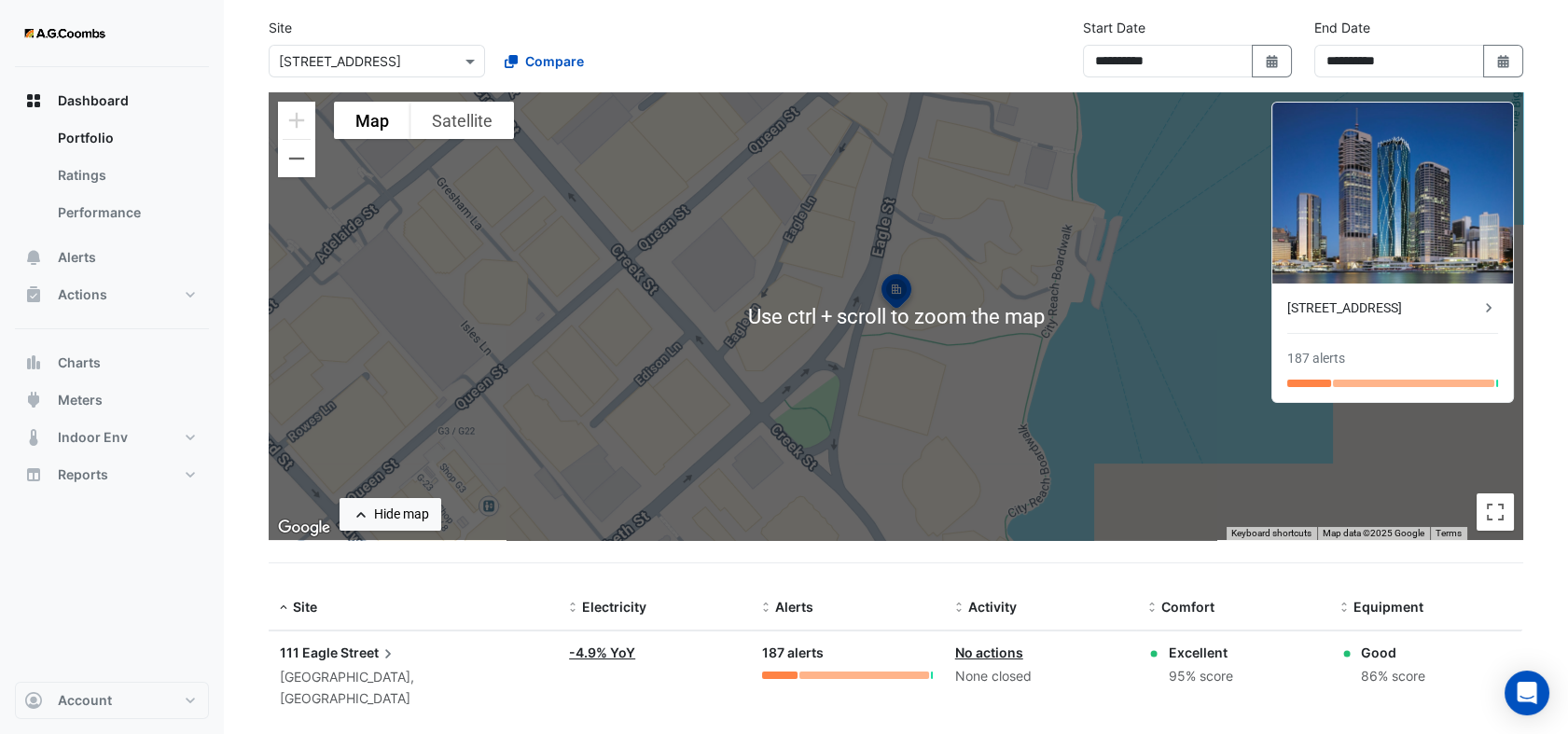
scroll to position [87, 0]
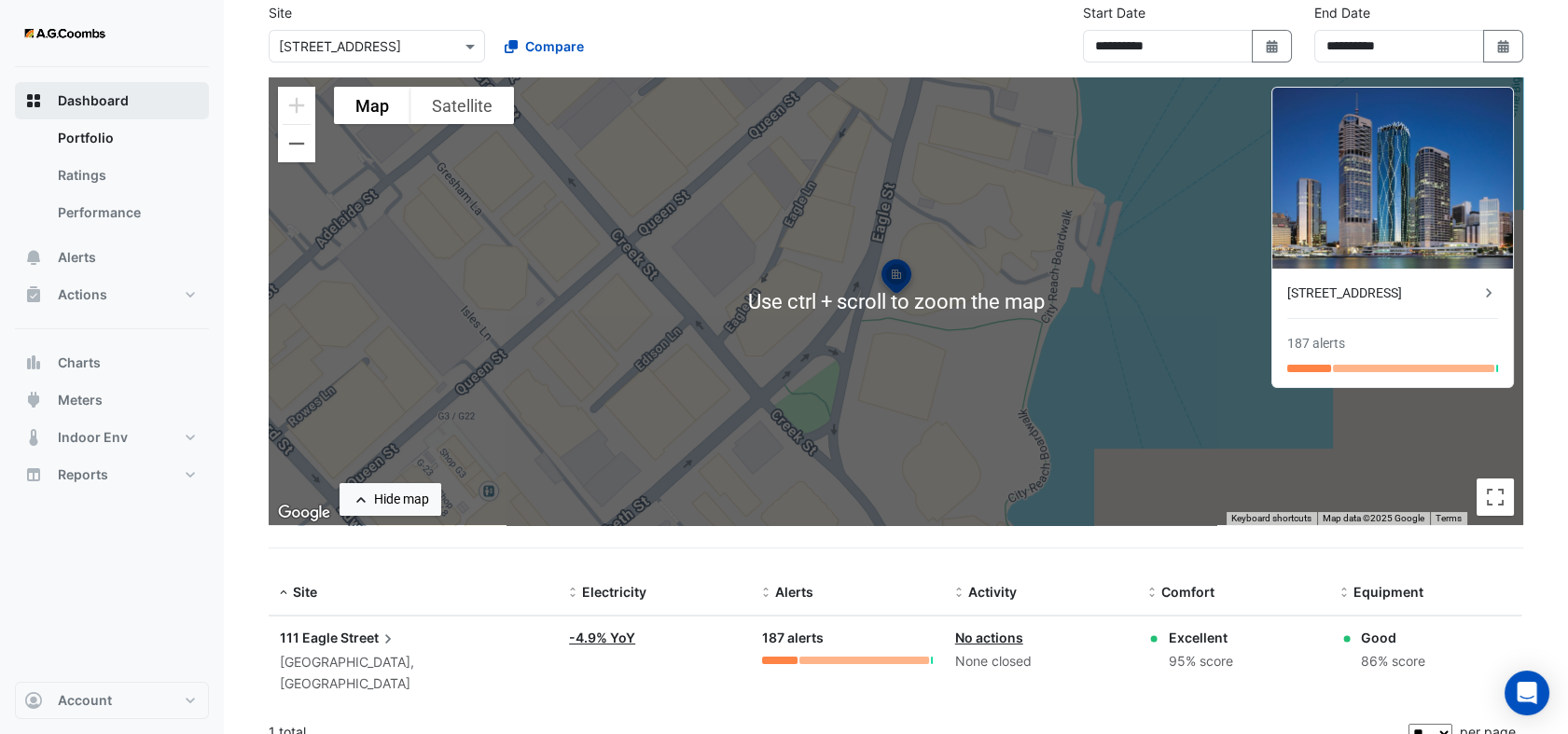
click at [68, 98] on span "Dashboard" at bounding box center [94, 100] width 71 height 19
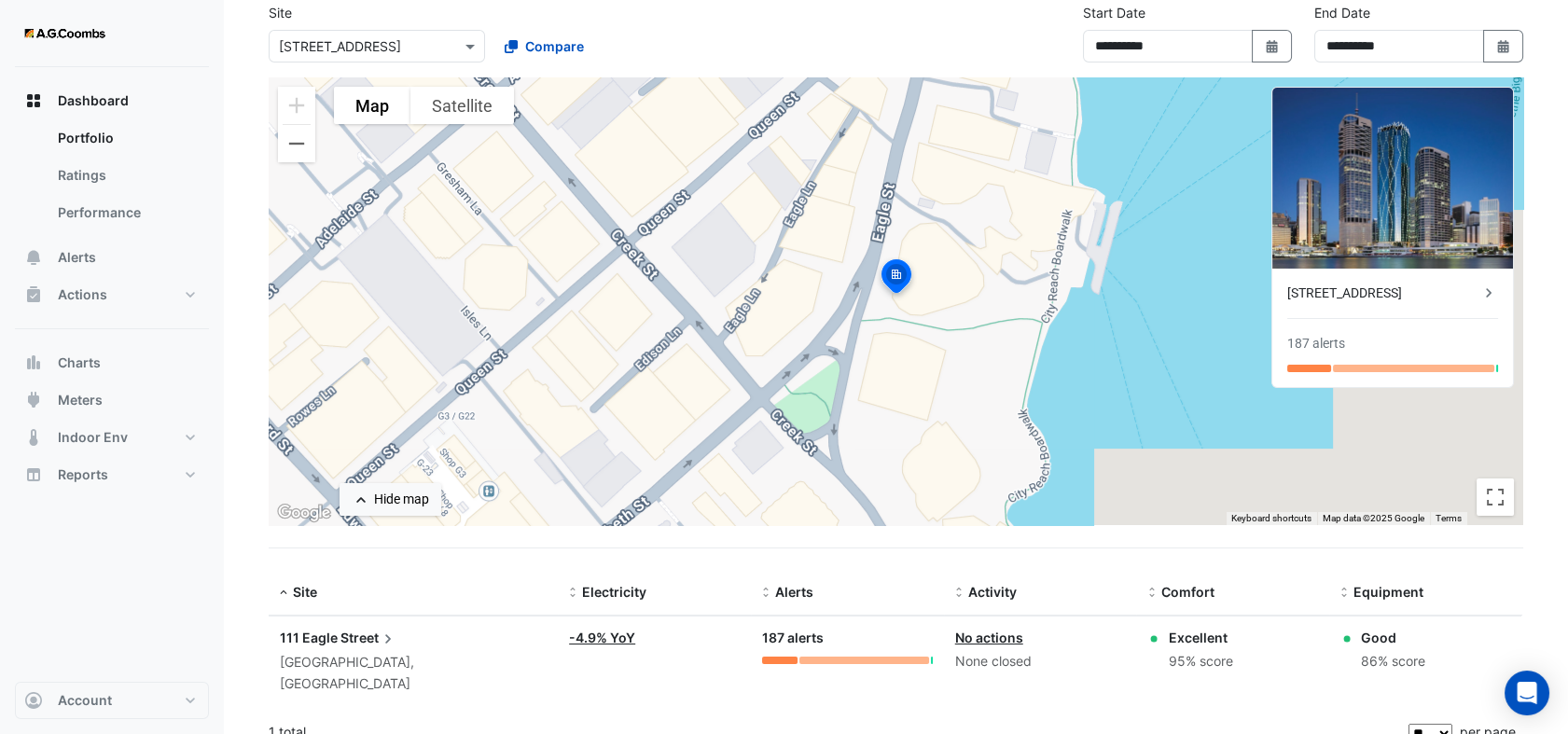
click at [467, 63] on div "**********" at bounding box center [897, 40] width 1277 height 75
click at [465, 49] on span at bounding box center [472, 46] width 23 height 20
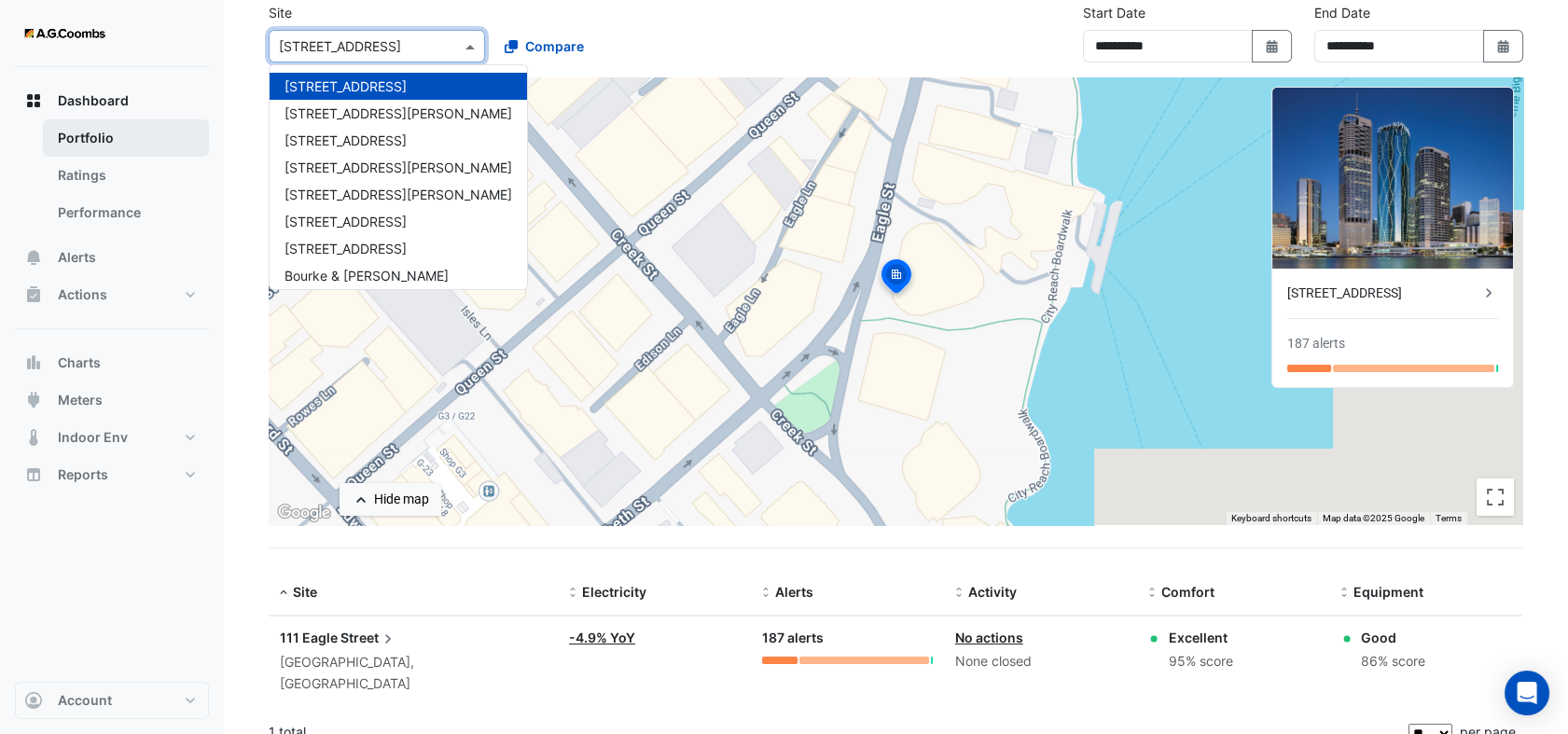
click at [90, 132] on link "Portfolio" at bounding box center [126, 138] width 166 height 37
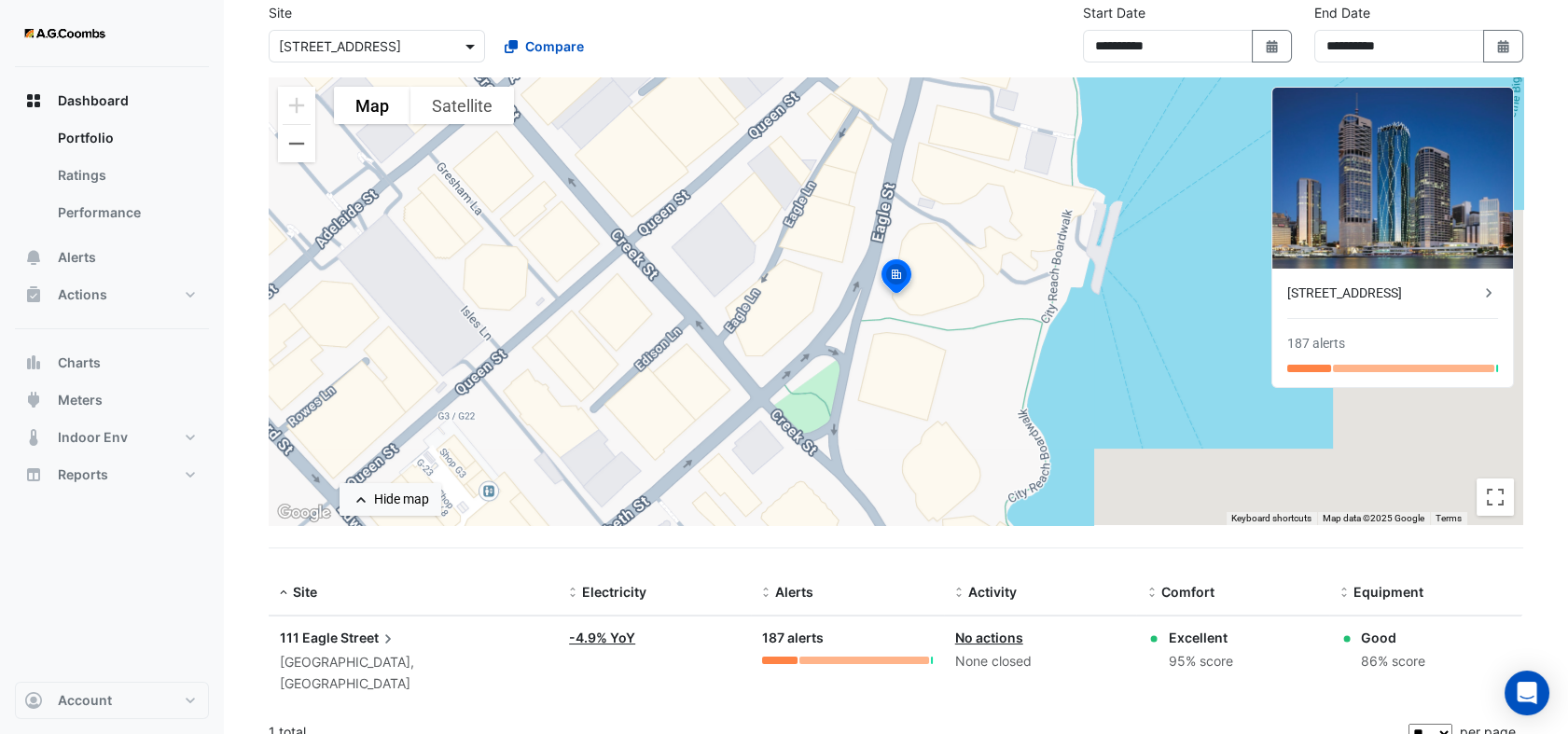
click at [477, 55] on span at bounding box center [472, 46] width 23 height 20
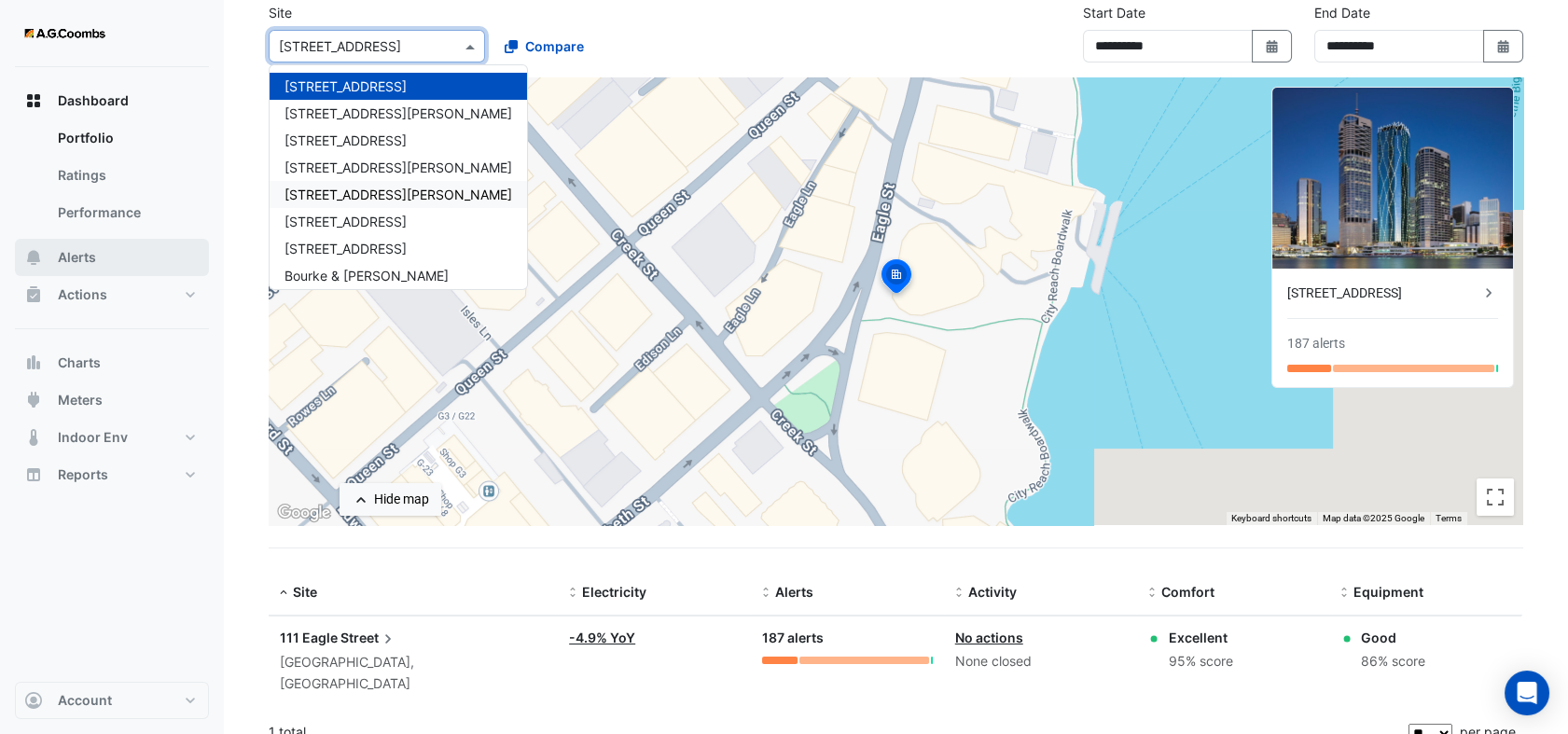
click at [83, 266] on span "Alerts" at bounding box center [77, 258] width 38 height 19
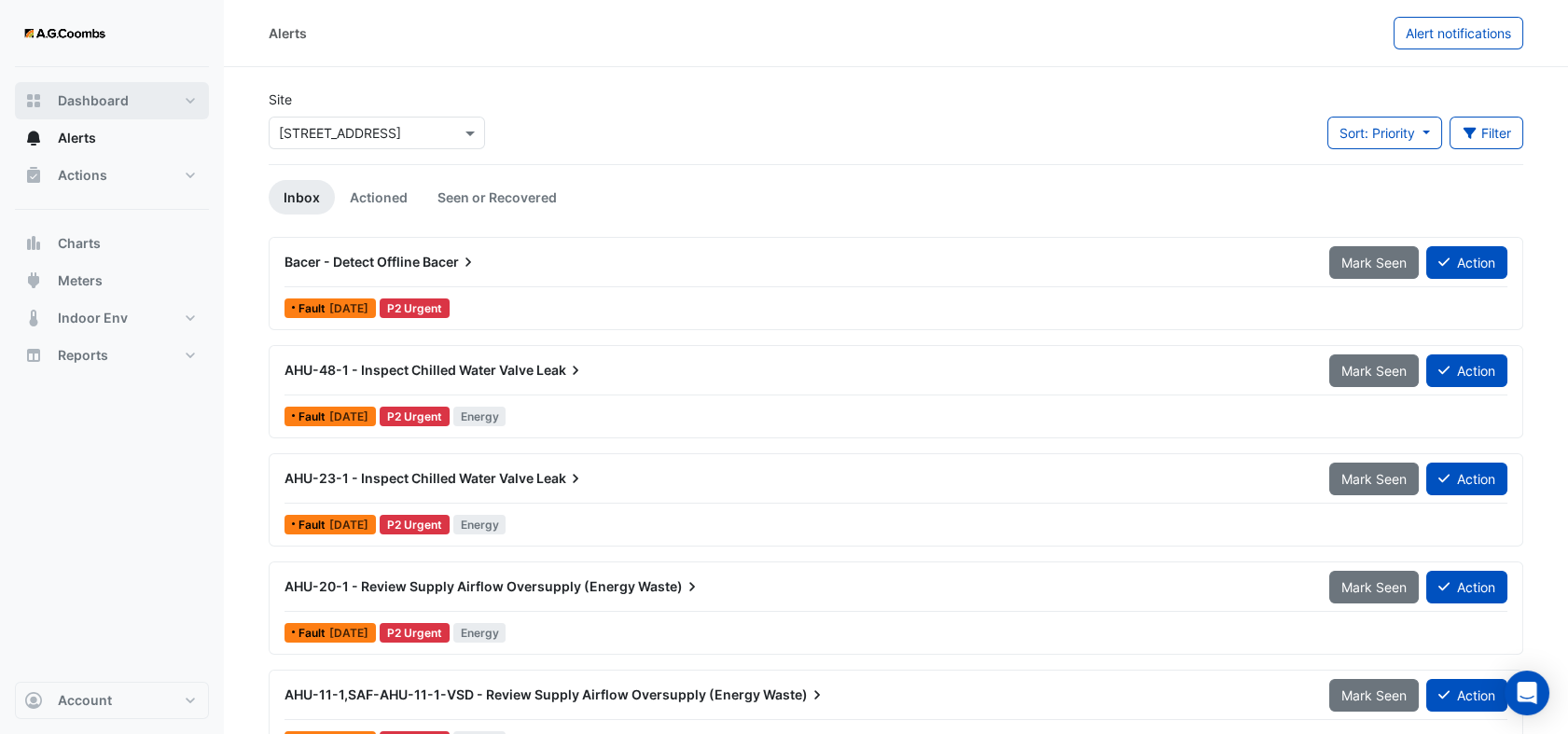
click at [95, 107] on span "Dashboard" at bounding box center [94, 100] width 71 height 19
select select "**"
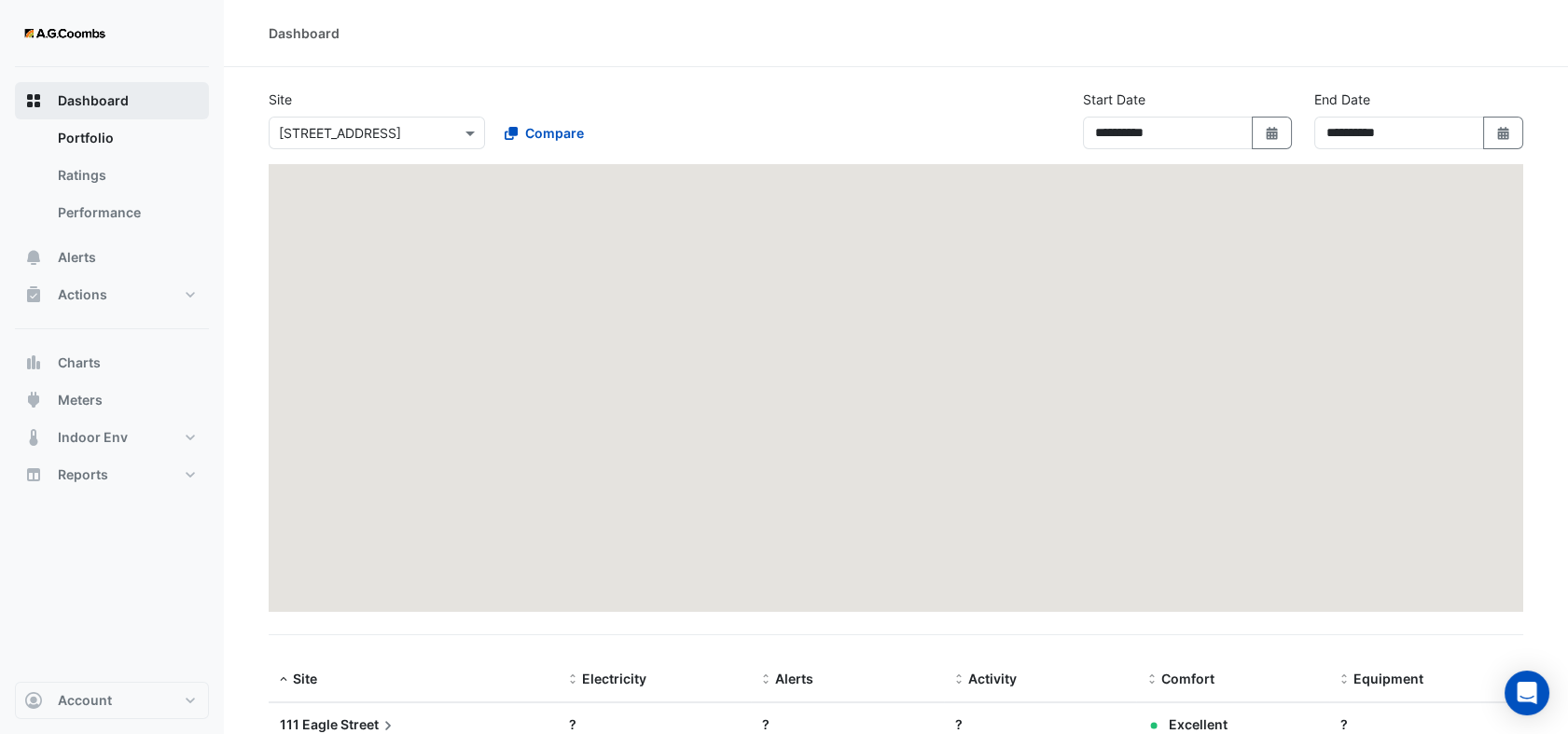
click at [95, 105] on span "Dashboard" at bounding box center [94, 100] width 71 height 19
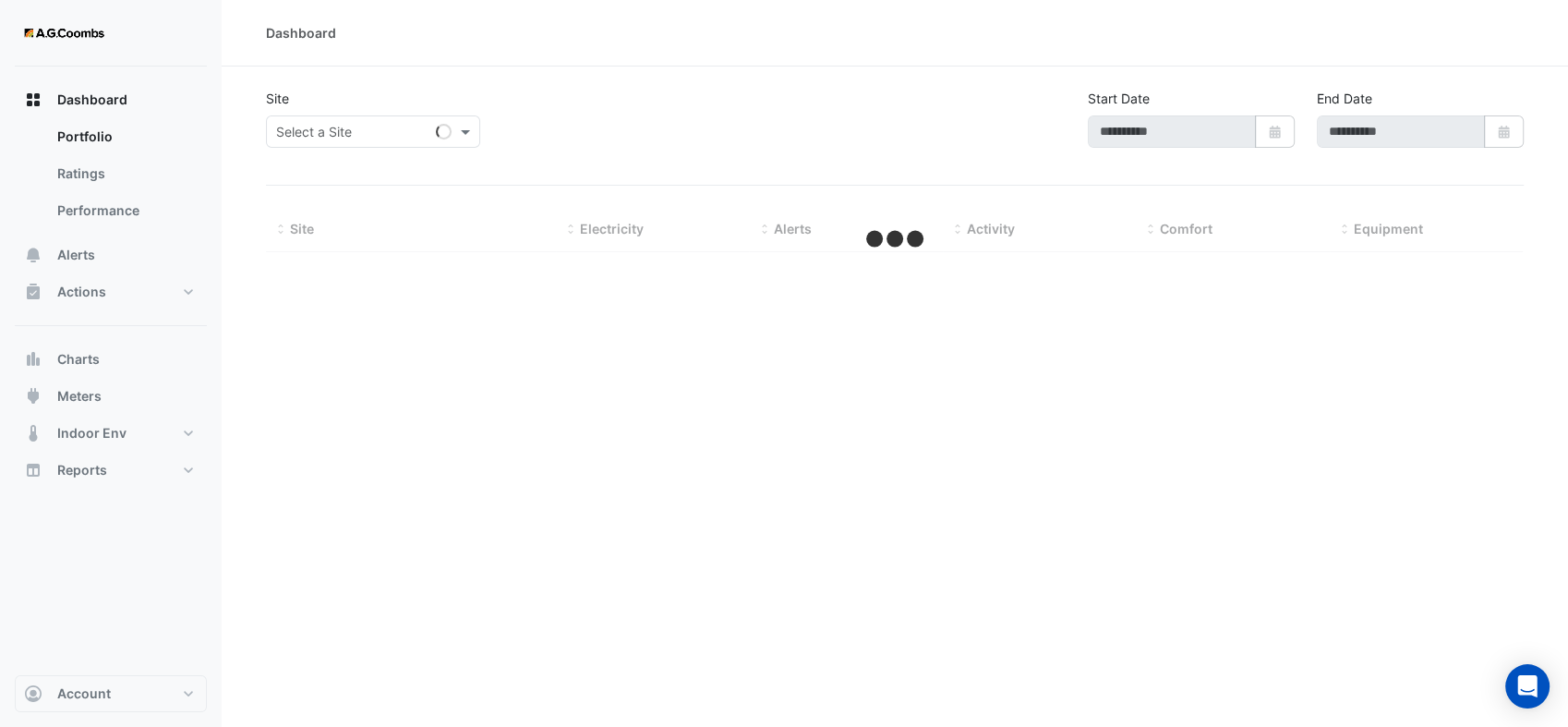
type input "**********"
select select "**"
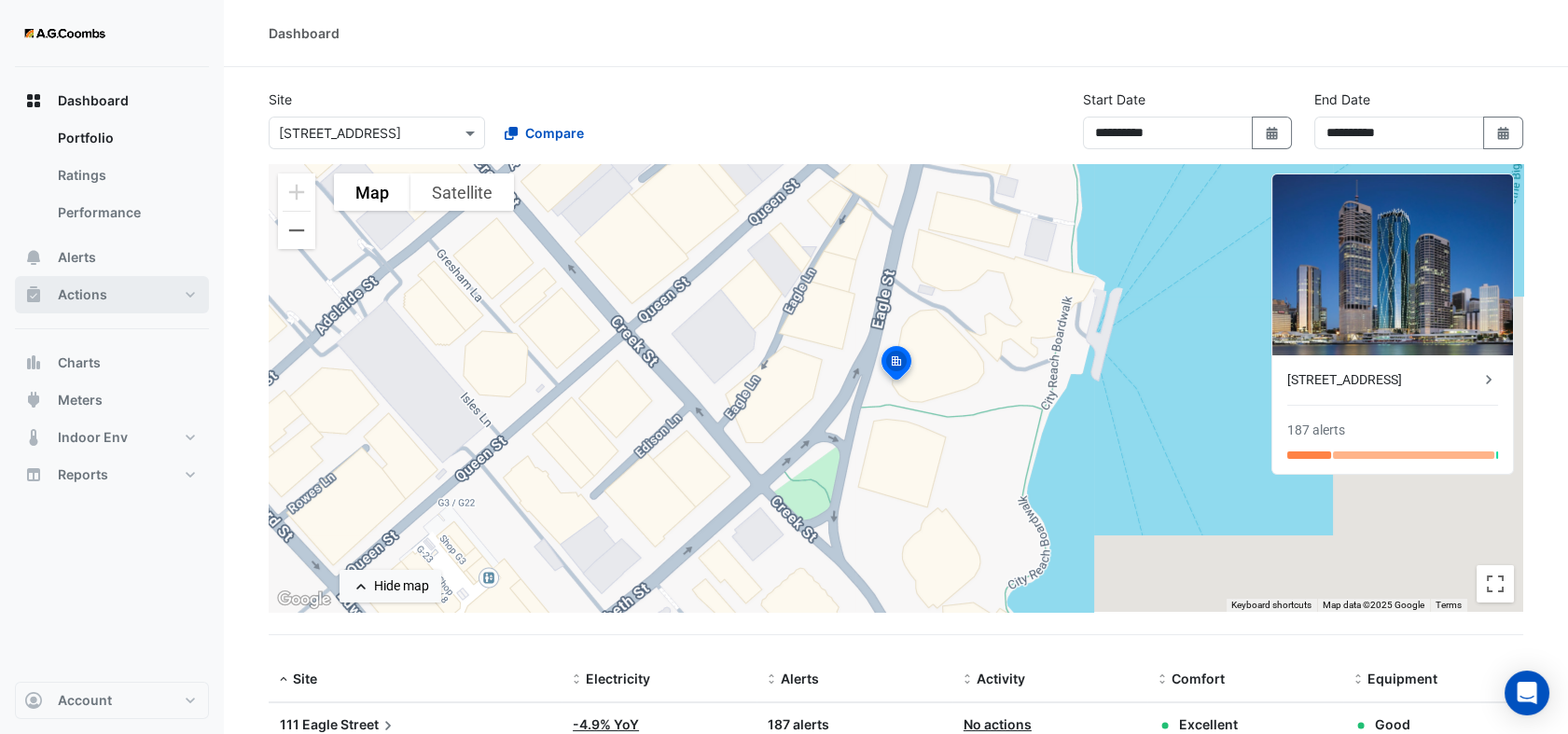
click at [188, 295] on button "Actions" at bounding box center [112, 294] width 194 height 37
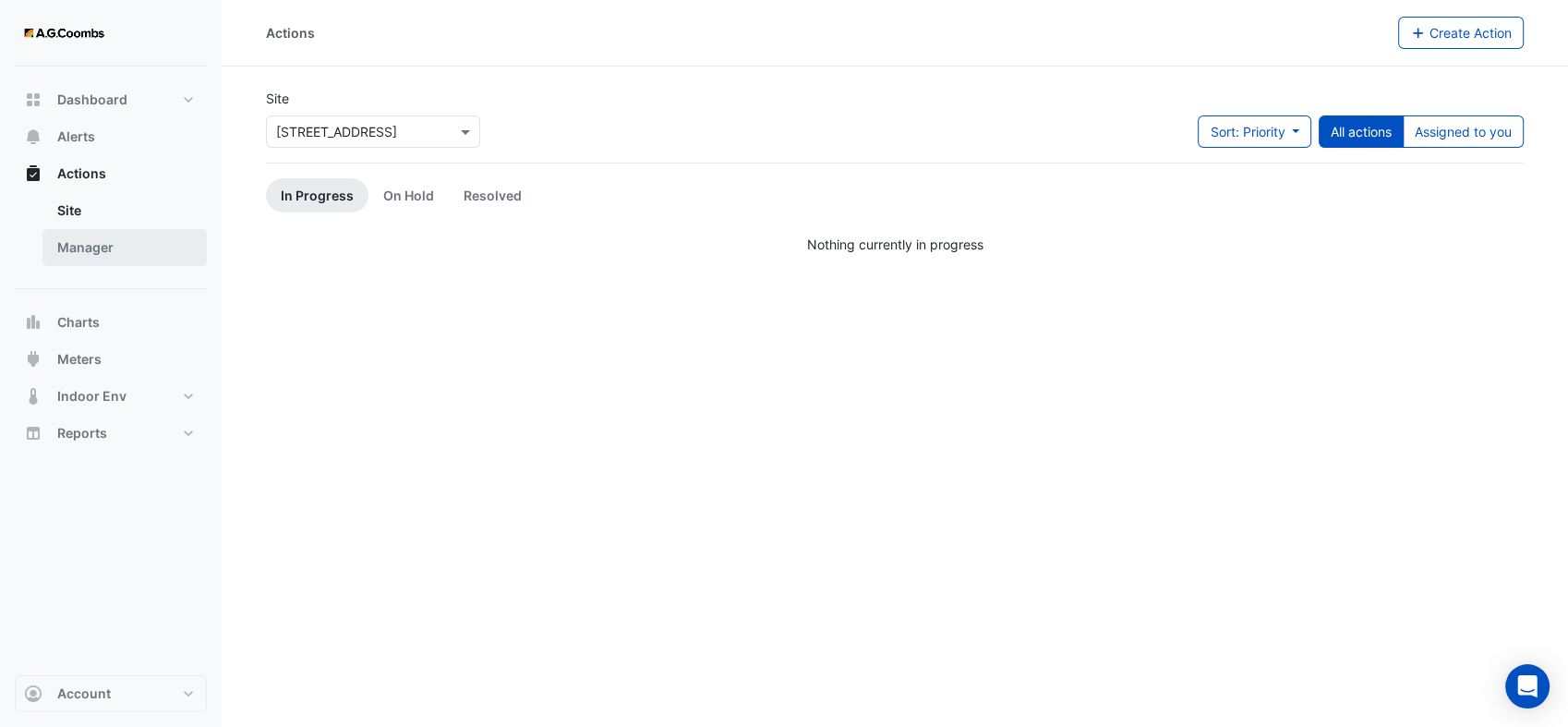
click at [99, 250] on link "Manager" at bounding box center [124, 248] width 164 height 37
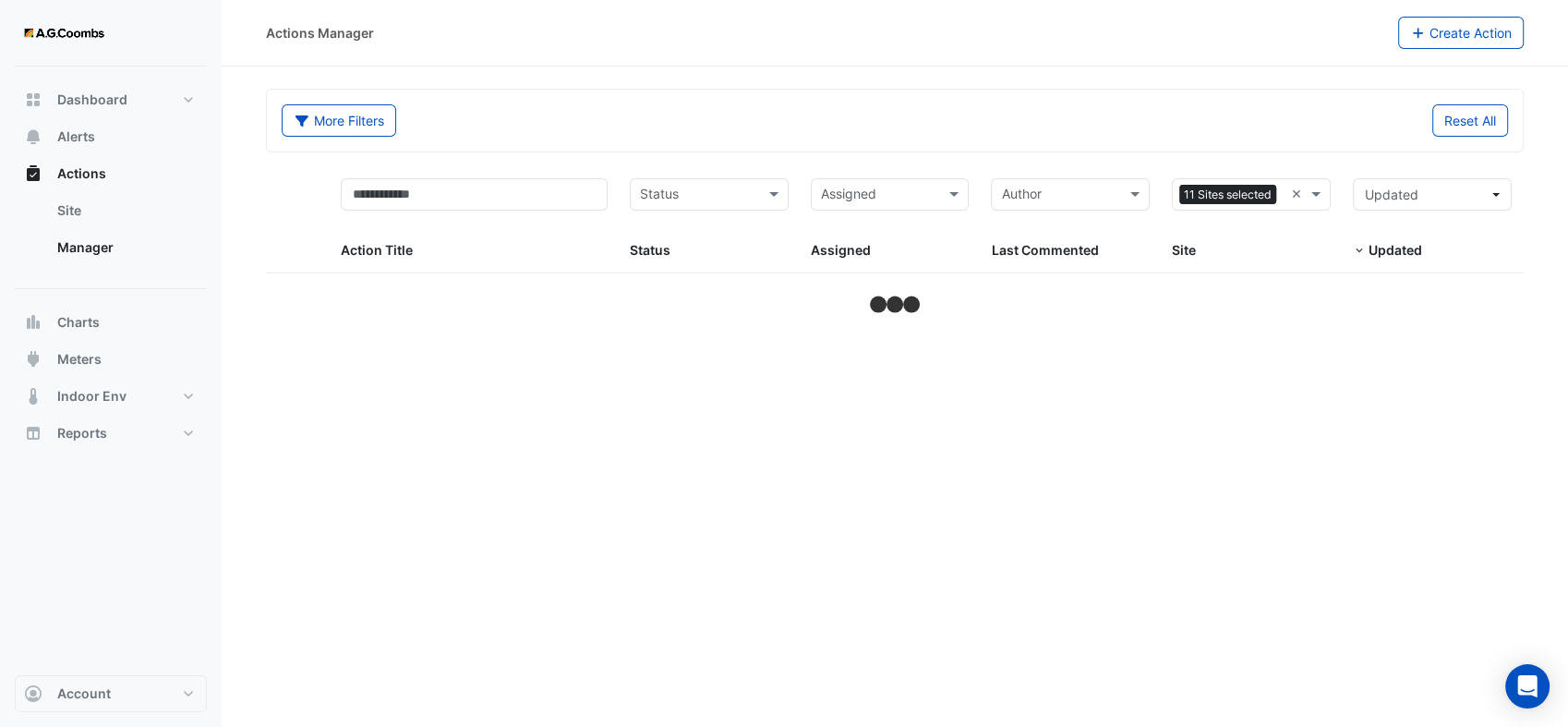
select select "**"
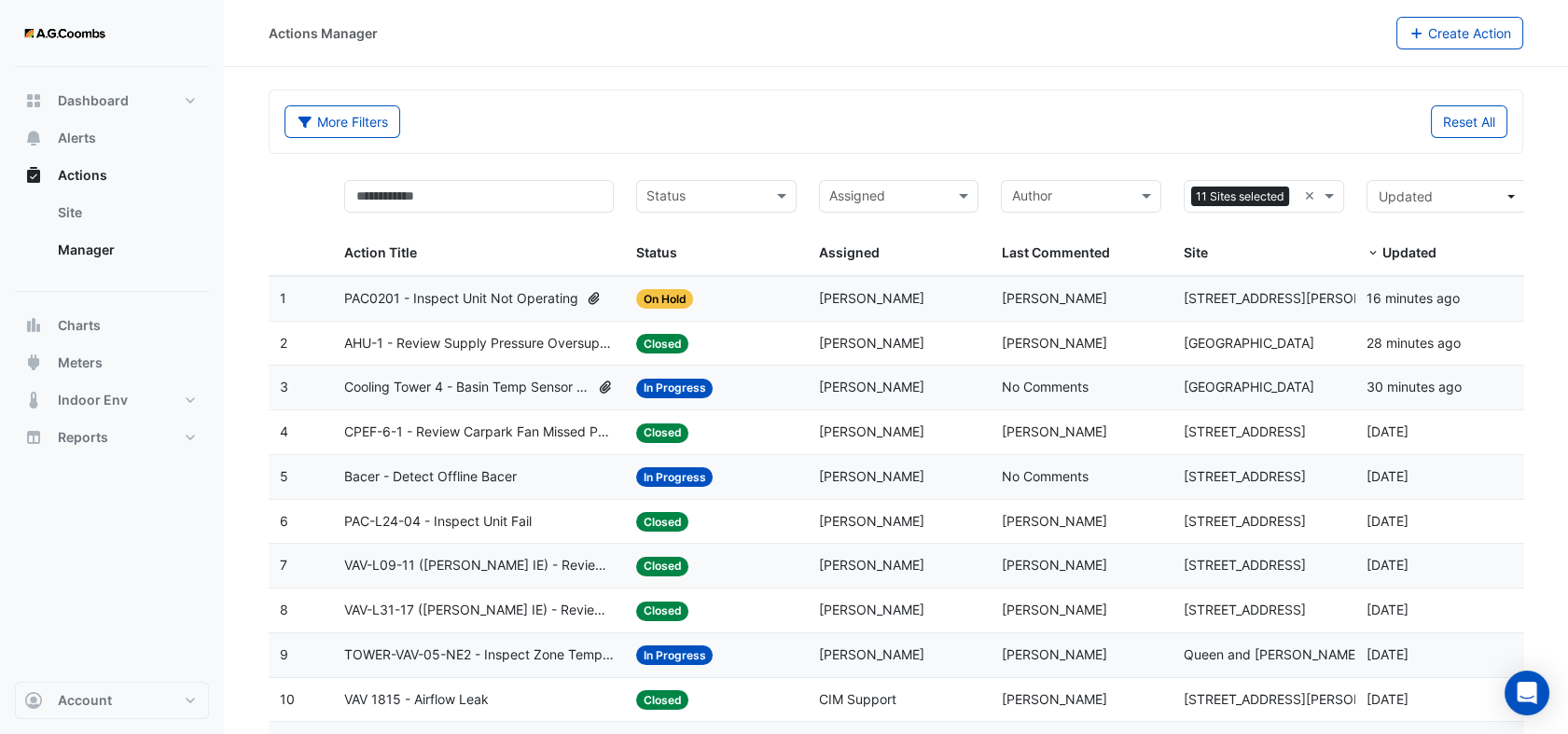
click at [474, 295] on span "PAC0201 - Inspect Unit Not Operating" at bounding box center [461, 298] width 234 height 22
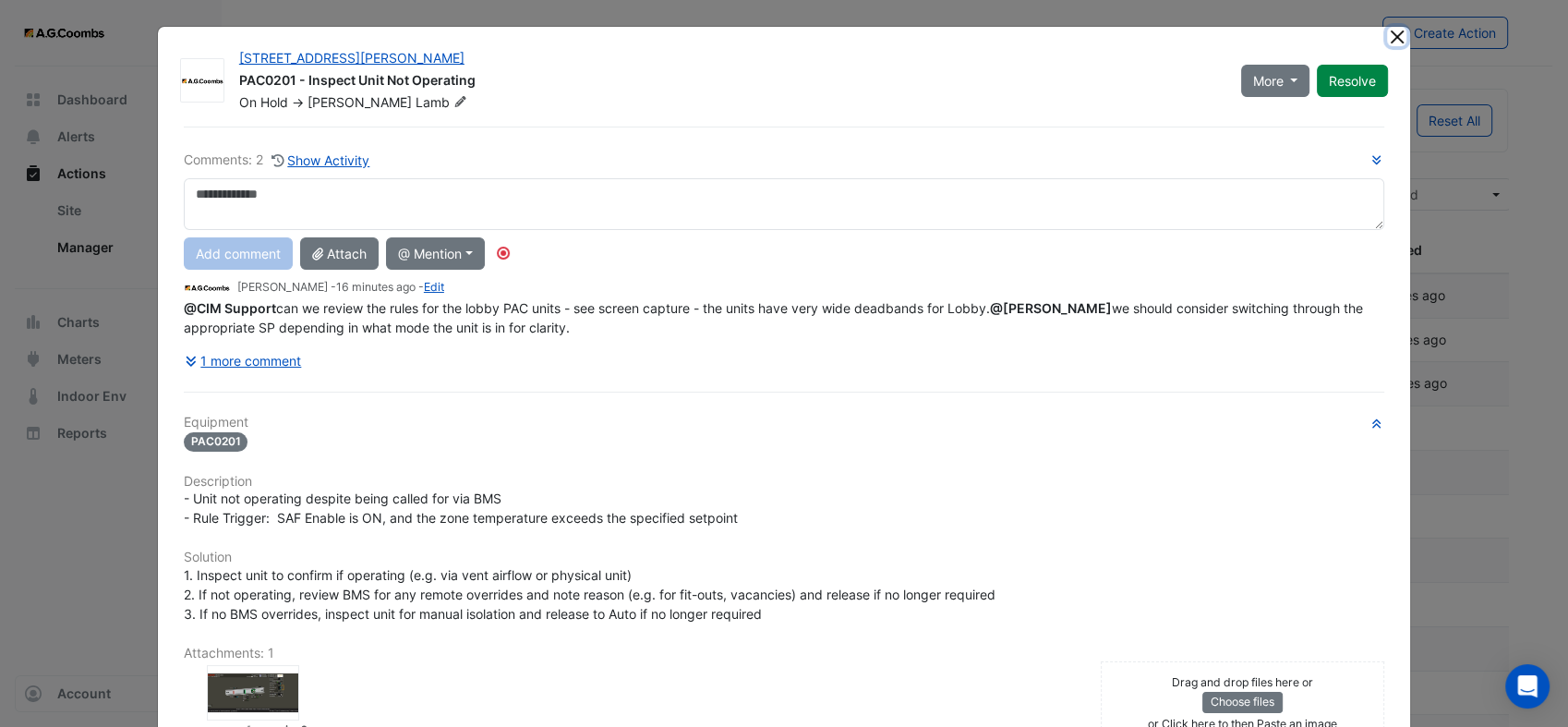
click at [1387, 36] on button "Close" at bounding box center [1396, 36] width 19 height 19
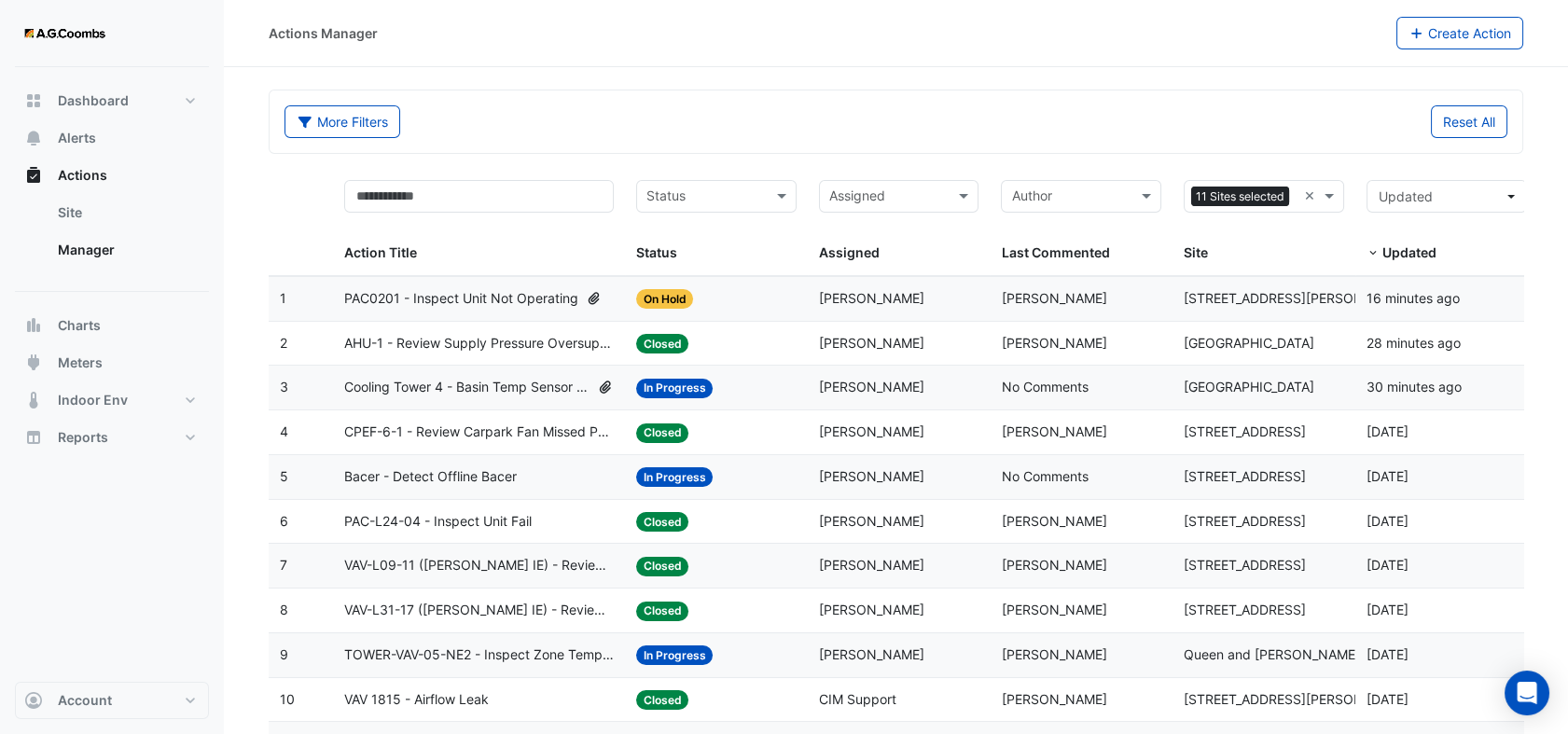
click at [446, 342] on span "AHU-1 - Review Supply Pressure Oversupply (Energy Waste)" at bounding box center [478, 343] width 269 height 22
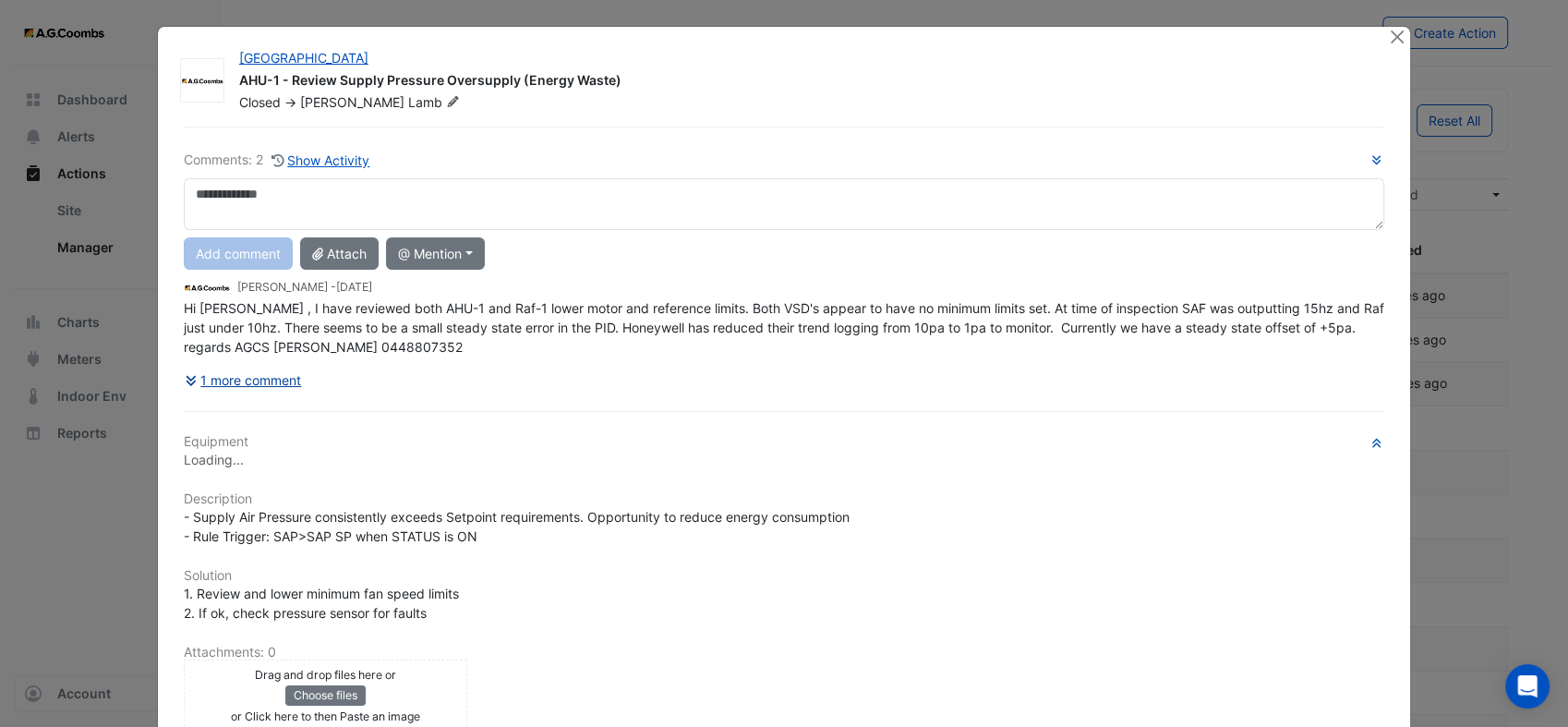
click at [222, 377] on button "1 more comment" at bounding box center [243, 380] width 119 height 32
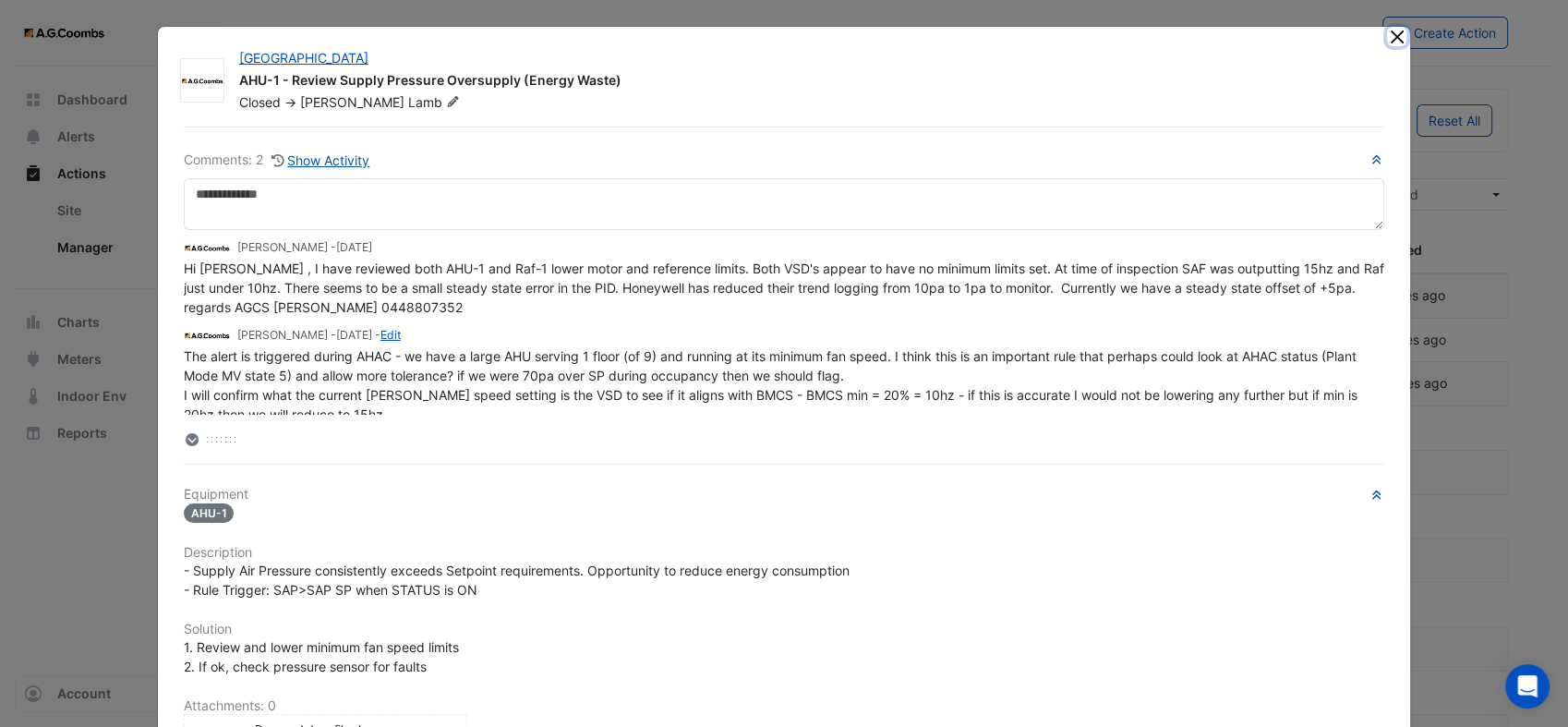
click at [1391, 34] on button "Close" at bounding box center [1396, 36] width 19 height 19
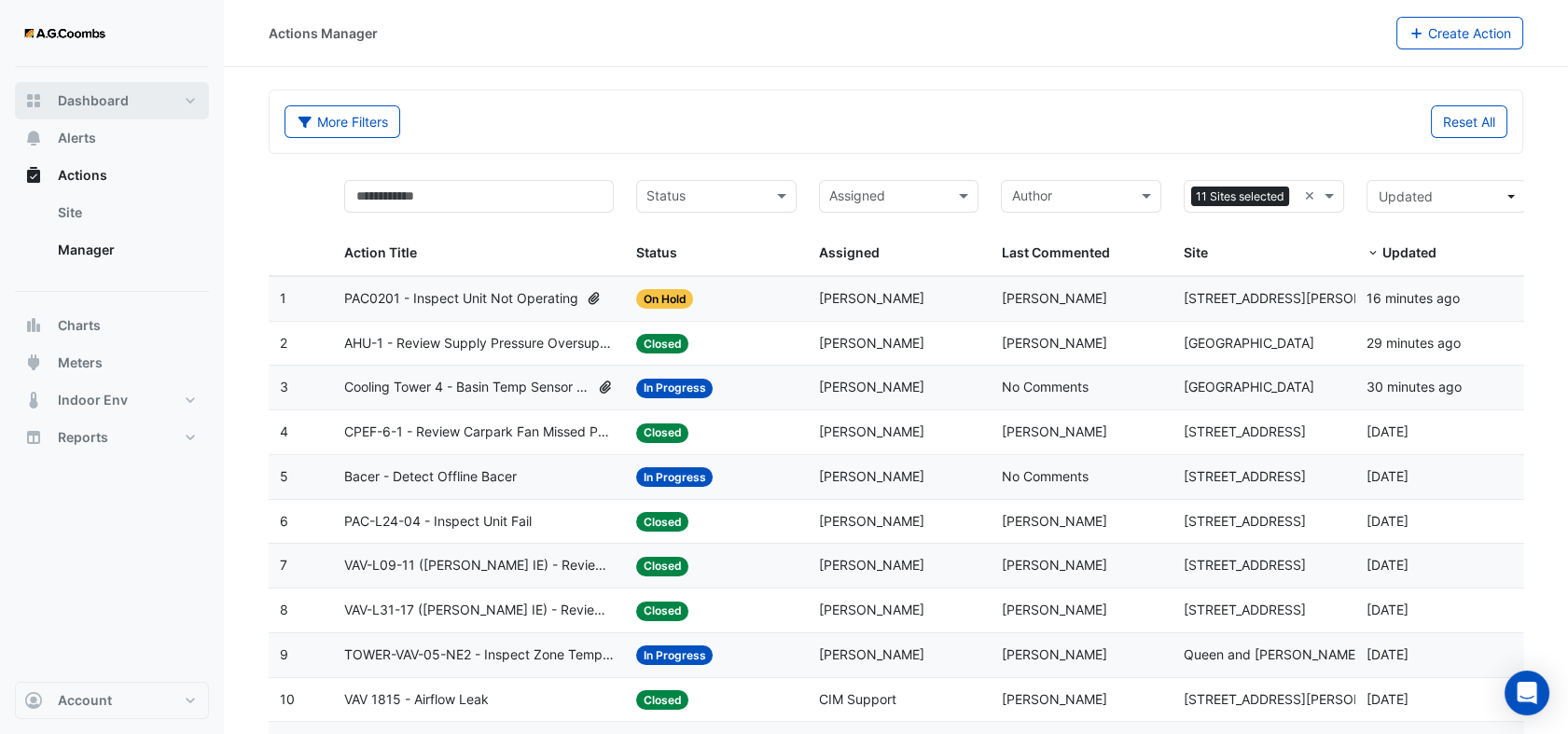
click at [91, 95] on span "Dashboard" at bounding box center [94, 100] width 71 height 19
select select "**"
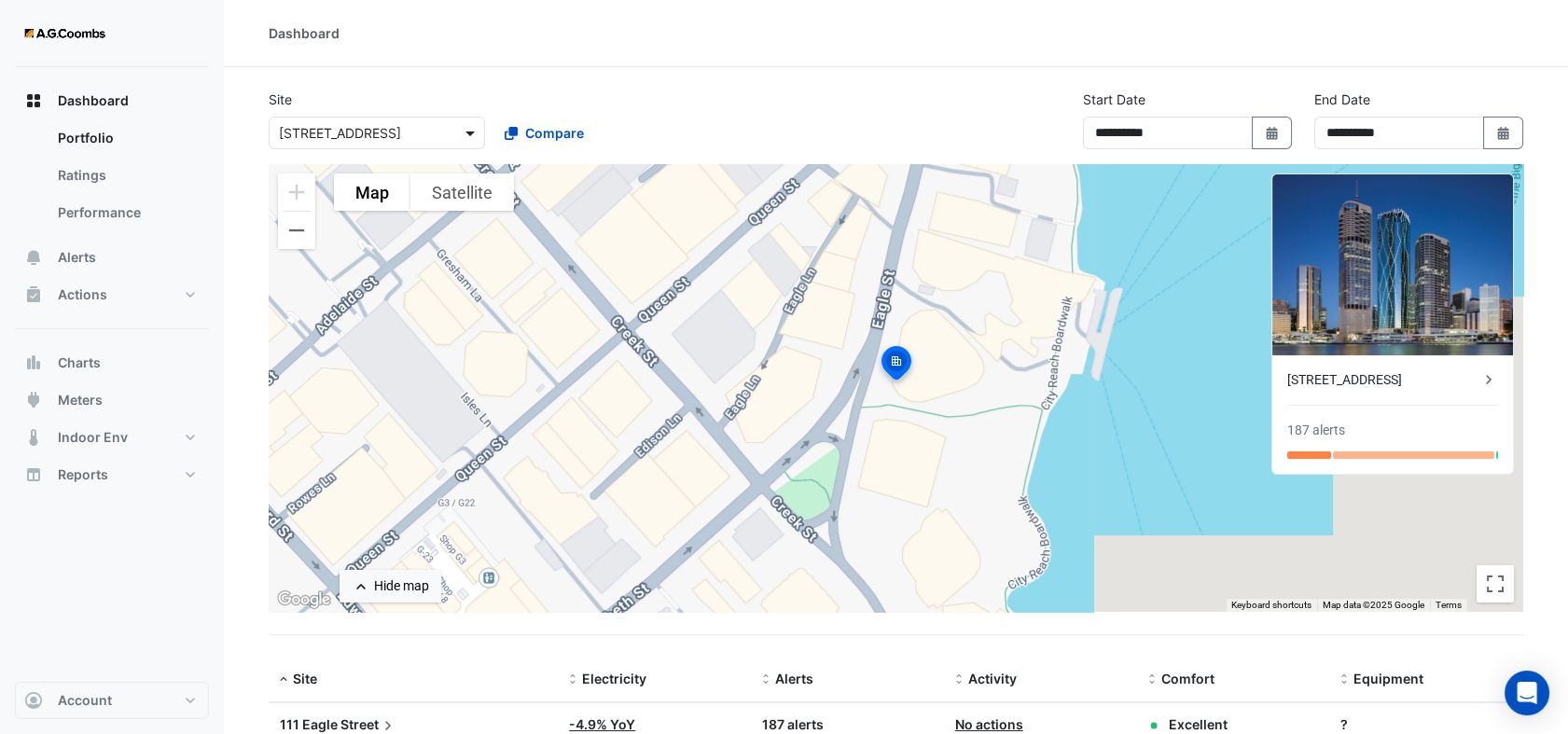
click at [468, 139] on span at bounding box center [472, 132] width 23 height 20
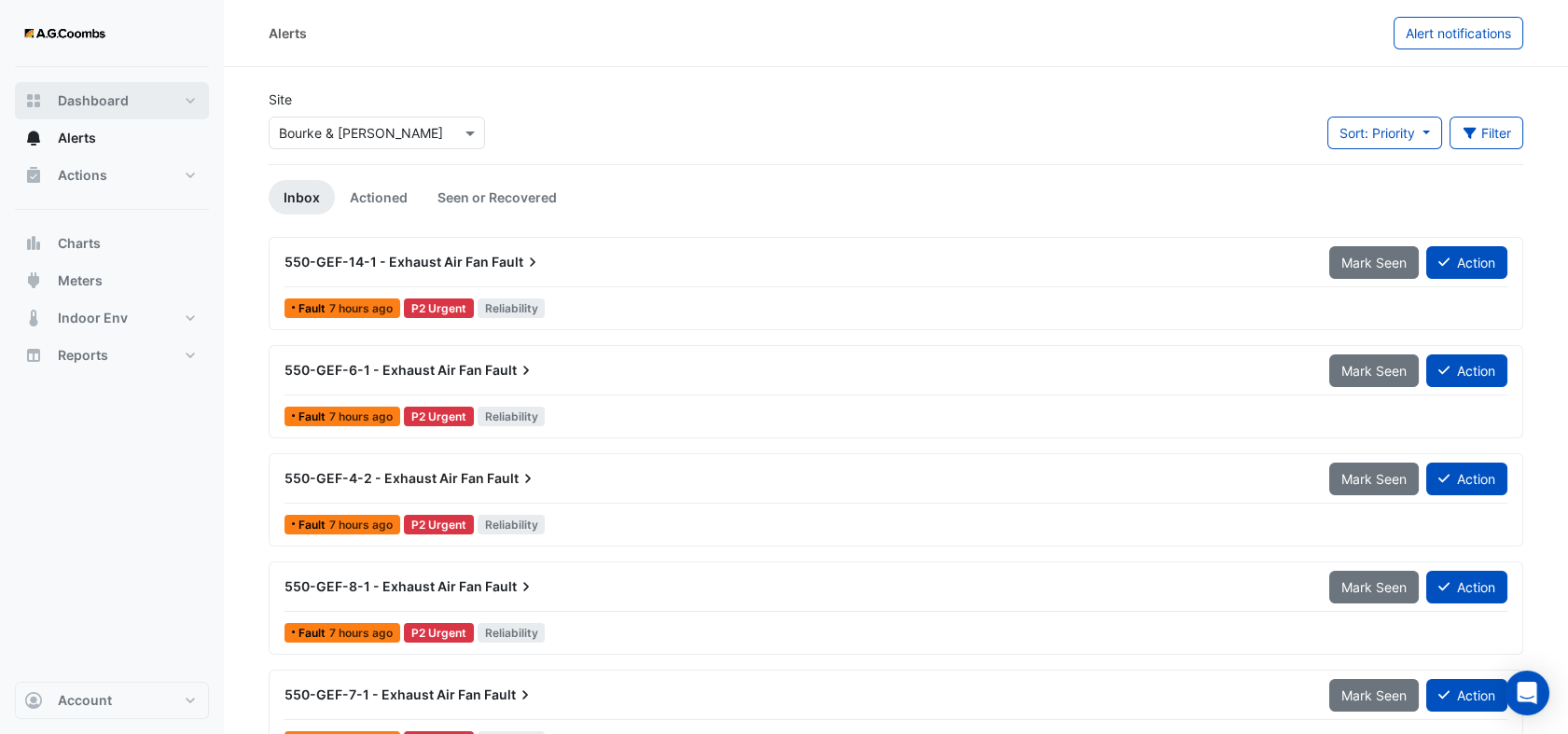
click at [15, 95] on button "Dashboard" at bounding box center [112, 101] width 194 height 37
select select "**"
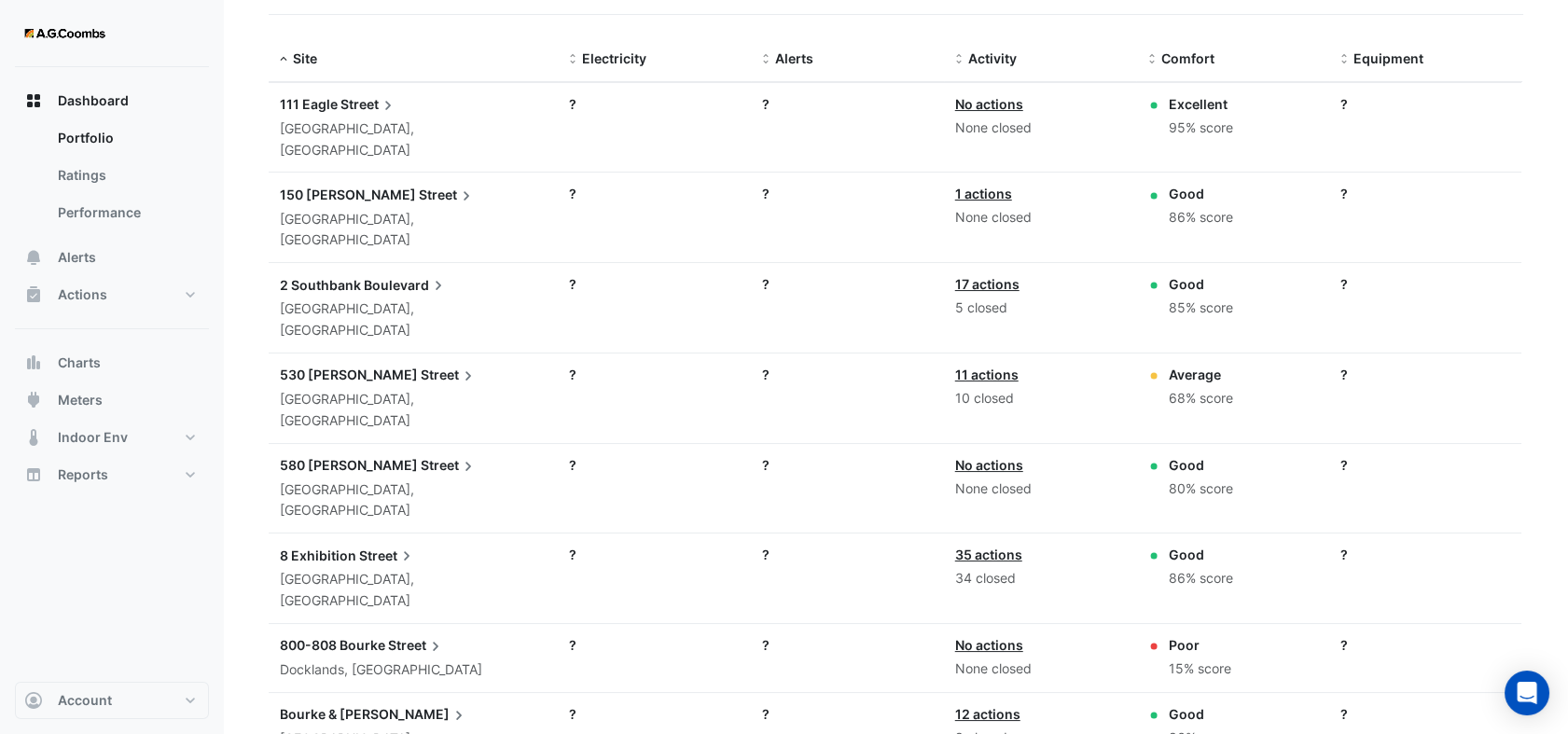
scroll to position [500, 0]
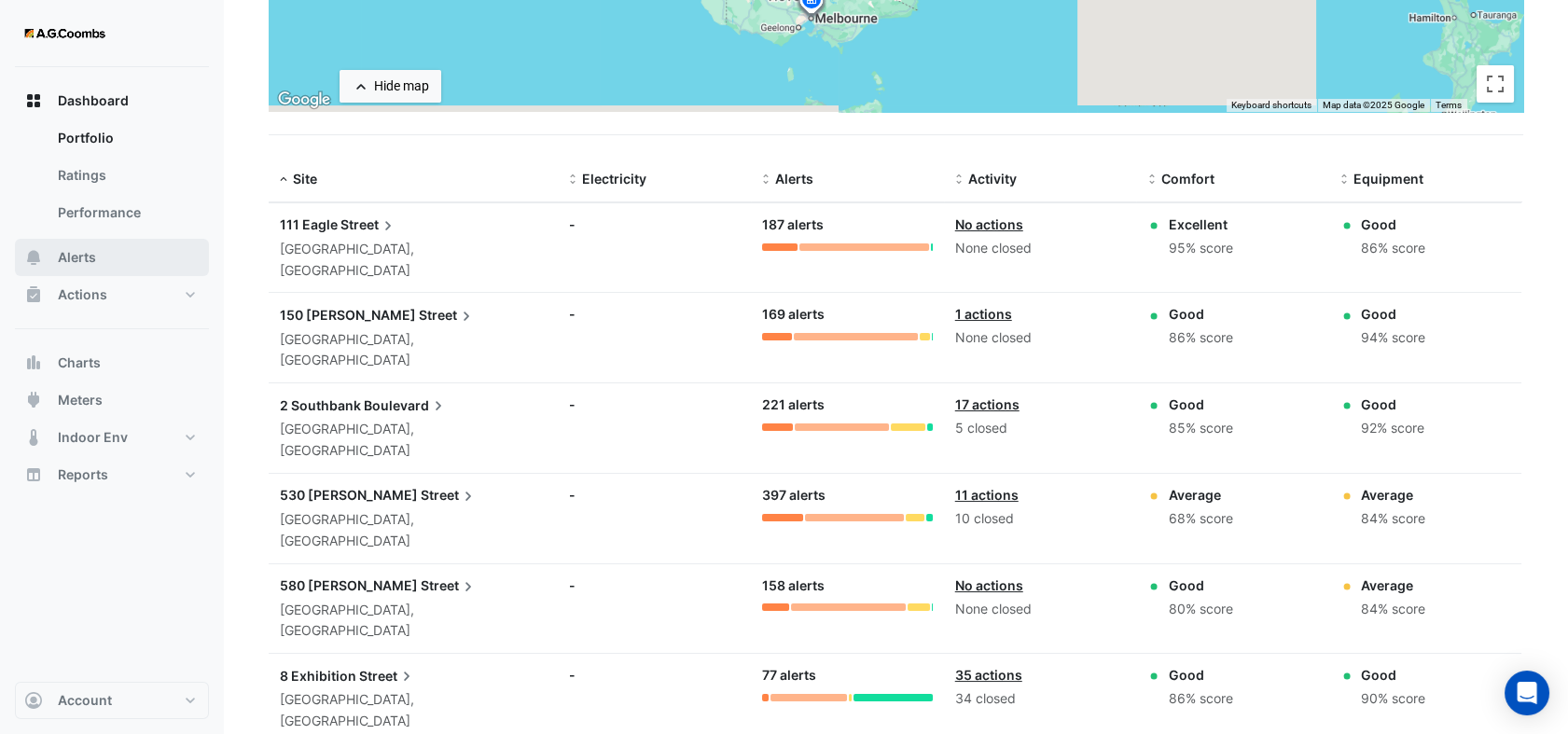
click at [81, 254] on span "Alerts" at bounding box center [77, 258] width 38 height 19
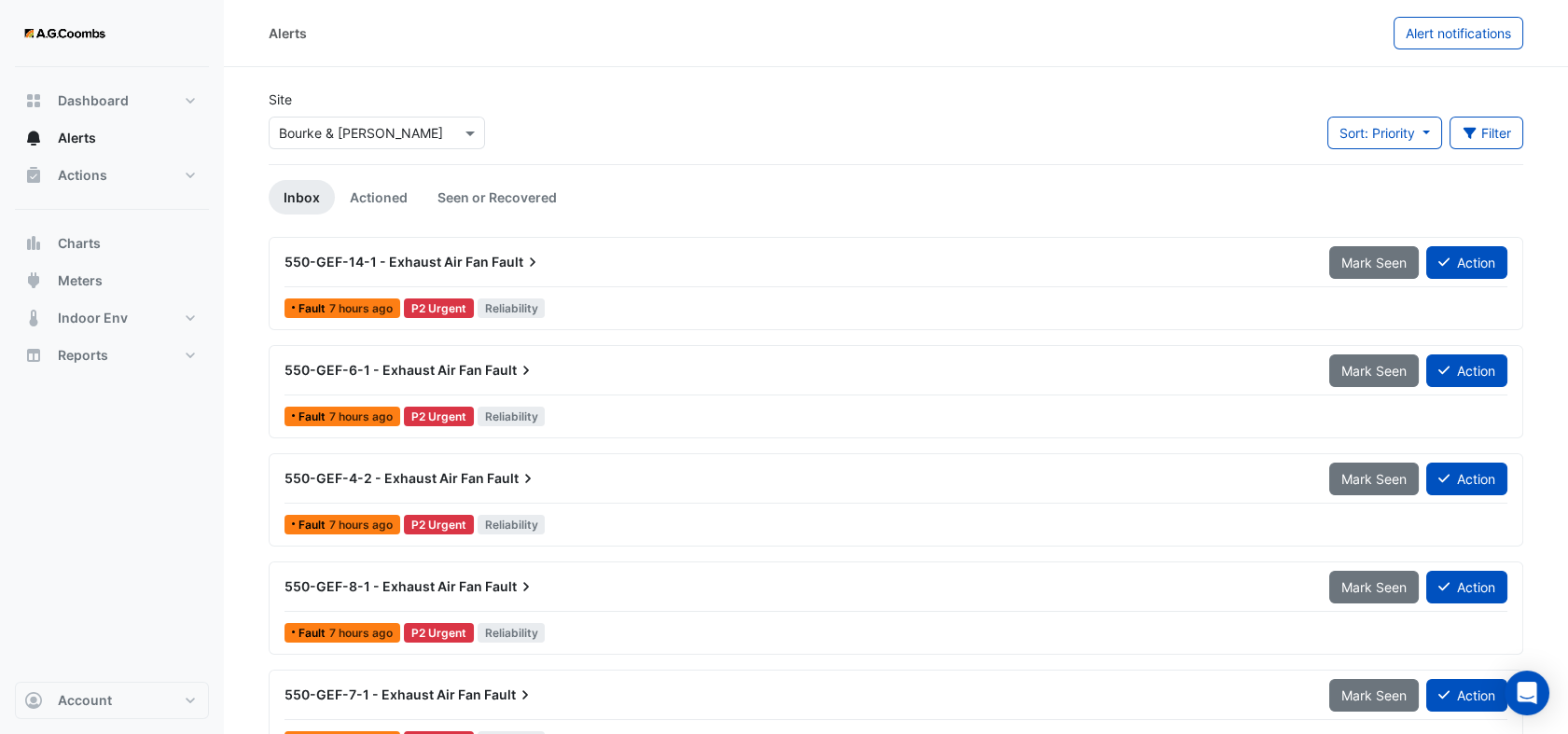
click at [451, 140] on div at bounding box center [376, 132] width 215 height 22
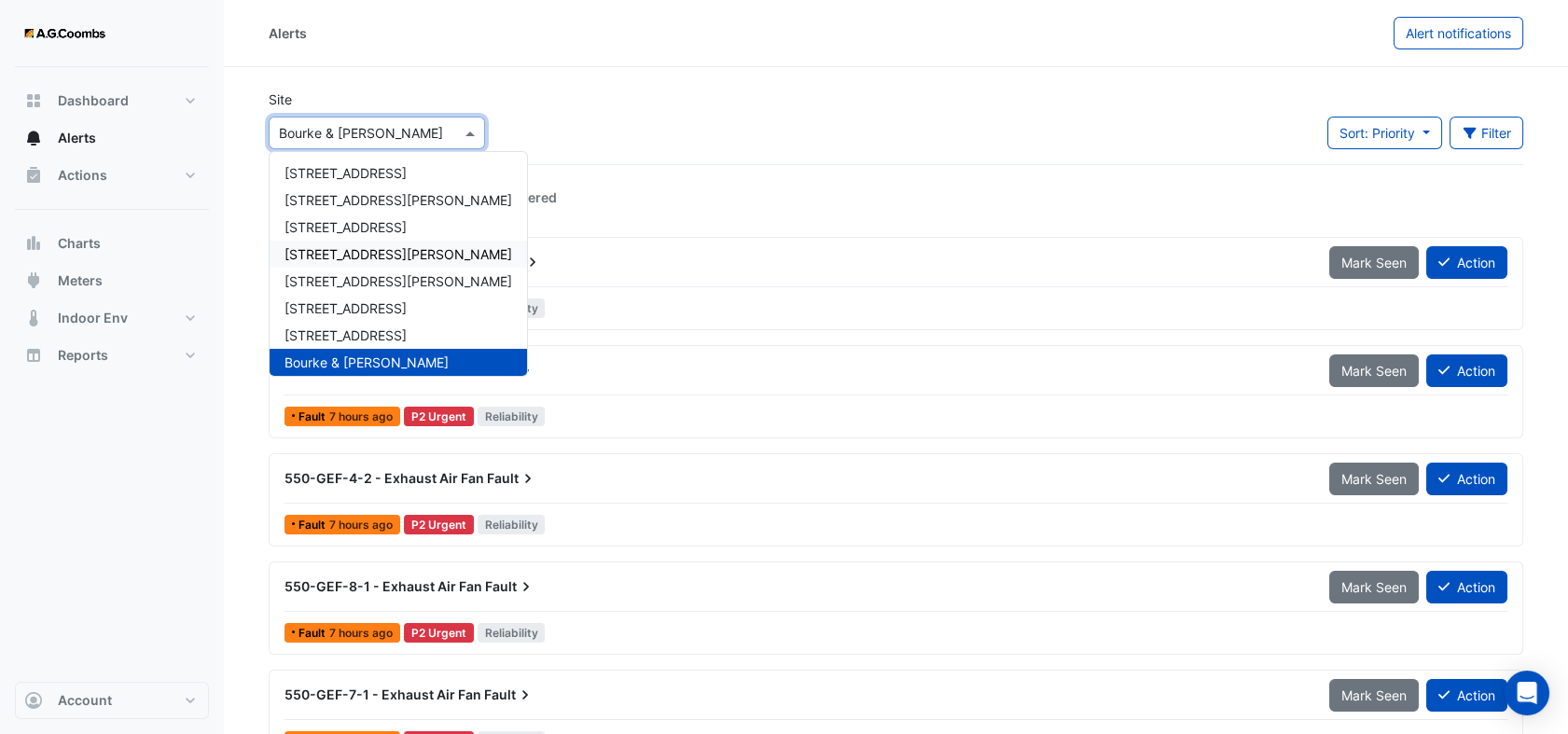
click at [346, 254] on span "[STREET_ADDRESS][PERSON_NAME]" at bounding box center [398, 254] width 228 height 16
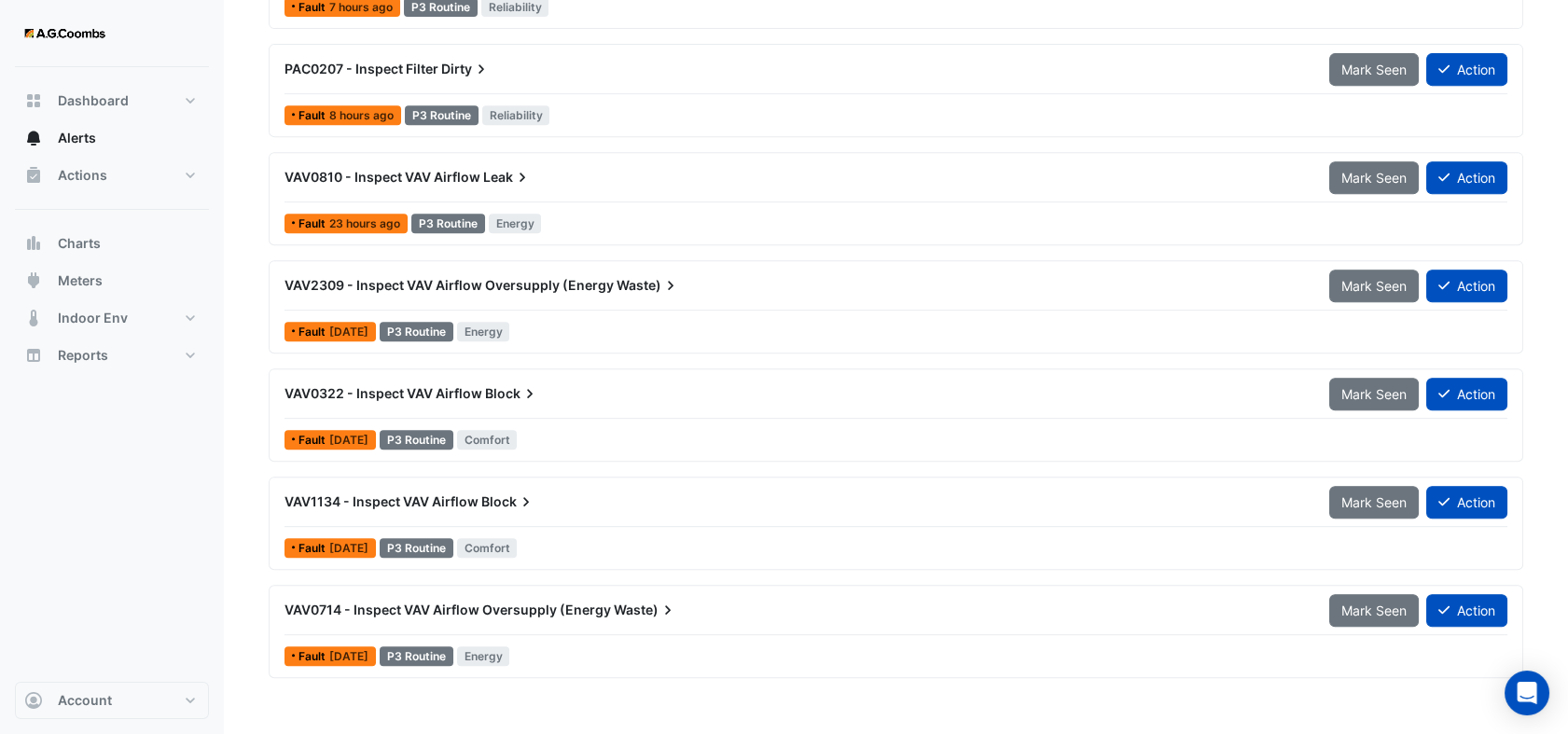
scroll to position [1865, 0]
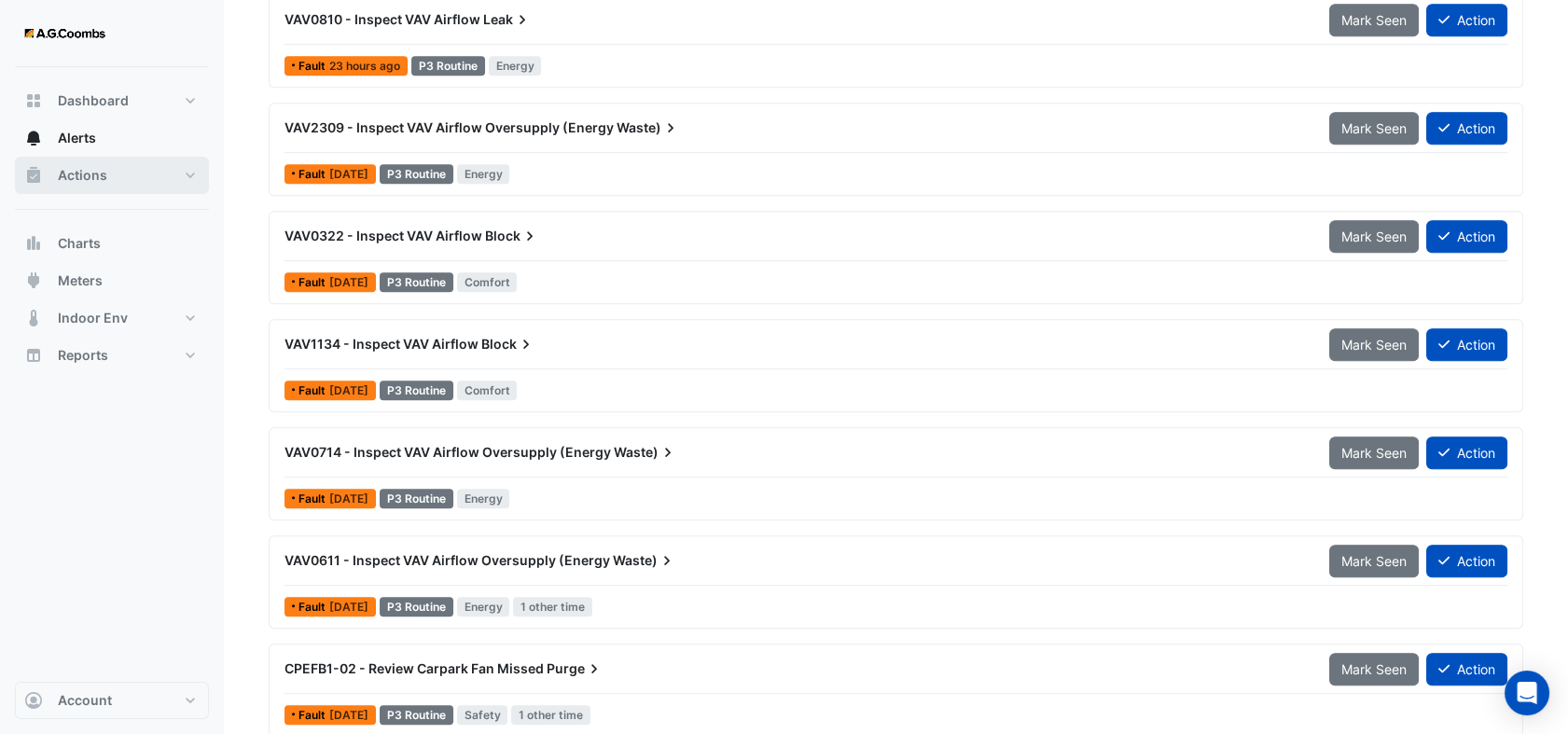
click at [79, 174] on span "Actions" at bounding box center [83, 175] width 50 height 19
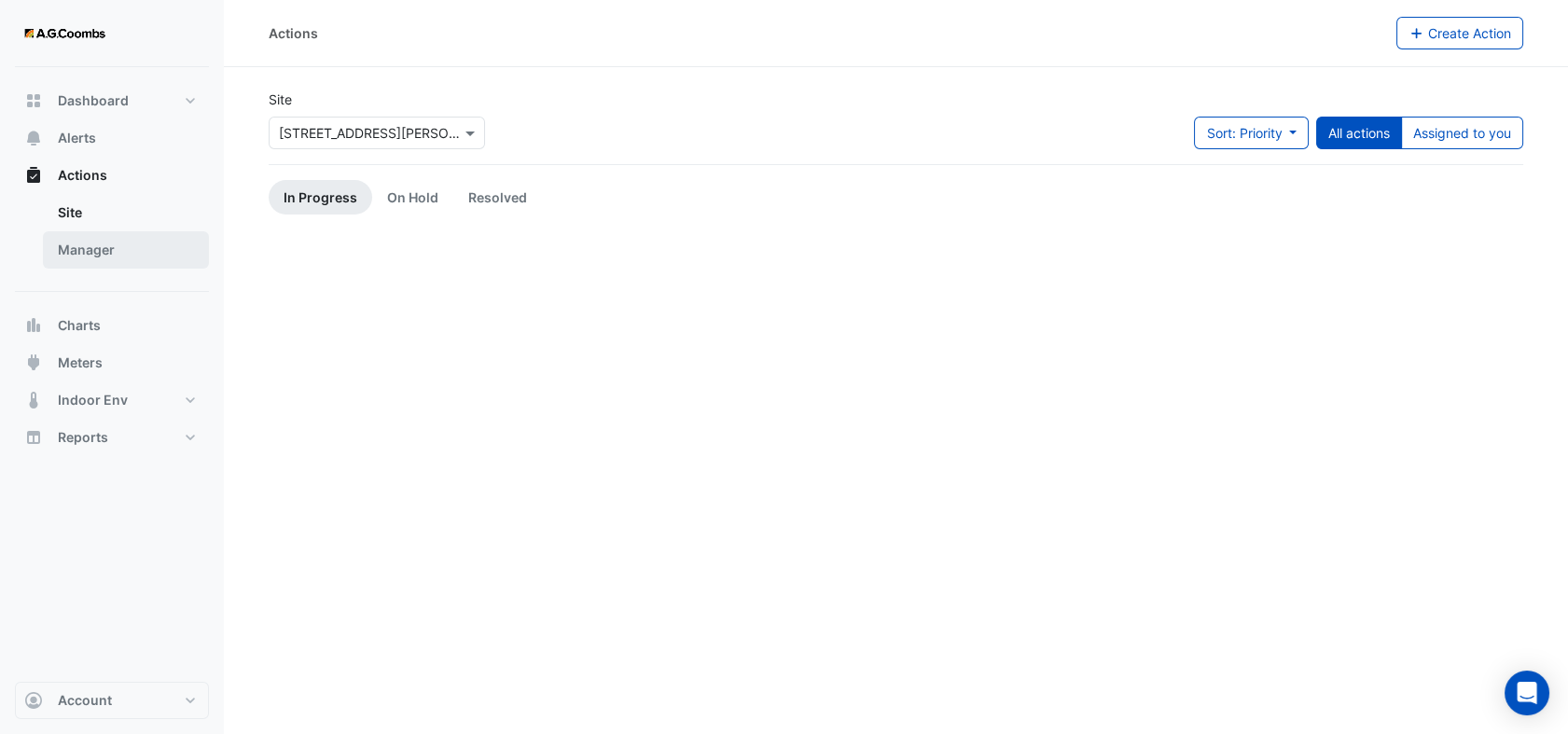
click at [86, 259] on link "Manager" at bounding box center [126, 250] width 166 height 37
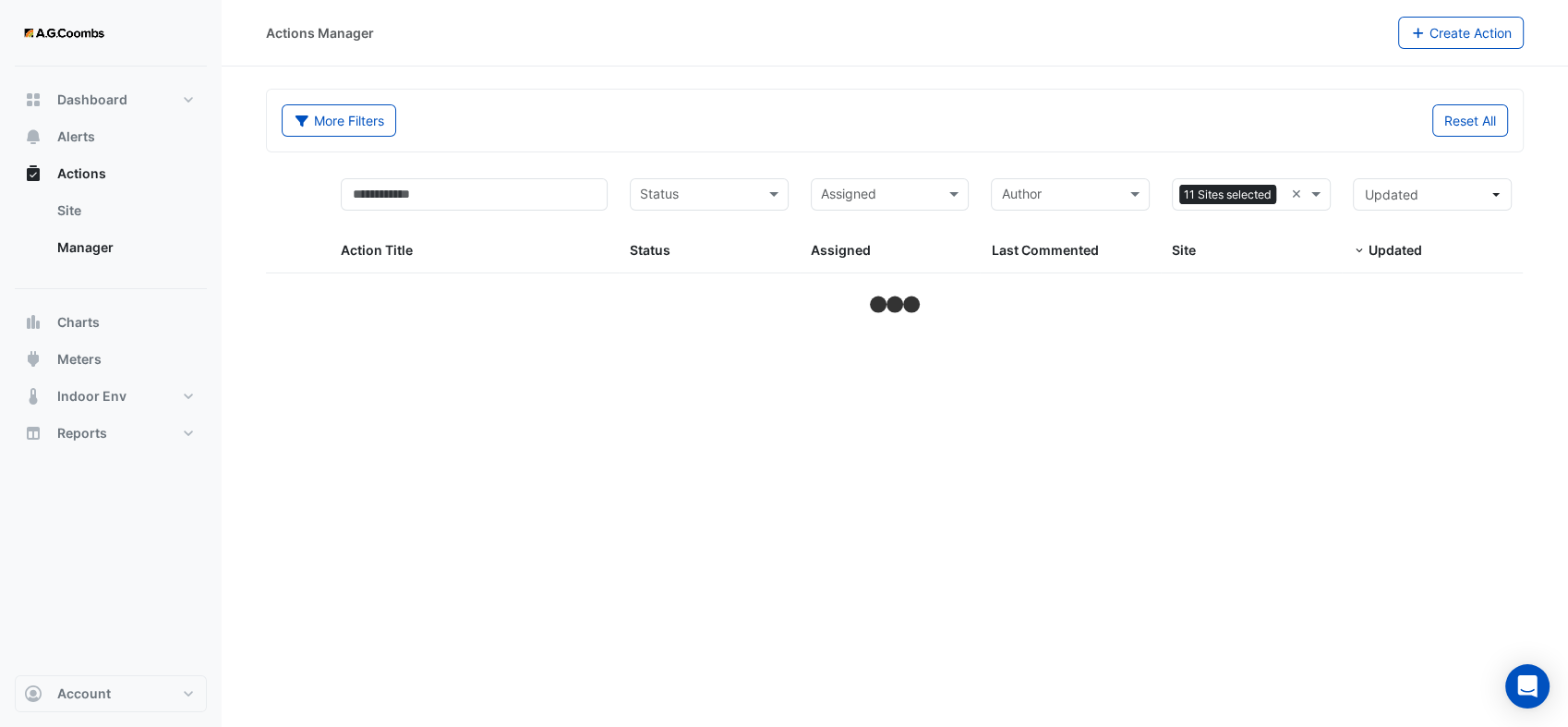
select select "**"
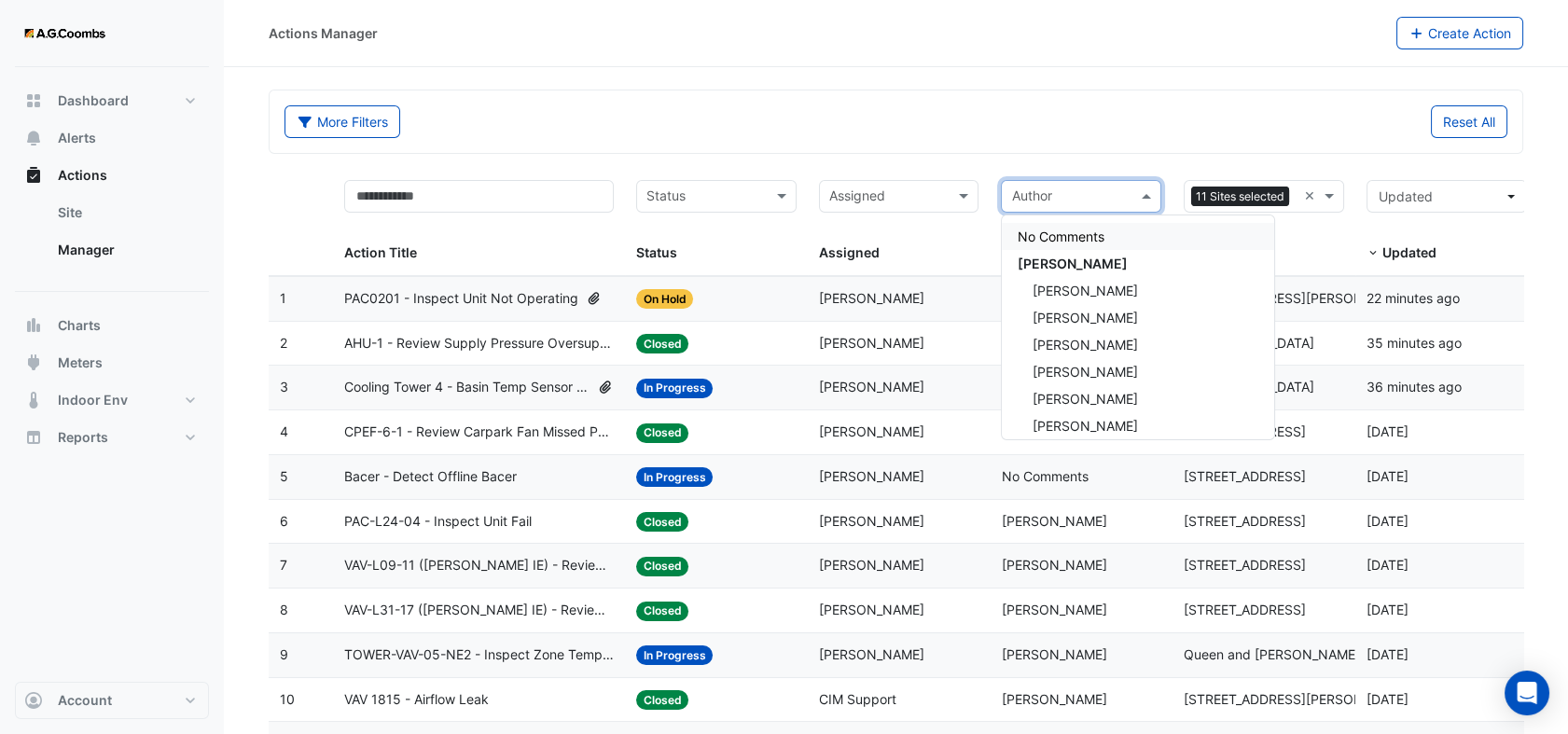
click at [1083, 202] on input "text" at bounding box center [1070, 198] width 118 height 22
click at [1060, 418] on span "[PERSON_NAME]" at bounding box center [1084, 426] width 105 height 16
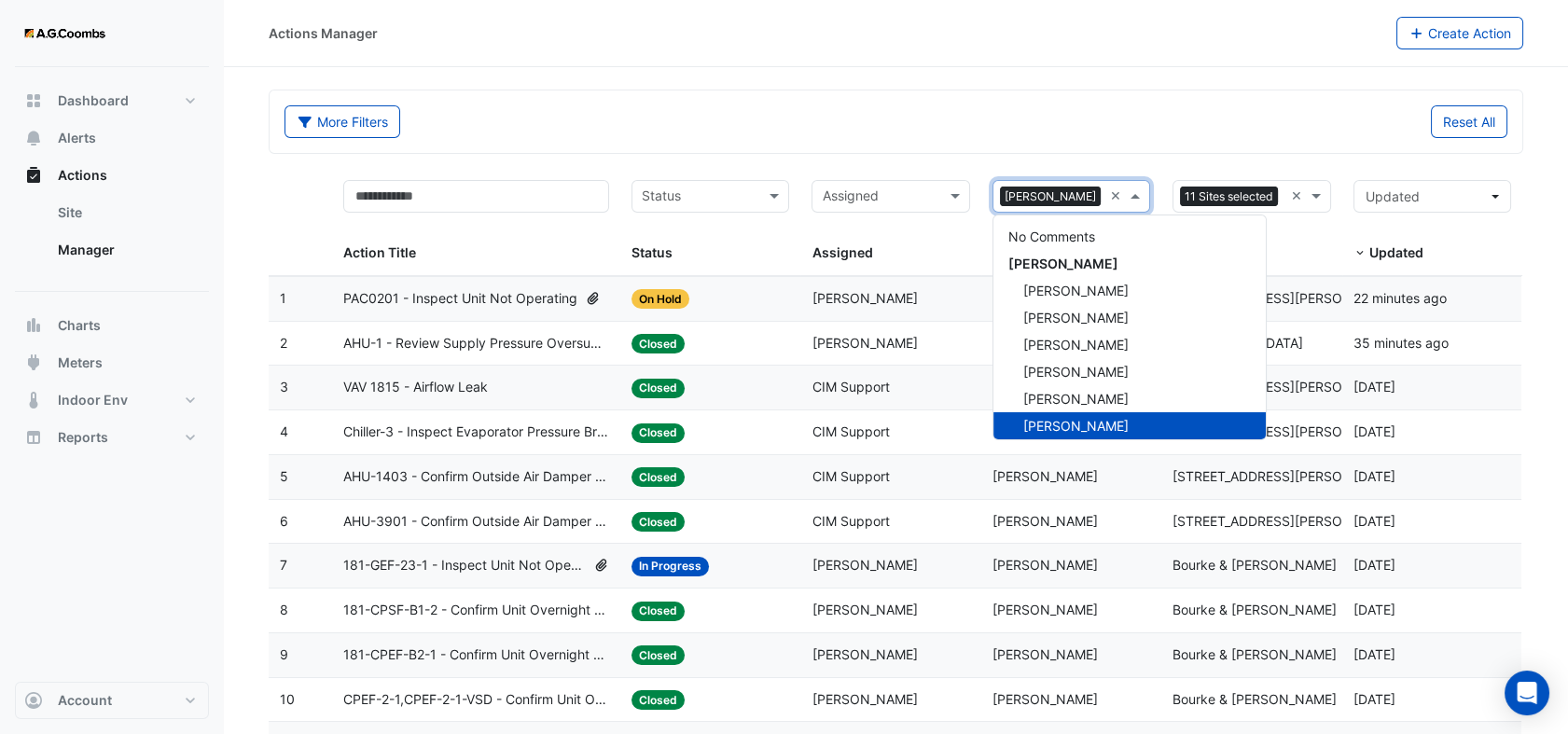
click at [1135, 197] on span at bounding box center [1138, 196] width 23 height 22
click at [1056, 151] on div "More Filters Reset All" at bounding box center [896, 121] width 1253 height 63
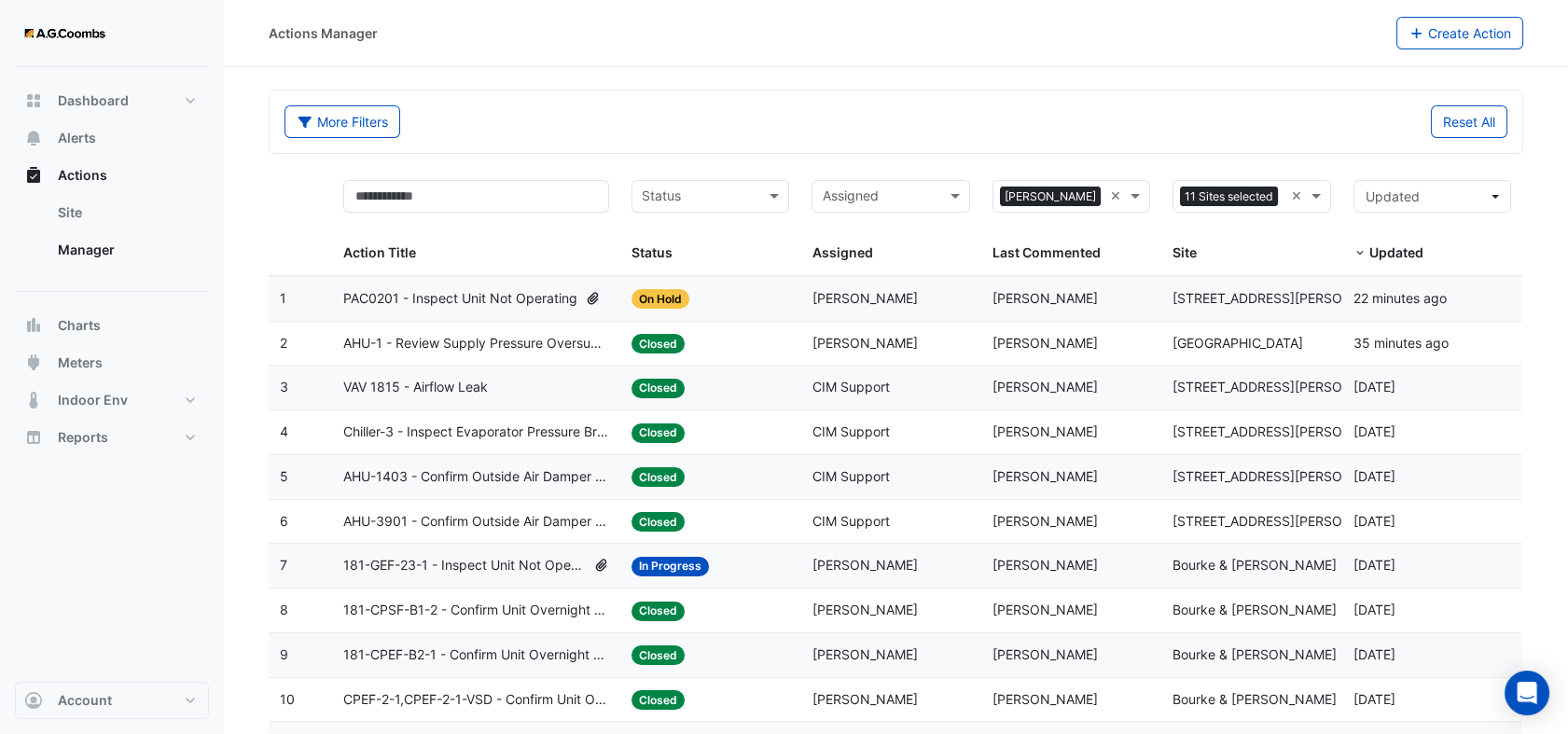
click at [884, 194] on input "text" at bounding box center [879, 198] width 115 height 22
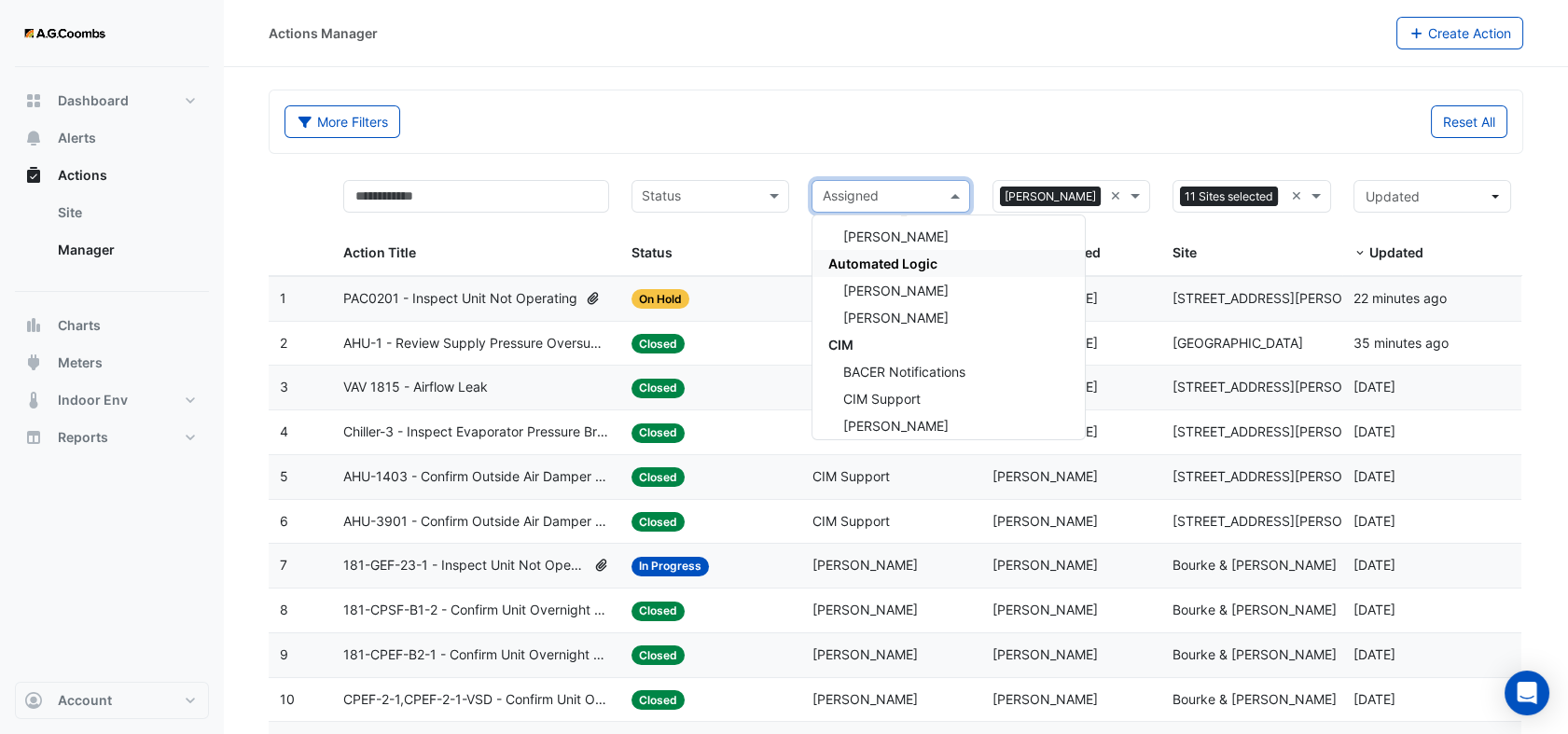
scroll to position [622, 0]
click at [903, 236] on span "CIM Support" at bounding box center [881, 237] width 78 height 16
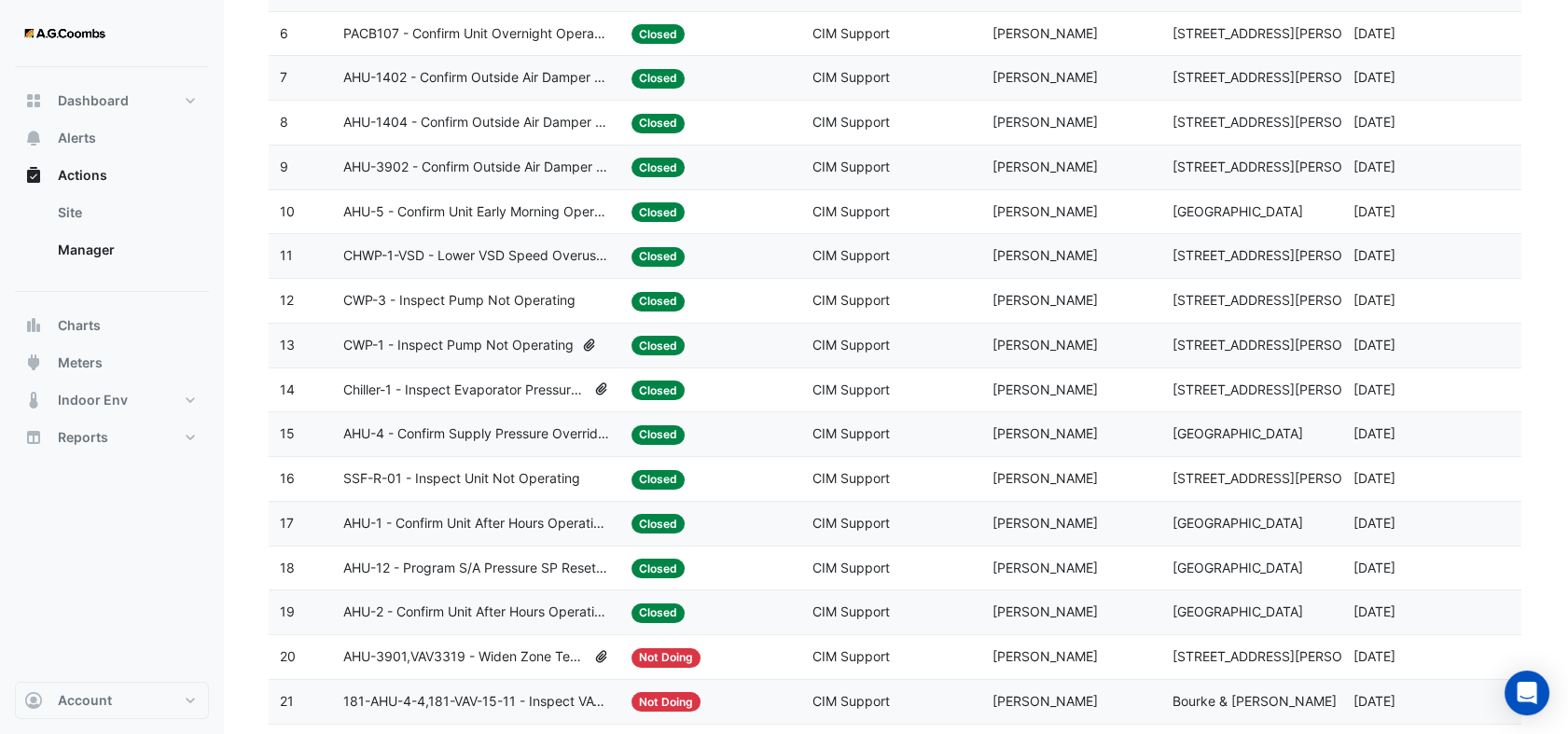
scroll to position [97, 0]
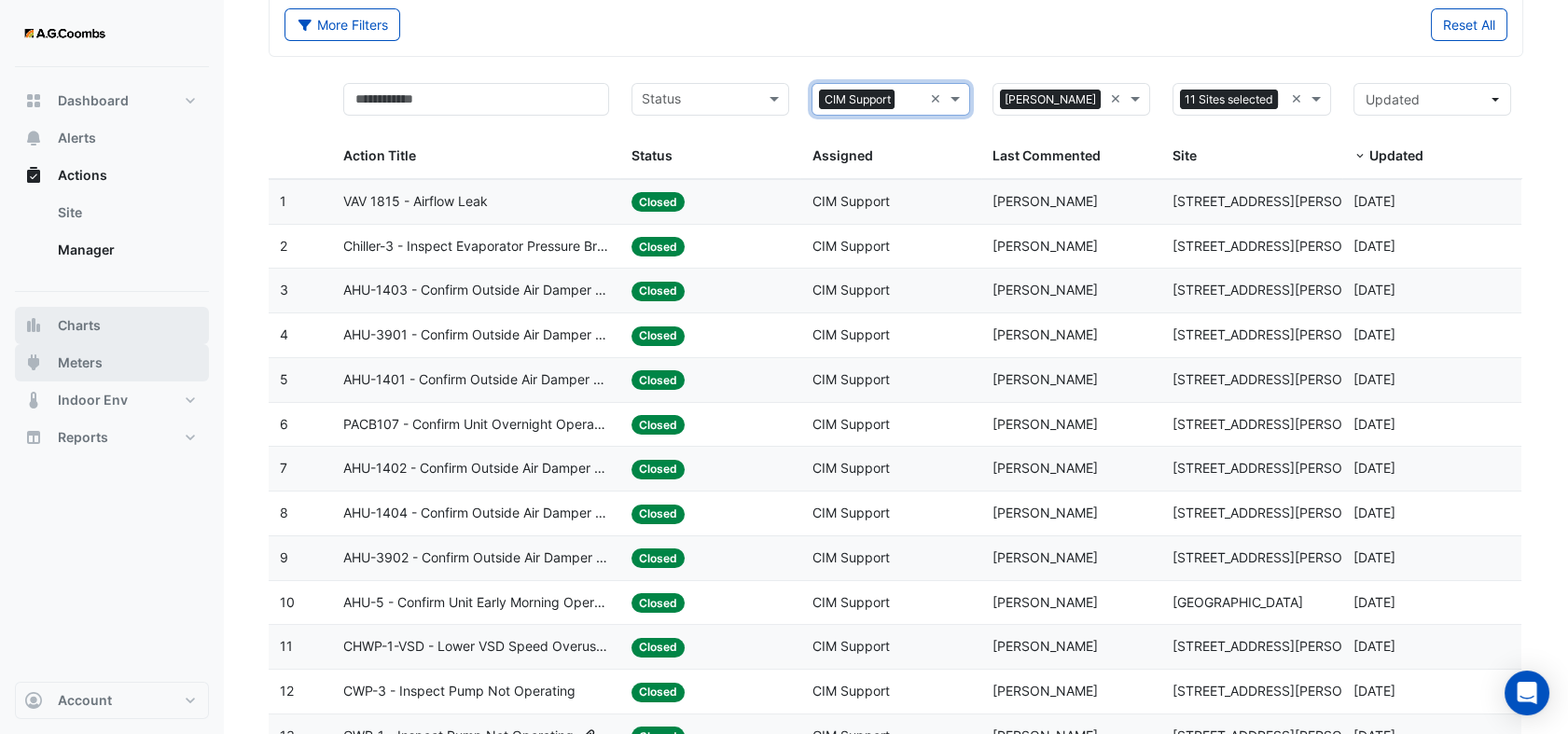
drag, startPoint x: 88, startPoint y: 373, endPoint x: 127, endPoint y: 336, distance: 53.8
click at [88, 371] on button "Meters" at bounding box center [112, 363] width 194 height 37
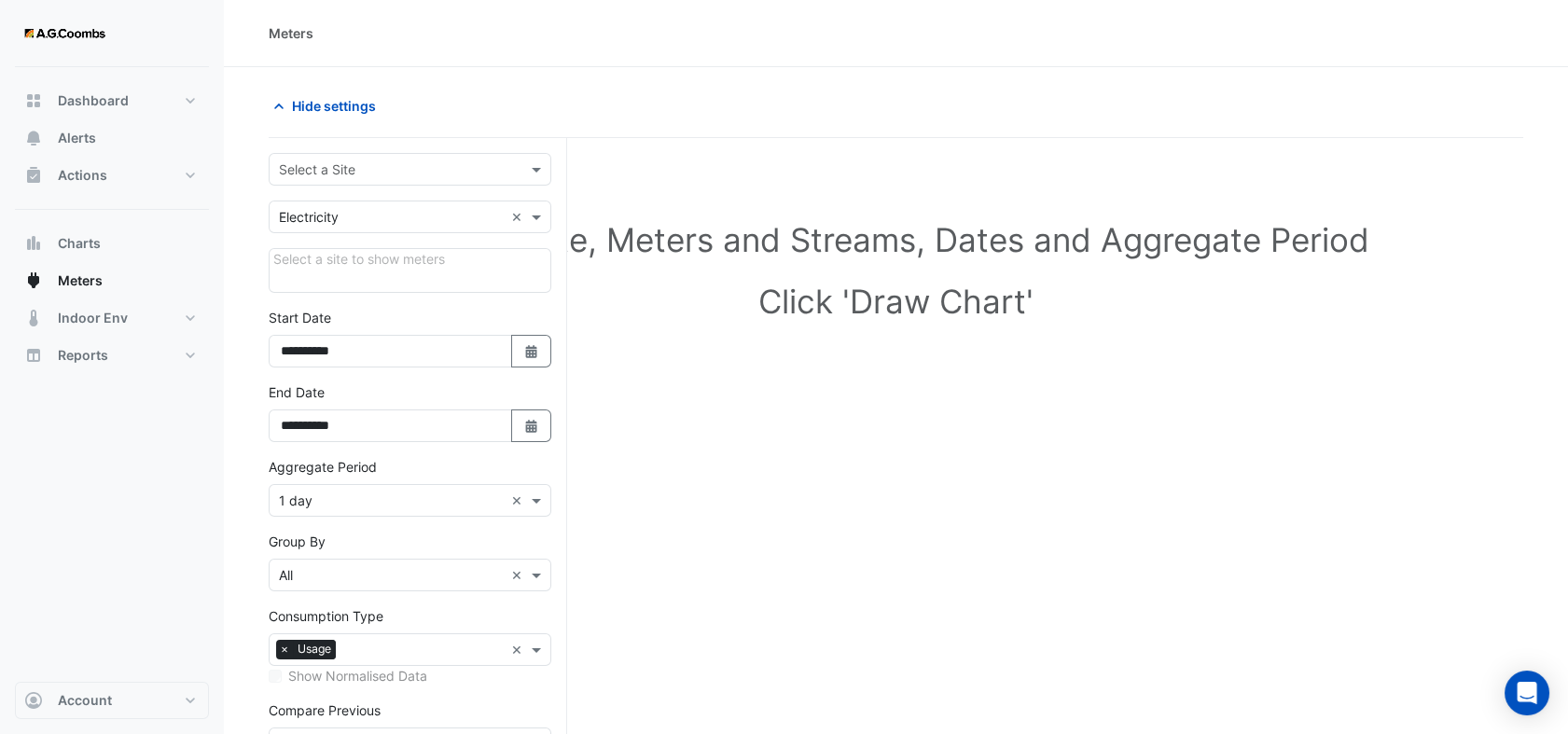
click at [489, 161] on input "text" at bounding box center [391, 170] width 225 height 20
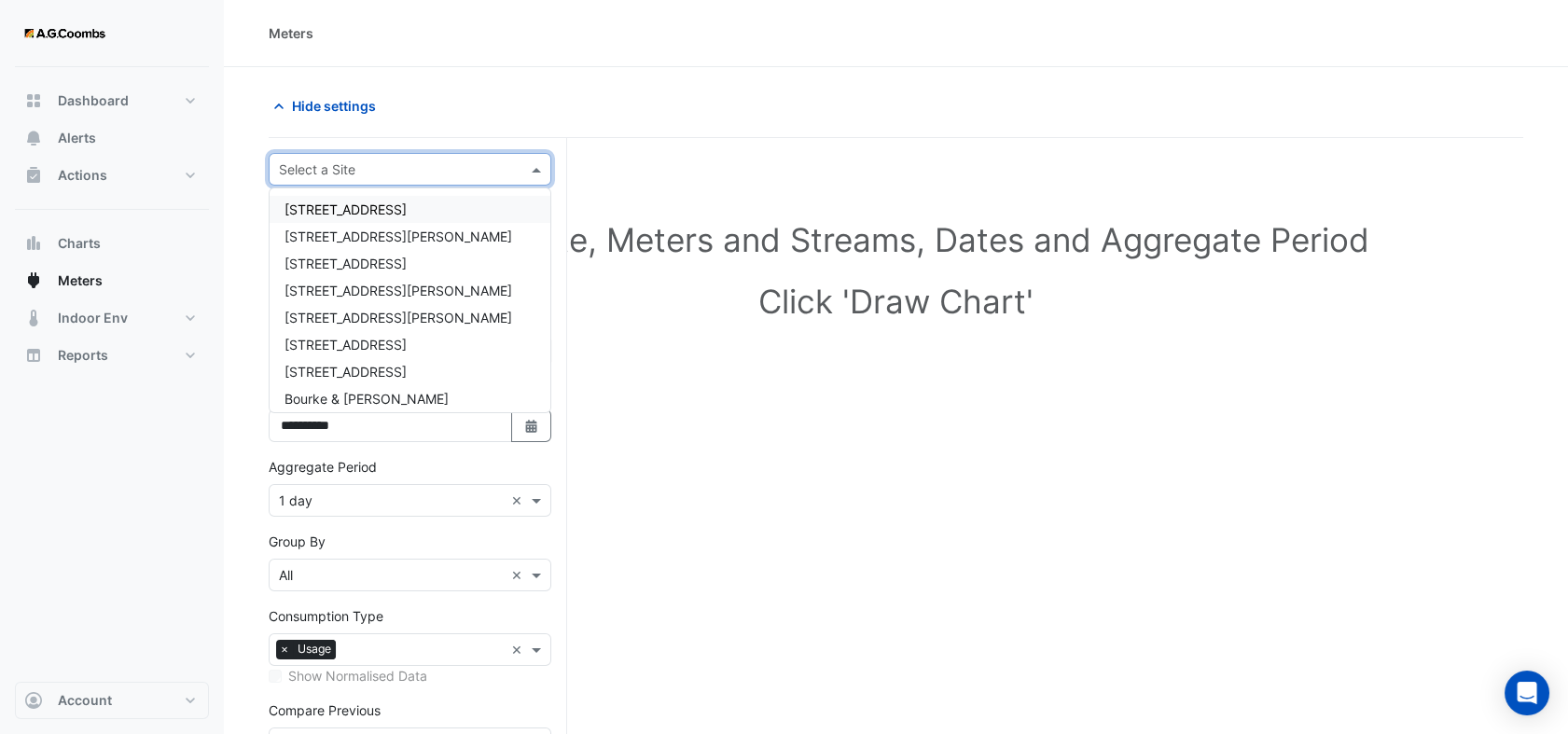
click at [358, 204] on span "[STREET_ADDRESS]" at bounding box center [345, 209] width 122 height 16
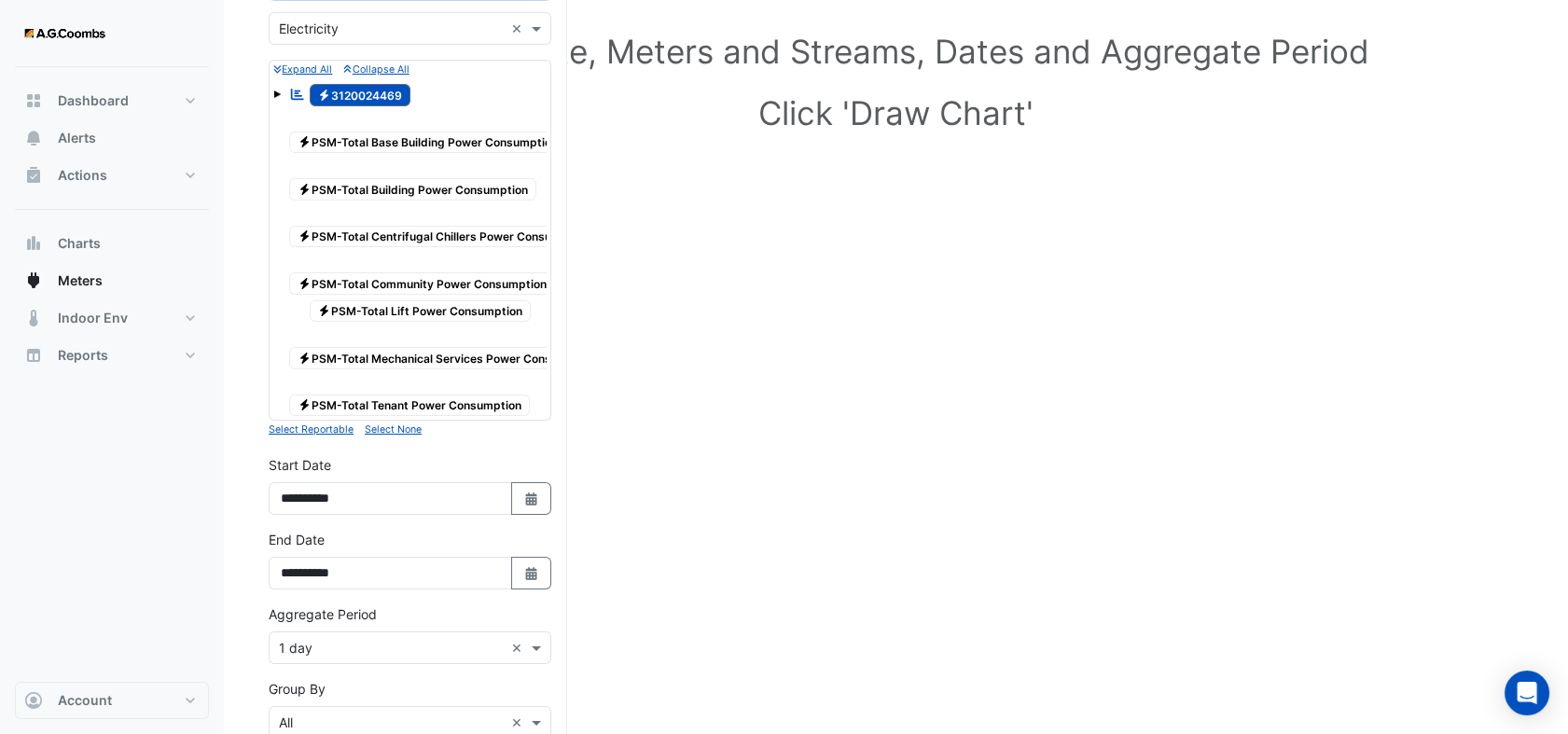
scroll to position [103, 0]
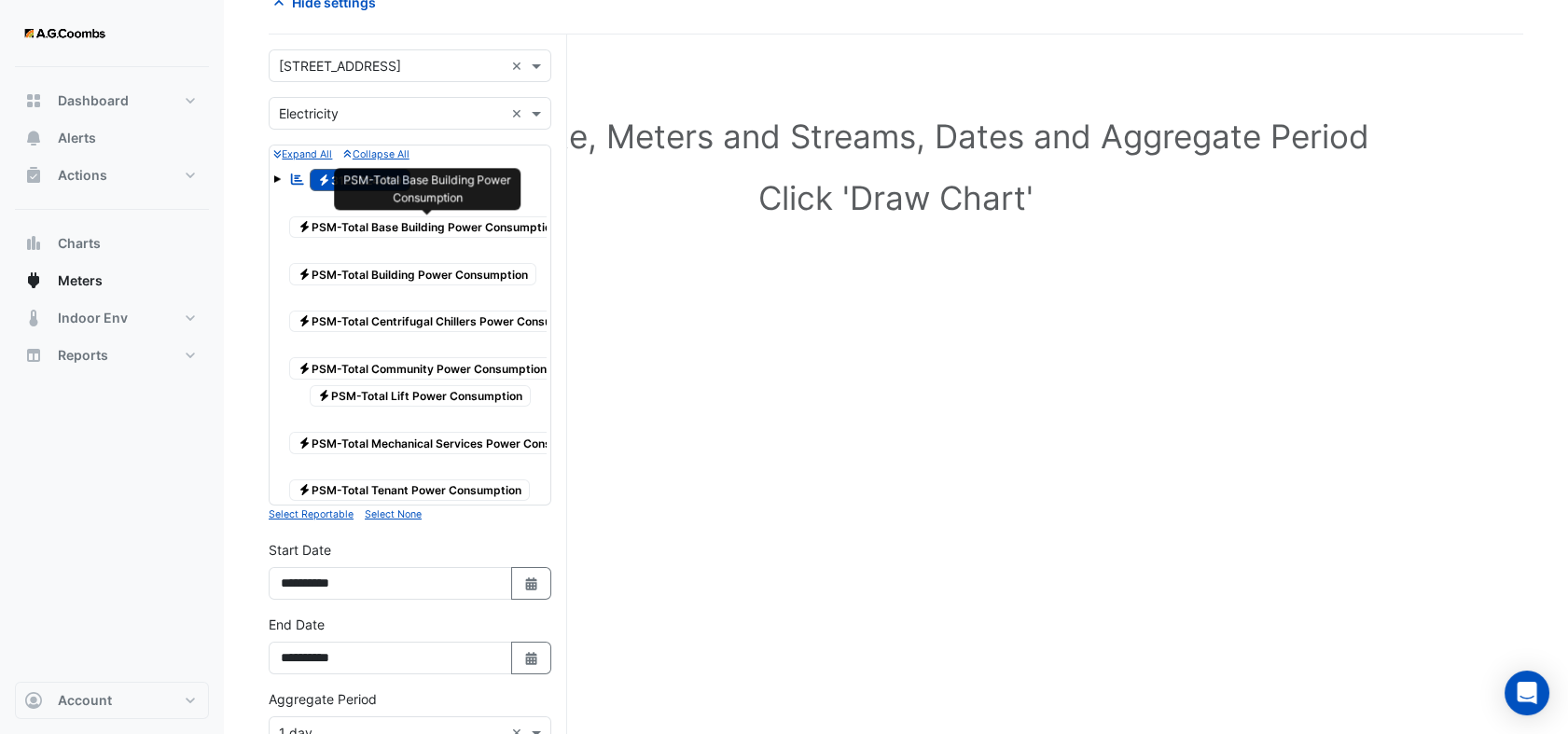
click at [354, 233] on span "Electricity PSM-Total Base Building Power Consumption" at bounding box center [427, 228] width 277 height 22
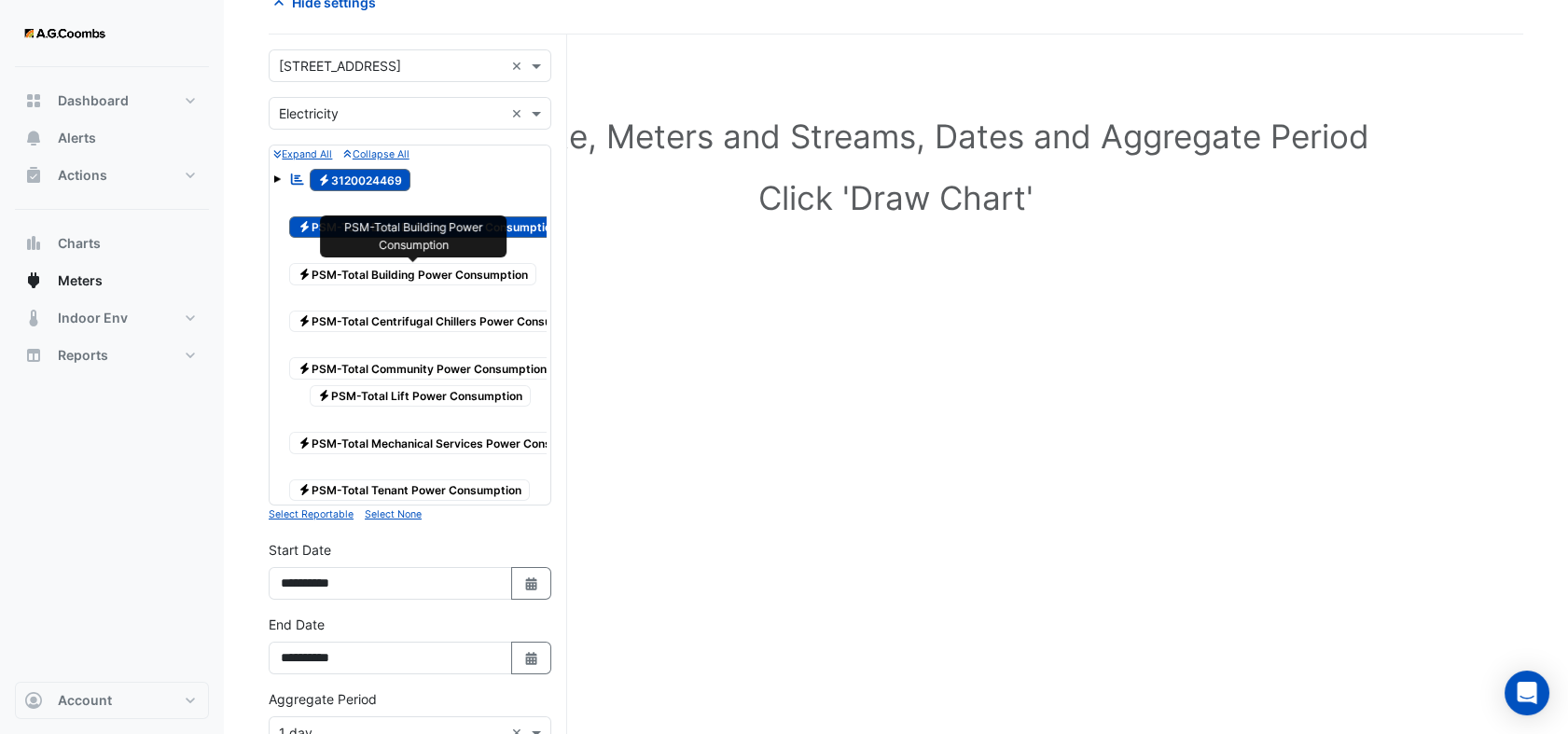
click at [355, 278] on span "Electricity PSM-Total Building Power Consumption" at bounding box center [413, 275] width 248 height 22
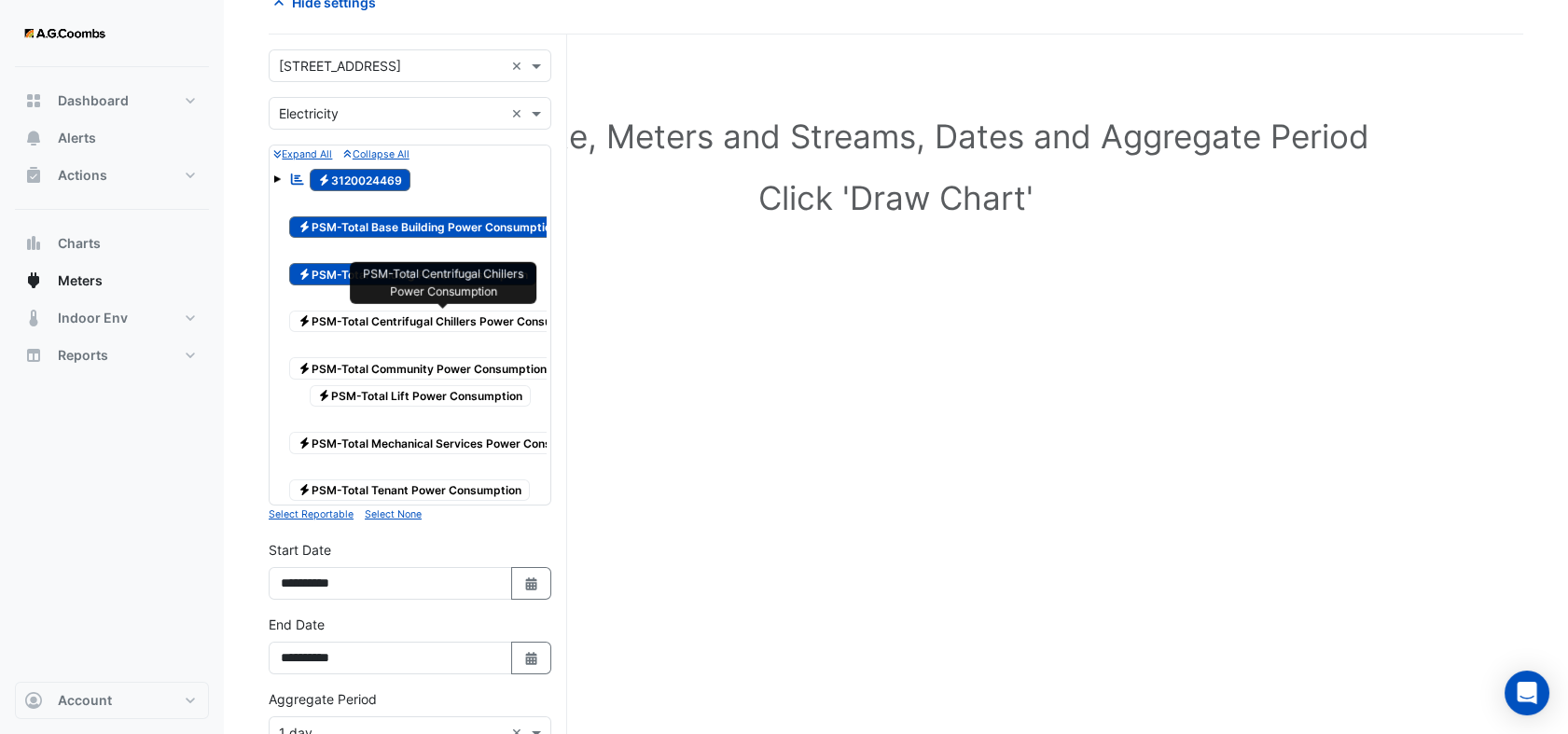
click at [364, 322] on span "Electricity PSM-Total Centrifugal Chillers Power Consumption" at bounding box center [443, 322] width 309 height 22
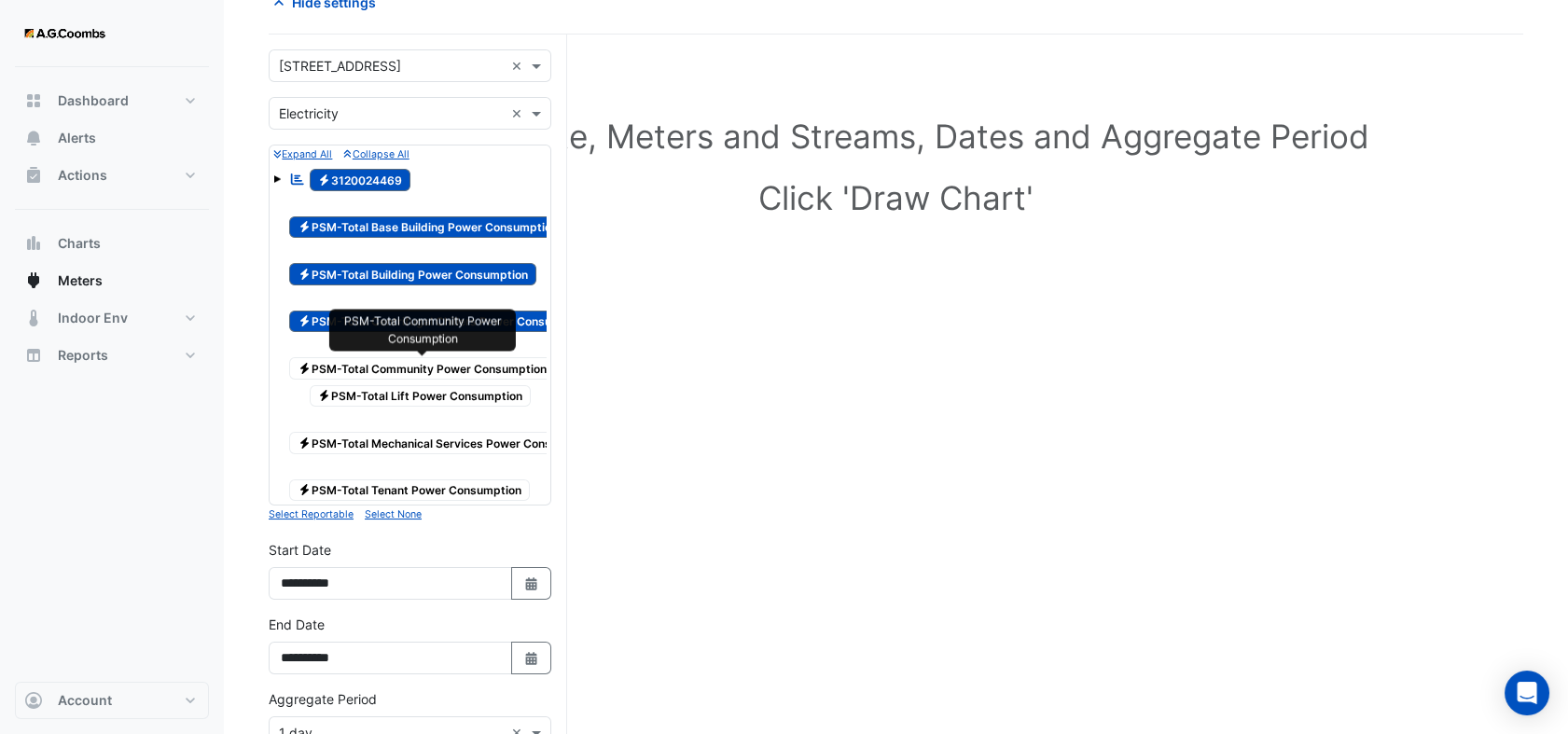
click at [360, 367] on span "Electricity PSM-Total Community Power Consumption" at bounding box center [422, 368] width 266 height 22
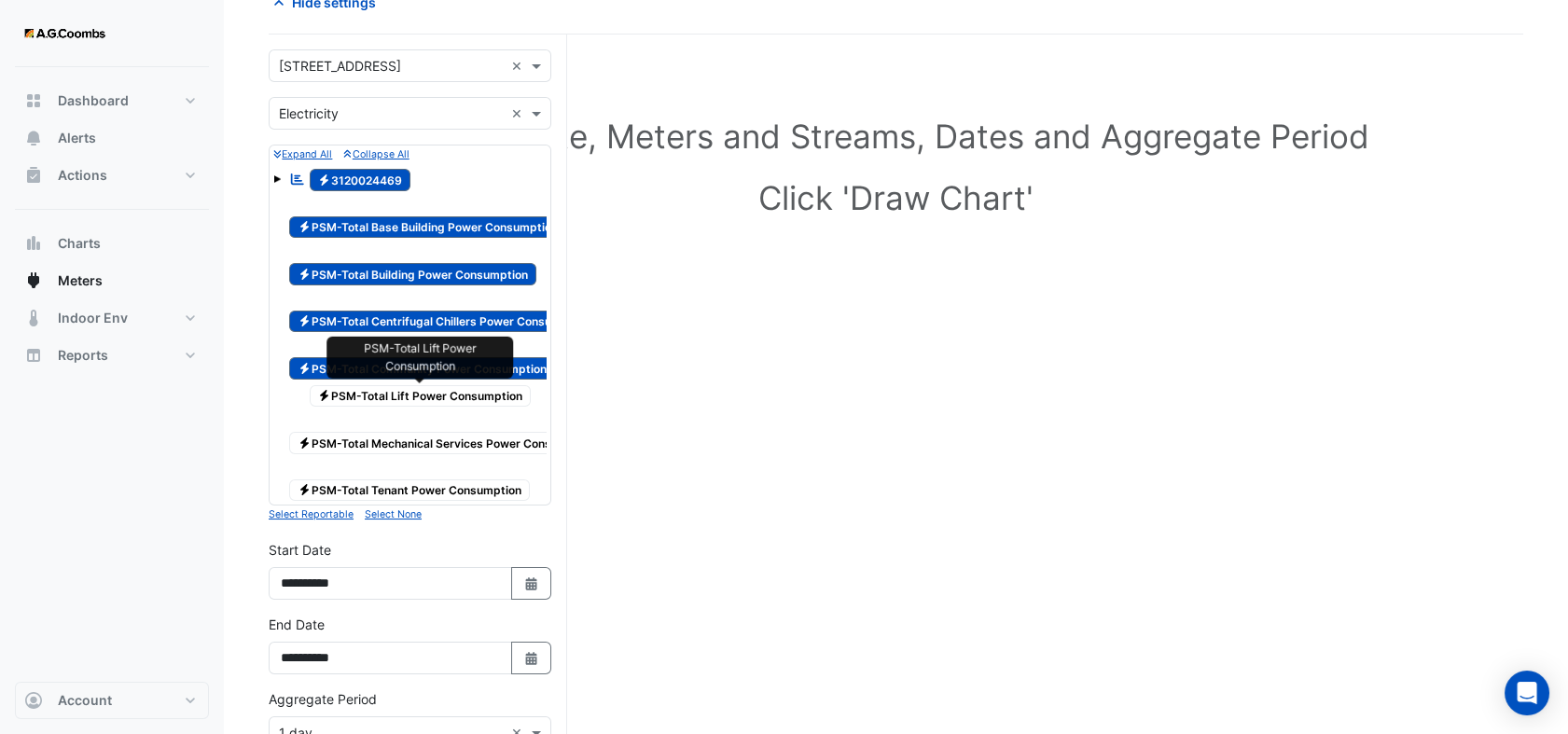
click at [364, 398] on span "Electricity PSM-Total Lift Power Consumption" at bounding box center [420, 397] width 222 height 22
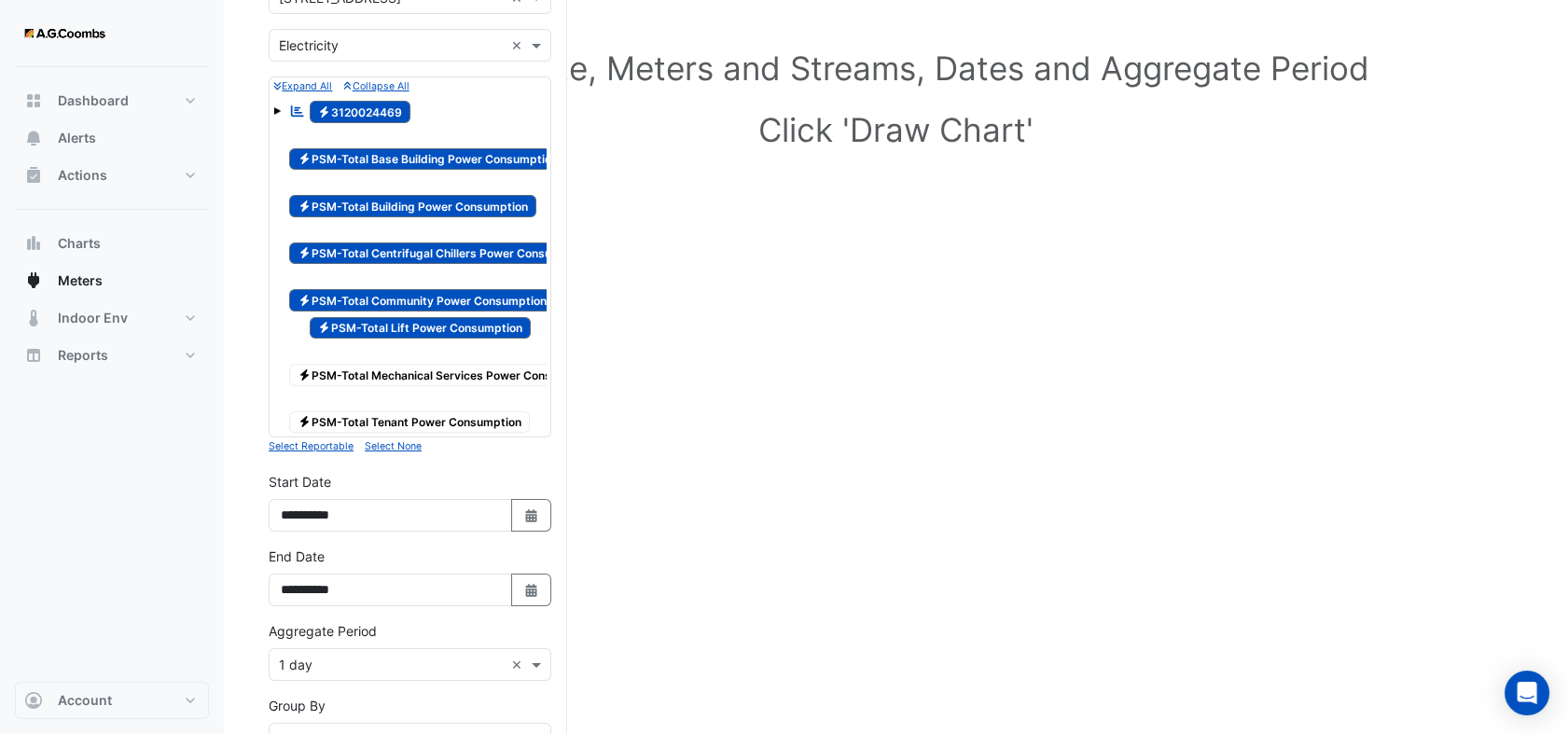
scroll to position [207, 0]
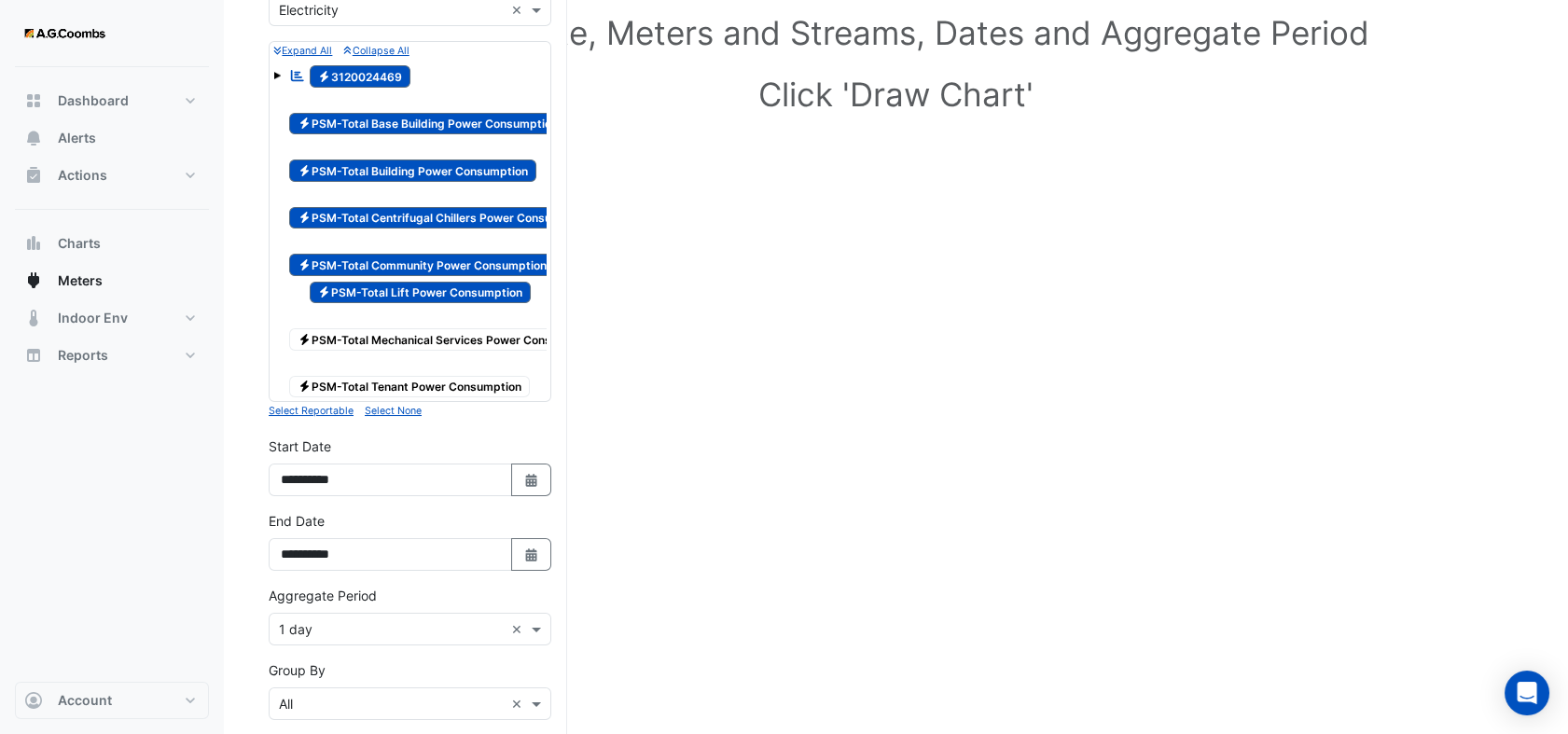
click at [371, 325] on div "Electricity PSM-Total Mechanical Services Power Consumption" at bounding box center [446, 329] width 324 height 46
click at [369, 376] on span "Electricity PSM-Total Tenant Power Consumption" at bounding box center [409, 387] width 241 height 22
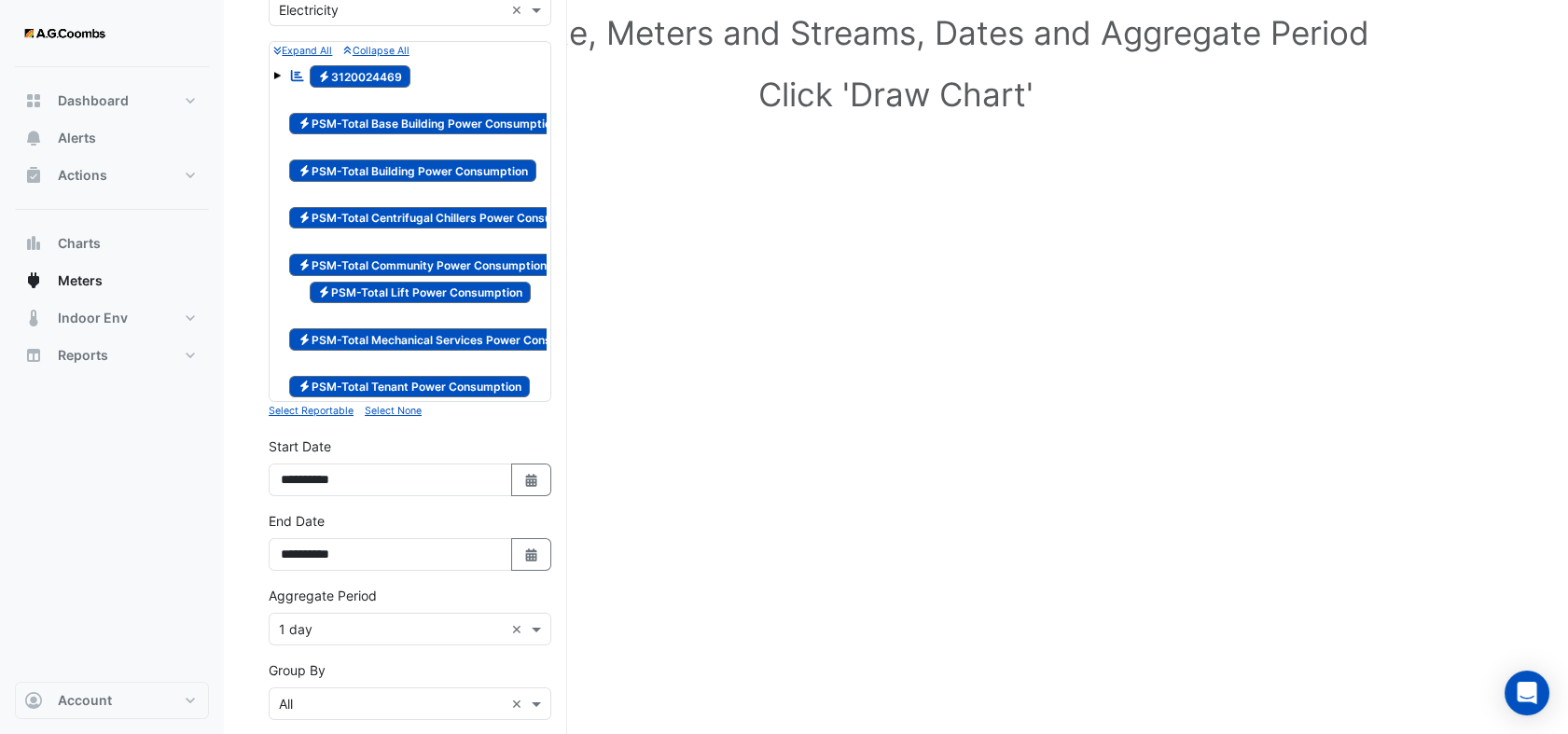
scroll to position [506, 0]
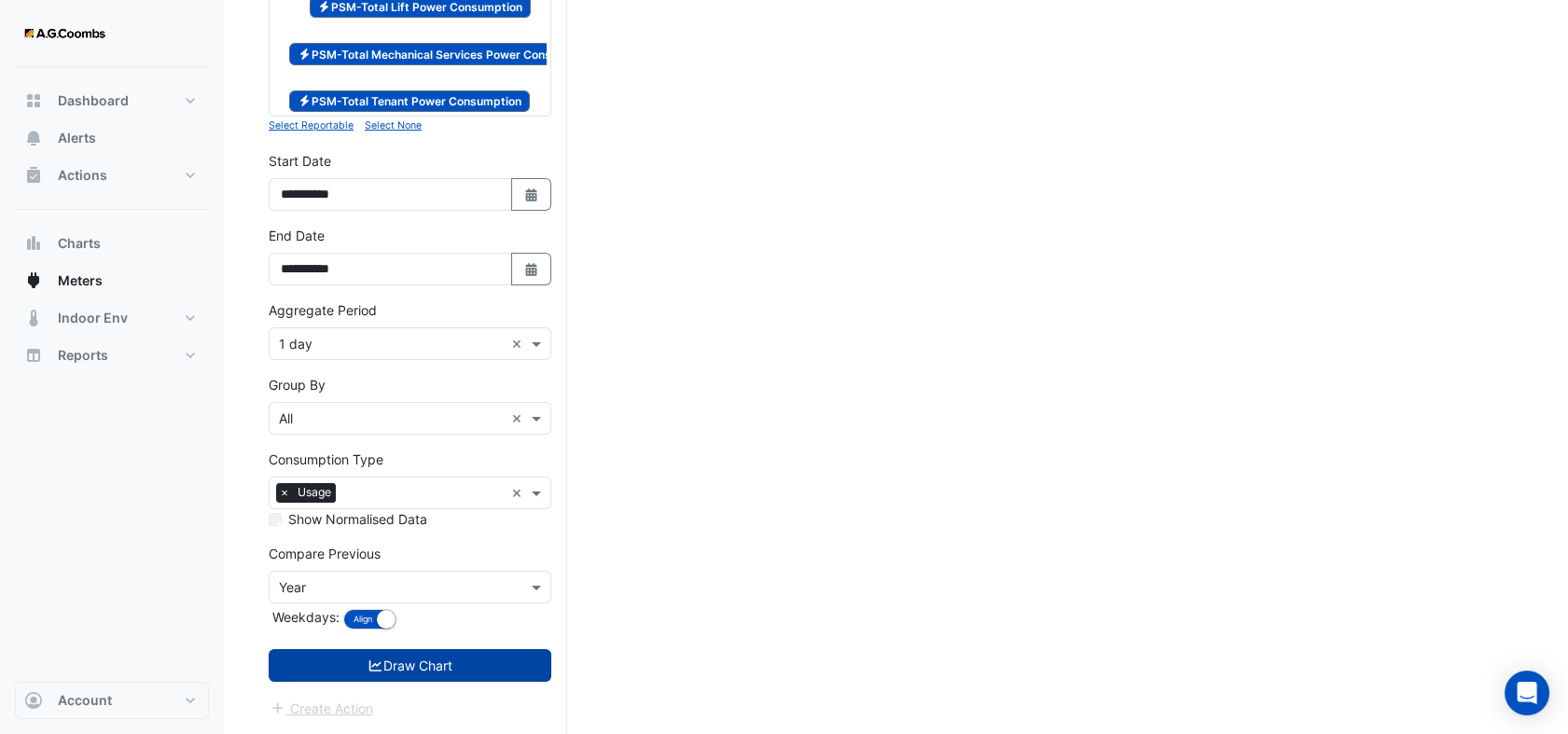
click at [406, 658] on button "Draw Chart" at bounding box center [409, 665] width 282 height 33
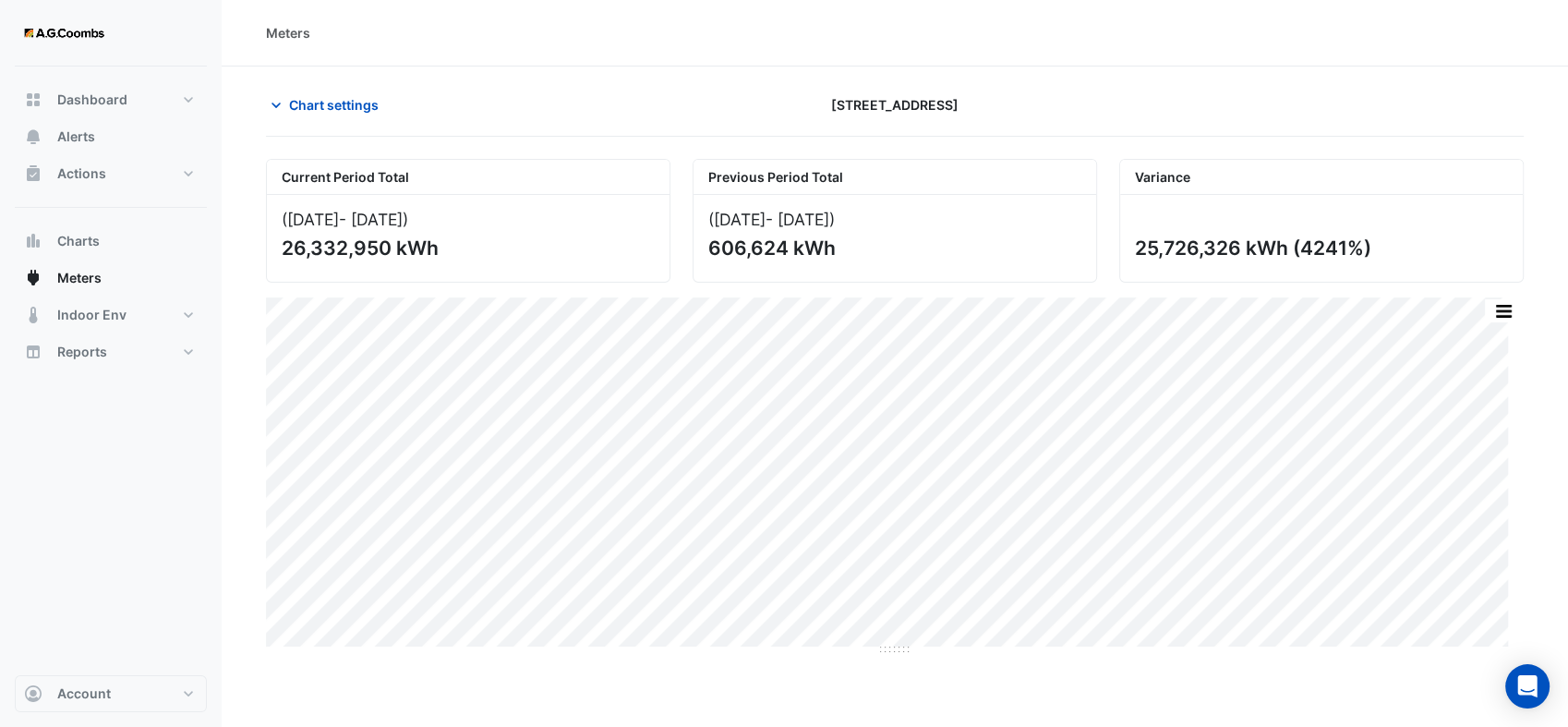
drag, startPoint x: 1350, startPoint y: 248, endPoint x: 1284, endPoint y: 244, distance: 66.1
click at [1284, 244] on div "25,726,326 kWh (4241%)" at bounding box center [1320, 248] width 369 height 23
click at [277, 98] on icon "button" at bounding box center [276, 105] width 19 height 19
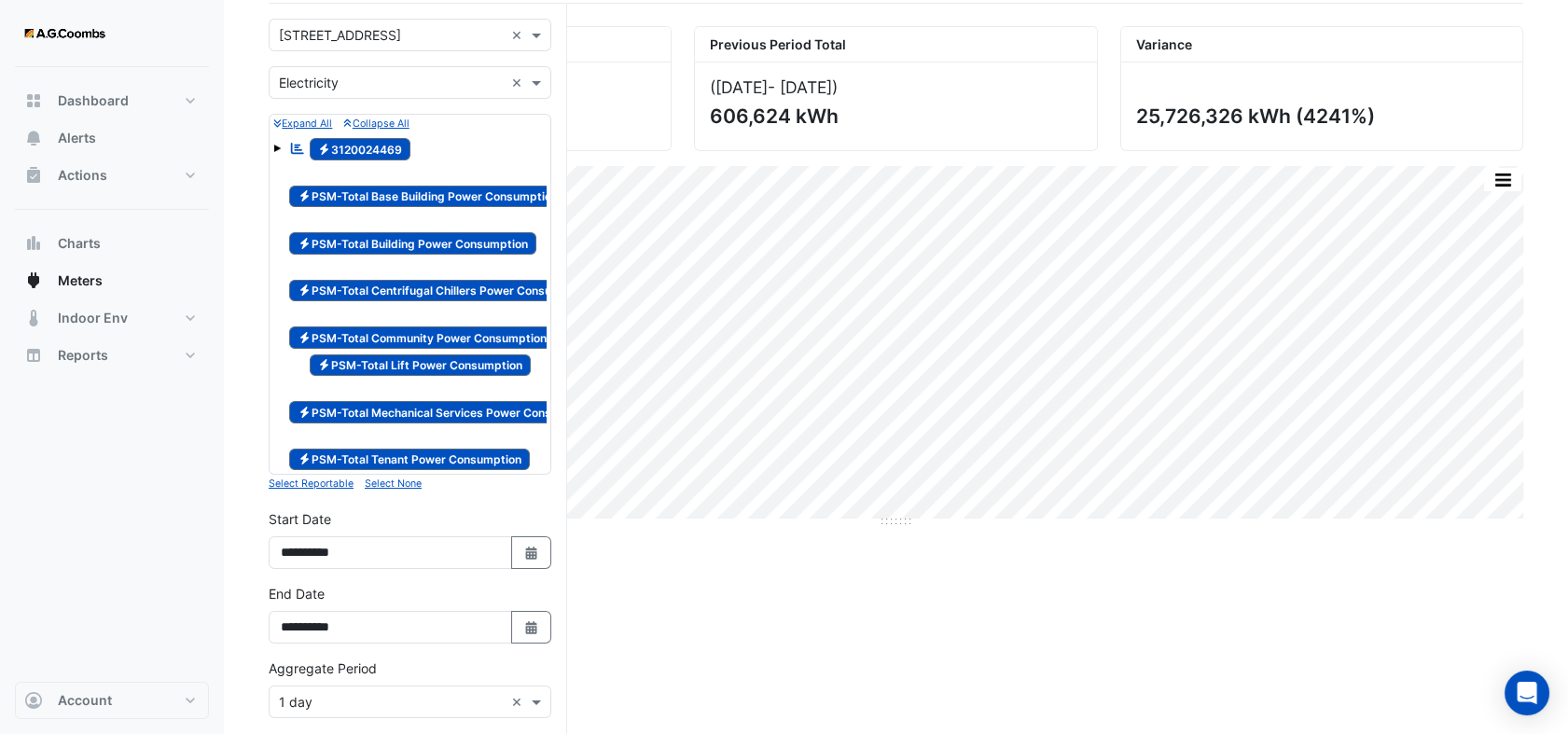
scroll to position [310, 0]
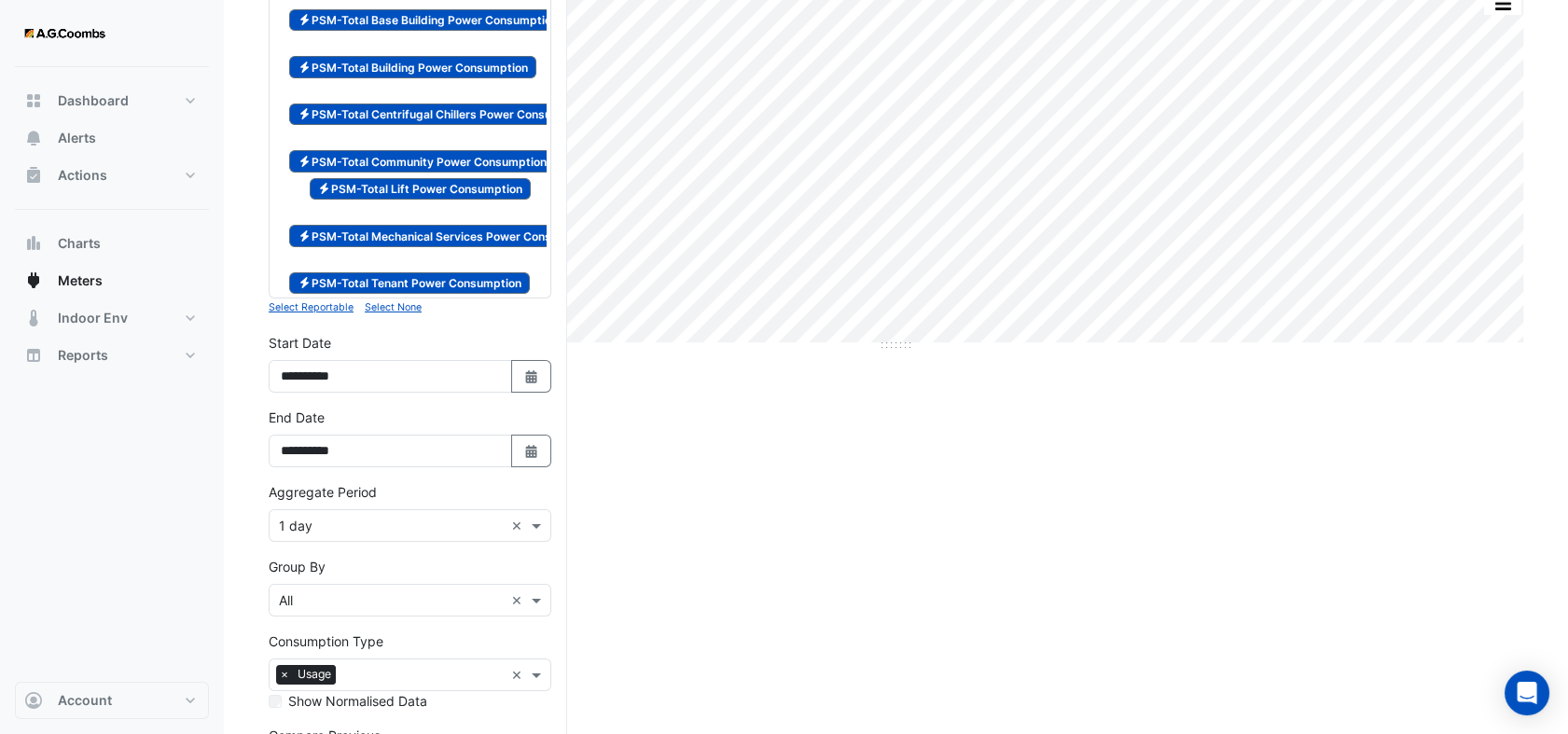
click at [380, 313] on small "Select None" at bounding box center [393, 307] width 57 height 12
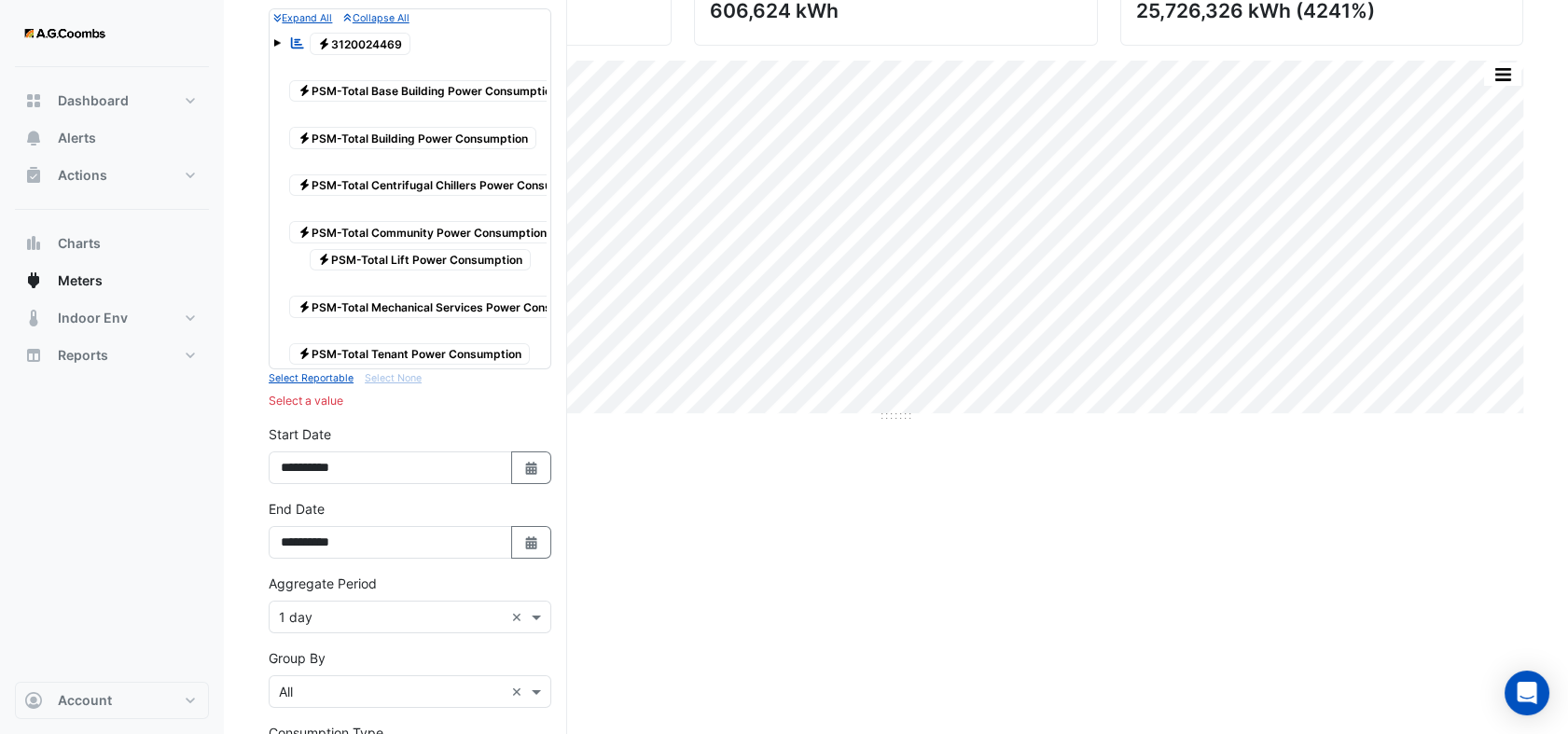
scroll to position [103, 0]
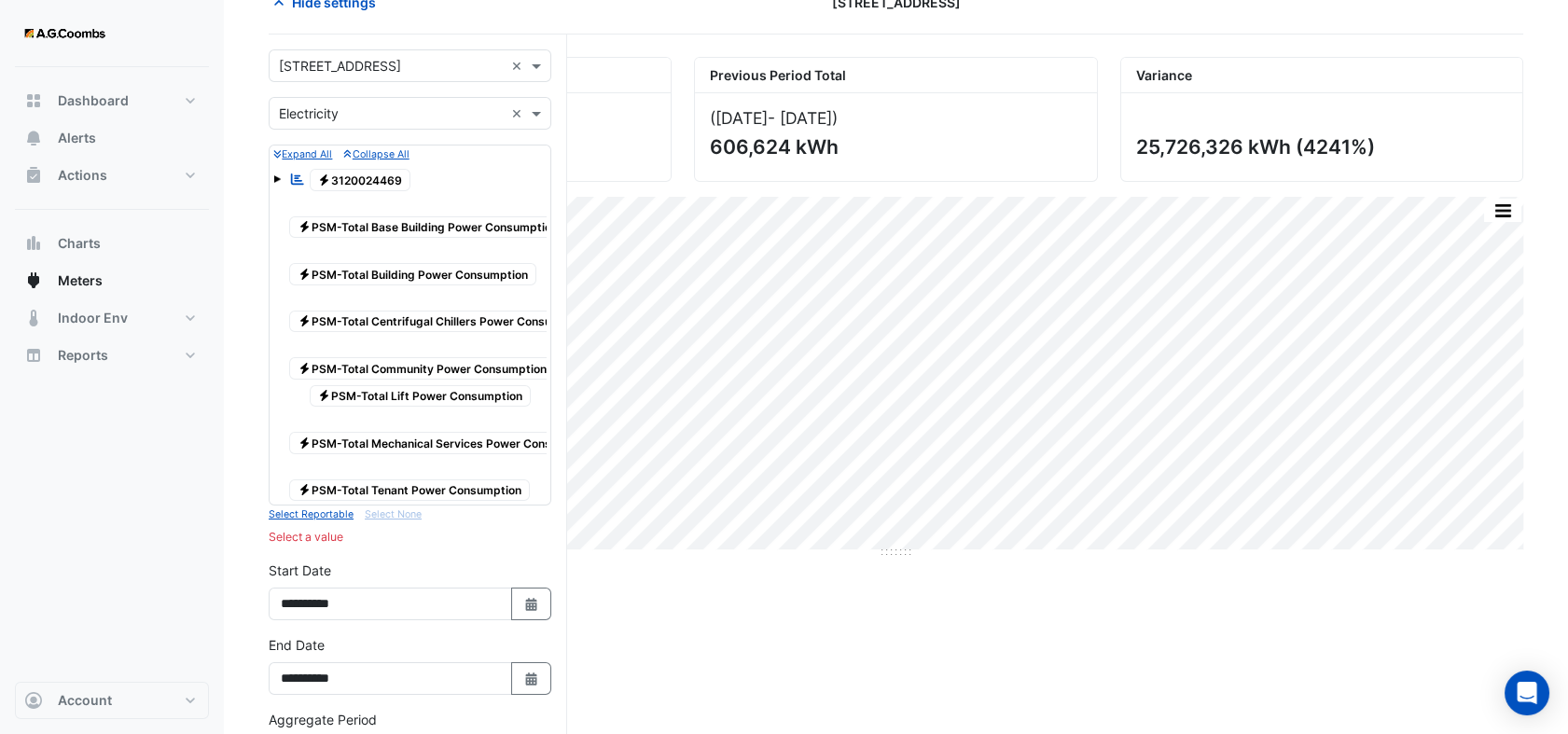
click at [368, 179] on span "Electricity 3120024469" at bounding box center [360, 180] width 101 height 22
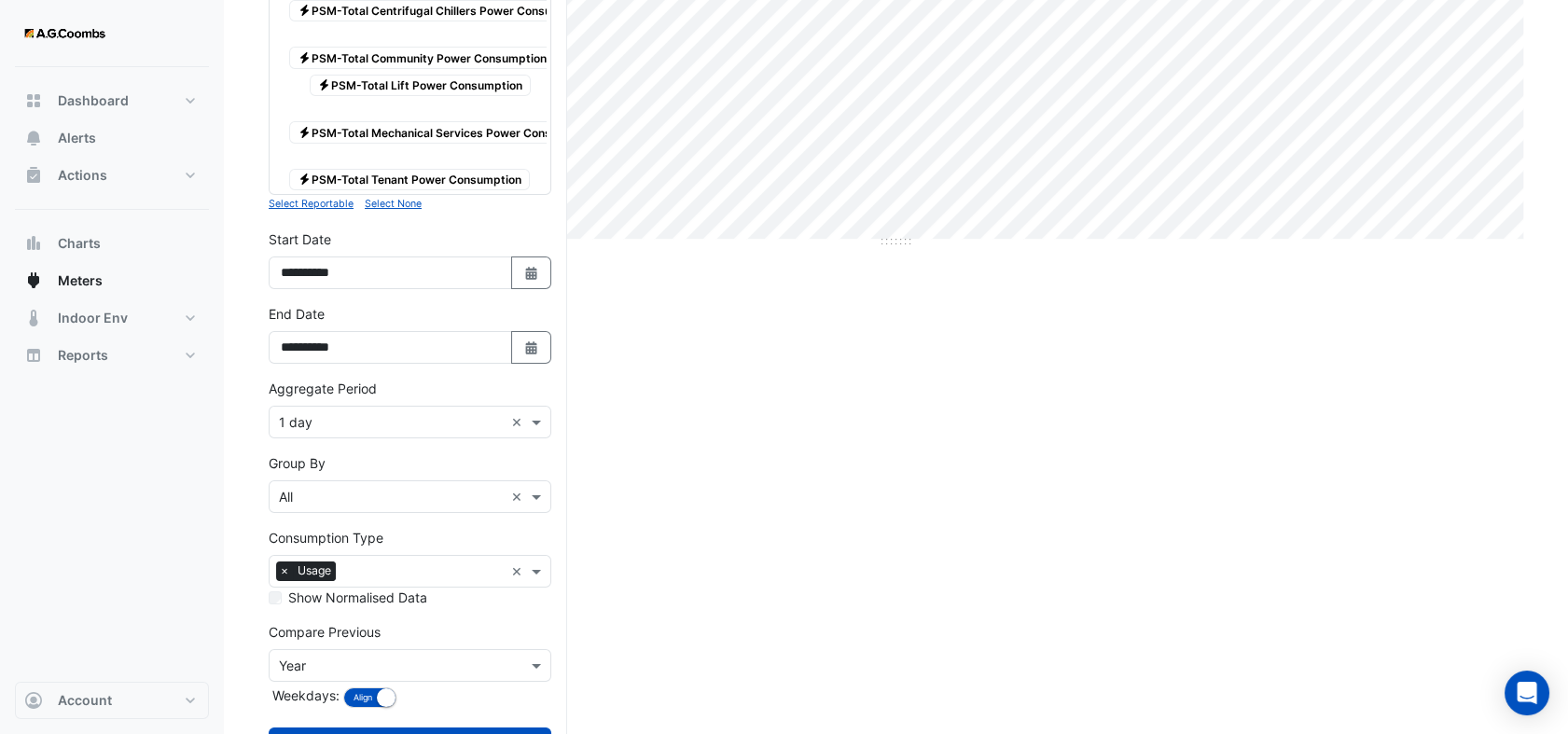
scroll to position [506, 0]
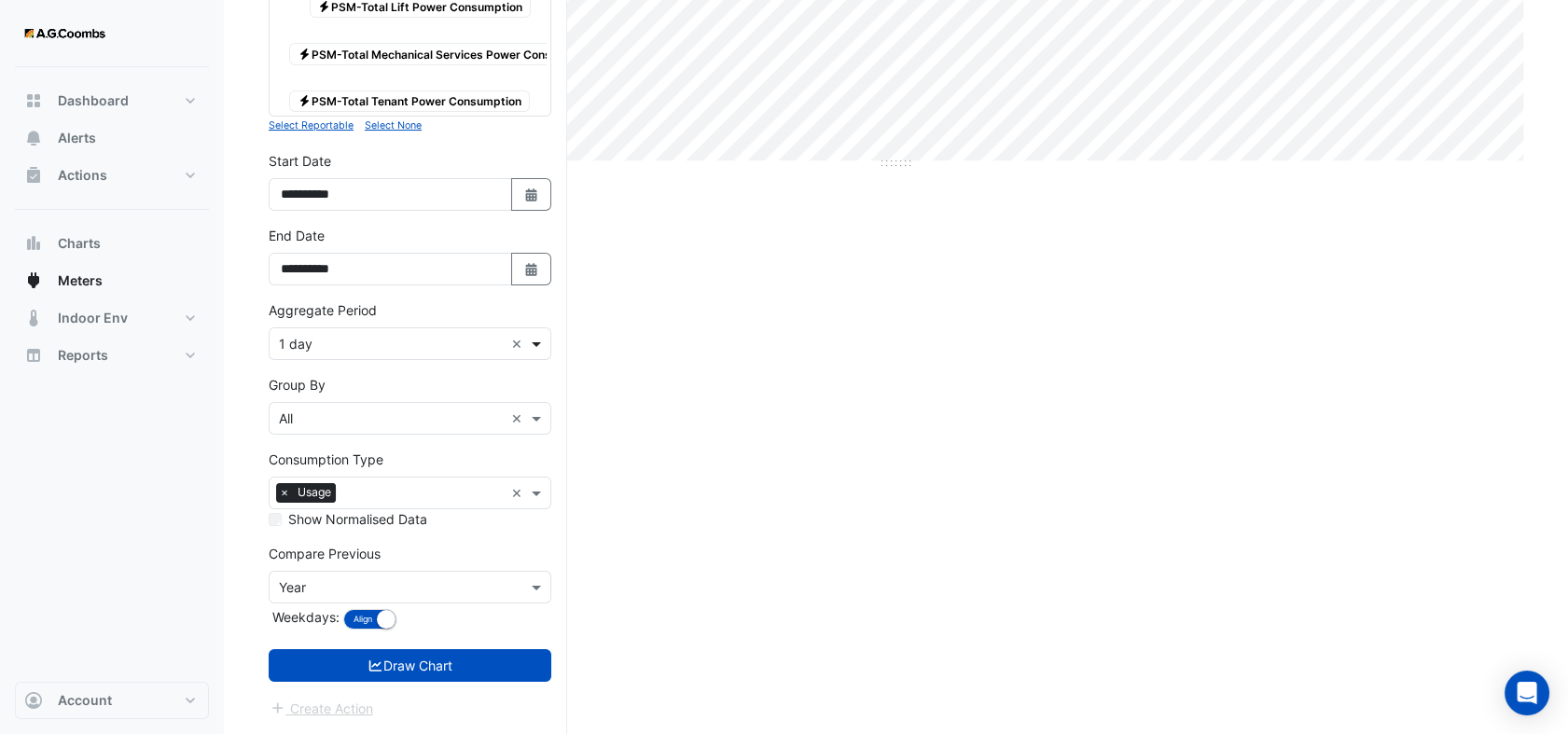
click at [541, 342] on span at bounding box center [538, 343] width 23 height 20
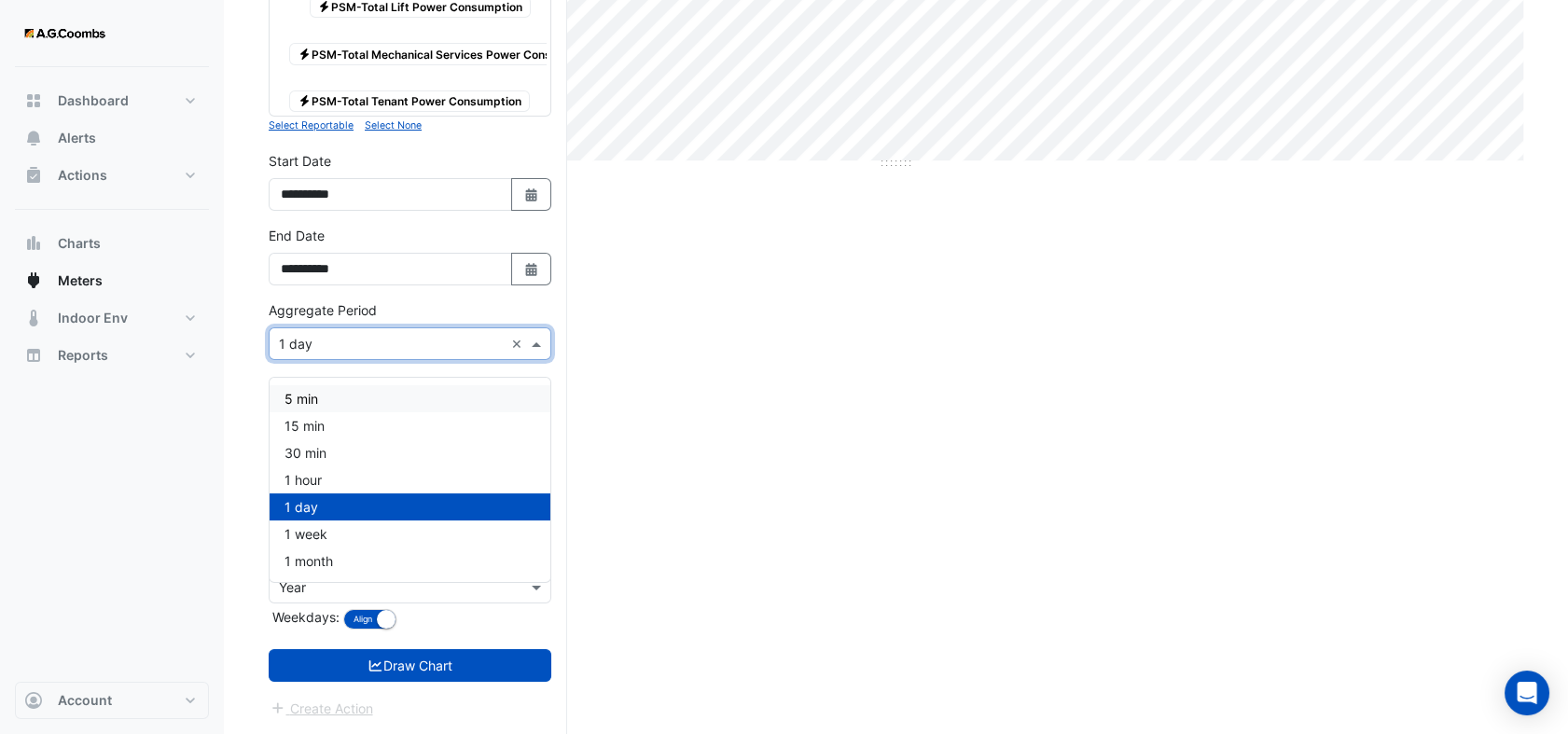
click at [312, 391] on span "5 min" at bounding box center [301, 398] width 34 height 16
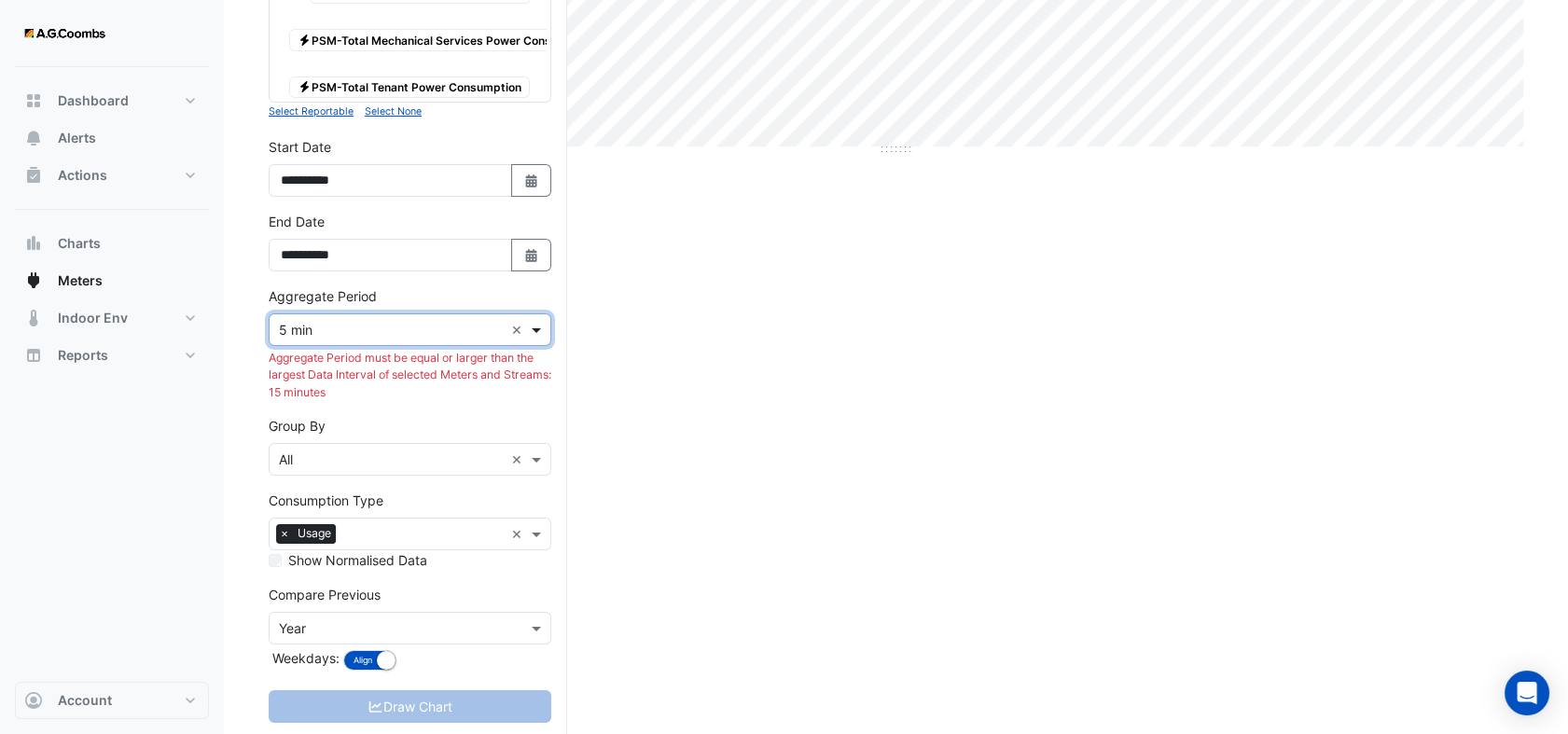
click at [537, 339] on span at bounding box center [538, 329] width 23 height 20
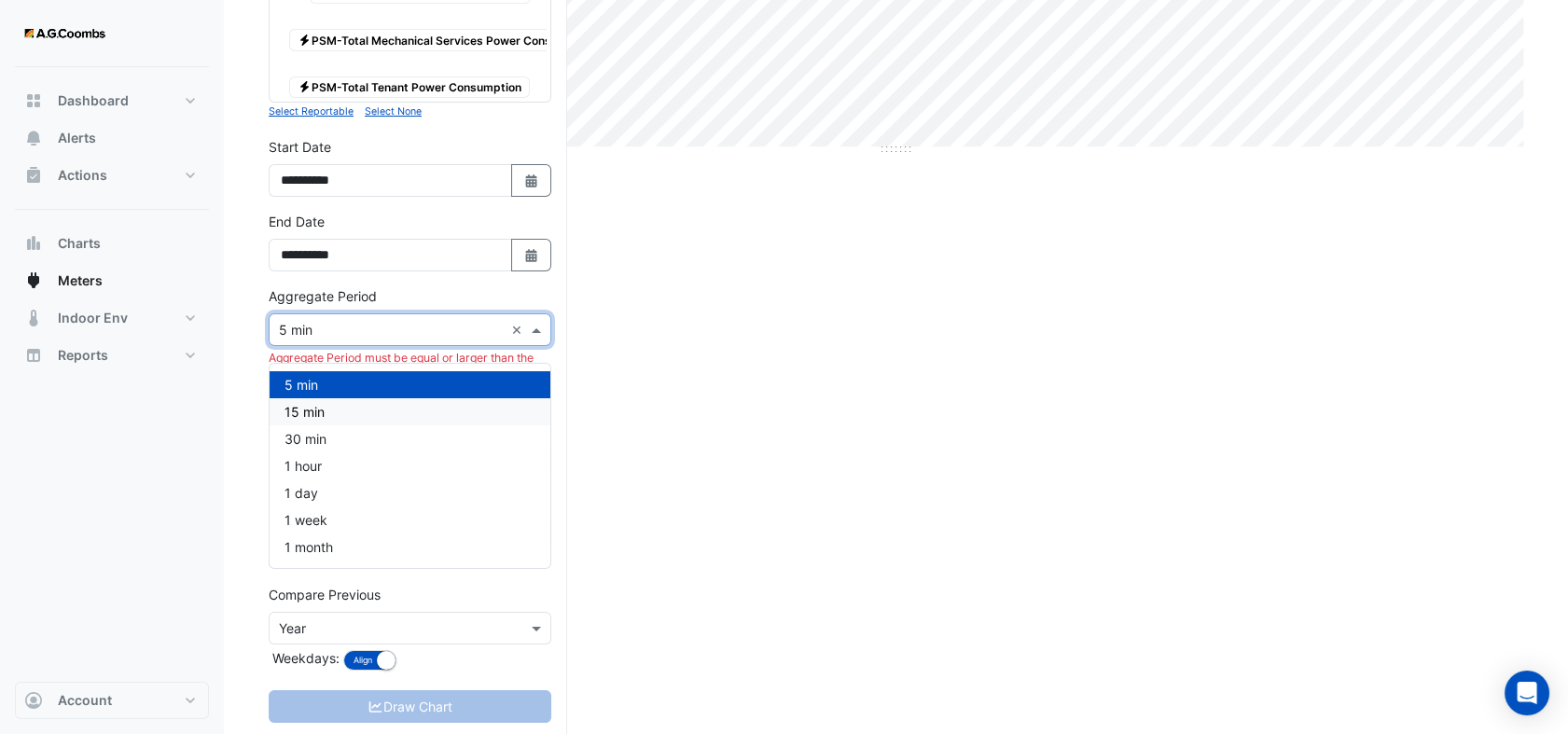
click at [328, 411] on div "15 min" at bounding box center [409, 412] width 280 height 27
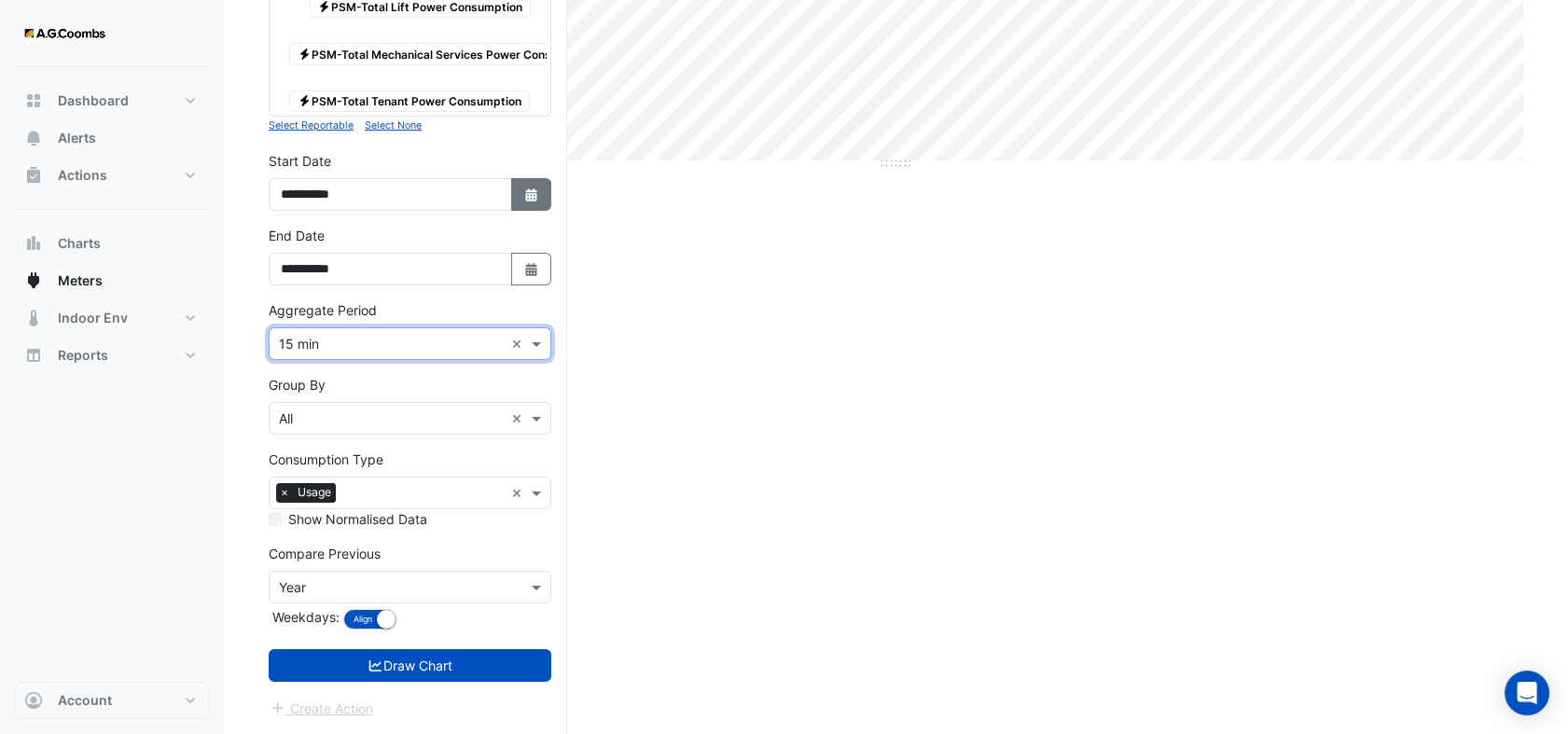
click at [530, 195] on icon "Select Date" at bounding box center [532, 195] width 17 height 13
select select "*"
select select "****"
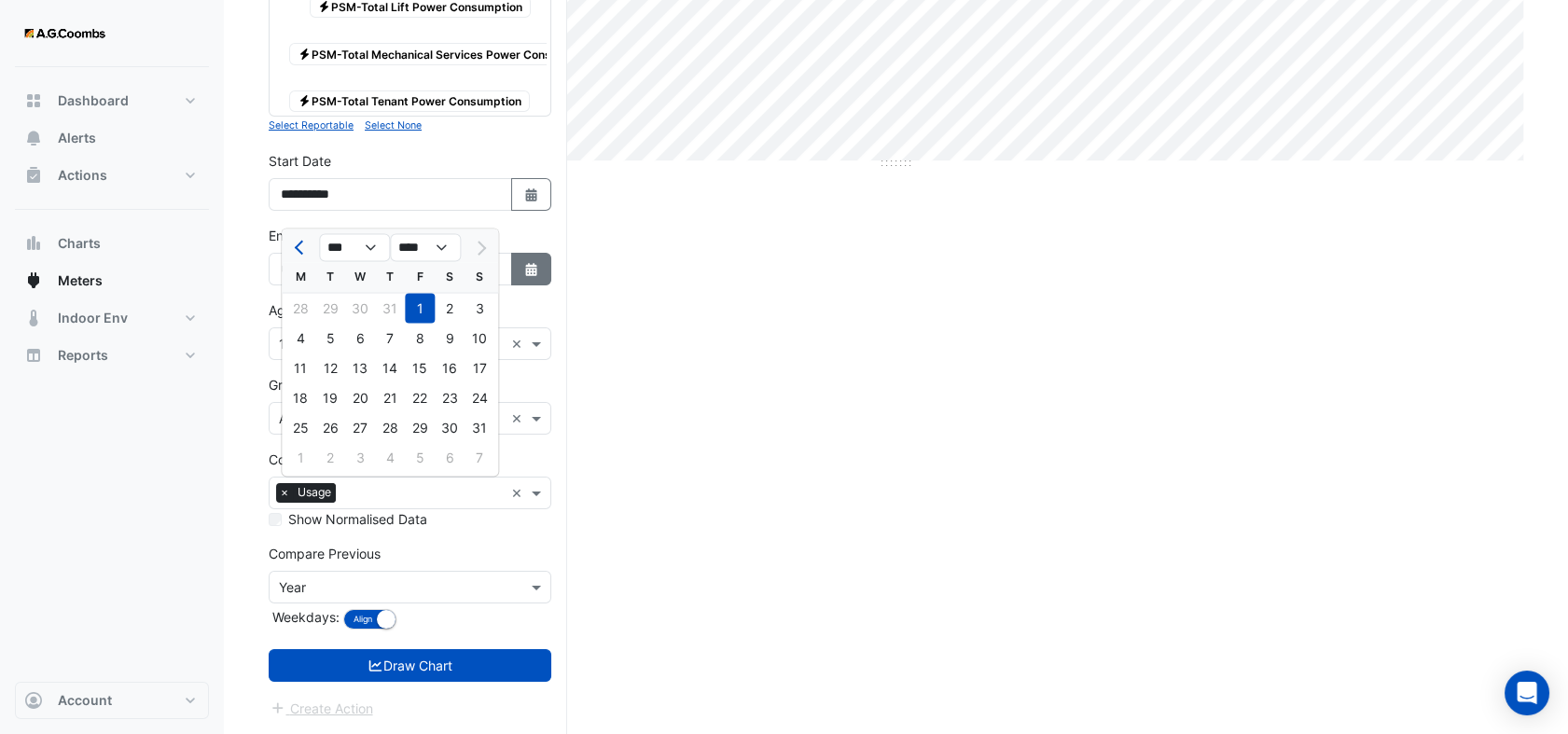
click at [523, 273] on icon "Select Date" at bounding box center [532, 270] width 17 height 13
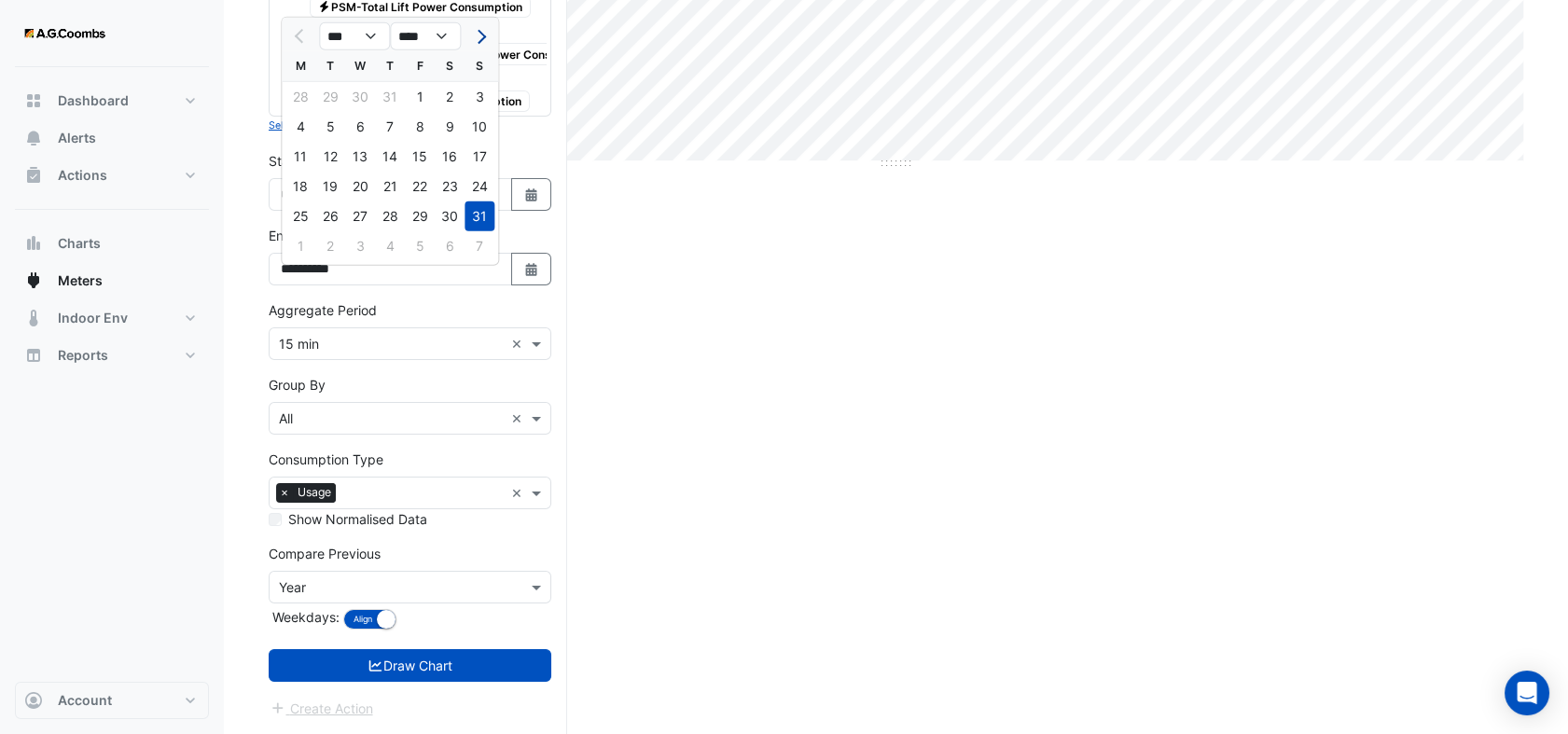
click at [480, 30] on span "Next month" at bounding box center [478, 37] width 14 height 14
select select "*"
click at [432, 82] on div "5" at bounding box center [420, 97] width 30 height 30
type input "**********"
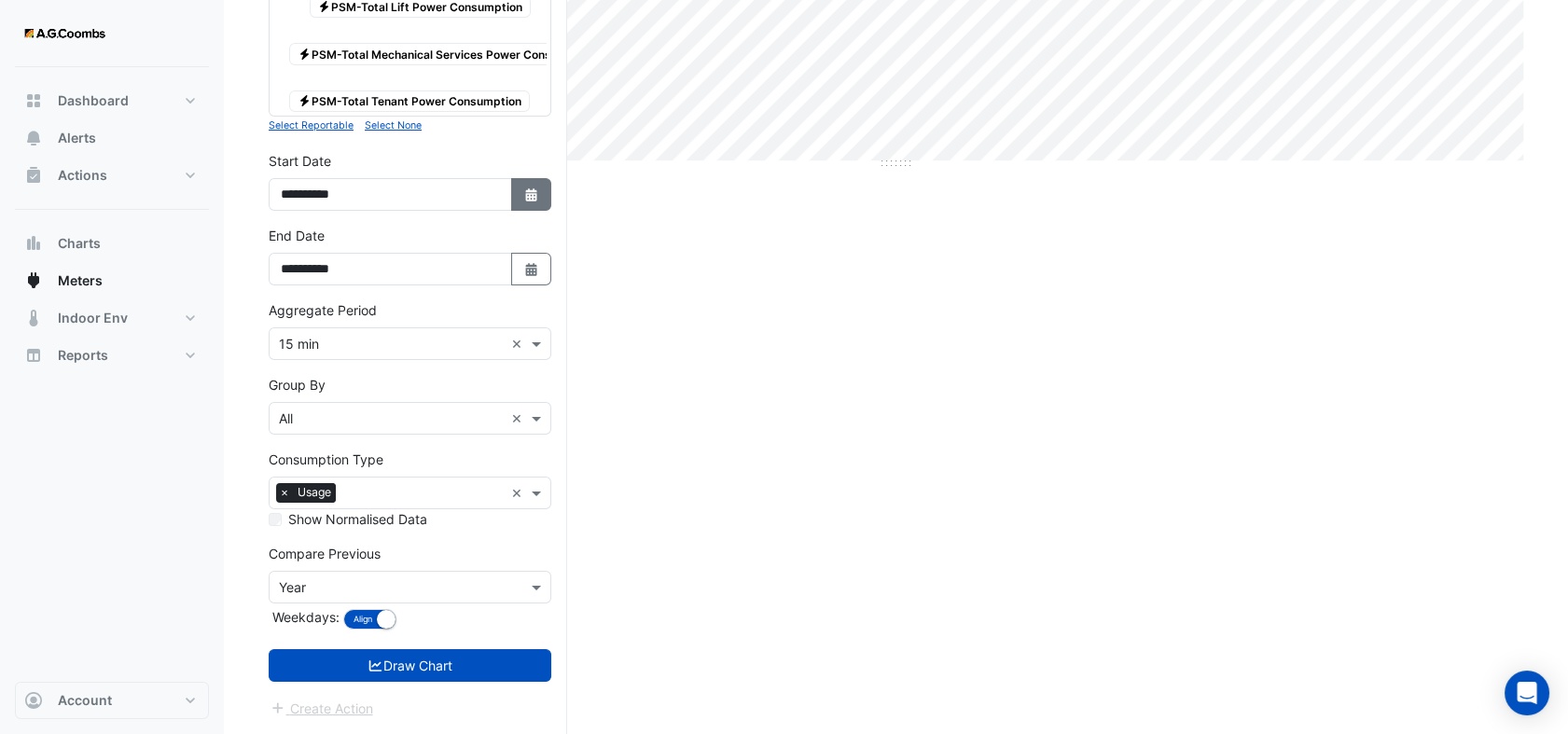
click at [524, 188] on icon "Select Date" at bounding box center [532, 195] width 17 height 13
select select "*"
select select "****"
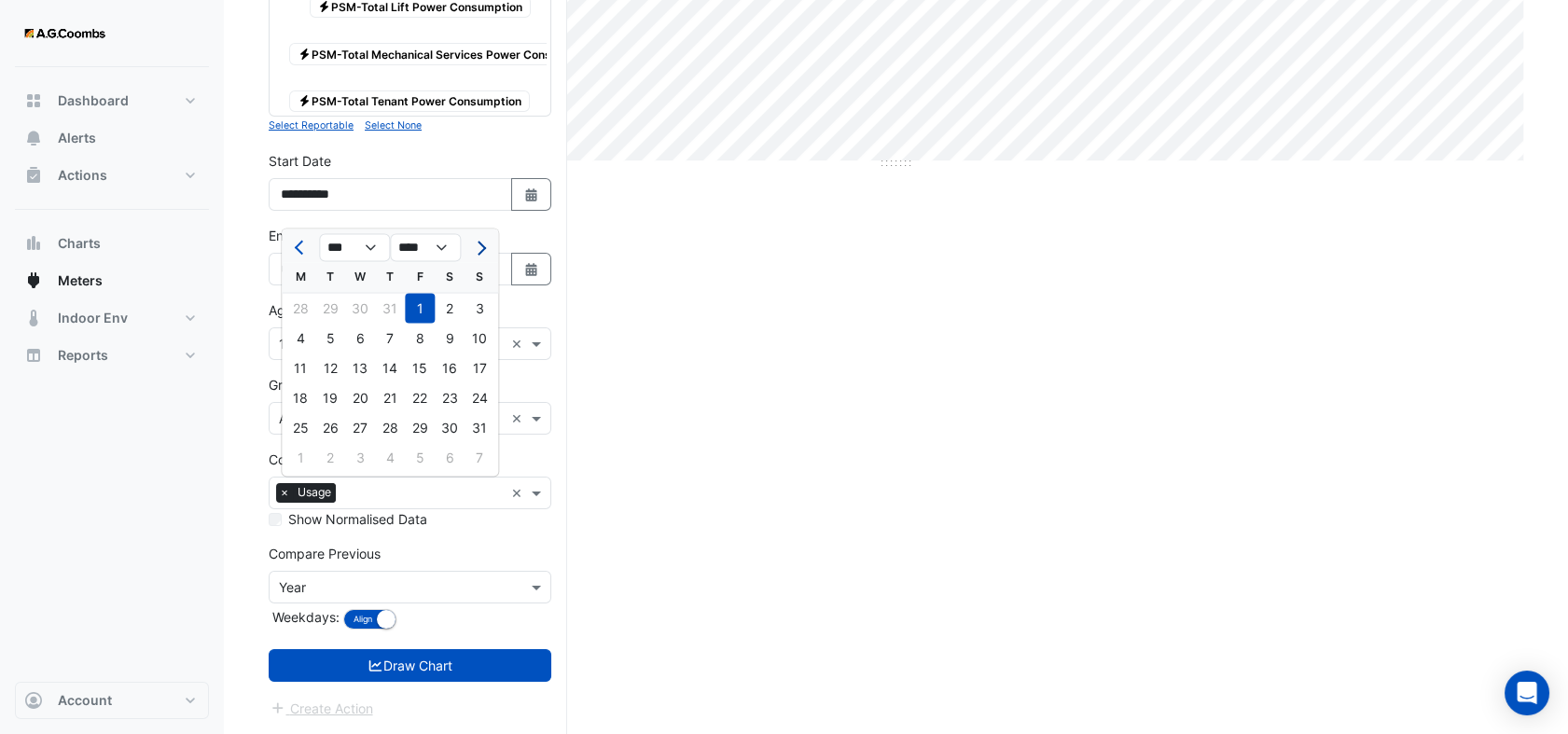
click at [475, 241] on span "Next month" at bounding box center [478, 247] width 14 height 14
select select "*"
click at [297, 292] on div "1" at bounding box center [300, 307] width 30 height 30
type input "**********"
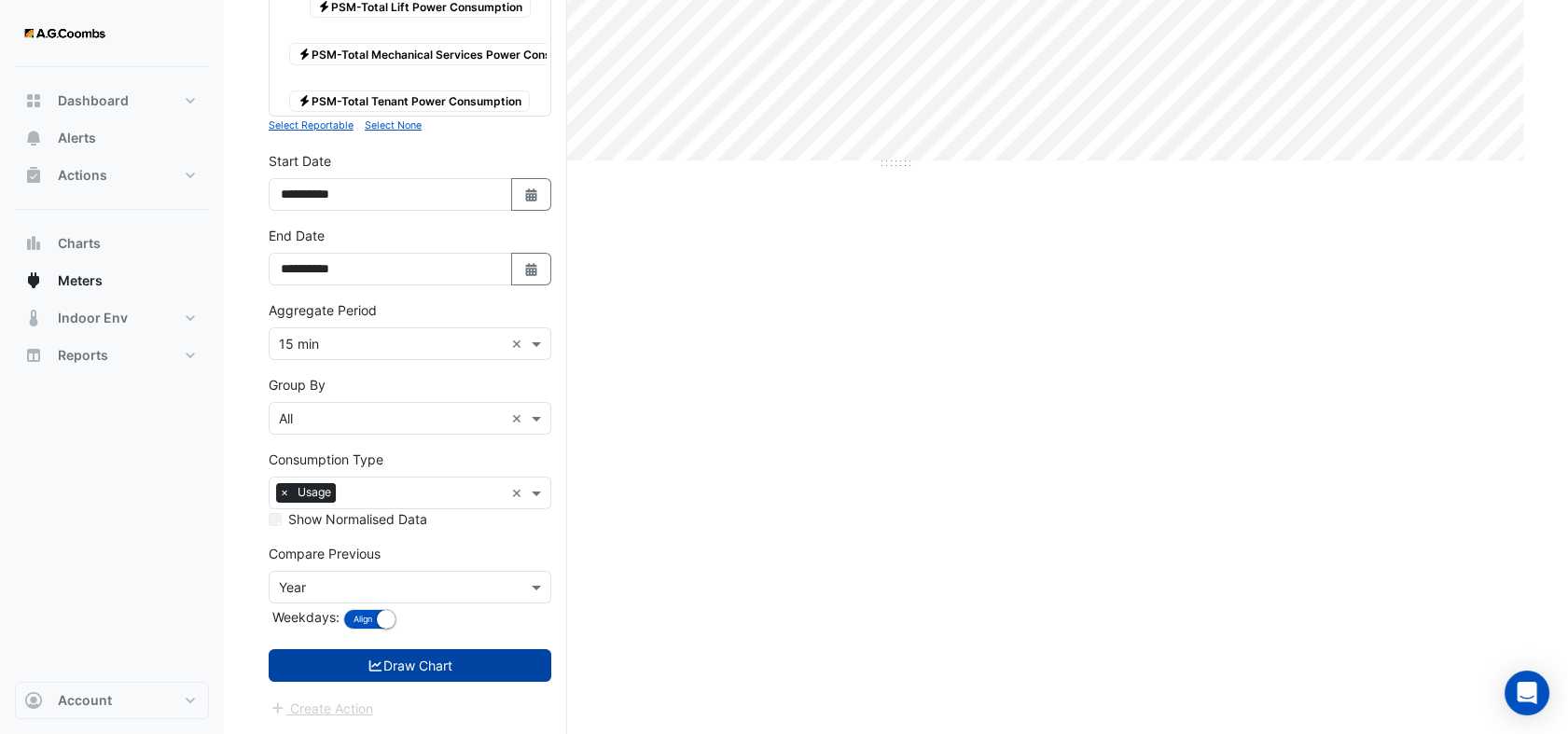
click at [394, 676] on button "Draw Chart" at bounding box center [409, 665] width 282 height 33
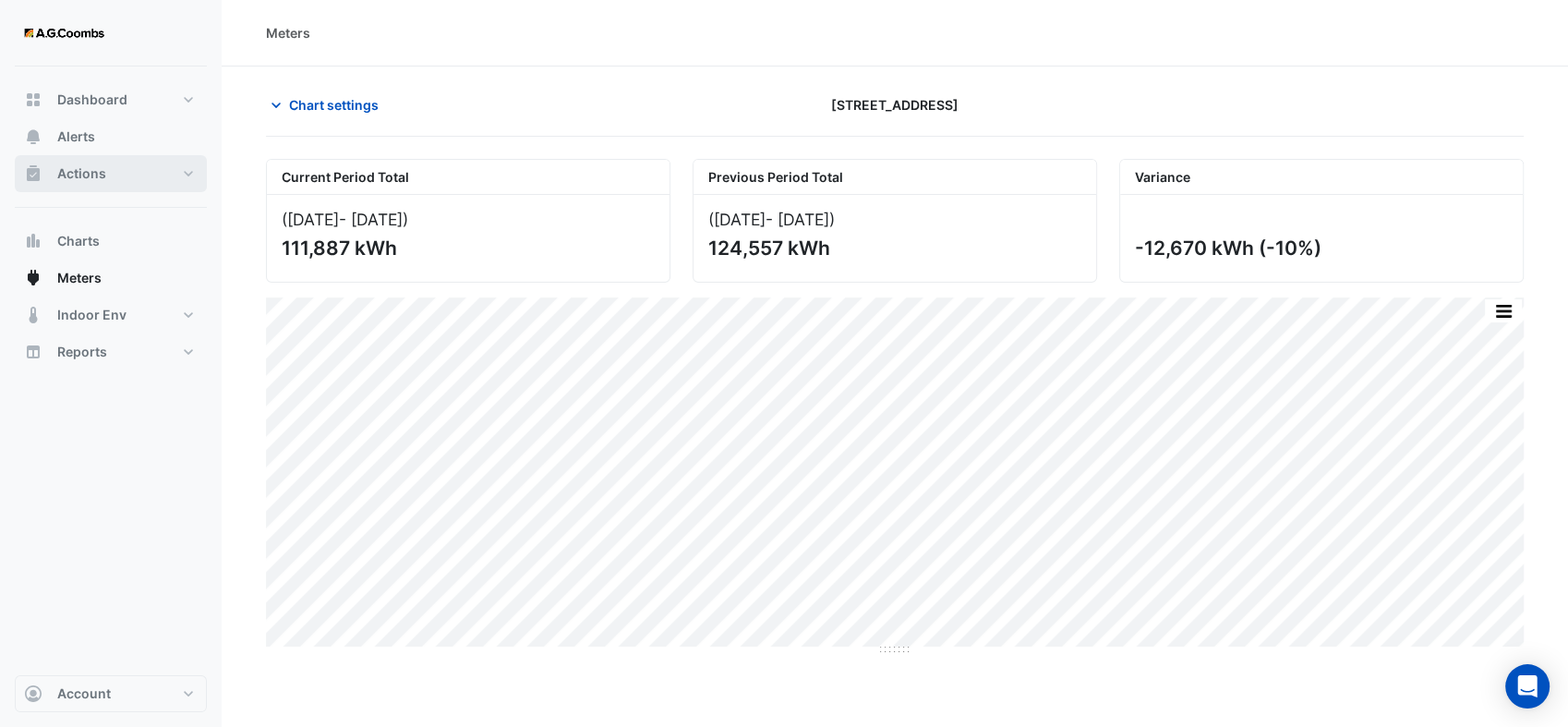
click at [67, 175] on span "Actions" at bounding box center [82, 174] width 49 height 19
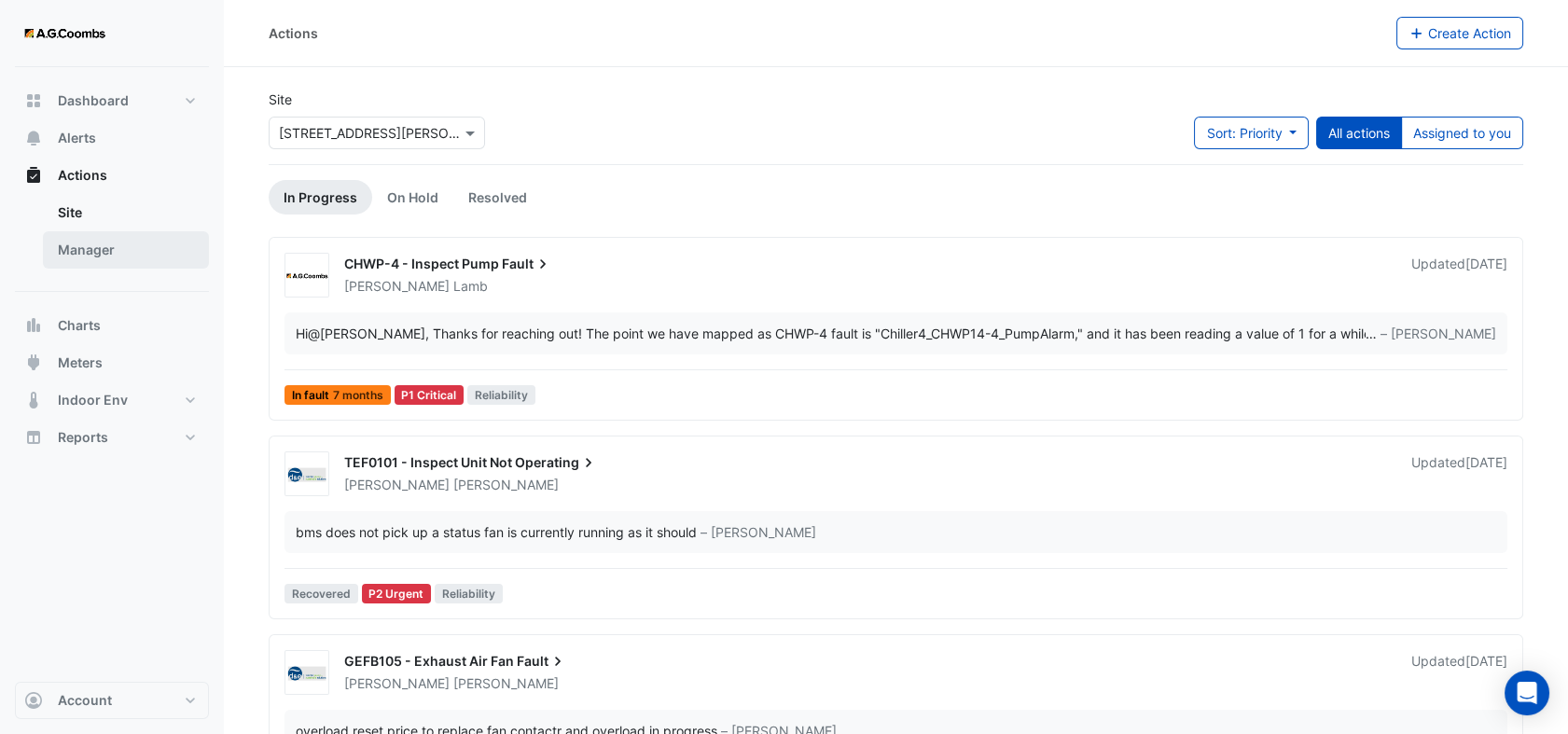
click at [89, 257] on link "Manager" at bounding box center [126, 250] width 166 height 37
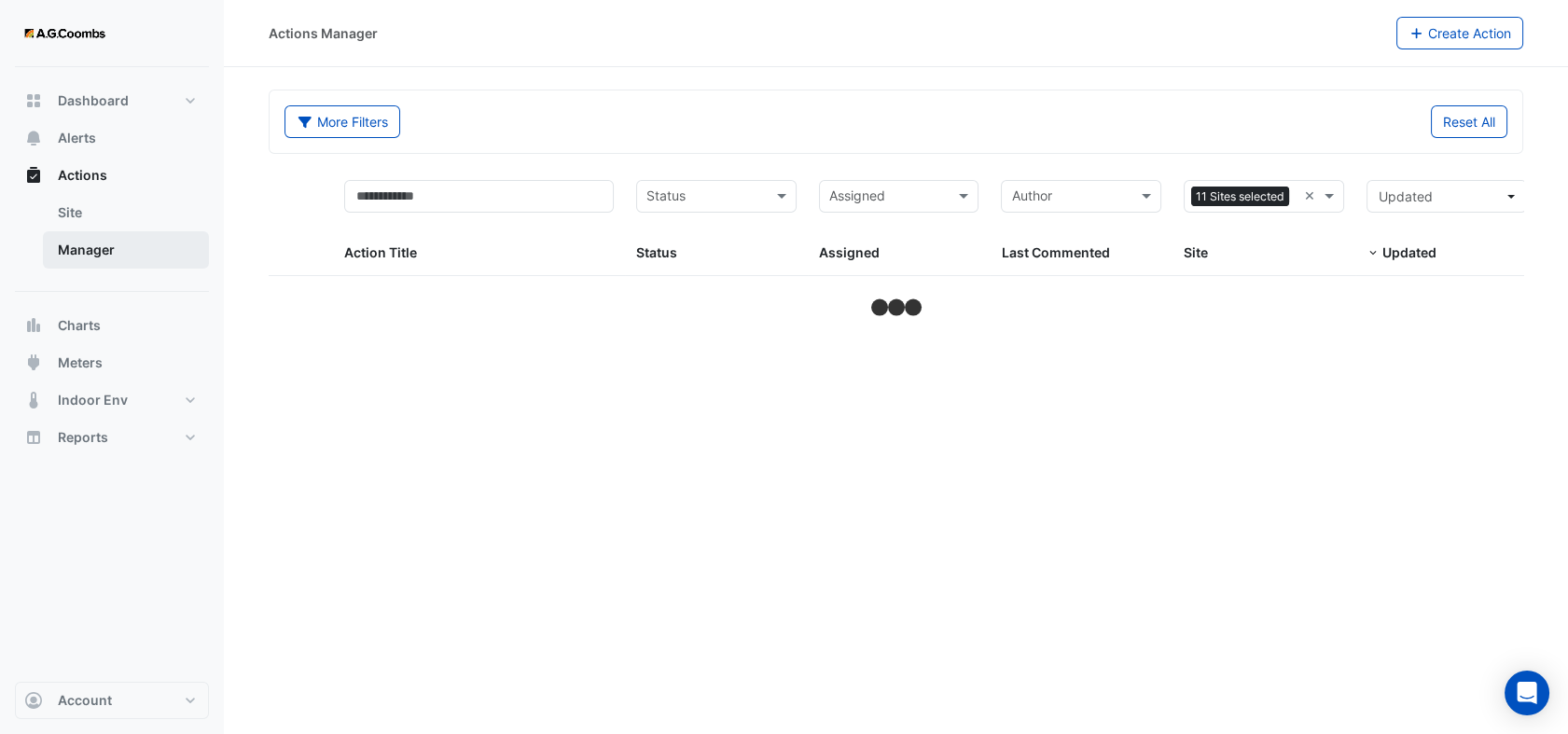
select select "**"
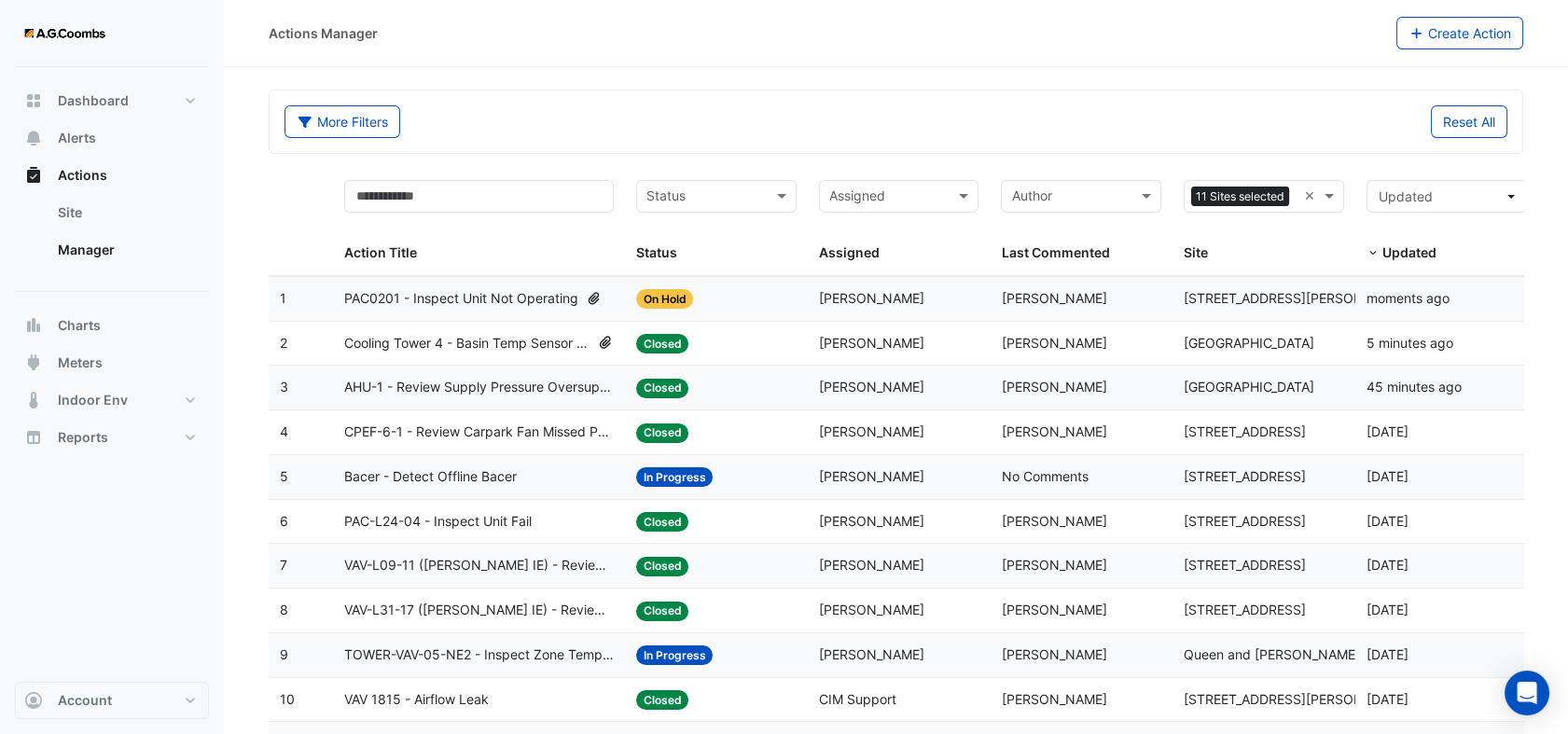
click at [522, 342] on span "Cooling Tower 4 - Basin Temp Sensor Calibration Check" at bounding box center [467, 343] width 247 height 22
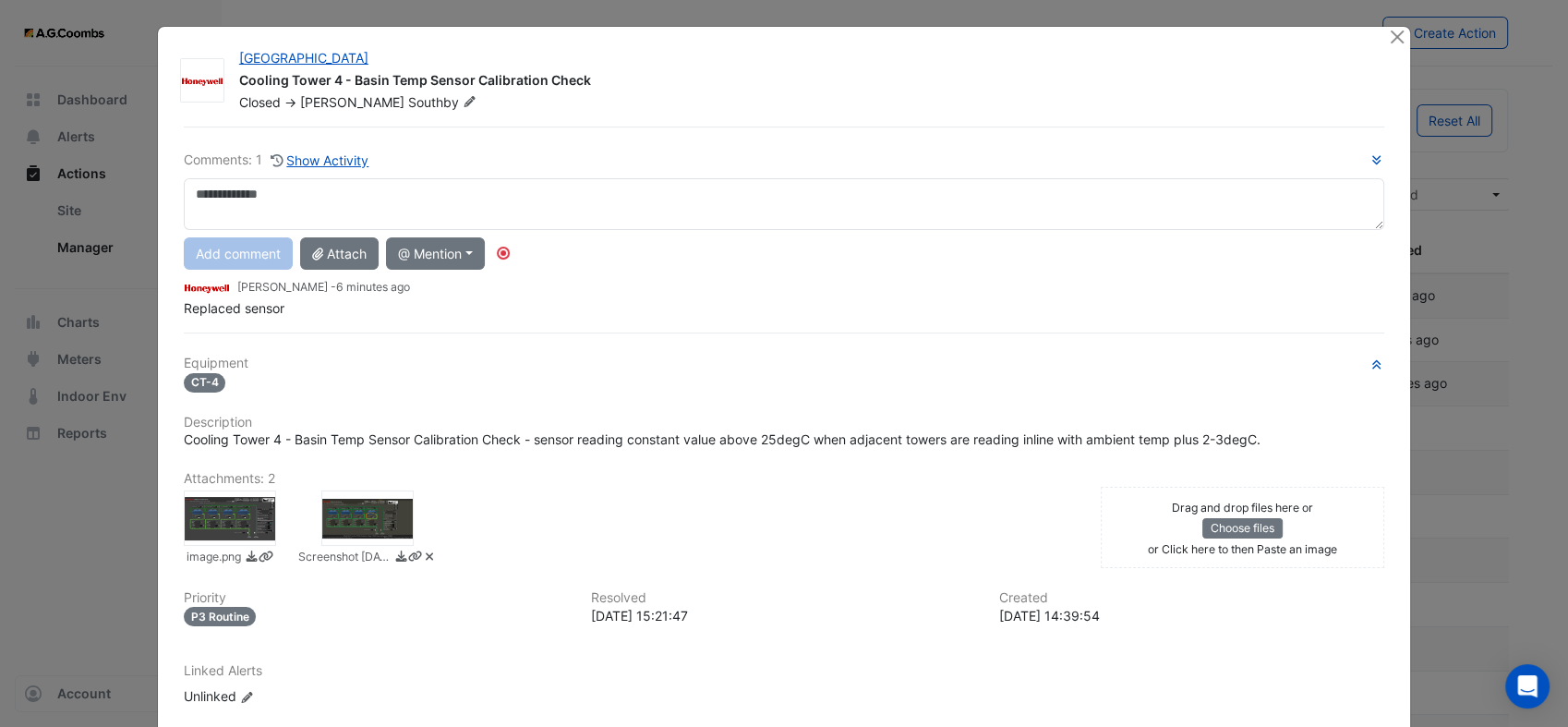
click at [211, 519] on div at bounding box center [229, 518] width 92 height 56
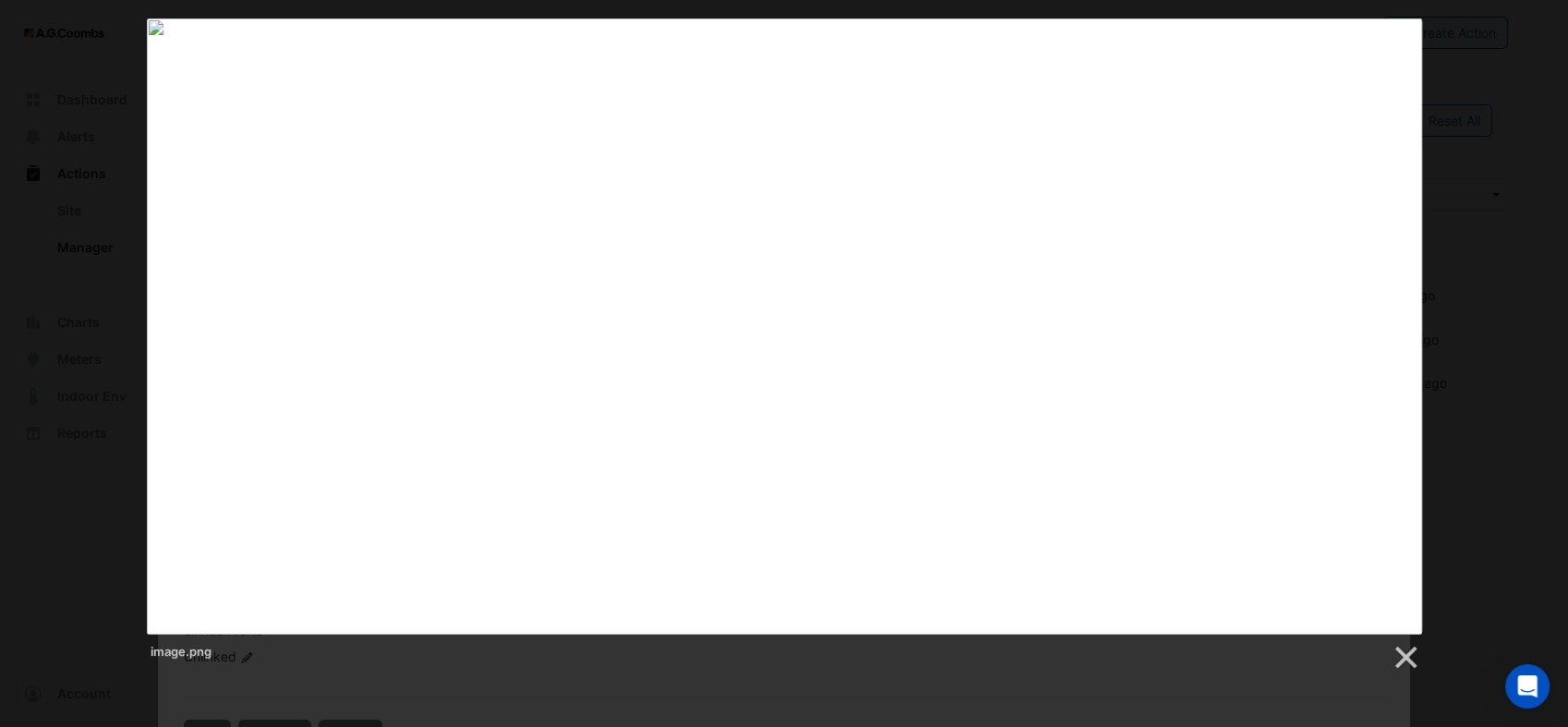
click at [1538, 362] on div "image.png" at bounding box center [784, 344] width 1568 height 653
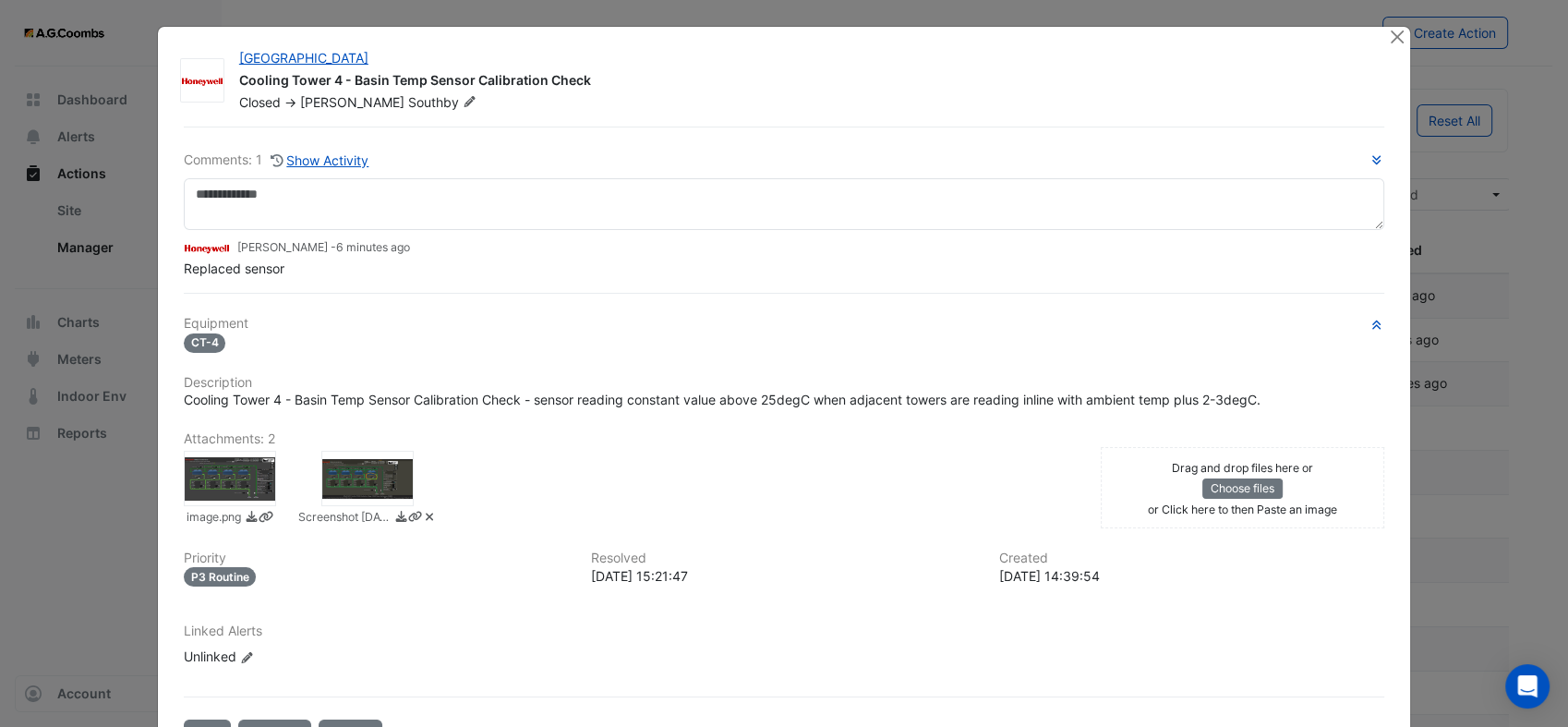
click at [344, 478] on div at bounding box center [367, 478] width 92 height 56
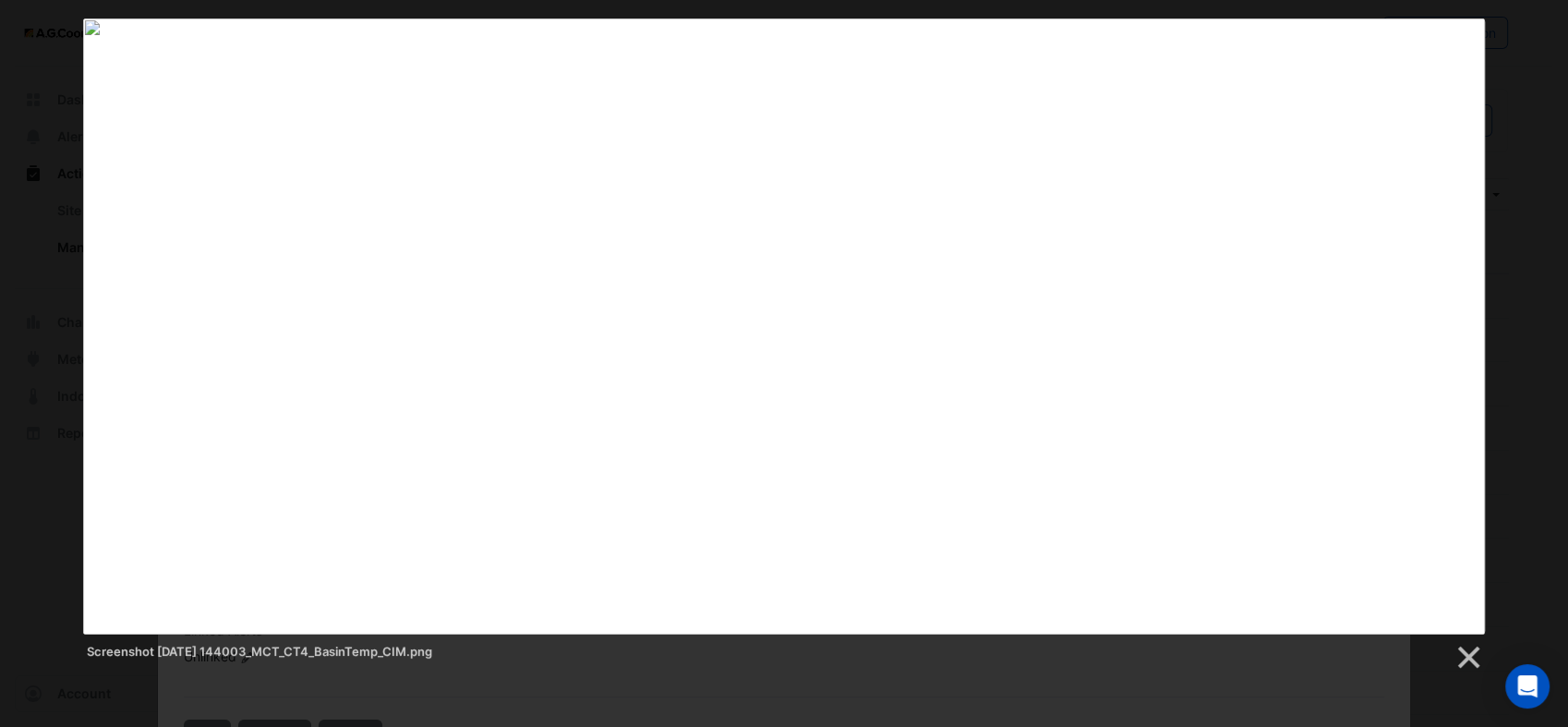
click at [1484, 305] on div at bounding box center [784, 327] width 1402 height 617
click at [1522, 339] on div "Screenshot [DATE] 144003_MCT_CT4_BasinTemp_CIM.png" at bounding box center [784, 344] width 1568 height 653
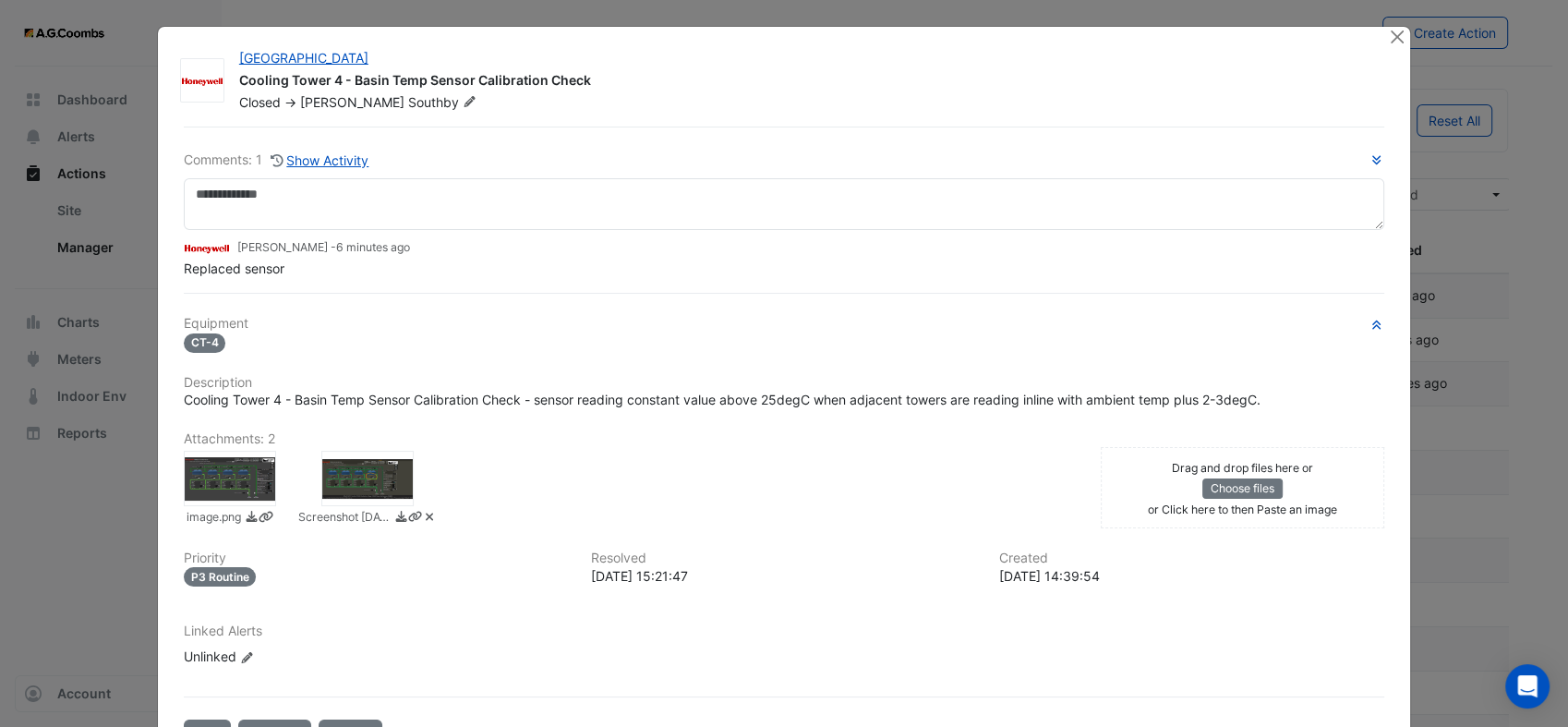
click at [358, 479] on div at bounding box center [367, 478] width 92 height 56
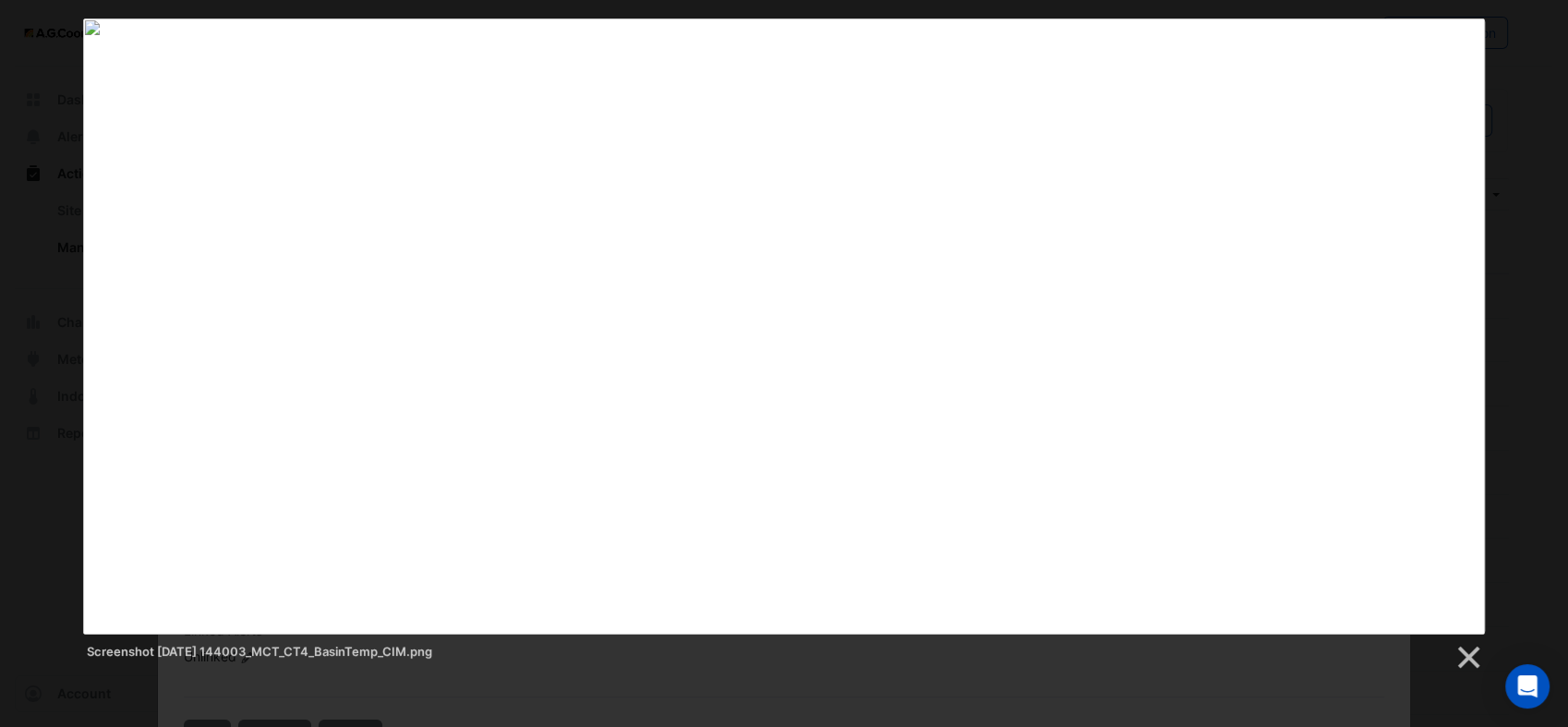
click at [1499, 329] on div "Screenshot [DATE] 144003_MCT_CT4_BasinTemp_CIM.png" at bounding box center [784, 344] width 1568 height 653
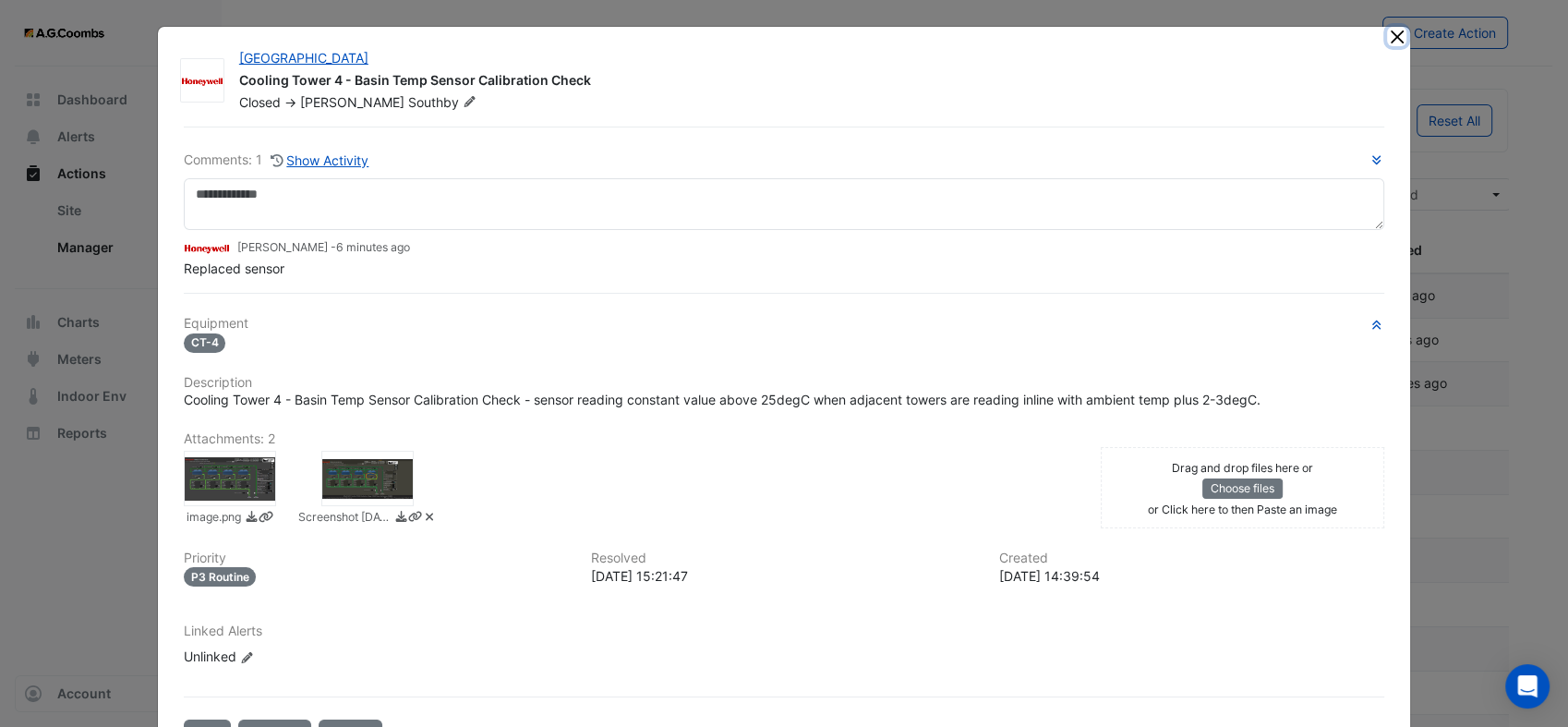
click at [1387, 36] on button "Close" at bounding box center [1396, 36] width 19 height 19
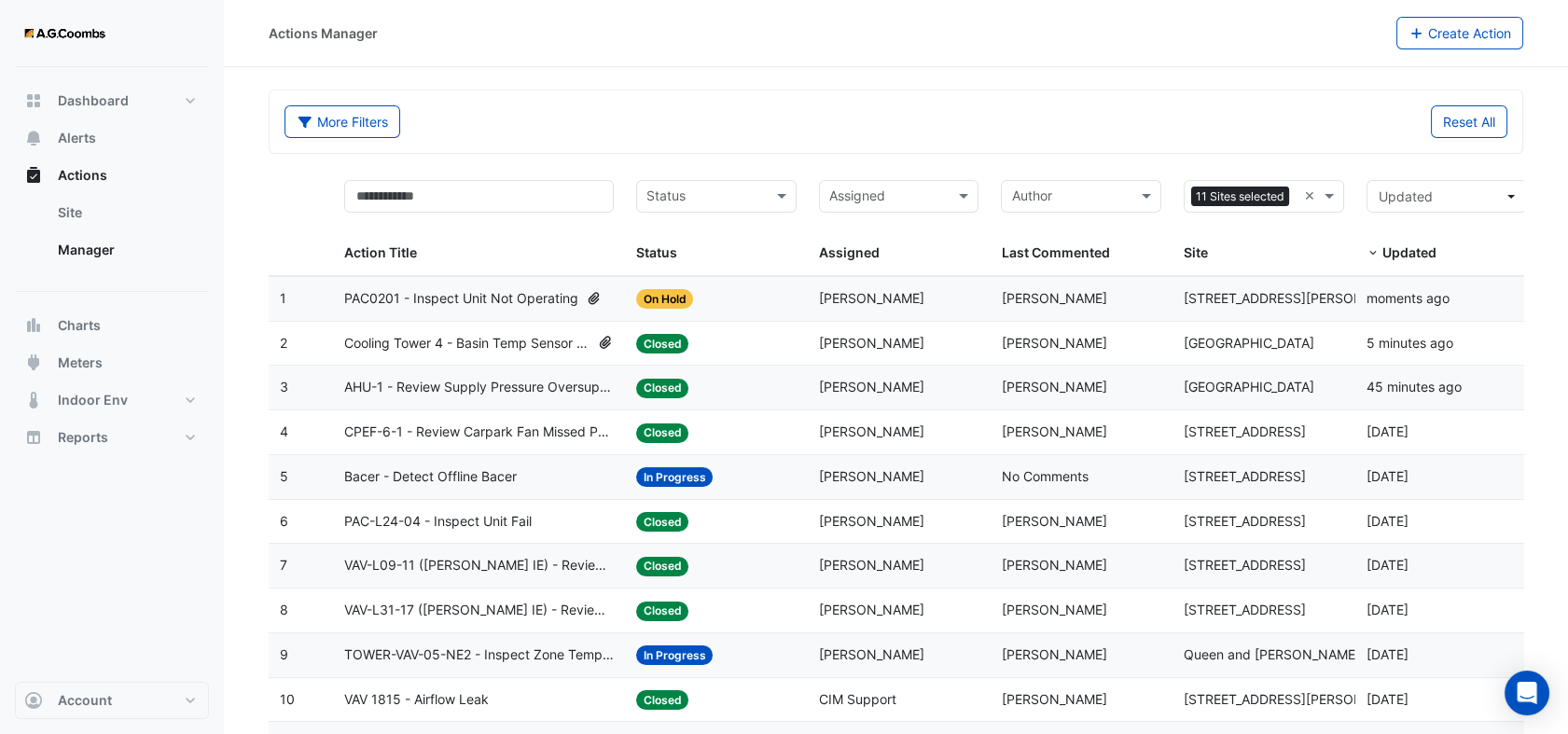
click at [495, 301] on span "PAC0201 - Inspect Unit Not Operating" at bounding box center [461, 298] width 234 height 22
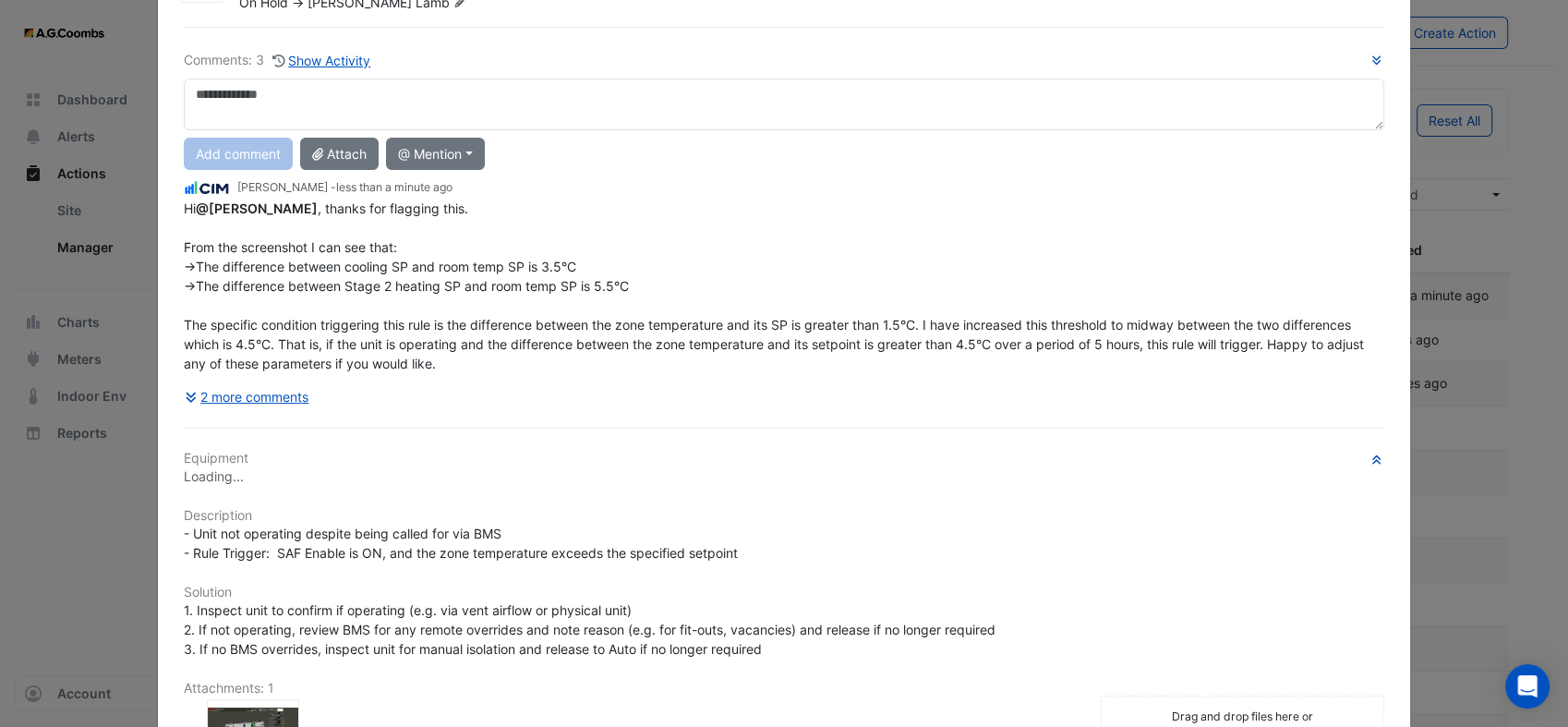
scroll to position [205, 0]
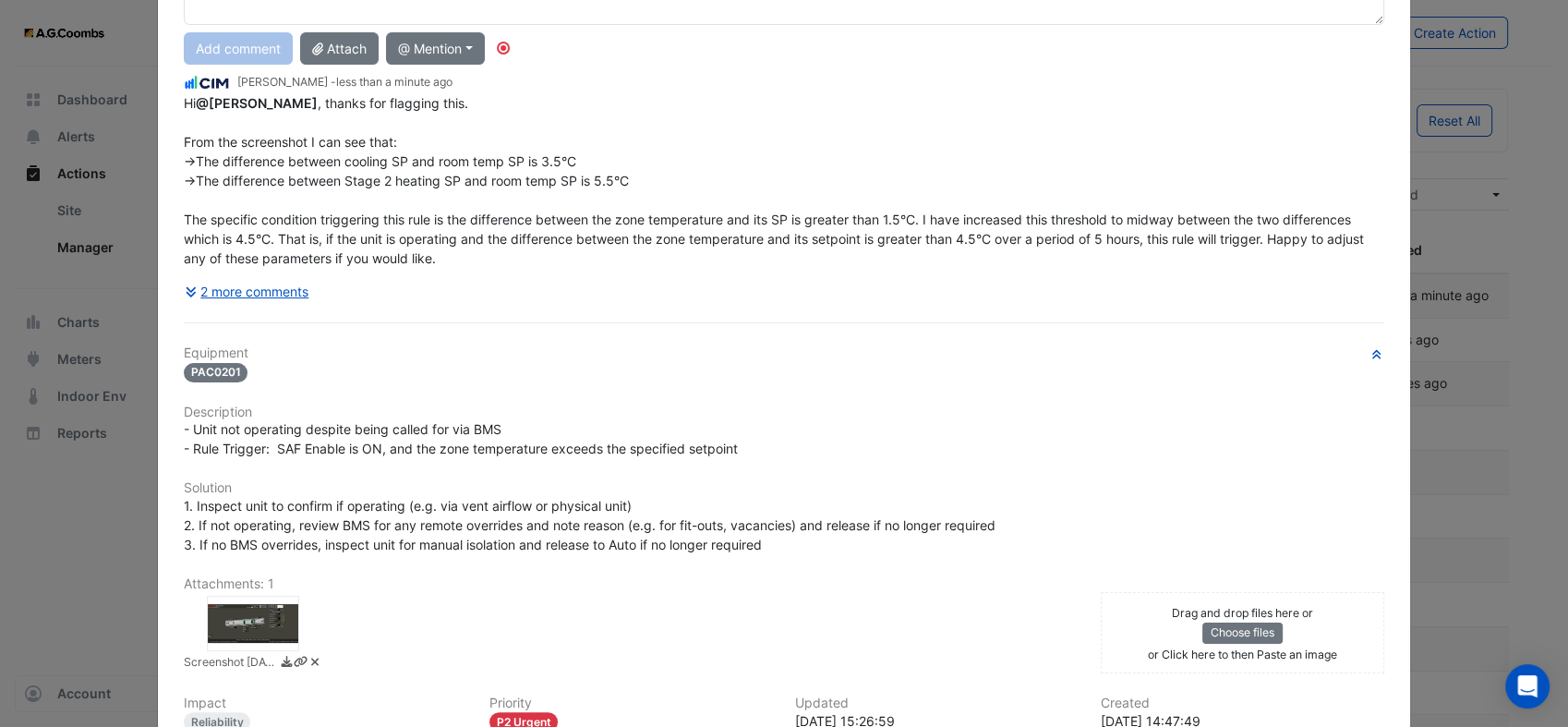
click at [228, 616] on div at bounding box center [253, 624] width 92 height 56
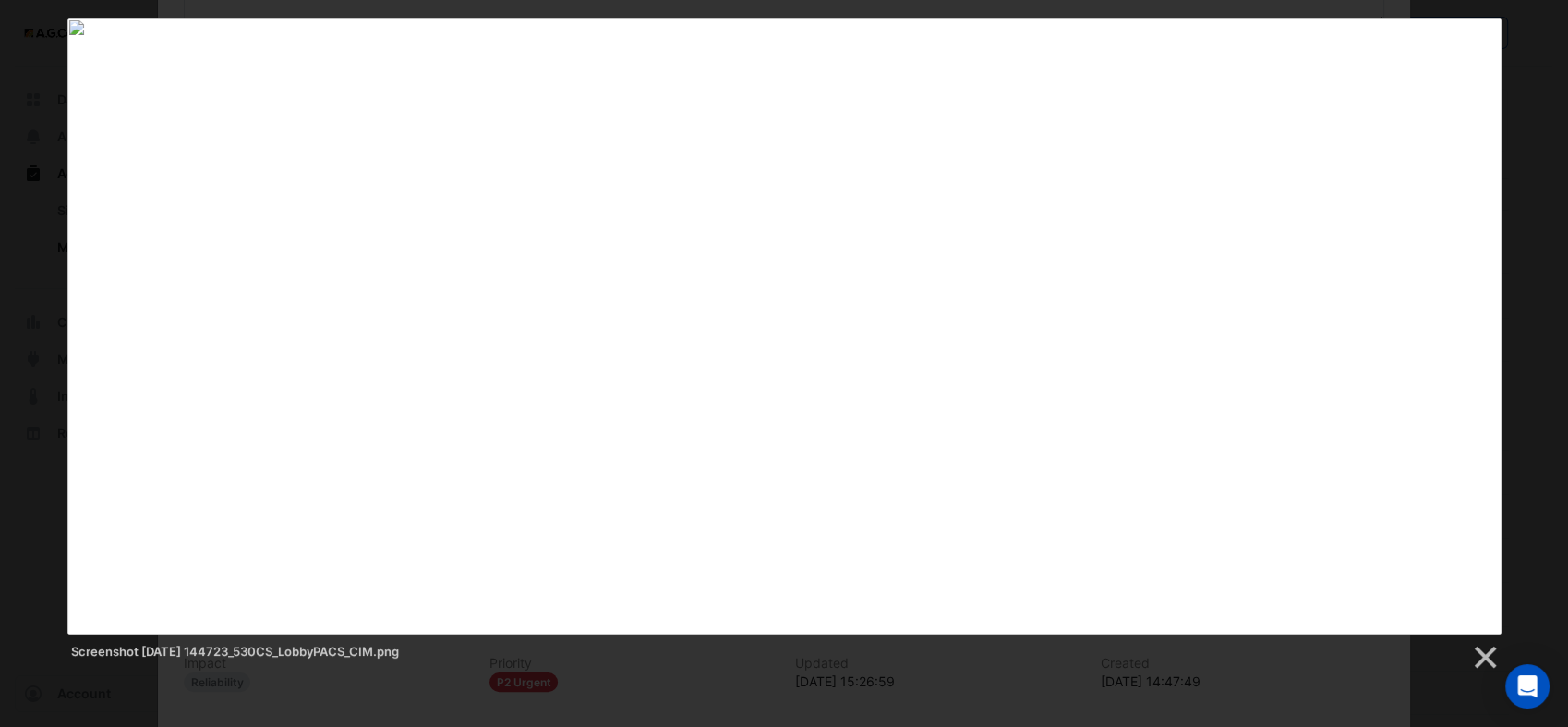
drag, startPoint x: 1486, startPoint y: 661, endPoint x: 780, endPoint y: 681, distance: 706.3
click at [1478, 657] on link at bounding box center [1484, 657] width 28 height 28
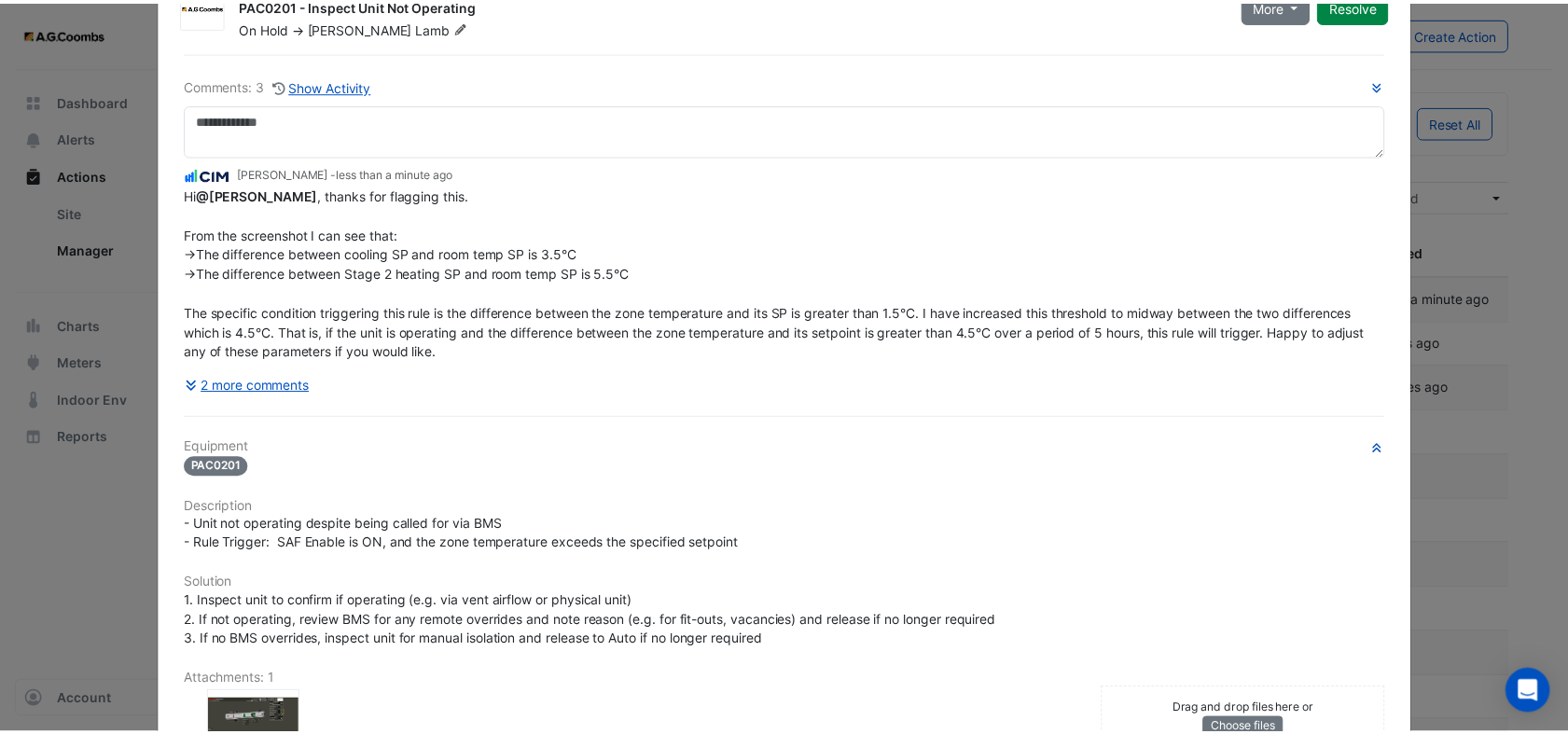
scroll to position [0, 0]
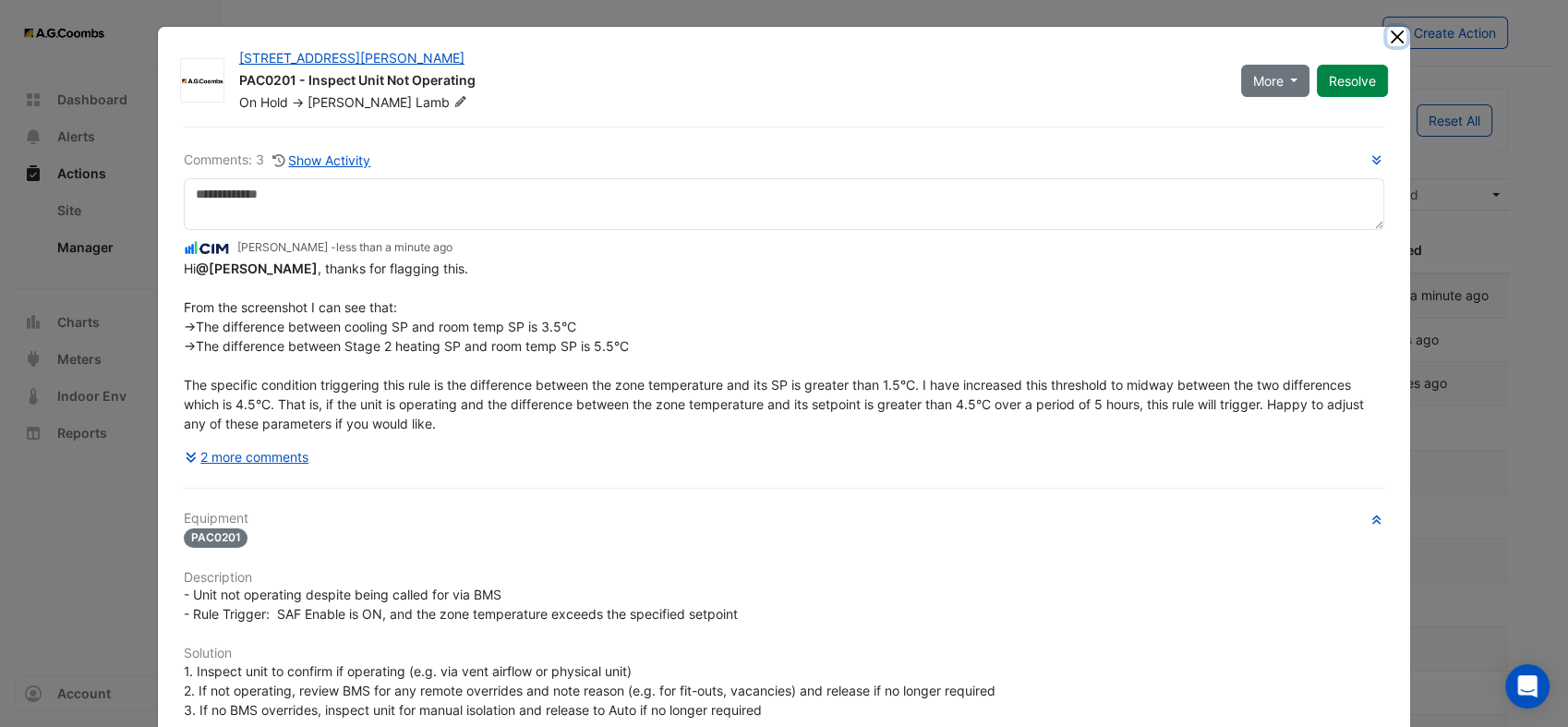
click at [1396, 35] on button "Close" at bounding box center [1396, 36] width 19 height 19
